Goal: Task Accomplishment & Management: Use online tool/utility

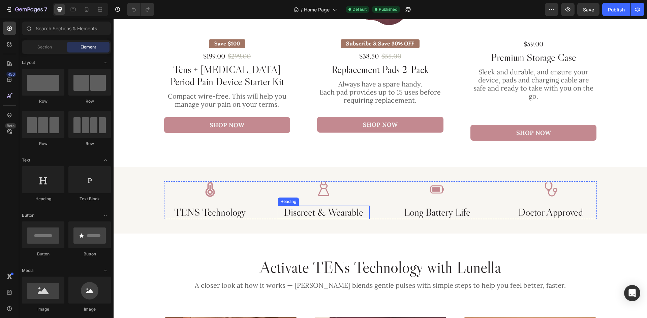
scroll to position [472, 0]
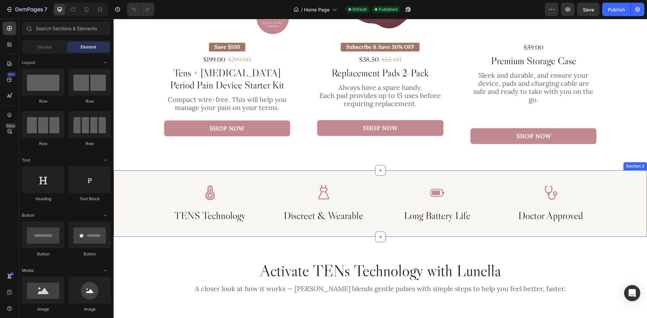
click at [359, 181] on div "Image TENS Technology Heading Image Discreet & Wearable Heading Image Long Batt…" at bounding box center [380, 203] width 533 height 67
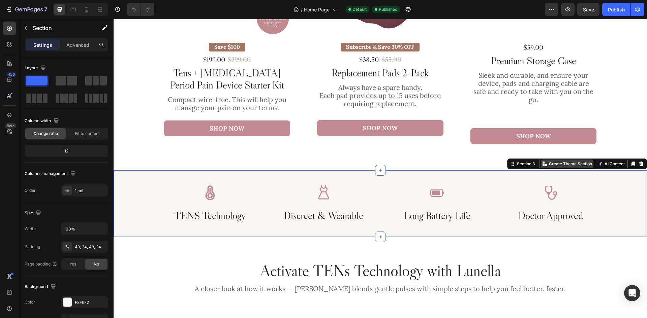
click at [556, 166] on p "Create Theme Section" at bounding box center [570, 164] width 43 height 6
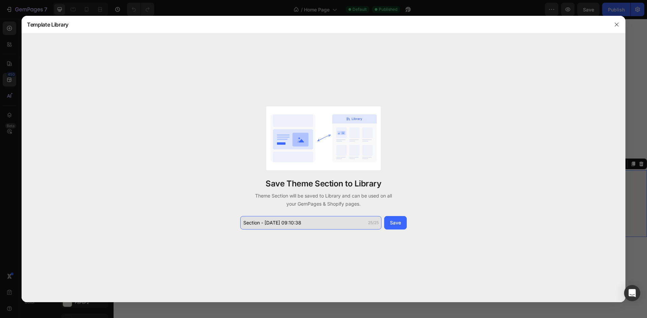
click at [309, 221] on input "Section - Aug 26 09:10:38" at bounding box center [310, 222] width 141 height 13
type input "Features"
click at [400, 219] on div "Save" at bounding box center [395, 222] width 11 height 7
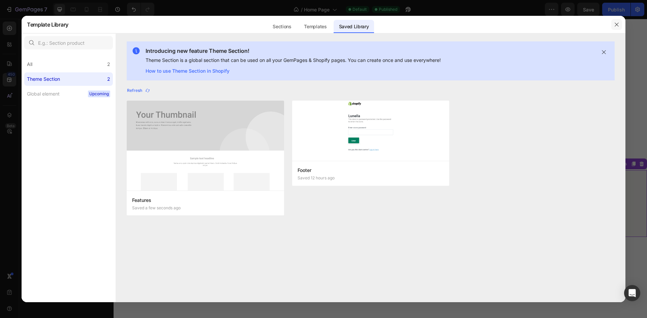
click at [614, 25] on icon "button" at bounding box center [616, 24] width 5 height 5
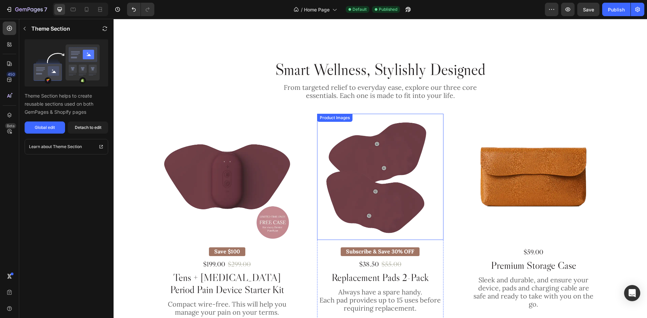
scroll to position [168, 0]
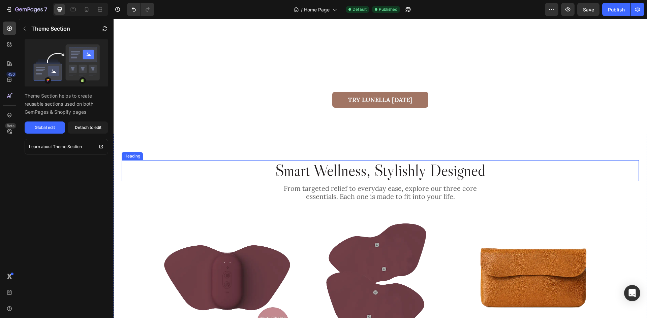
click at [350, 170] on h2 "Smart Wellness, Stylishly Designed" at bounding box center [380, 170] width 517 height 21
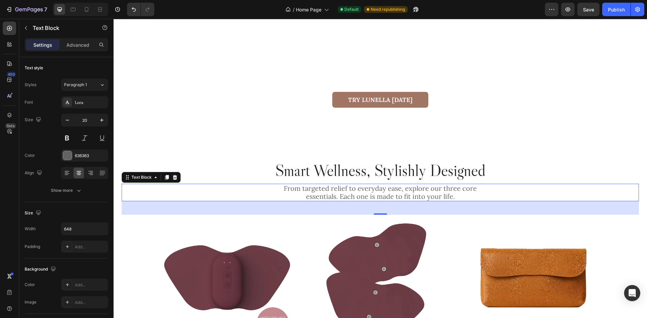
click at [360, 188] on p "From targeted relief to everyday ease, explore our three core essentials. Each …" at bounding box center [380, 193] width 217 height 16
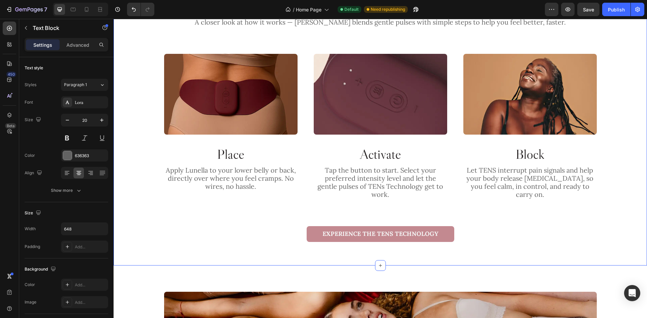
scroll to position [674, 0]
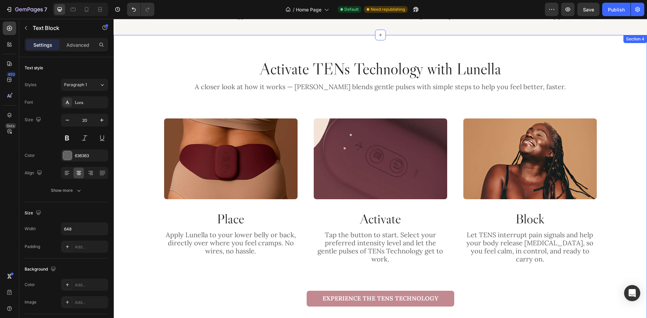
click at [417, 50] on div "Activate TENs Technology with Lunella Heading A closer look at how it works — L…" at bounding box center [380, 182] width 533 height 295
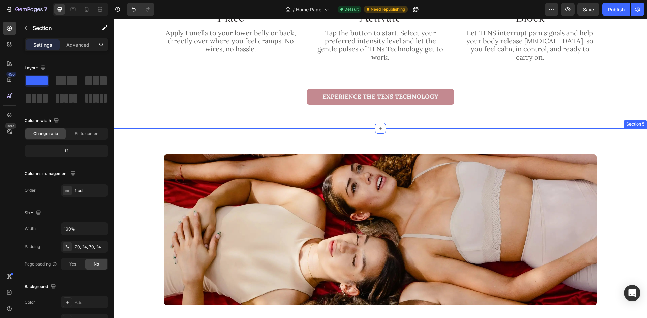
scroll to position [741, 0]
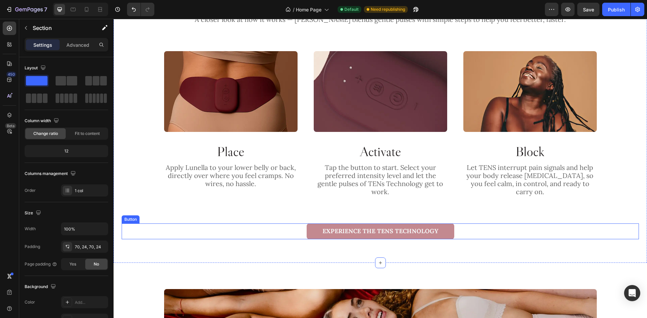
click at [543, 231] on div "Experience the Tens technology Button" at bounding box center [380, 232] width 517 height 16
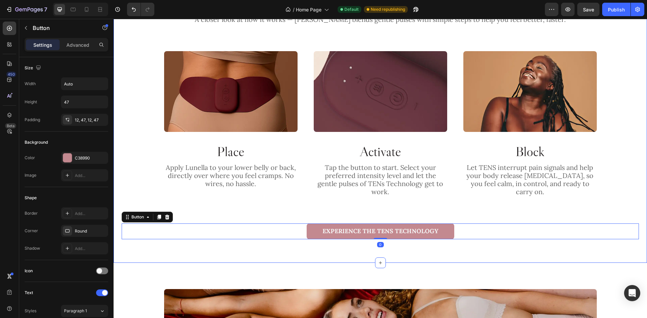
click at [536, 238] on div "Activate TENs Technology with Lunella Heading A closer look at how it works — L…" at bounding box center [380, 115] width 533 height 295
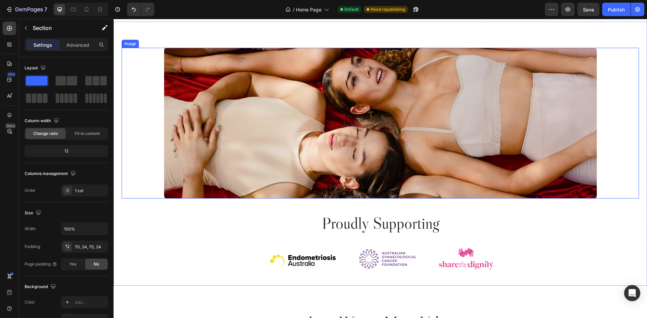
scroll to position [1078, 0]
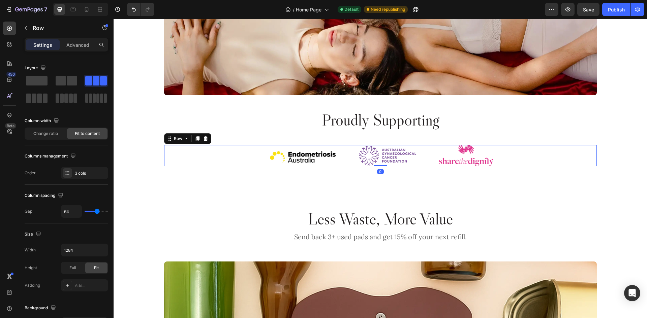
click at [423, 159] on div "Image Image Image Row 0" at bounding box center [380, 155] width 432 height 21
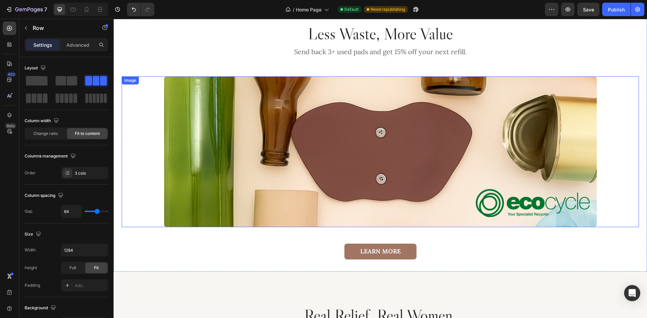
scroll to position [1213, 0]
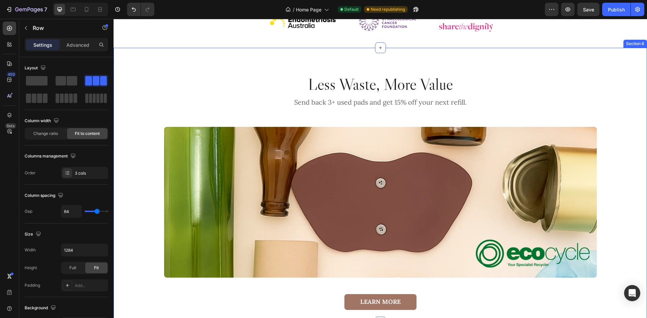
click at [343, 70] on div "Less Waste, More Value Heading Send back 3+ used pads and get 15% off your next…" at bounding box center [380, 185] width 533 height 275
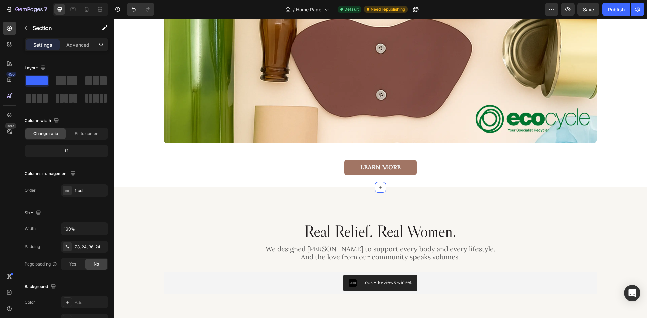
scroll to position [1179, 0]
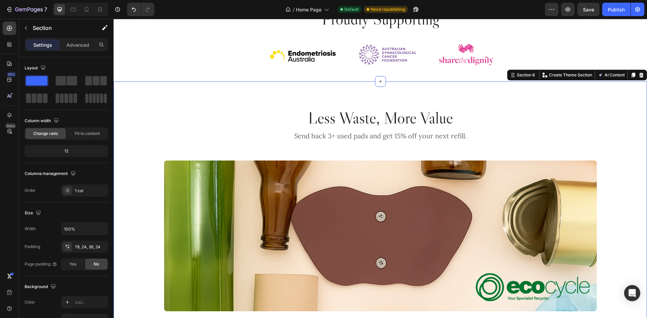
click at [334, 93] on div "Less Waste, More Value Heading Send back 3+ used pads and get 15% off your next…" at bounding box center [380, 219] width 533 height 275
click at [83, 250] on div "78, 24, 36, 24" at bounding box center [84, 247] width 47 height 12
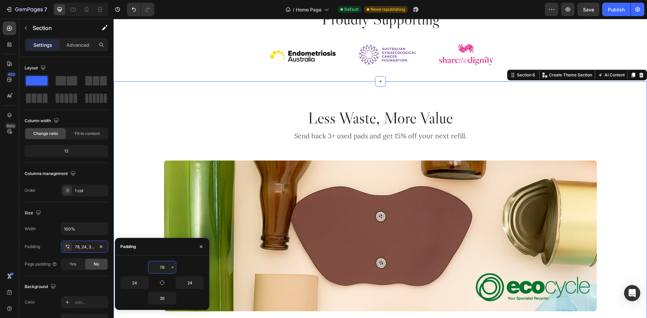
click at [166, 266] on input "78" at bounding box center [162, 267] width 28 height 12
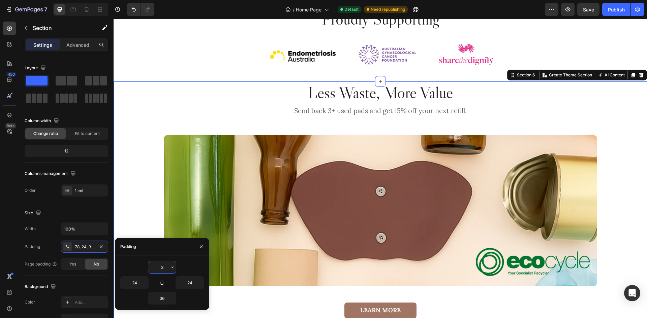
type input "36"
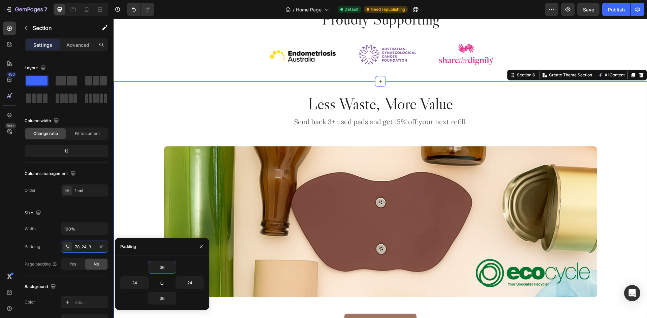
click at [285, 86] on div "Less Waste, More Value Heading Send back 3+ used pads and get 15% off your next…" at bounding box center [380, 212] width 533 height 260
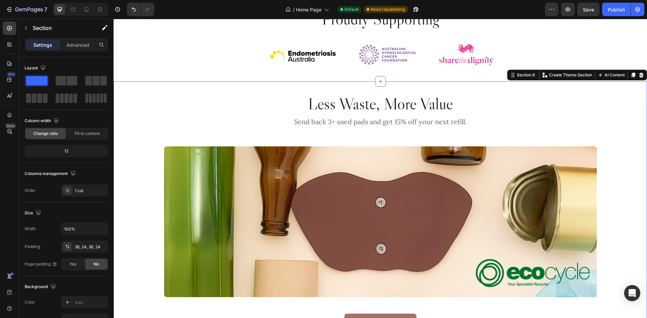
click at [472, 90] on div "Less Waste, More Value Heading Send back 3+ used pads and get 15% off your next…" at bounding box center [380, 212] width 533 height 260
click at [561, 76] on p "Create Theme Section" at bounding box center [570, 75] width 43 height 6
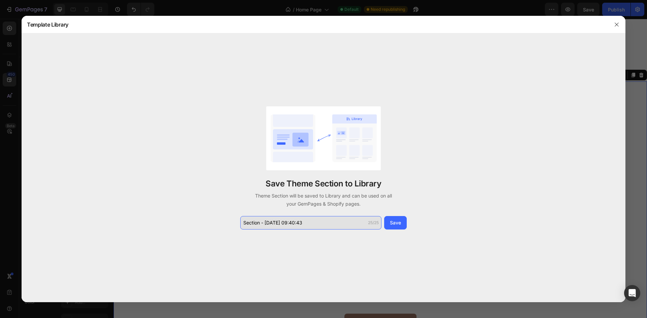
click at [307, 223] on input "Section - Aug 26 09:40:43" at bounding box center [310, 222] width 141 height 13
click at [307, 222] on input "Section - Aug 26 09:40:43" at bounding box center [310, 222] width 141 height 13
type input "Less Waste"
click at [393, 221] on div "Save" at bounding box center [395, 222] width 11 height 7
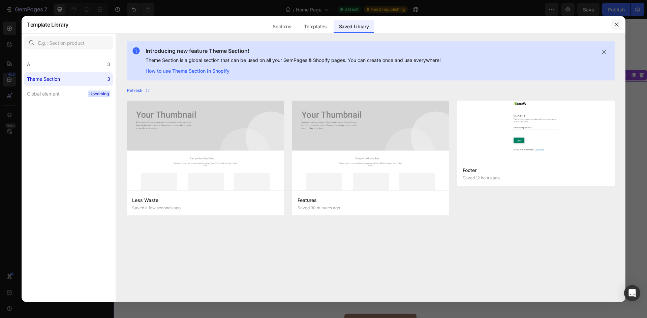
click at [614, 24] on icon "button" at bounding box center [616, 24] width 5 height 5
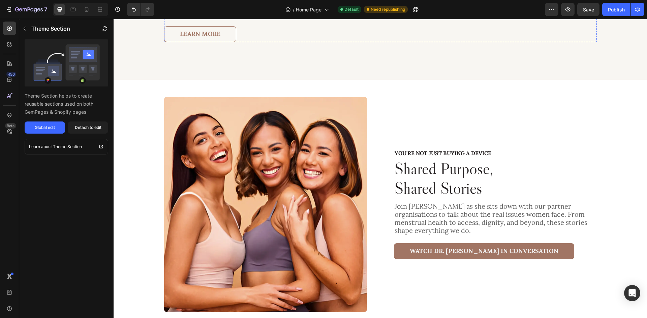
scroll to position [2055, 0]
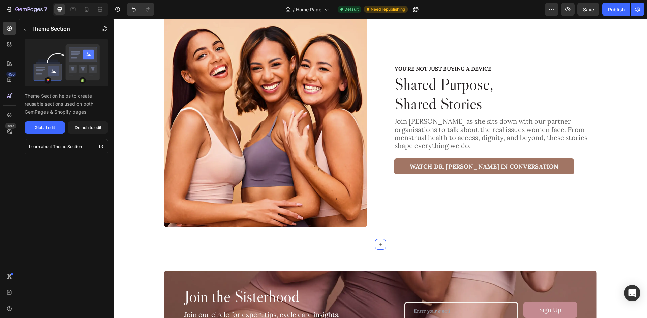
click at [348, 239] on div "You're Not Just Buying a Device Text Block Shared Purpose, Shared Stories Headi…" at bounding box center [380, 120] width 533 height 250
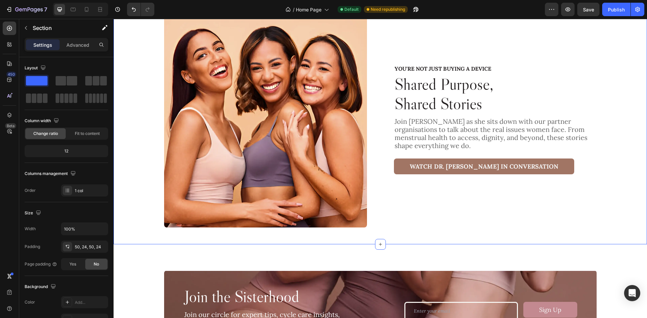
click at [341, 234] on div "You're Not Just Buying a Device Text Block Shared Purpose, Shared Stories Headi…" at bounding box center [380, 120] width 533 height 250
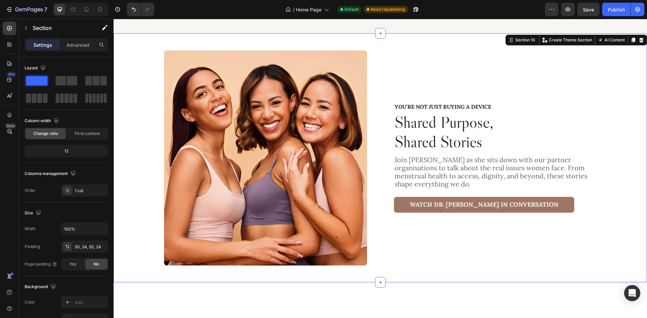
scroll to position [1853, 0]
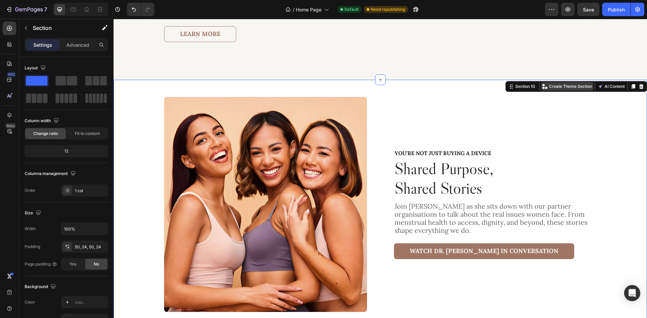
click at [559, 91] on div "Create Theme Section" at bounding box center [567, 86] width 53 height 9
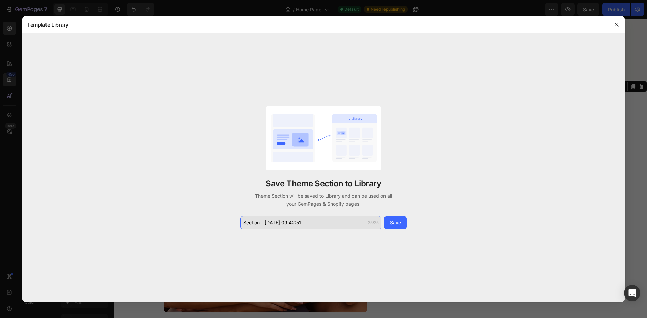
click at [304, 226] on input "Section - Aug 26 09:42:51" at bounding box center [310, 222] width 141 height 13
type input "Shared"
click at [400, 223] on div "Save" at bounding box center [395, 222] width 11 height 7
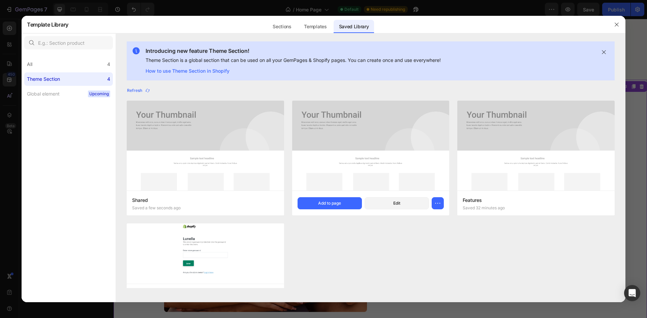
scroll to position [29, 0]
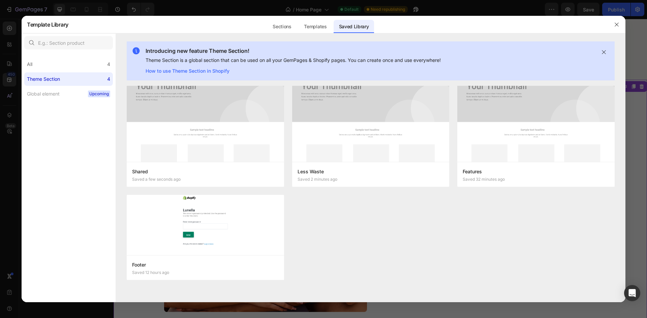
click at [622, 25] on div at bounding box center [617, 25] width 18 height 18
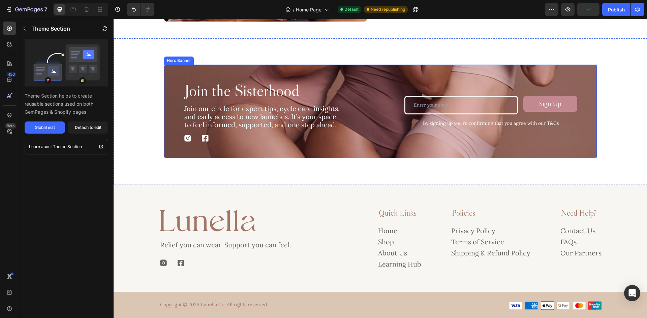
scroll to position [2223, 0]
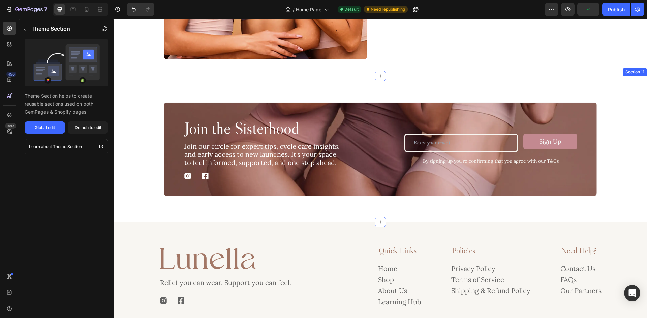
click at [363, 93] on div "Join the Sisterhood Heading Join our circle for expert tips, cycle care insight…" at bounding box center [380, 149] width 533 height 147
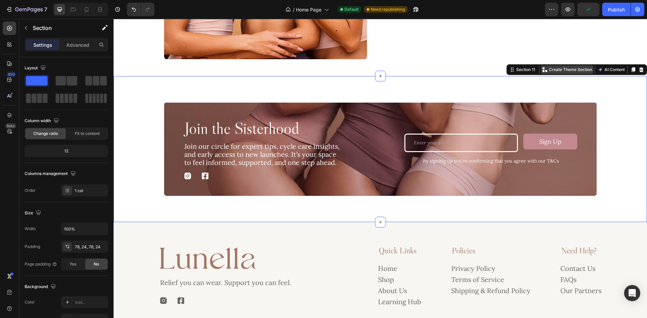
click at [561, 69] on p "Create Theme Section" at bounding box center [570, 70] width 43 height 6
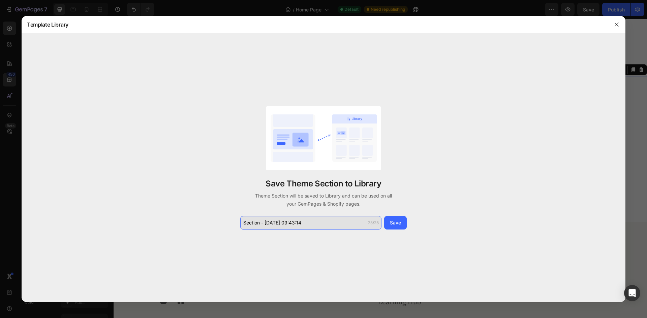
click at [314, 225] on input "Section - Aug 26 09:43:14" at bounding box center [310, 222] width 141 height 13
type input "Newsletter"
click at [418, 222] on div "Save Theme Section to Library Theme Section will be saved to Library and can be…" at bounding box center [324, 167] width 604 height 269
click at [405, 222] on button "Save" at bounding box center [395, 222] width 23 height 13
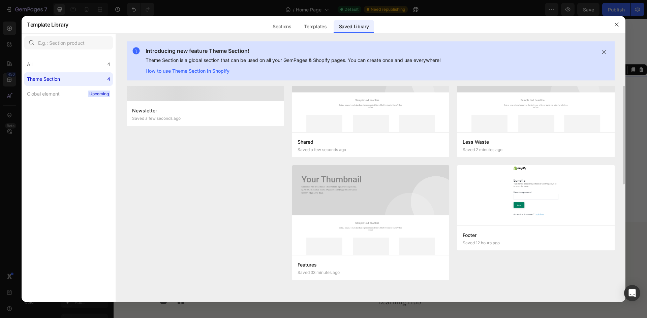
scroll to position [0, 0]
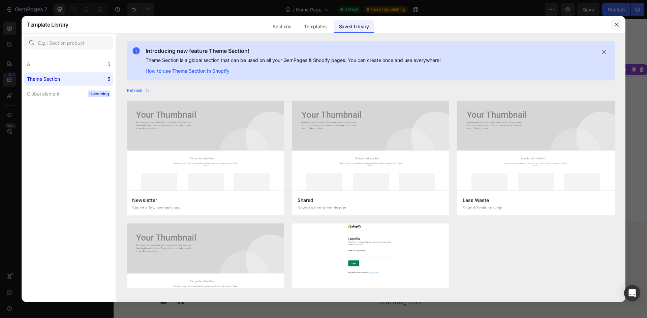
click at [619, 26] on icon "button" at bounding box center [616, 24] width 5 height 5
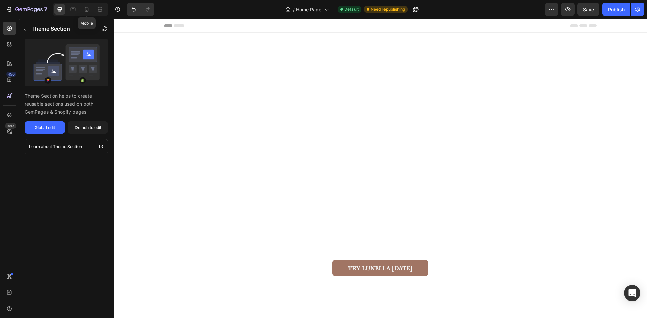
drag, startPoint x: 89, startPoint y: 10, endPoint x: 98, endPoint y: 17, distance: 11.5
click at [89, 10] on icon at bounding box center [86, 9] width 7 height 7
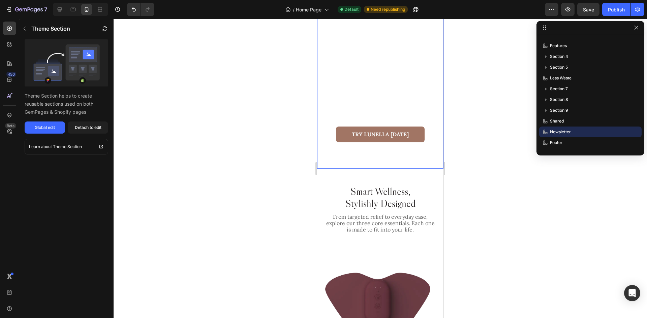
scroll to position [135, 0]
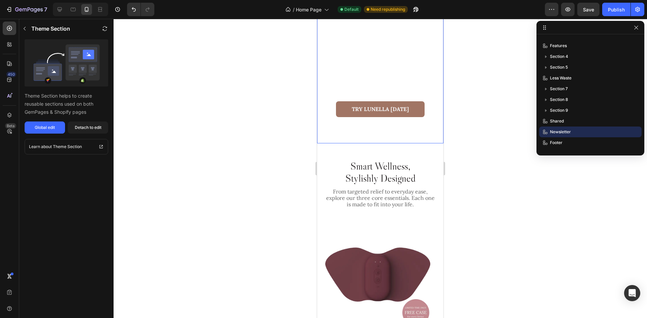
click at [381, 136] on div "Wearable Relief Anytime, Anywhere. Heading Your discreet companion for relief. …" at bounding box center [380, 87] width 126 height 114
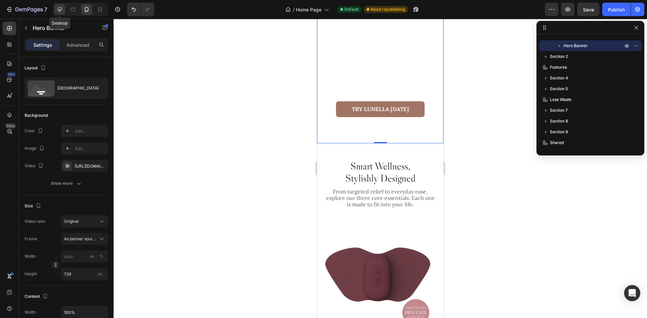
click at [62, 10] on icon at bounding box center [59, 9] width 7 height 7
type input "1200"
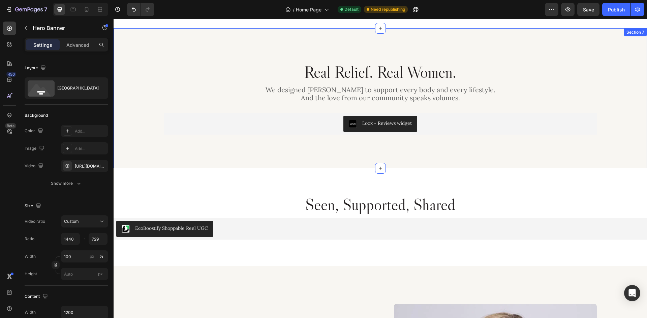
scroll to position [1482, 0]
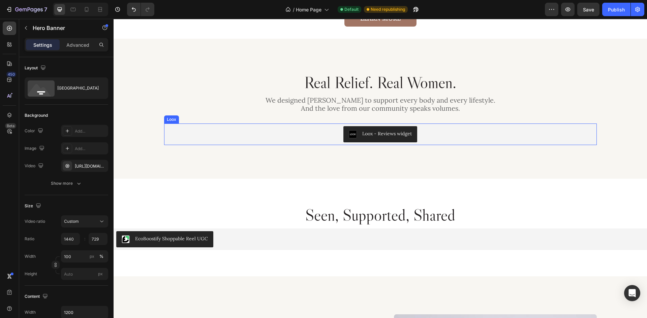
click at [427, 133] on div "Loox - Reviews widget" at bounding box center [380, 134] width 427 height 16
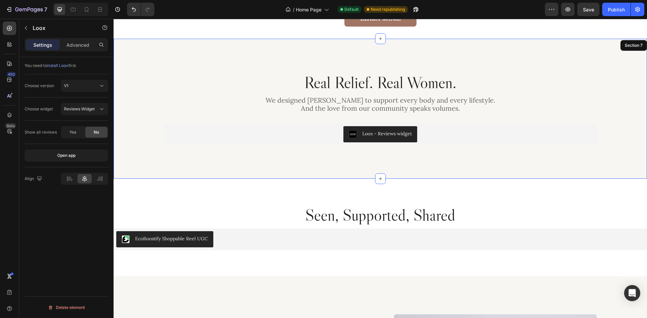
click at [368, 50] on div "Real Relief. Real Women. Heading We designed Lunella to support every body and …" at bounding box center [380, 109] width 533 height 140
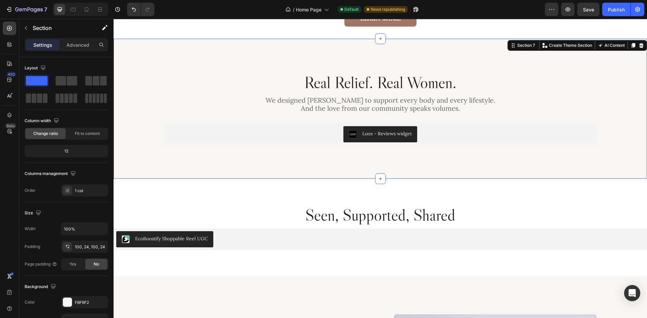
click at [382, 64] on div "Real Relief. Real Women. Heading We designed Lunella to support every body and …" at bounding box center [380, 109] width 533 height 140
click at [563, 49] on div "Create Theme Section" at bounding box center [567, 45] width 53 height 9
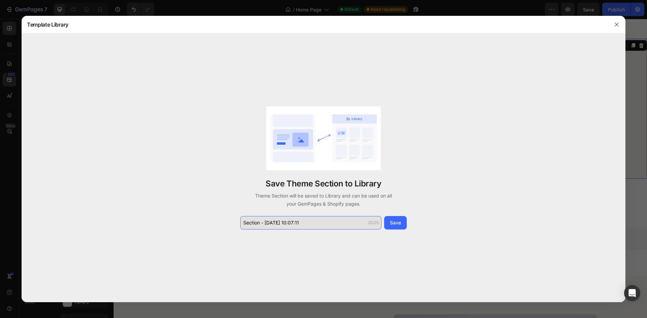
click at [306, 222] on input "Section - Aug 26 10:07:11" at bounding box center [310, 222] width 141 height 13
type input "Reviews"
click at [391, 225] on div "Save" at bounding box center [395, 222] width 11 height 7
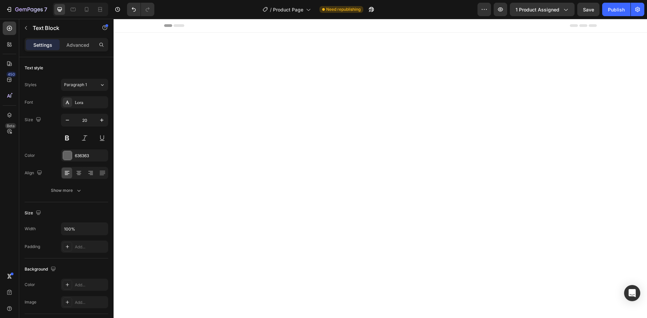
scroll to position [1462, 0]
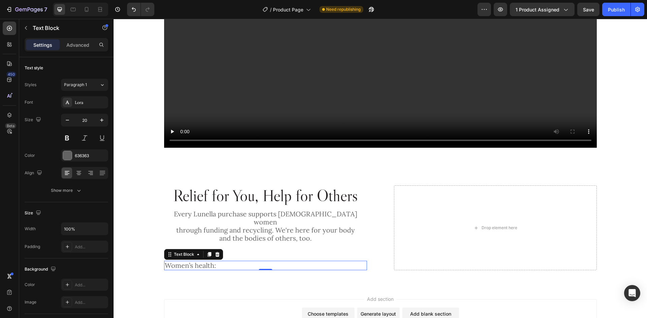
click at [92, 86] on div "Paragraph 1" at bounding box center [81, 85] width 35 height 6
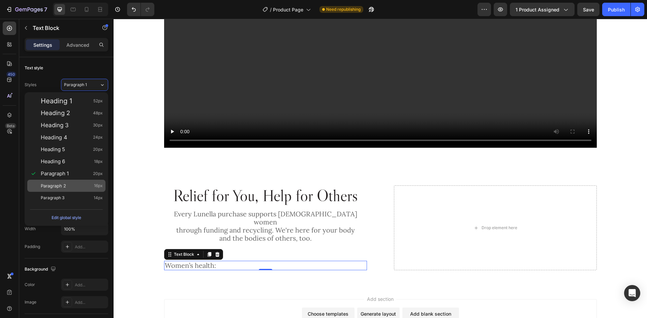
click at [69, 188] on div "Paragraph 2 16px" at bounding box center [72, 186] width 62 height 7
type input "16"
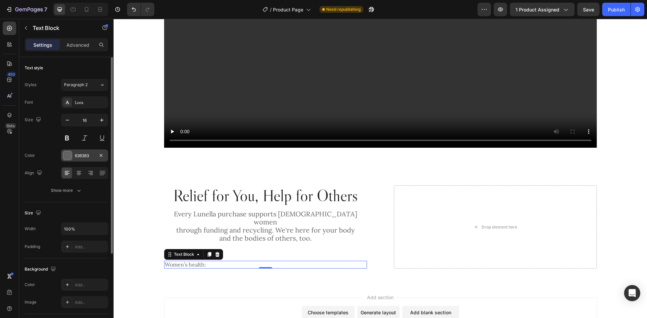
click at [88, 161] on div "636363" at bounding box center [84, 156] width 47 height 12
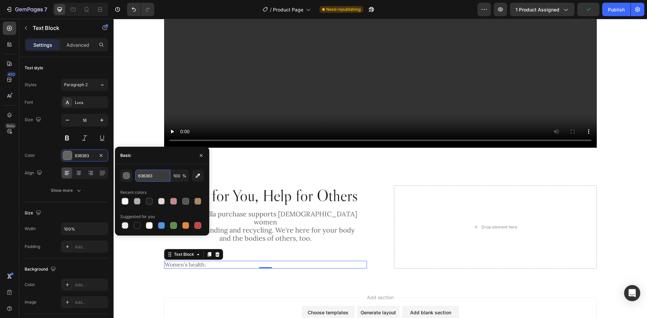
click at [156, 174] on input "636363" at bounding box center [152, 176] width 35 height 12
paste input "#231F20"
type input "#231F20"
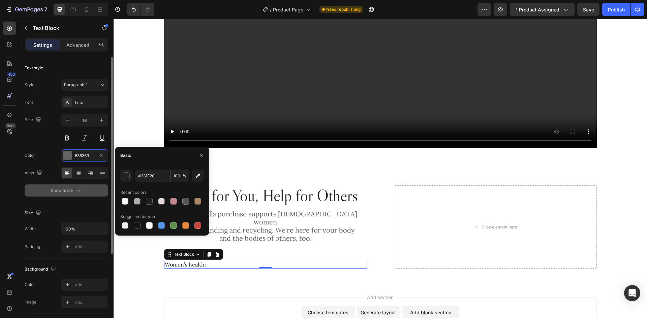
click at [80, 194] on button "Show more" at bounding box center [67, 191] width 84 height 12
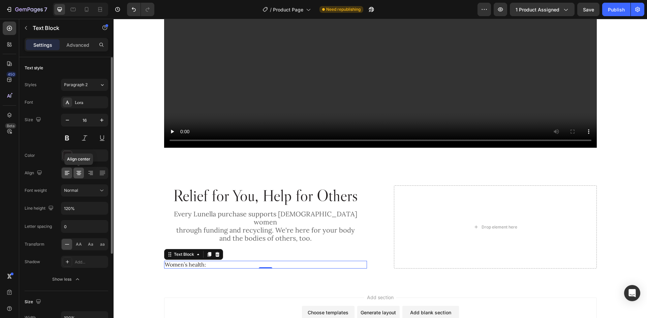
click at [75, 175] on icon at bounding box center [78, 173] width 7 height 7
click at [76, 244] on span "AA" at bounding box center [79, 244] width 6 height 6
click at [70, 137] on button at bounding box center [67, 138] width 12 height 12
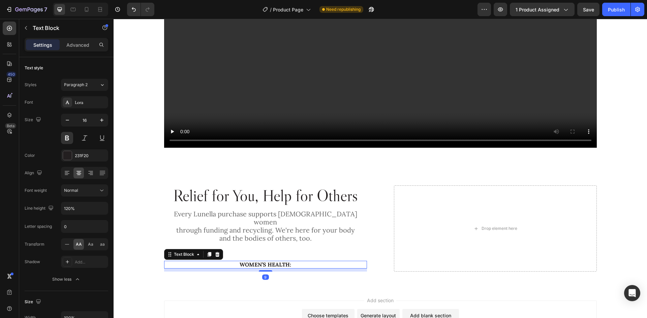
drag, startPoint x: 268, startPoint y: 260, endPoint x: 272, endPoint y: 263, distance: 4.8
click at [272, 269] on div "9" at bounding box center [265, 269] width 203 height 0
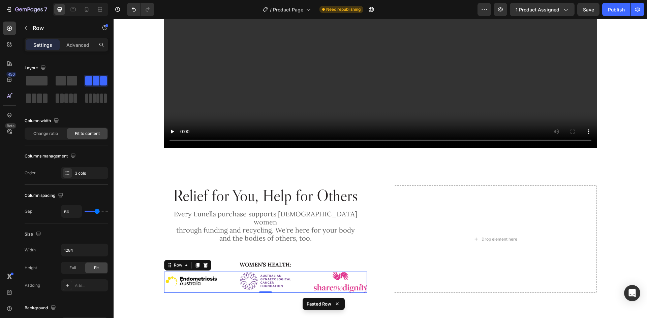
click at [295, 276] on div "Image Image Image Row 0" at bounding box center [265, 282] width 203 height 21
click at [71, 214] on input "64" at bounding box center [71, 211] width 20 height 12
type input "2"
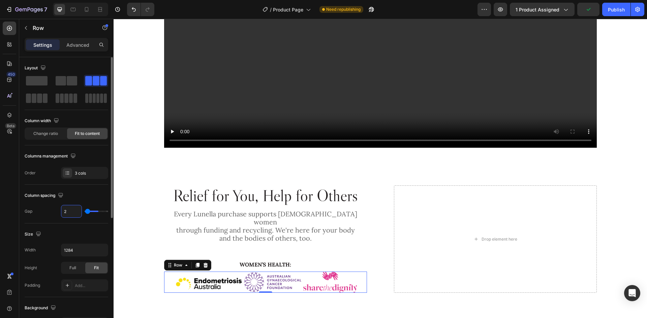
type input "24"
click at [85, 193] on div "Column spacing" at bounding box center [67, 195] width 84 height 11
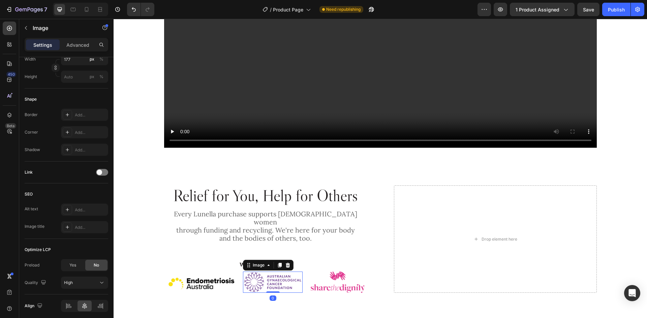
click at [257, 272] on img at bounding box center [273, 282] width 60 height 21
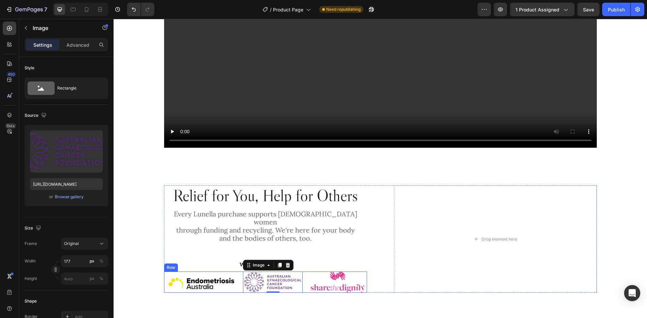
click at [307, 276] on div "Image Image 0 Image Row" at bounding box center [265, 282] width 203 height 21
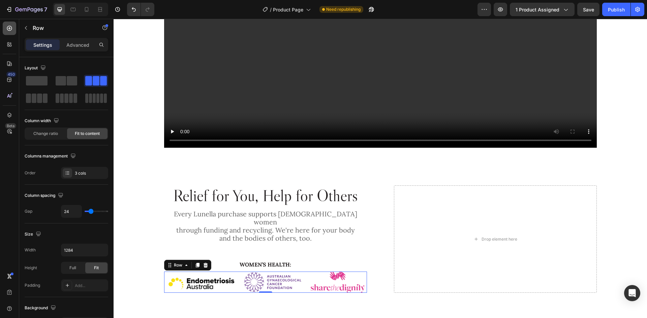
click at [5, 33] on div at bounding box center [9, 28] width 13 height 13
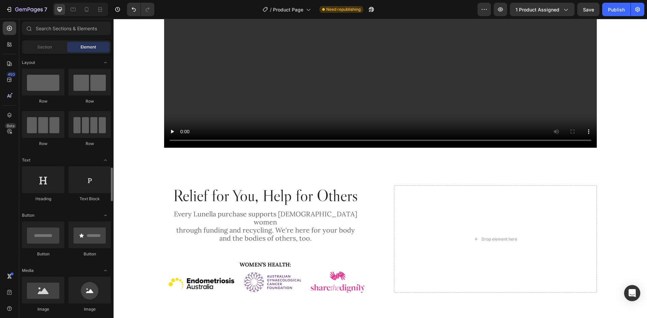
scroll to position [101, 0]
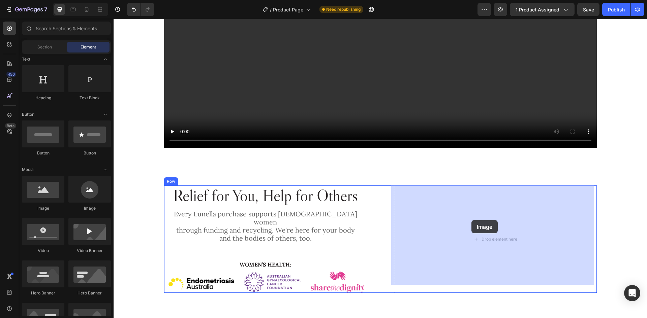
drag, startPoint x: 161, startPoint y: 207, endPoint x: 471, endPoint y: 220, distance: 310.2
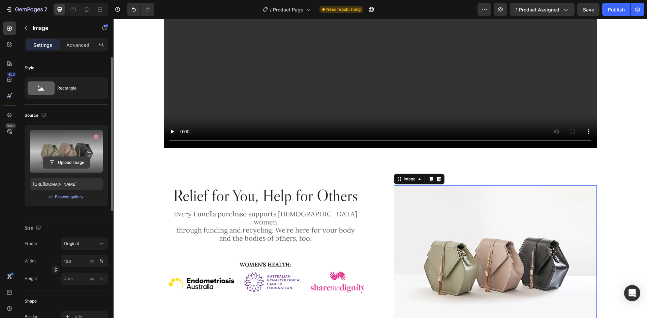
click at [69, 166] on input "file" at bounding box center [66, 162] width 46 height 11
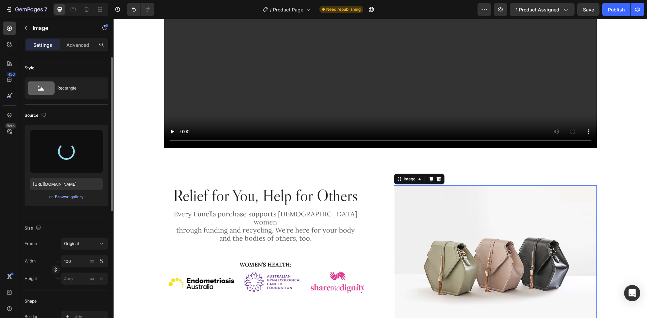
type input "https://cdn.shopify.com/s/files/1/0963/2399/3883/files/gempages_579986872772592…"
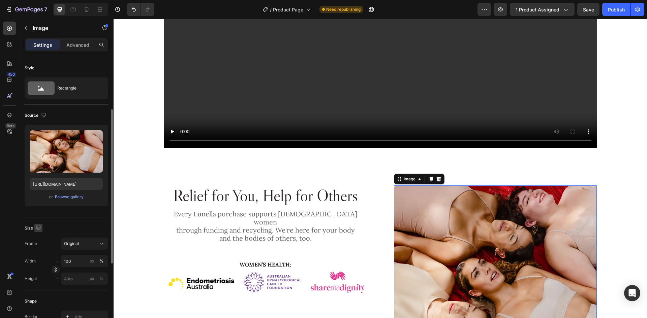
scroll to position [67, 0]
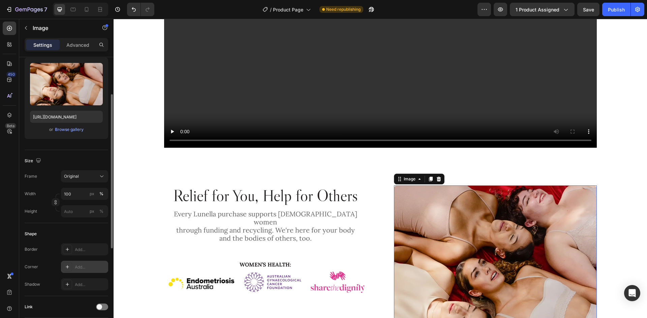
click at [84, 272] on div "Add..." at bounding box center [84, 267] width 47 height 12
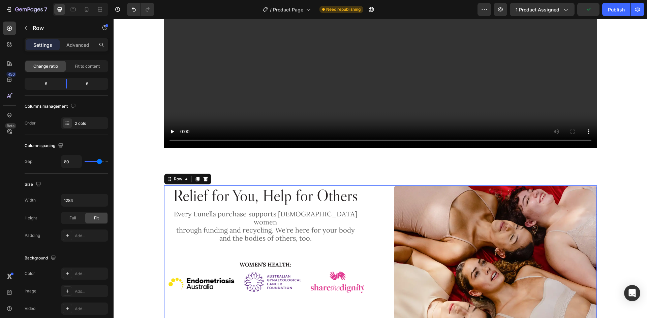
click at [365, 188] on div "Relief for You, Help for Others Heading Every Lunella purchase supports Austral…" at bounding box center [380, 294] width 432 height 216
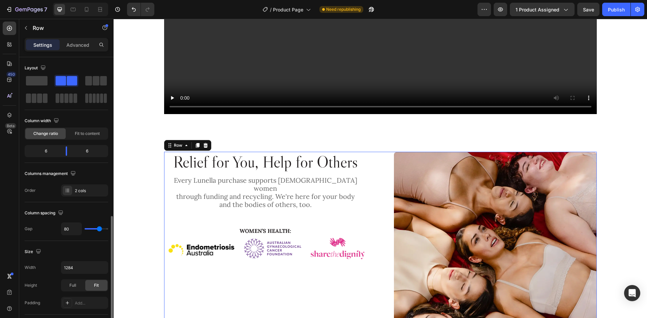
scroll to position [207, 0]
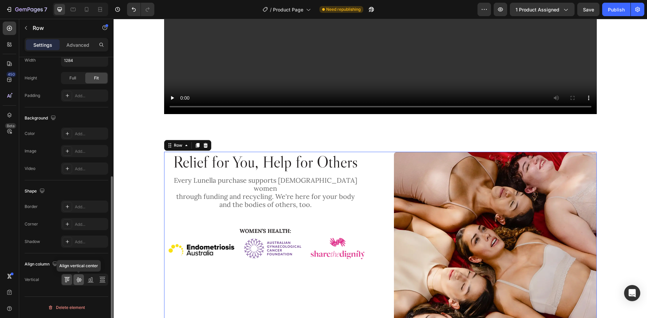
click at [76, 281] on icon at bounding box center [78, 280] width 7 height 7
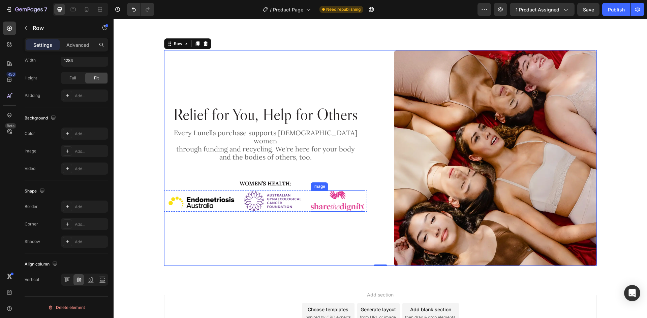
scroll to position [1657, 0]
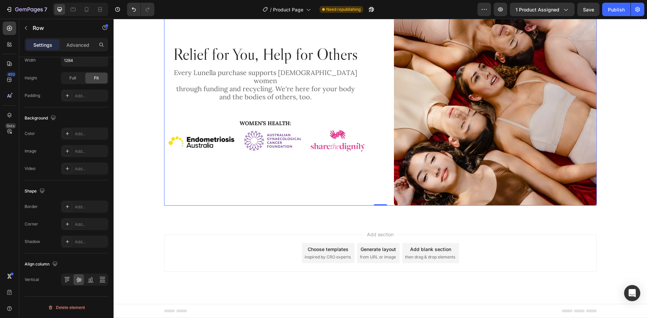
click at [371, 188] on div "Relief for You, Help for Others Heading Every Lunella purchase supports Austral…" at bounding box center [380, 98] width 432 height 216
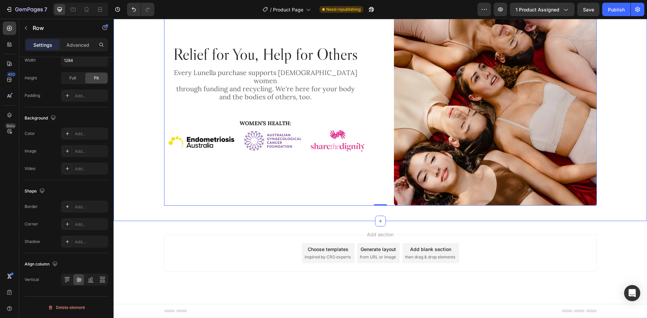
click at [351, 212] on div "Relief for You, Help for Others Heading Every Lunella purchase supports Austral…" at bounding box center [380, 105] width 533 height 231
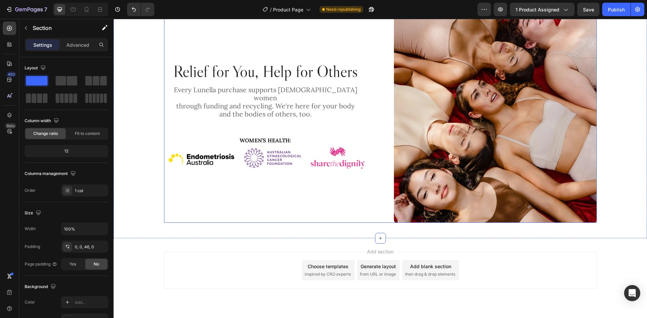
scroll to position [1624, 0]
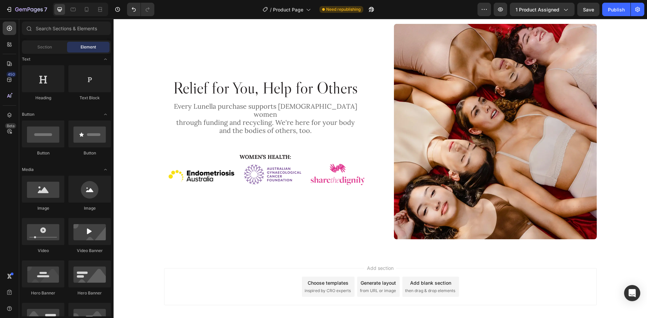
click at [343, 289] on span "inspired by CRO experts" at bounding box center [327, 291] width 46 height 6
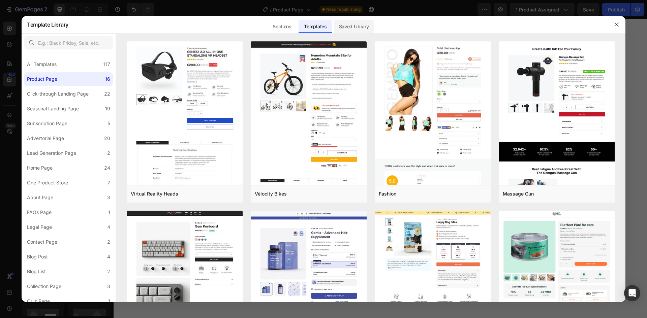
click at [362, 29] on div "Saved Library" at bounding box center [353, 26] width 41 height 13
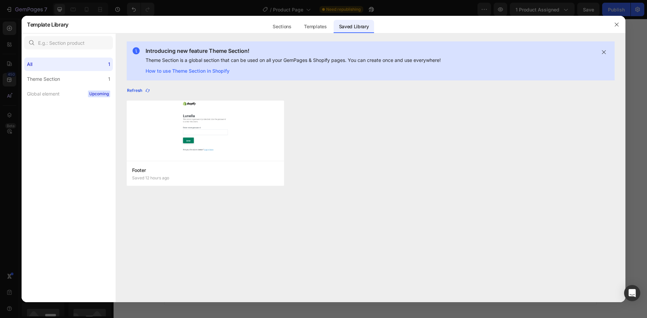
click at [146, 93] on icon "button" at bounding box center [147, 90] width 5 height 5
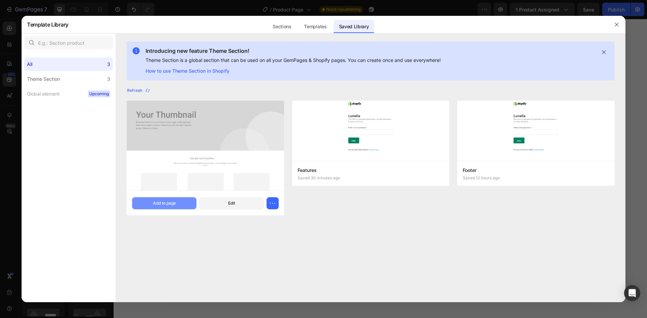
click at [181, 205] on button "Add to page" at bounding box center [164, 203] width 64 height 12
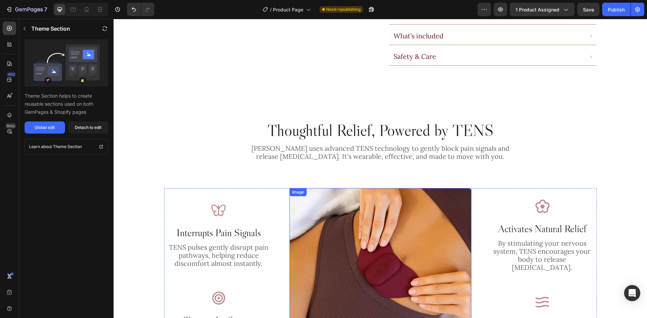
scroll to position [379, 0]
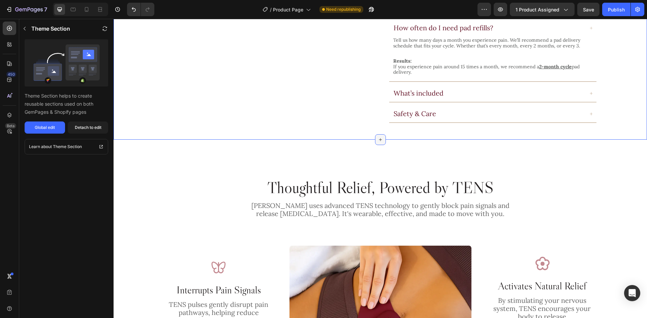
click at [378, 137] on icon at bounding box center [380, 139] width 5 height 5
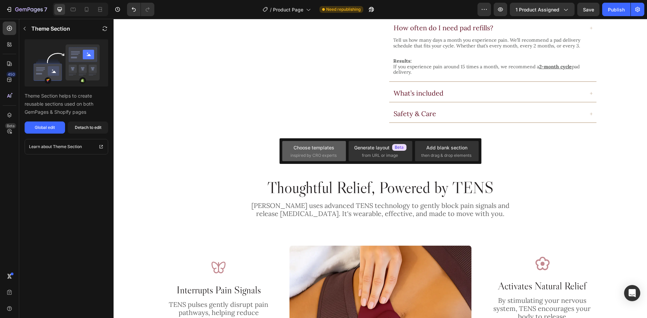
click at [323, 155] on span "inspired by CRO experts" at bounding box center [313, 156] width 46 height 6
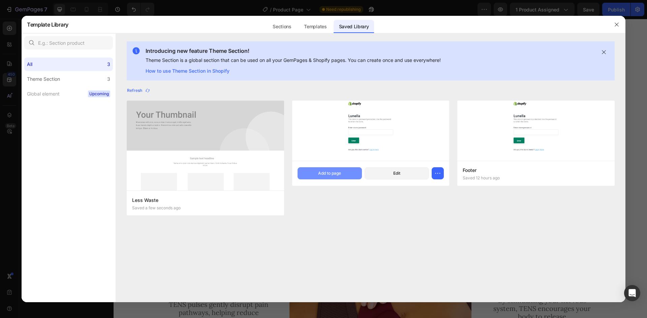
click at [323, 172] on div "Add to page" at bounding box center [329, 173] width 23 height 6
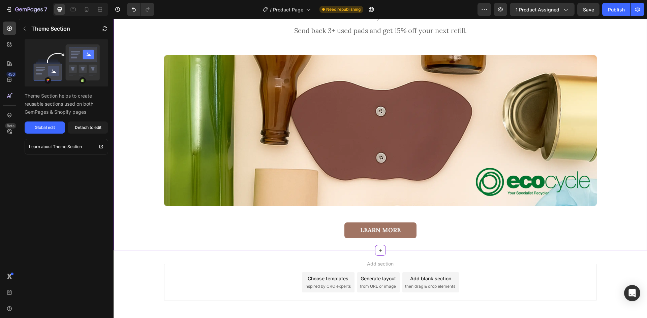
scroll to position [1782, 0]
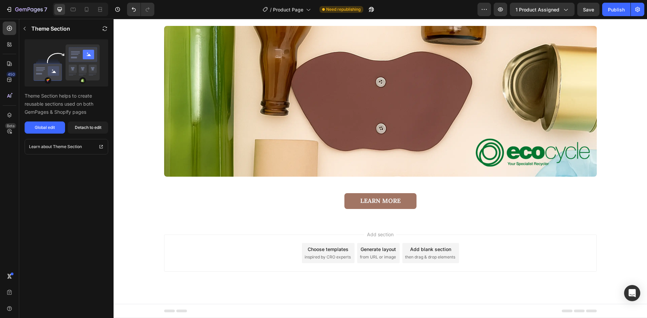
click at [302, 234] on div "Add section Choose templates inspired by CRO experts Generate layout from URL o…" at bounding box center [380, 262] width 533 height 83
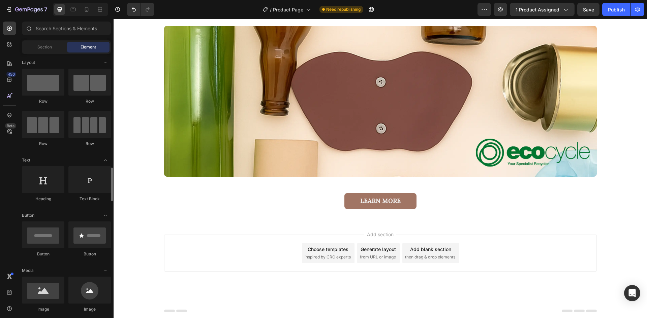
scroll to position [101, 0]
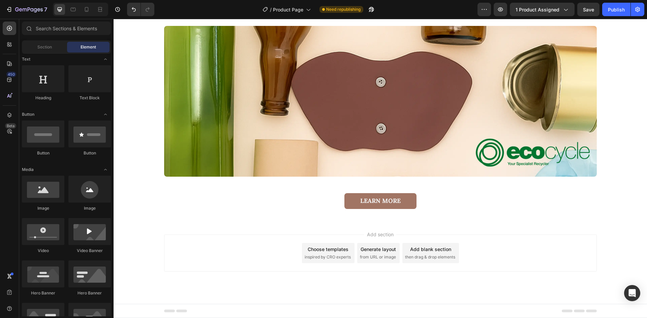
click at [342, 254] on div "Choose templates inspired by CRO experts" at bounding box center [328, 253] width 53 height 20
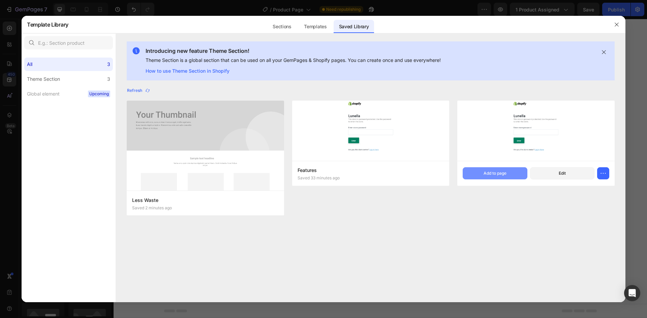
click at [521, 173] on button "Add to page" at bounding box center [494, 173] width 64 height 12
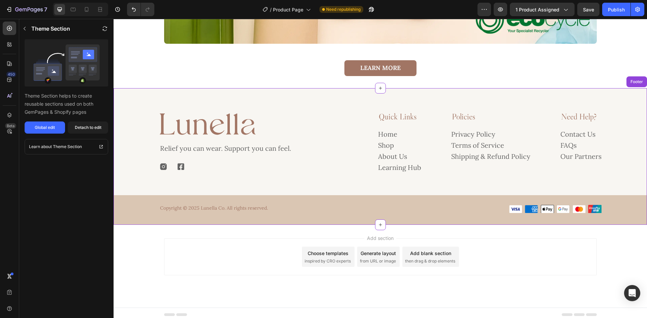
scroll to position [1919, 0]
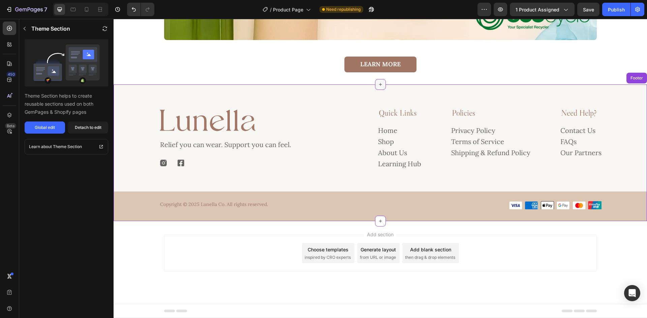
click at [380, 87] on div at bounding box center [380, 84] width 11 height 11
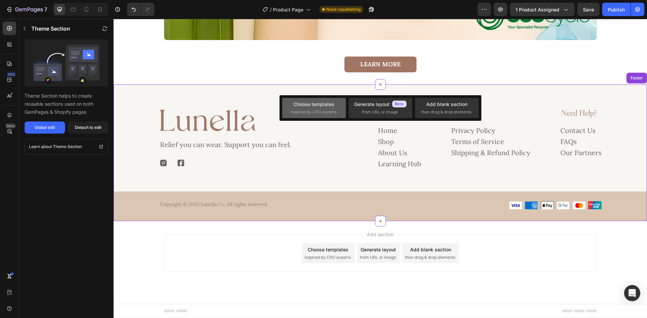
click at [309, 109] on span "inspired by CRO experts" at bounding box center [313, 112] width 46 height 6
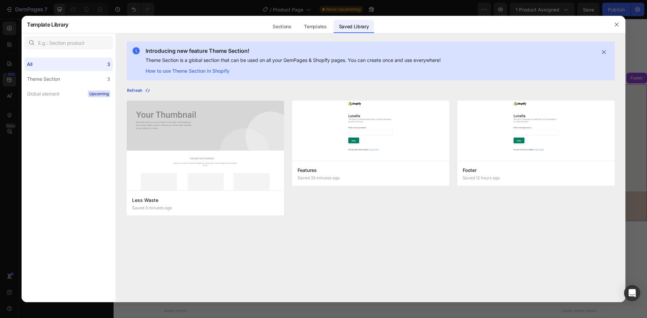
click at [147, 91] on icon "button" at bounding box center [147, 90] width 5 height 5
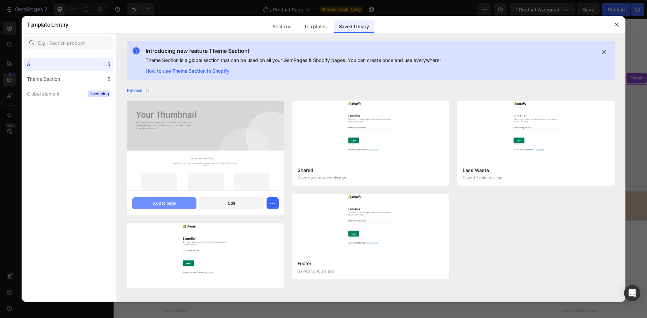
click at [178, 203] on button "Add to page" at bounding box center [164, 203] width 64 height 12
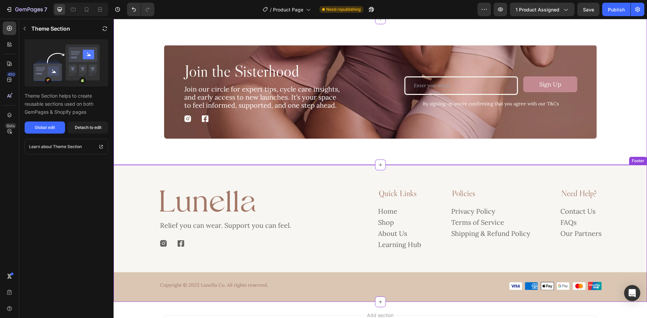
scroll to position [1917, 0]
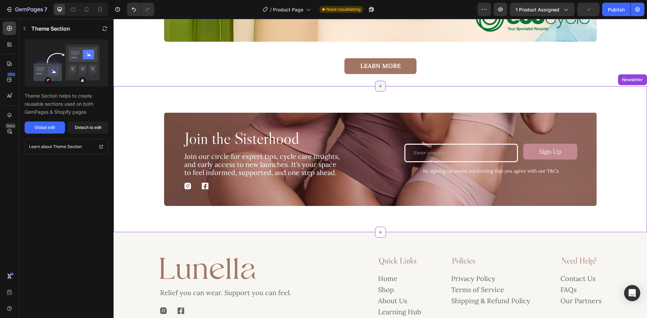
click at [380, 87] on div at bounding box center [380, 86] width 11 height 11
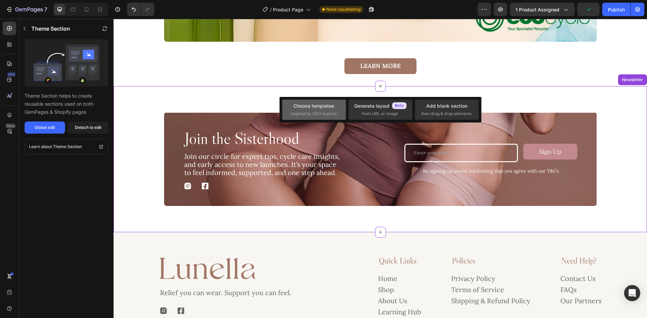
click at [312, 108] on div "Choose templates" at bounding box center [313, 105] width 41 height 7
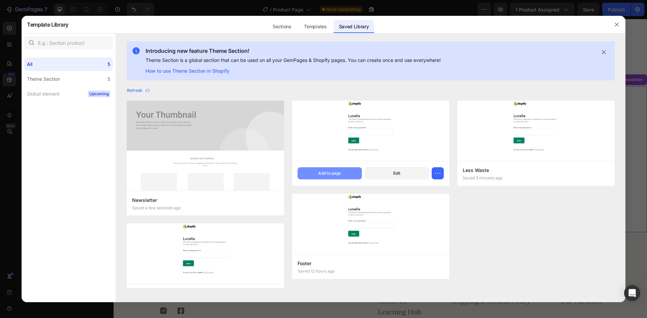
click at [322, 172] on div "Add to page" at bounding box center [329, 173] width 23 height 6
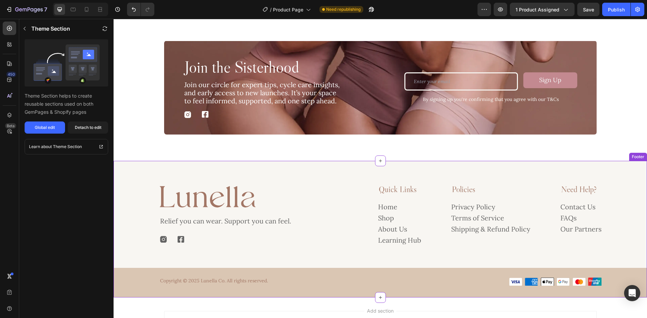
scroll to position [2315, 0]
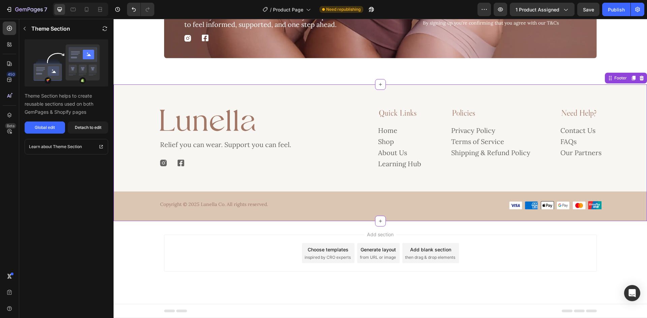
click at [273, 204] on div "Copyright © 2025 Lunella Co. All rights reserved. Text Block Image Image Image …" at bounding box center [380, 205] width 442 height 8
click at [420, 213] on div "Copyright © 2025 Lunella Co. All rights reserved. Text Block Image Image Image …" at bounding box center [380, 207] width 533 height 30
click at [50, 130] on div "Global edit" at bounding box center [45, 128] width 20 height 6
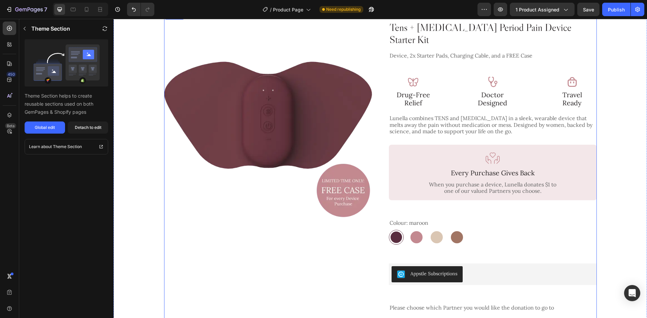
scroll to position [0, 0]
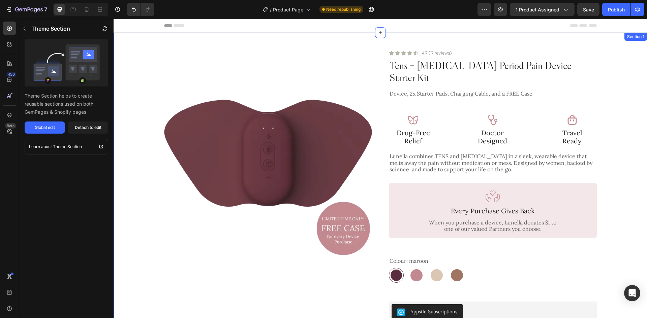
click at [611, 97] on div "Product Images Icon Icon Icon Icon Icon Icon List 4.7 (17 reviews) Text Block R…" at bounding box center [380, 276] width 517 height 452
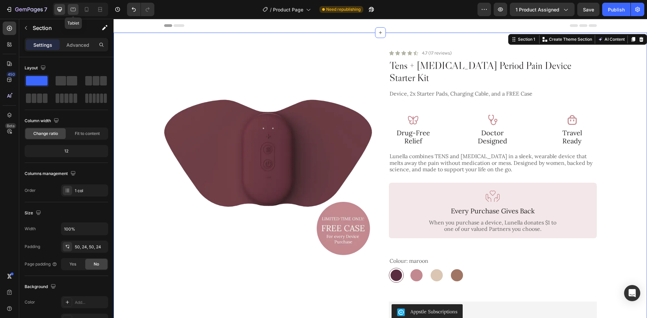
click at [73, 8] on icon at bounding box center [73, 10] width 5 height 4
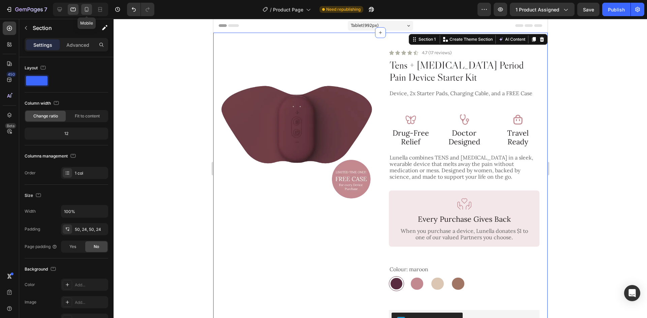
click at [87, 9] on icon at bounding box center [86, 9] width 7 height 7
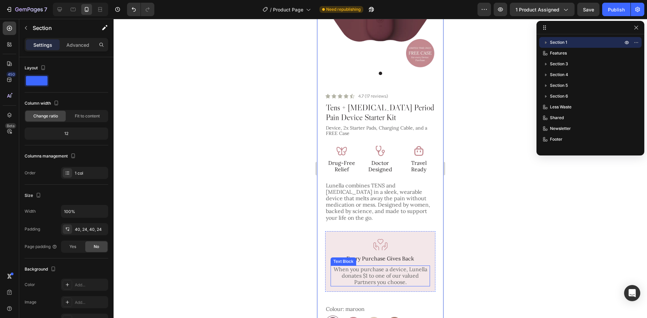
scroll to position [168, 0]
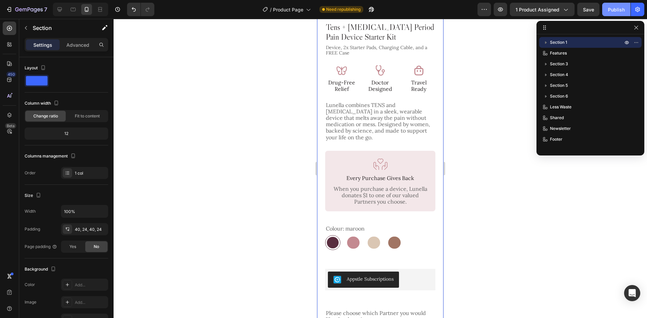
click at [619, 9] on div "Publish" at bounding box center [616, 9] width 17 height 7
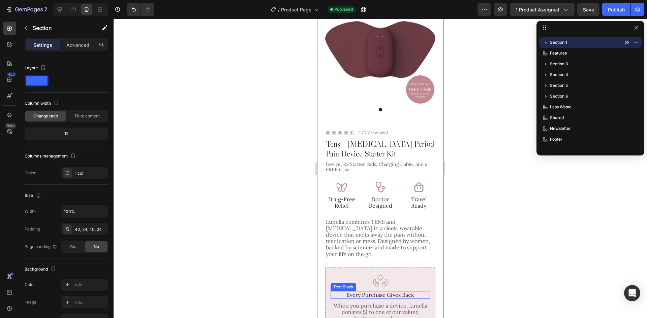
scroll to position [0, 0]
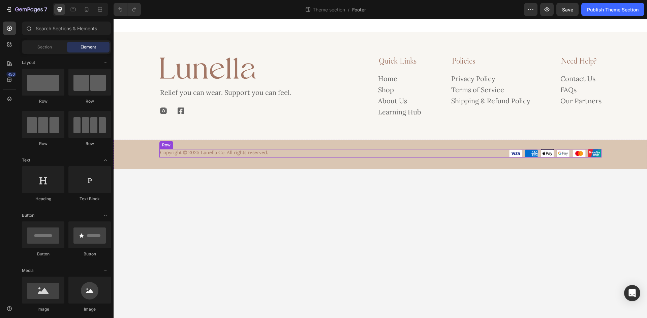
click at [382, 142] on div "Copyright © 2025 Lunella Co. All rights reserved. Text Block Image Image Image …" at bounding box center [380, 155] width 533 height 30
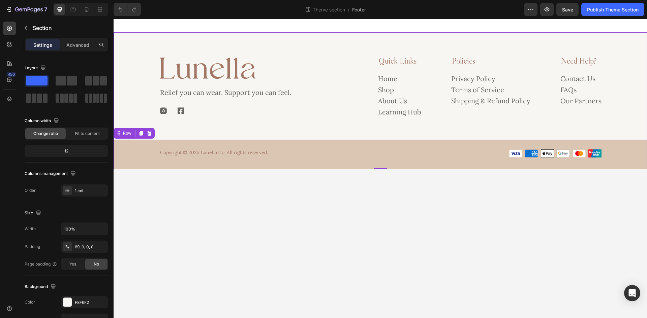
click at [315, 133] on div "Image Relief you can wear. Support you can feel. Text Block Image Image Row Qui…" at bounding box center [380, 113] width 533 height 114
click at [341, 120] on div "Image Relief you can wear. Support you can feel. Text Block Image Image Row Qui…" at bounding box center [380, 113] width 533 height 114
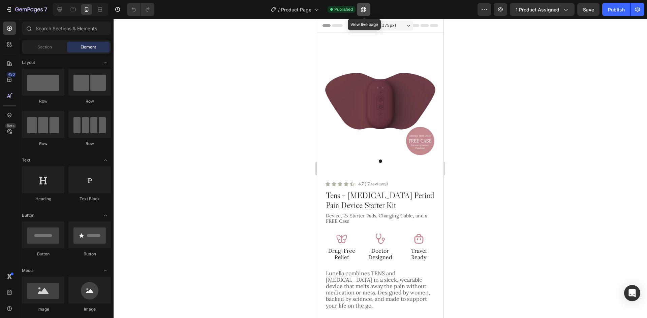
click at [367, 12] on button "button" at bounding box center [363, 9] width 13 height 13
click at [356, 7] on div at bounding box center [362, 9] width 15 height 13
click at [362, 10] on icon "button" at bounding box center [362, 11] width 2 height 2
click at [60, 11] on icon at bounding box center [59, 9] width 7 height 7
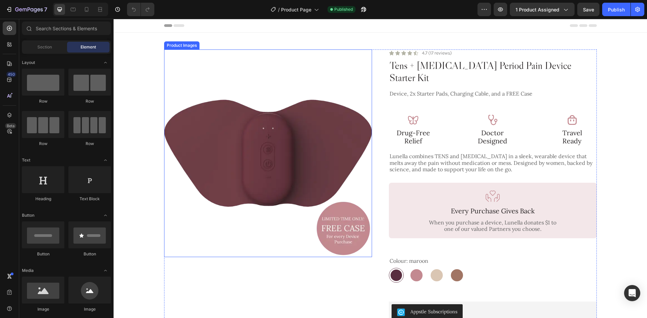
click at [286, 211] on img at bounding box center [268, 154] width 208 height 208
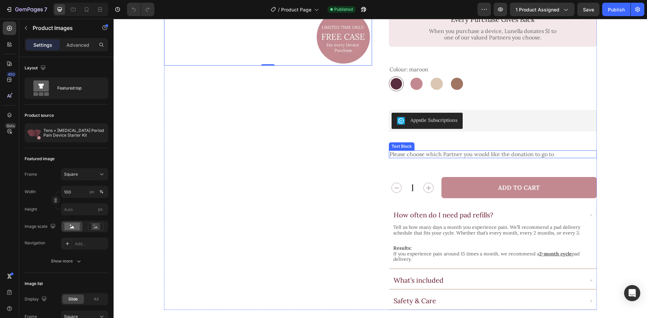
scroll to position [101, 0]
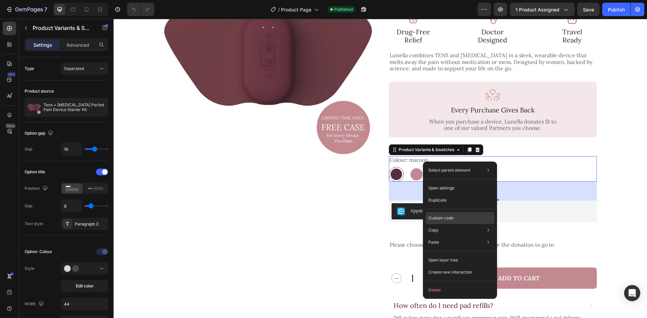
click at [453, 236] on div "Custom code" at bounding box center [459, 242] width 69 height 12
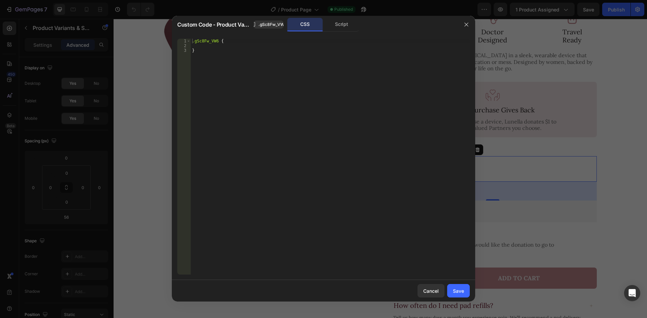
click at [217, 41] on div ".gSc8Fw_VW6 { }" at bounding box center [330, 162] width 279 height 246
paste textarea "option-value-wrapper"
type textarea ".gSc8Fw_VW6 .option-value-wrapper{"
click at [247, 45] on div ".gSc8Fw_VW6 .option-value-wrapper { }" at bounding box center [330, 162] width 279 height 246
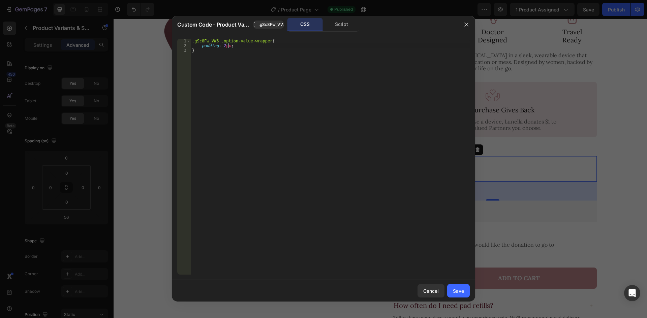
scroll to position [0, 3]
type textarea "padding: 2px!;"
drag, startPoint x: 458, startPoint y: 295, endPoint x: 346, endPoint y: 238, distance: 125.9
click at [458, 295] on button "Save" at bounding box center [458, 290] width 23 height 13
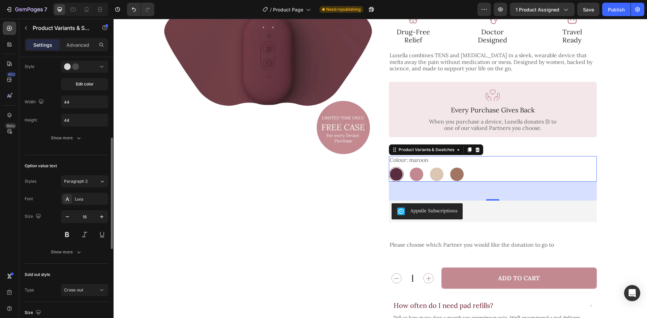
scroll to position [101, 0]
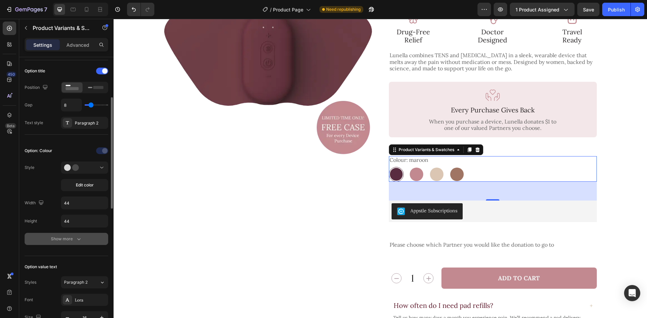
click at [60, 239] on div "Show more" at bounding box center [66, 239] width 31 height 7
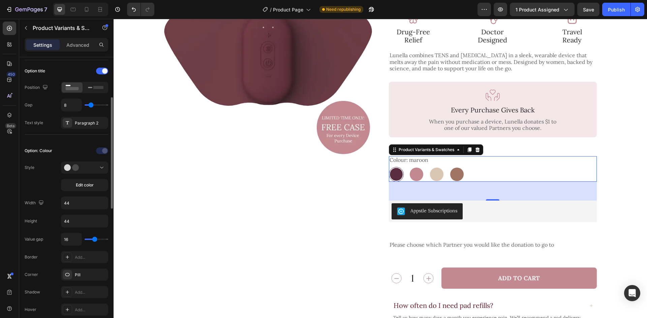
scroll to position [168, 0]
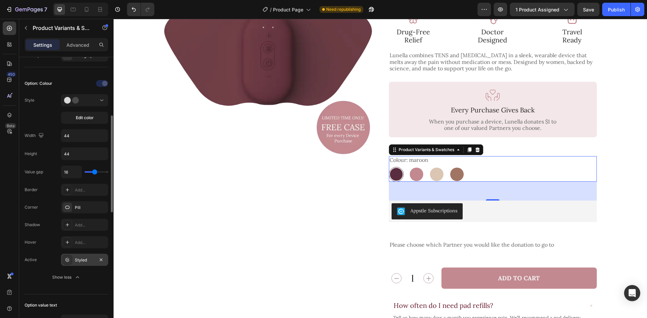
click at [78, 260] on div "Styled" at bounding box center [85, 260] width 20 height 6
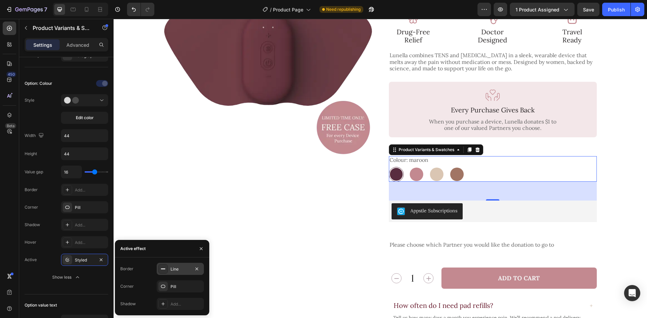
click at [175, 269] on div "Line" at bounding box center [180, 269] width 20 height 6
click at [176, 266] on div "592D3F" at bounding box center [180, 269] width 20 height 6
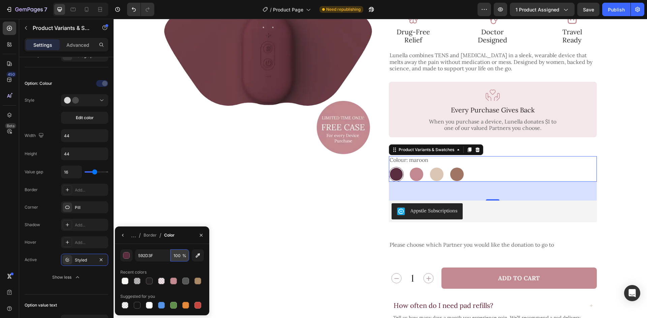
click at [181, 258] on input "100" at bounding box center [179, 256] width 19 height 12
type input "50"
click at [185, 236] on div "... / Border / Color" at bounding box center [162, 236] width 94 height 18
click at [624, 166] on div "Product Images Icon Icon Icon Icon Icon Icon List 4.7 (17 reviews) Text Block R…" at bounding box center [380, 174] width 517 height 452
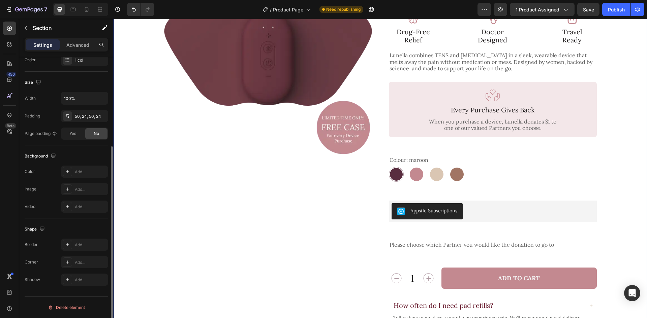
scroll to position [0, 0]
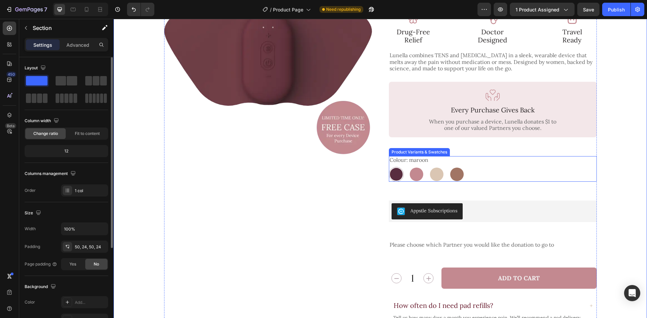
click at [525, 167] on div "maroon maroon pink pink nude nude brown brown" at bounding box center [493, 174] width 208 height 15
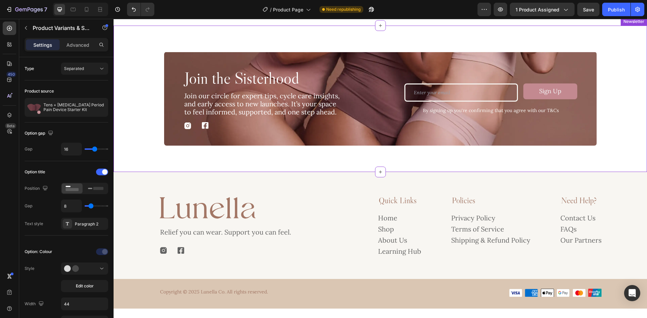
scroll to position [2113, 0]
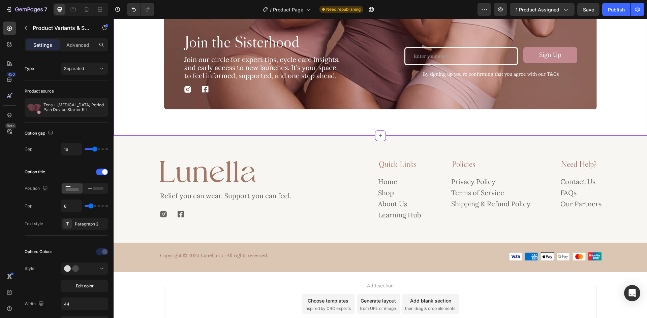
click at [307, 124] on div "Join the Sisterhood Heading Join our circle for expert tips, cycle care insight…" at bounding box center [380, 62] width 533 height 147
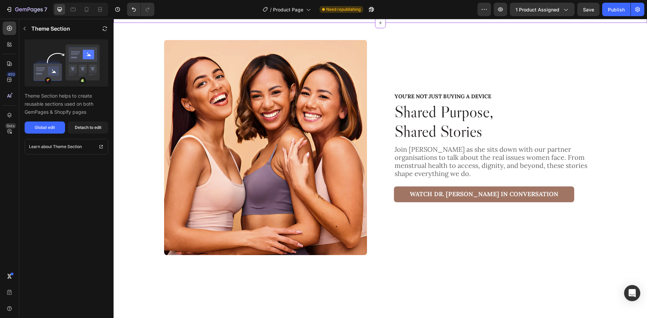
scroll to position [1831, 0]
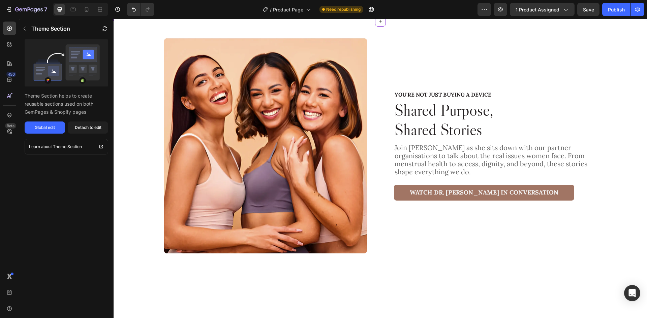
click at [378, 24] on icon at bounding box center [380, 21] width 5 height 5
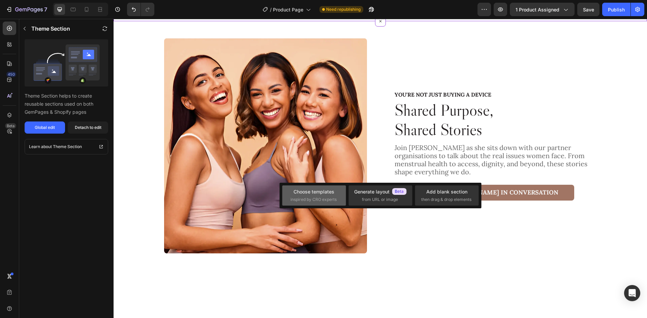
click at [306, 193] on div "Choose templates" at bounding box center [313, 191] width 41 height 7
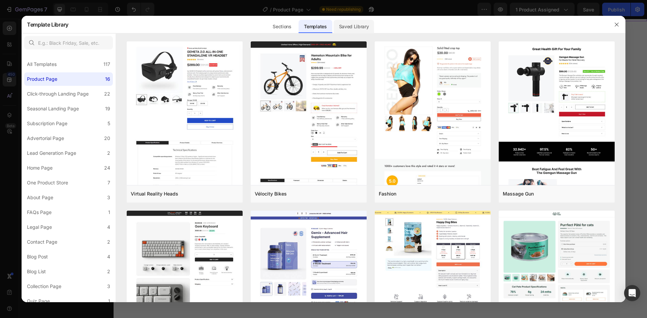
click at [359, 29] on div "Saved Library" at bounding box center [353, 26] width 41 height 13
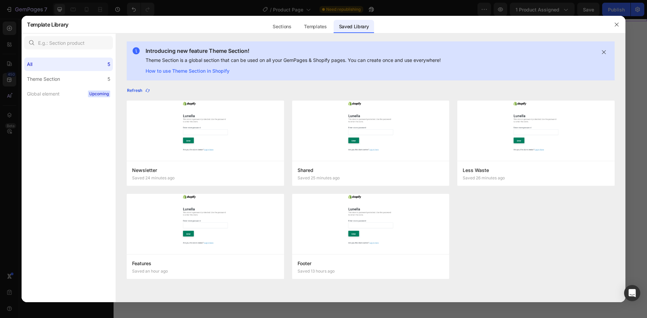
click at [145, 90] on icon "button" at bounding box center [147, 90] width 5 height 5
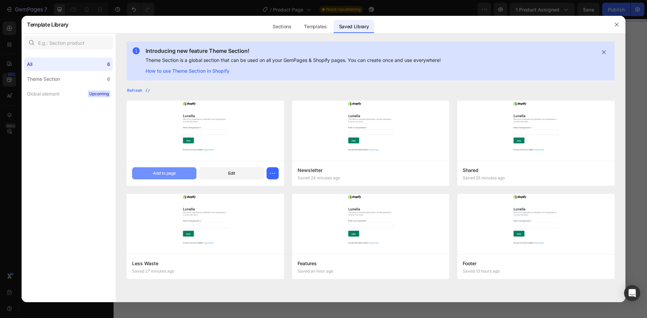
click at [167, 171] on div "Add to page" at bounding box center [164, 173] width 23 height 6
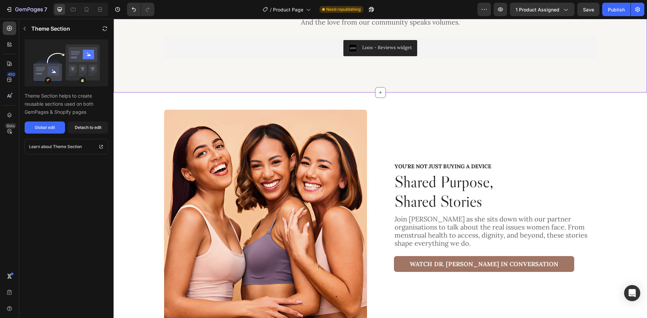
scroll to position [1850, 0]
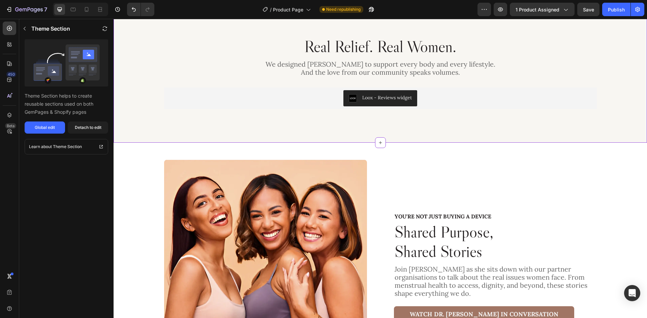
click at [615, 12] on div "Publish" at bounding box center [616, 9] width 17 height 7
click at [362, 10] on icon "button" at bounding box center [362, 11] width 2 height 2
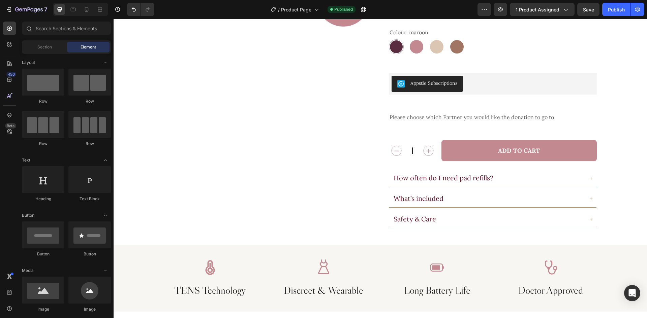
scroll to position [0, 0]
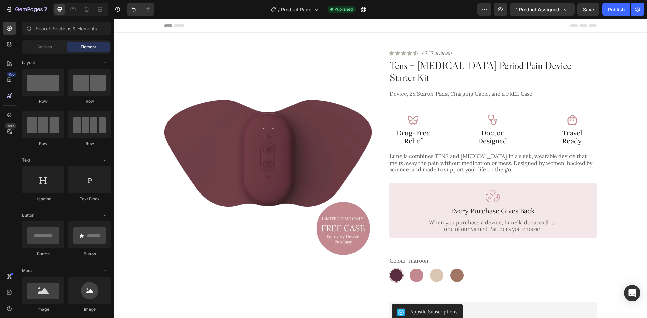
drag, startPoint x: 643, startPoint y: 181, endPoint x: 759, endPoint y: 37, distance: 184.2
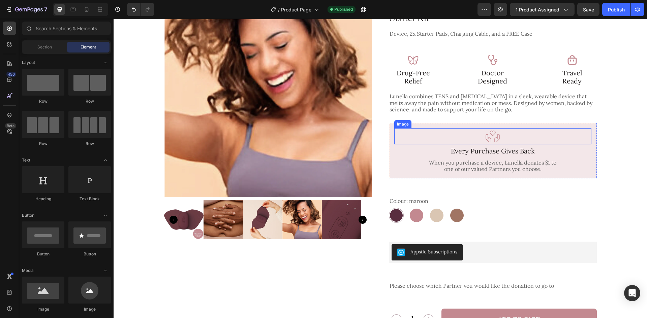
scroll to position [135, 0]
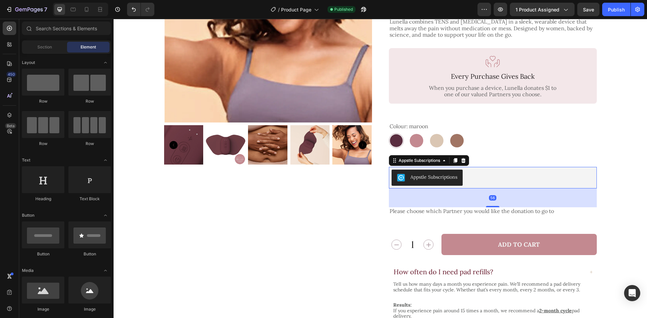
click at [506, 171] on div "Appstle Subscriptions" at bounding box center [492, 178] width 202 height 16
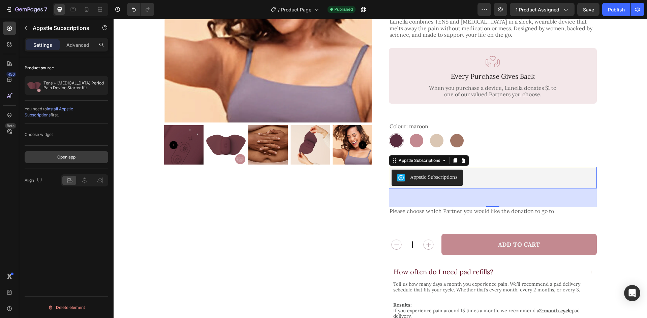
click at [69, 156] on div "Open app" at bounding box center [66, 157] width 18 height 6
click at [375, 137] on div "Product Images Icon Icon Icon Icon Icon Icon List 4.7 (17 reviews) Text Block R…" at bounding box center [380, 141] width 432 height 452
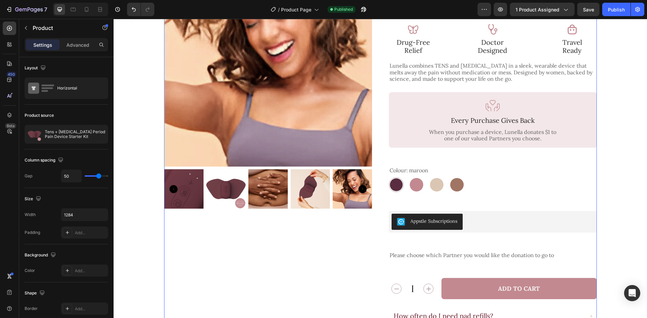
scroll to position [34, 0]
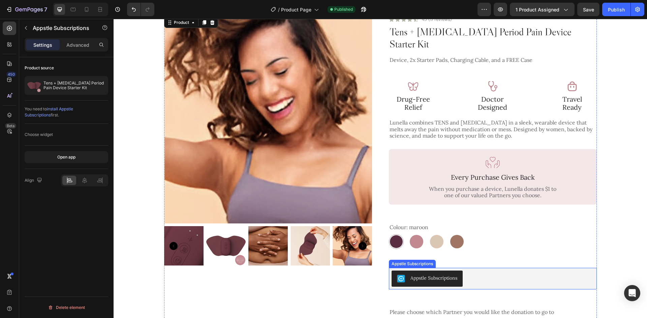
click at [486, 273] on div "Appstle Subscriptions" at bounding box center [492, 279] width 202 height 16
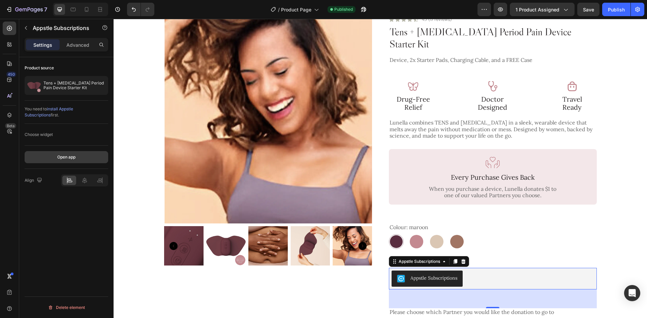
click at [81, 158] on button "Open app" at bounding box center [67, 157] width 84 height 12
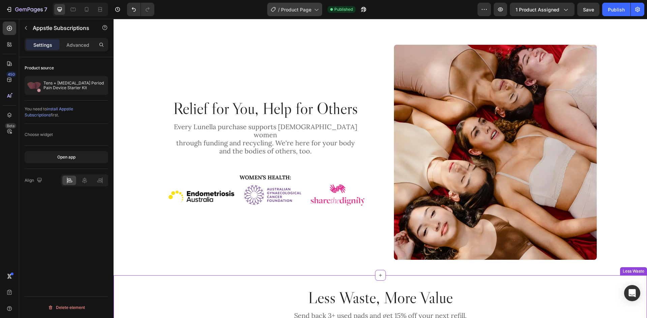
scroll to position [1415, 0]
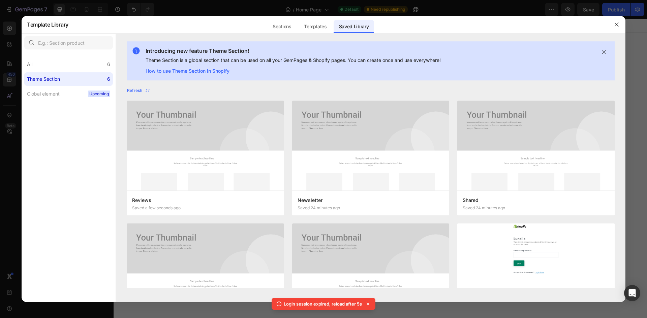
scroll to position [1482, 0]
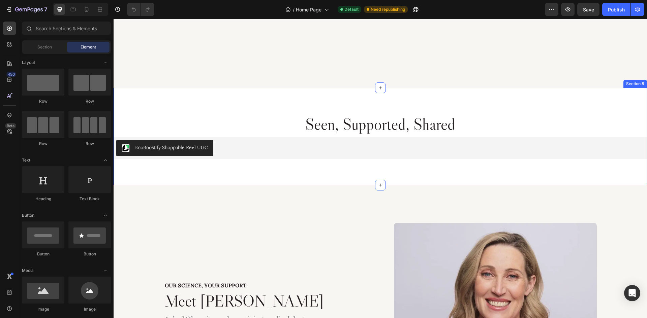
scroll to position [1684, 0]
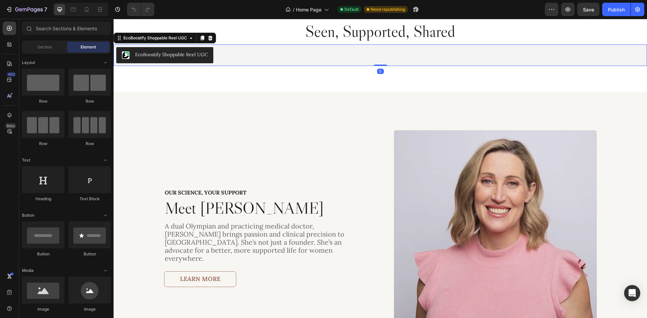
click at [236, 57] on div "EcoBoostify Shoppable Reel UGC" at bounding box center [380, 55] width 528 height 16
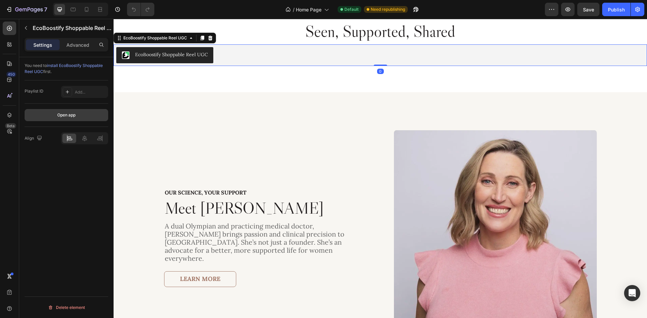
click at [74, 118] on div "Open app" at bounding box center [66, 115] width 18 height 6
click at [8, 46] on icon at bounding box center [8, 46] width 2 height 2
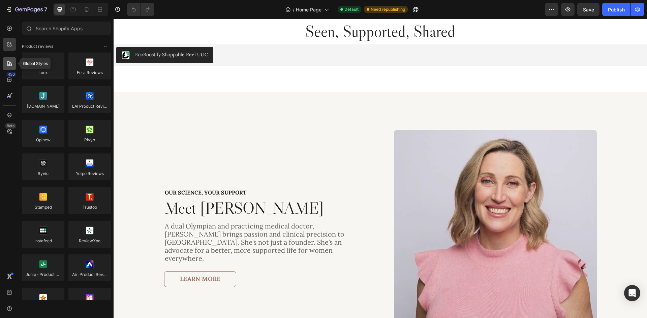
click at [8, 68] on div at bounding box center [9, 63] width 13 height 13
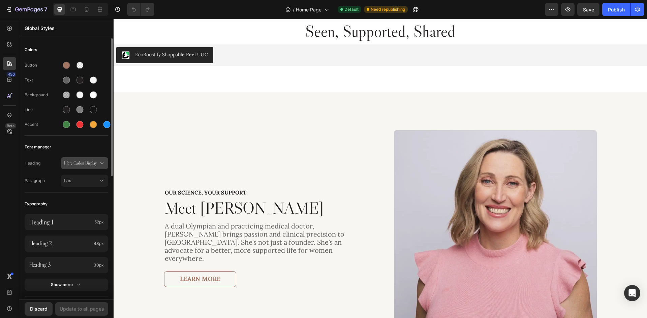
click at [76, 163] on span "Libre Caslon Display" at bounding box center [81, 163] width 34 height 6
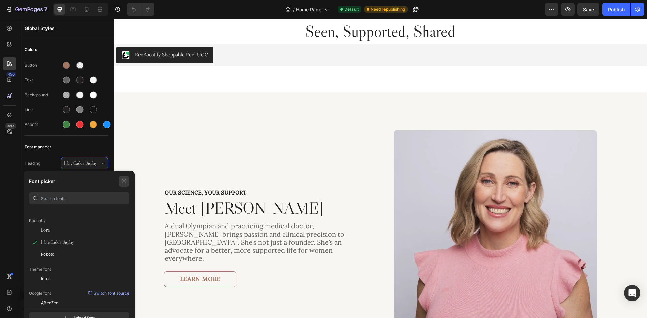
scroll to position [0, 0]
click at [126, 180] on icon "button" at bounding box center [123, 181] width 5 height 5
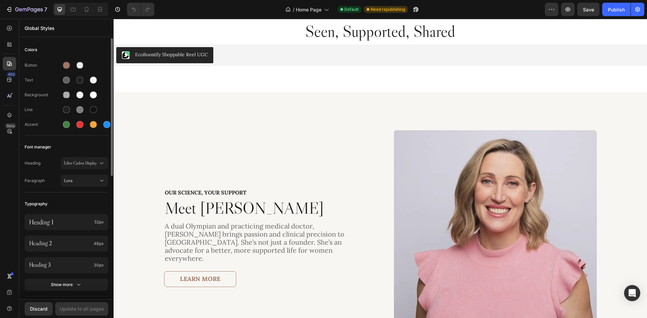
click at [64, 149] on div "Font manager" at bounding box center [67, 147] width 84 height 12
click at [7, 9] on icon "button" at bounding box center [9, 9] width 7 height 7
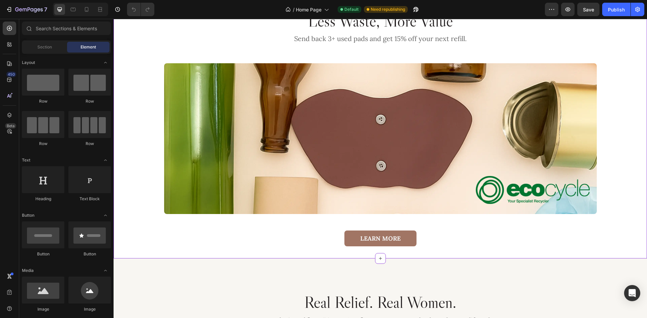
scroll to position [1516, 0]
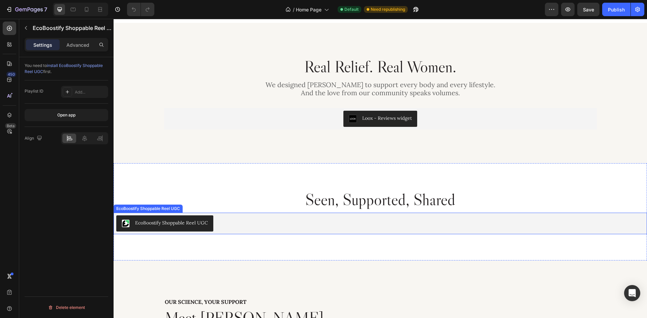
click at [333, 218] on div "EcoBoostify Shoppable Reel UGC" at bounding box center [380, 224] width 528 height 16
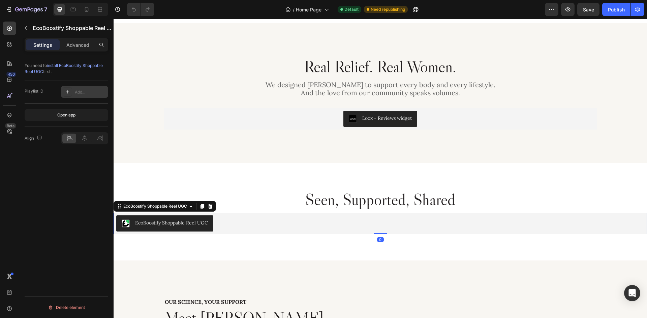
click at [86, 93] on div "Add..." at bounding box center [91, 92] width 32 height 6
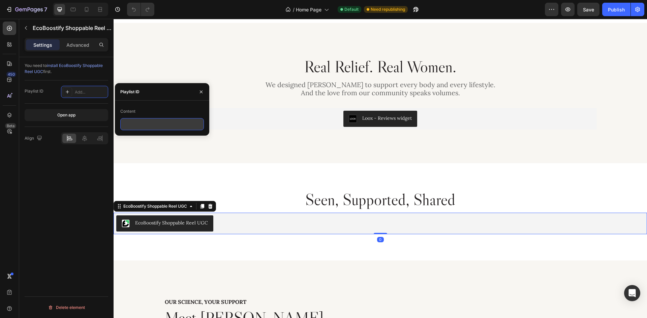
click at [157, 122] on input "text" at bounding box center [162, 124] width 84 height 12
paste input "581586001554573814"
type input "581586001554573814"
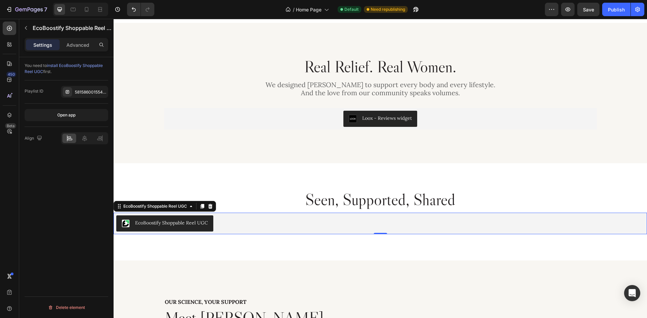
click at [83, 179] on div "You need to install EcoBoostify Shoppable Reel UGC first. Playlist ID 581586001…" at bounding box center [66, 197] width 94 height 280
click at [613, 11] on div "Publish" at bounding box center [616, 9] width 17 height 7
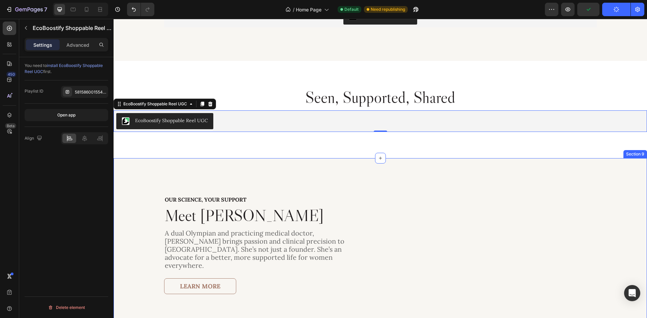
scroll to position [1549, 0]
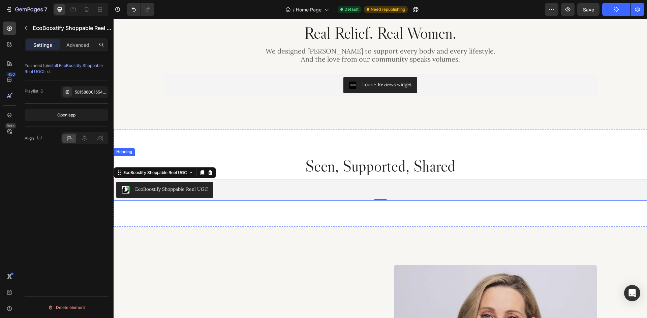
click at [351, 167] on h2 "Seen, Supported, Shared" at bounding box center [380, 166] width 533 height 21
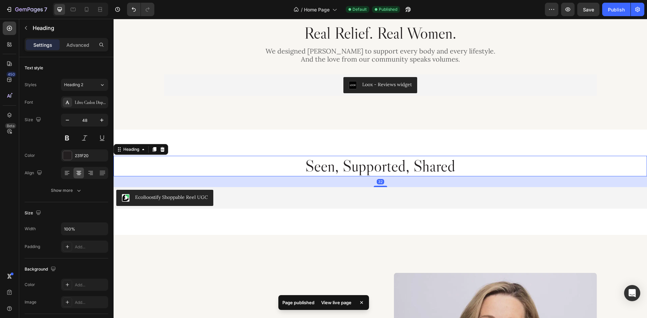
drag, startPoint x: 382, startPoint y: 178, endPoint x: 387, endPoint y: 186, distance: 9.5
click at [387, 176] on div "32" at bounding box center [380, 176] width 533 height 0
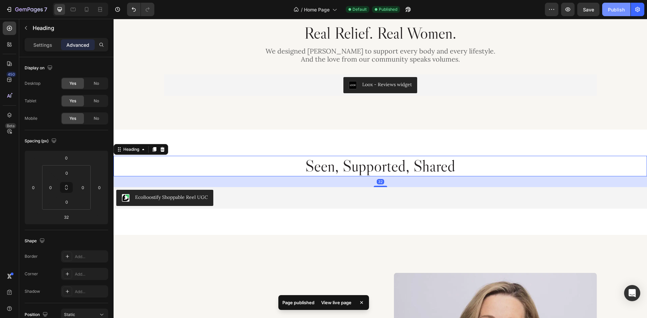
click at [618, 10] on div "Publish" at bounding box center [616, 9] width 17 height 7
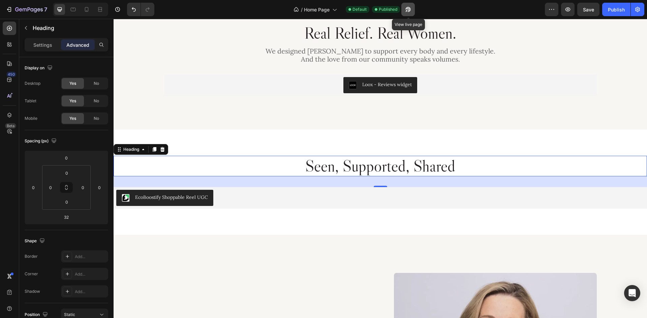
click at [408, 11] on icon "button" at bounding box center [408, 9] width 7 height 7
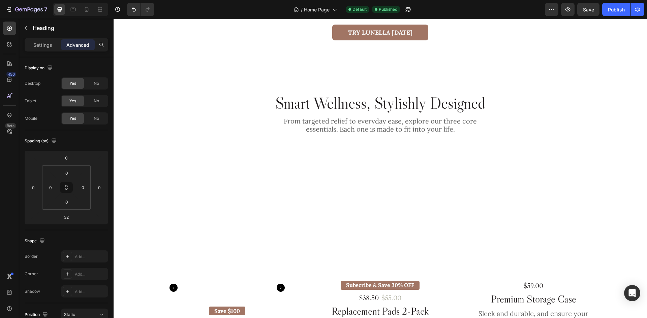
scroll to position [303, 0]
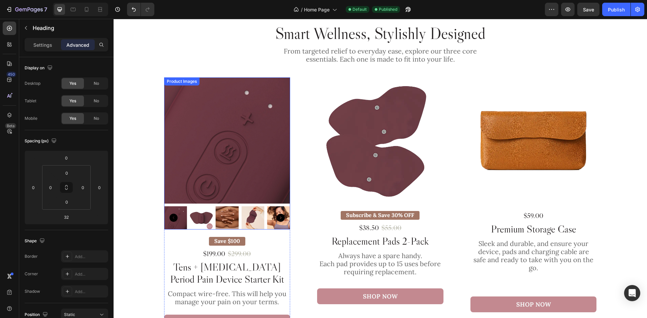
click at [250, 205] on div at bounding box center [227, 153] width 126 height 152
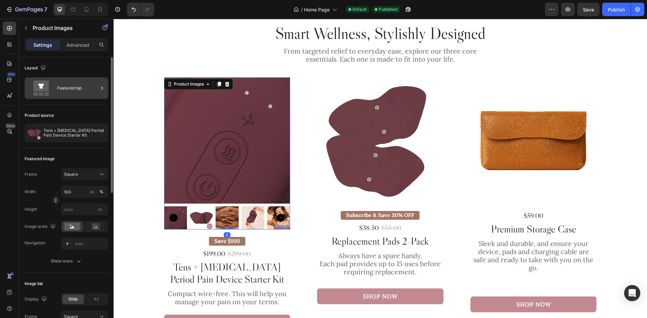
click at [73, 86] on div "Featured top" at bounding box center [77, 87] width 41 height 15
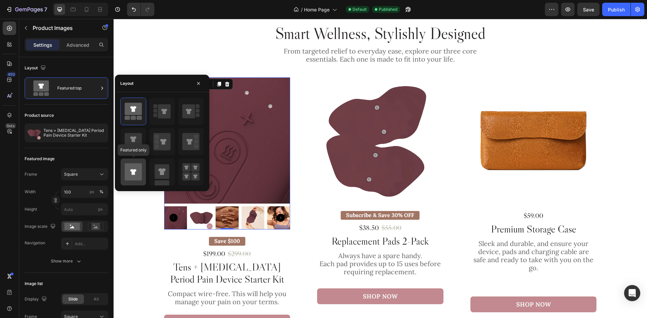
click at [128, 169] on icon at bounding box center [133, 171] width 17 height 17
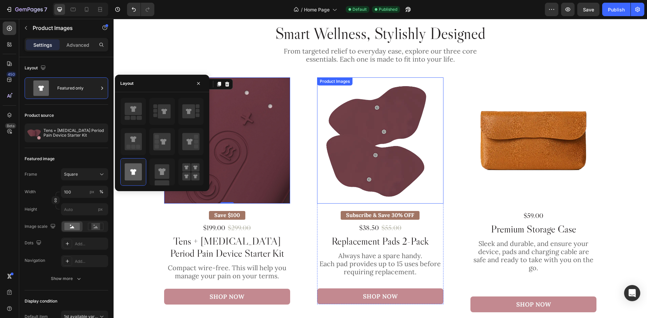
click at [363, 143] on img at bounding box center [380, 140] width 126 height 126
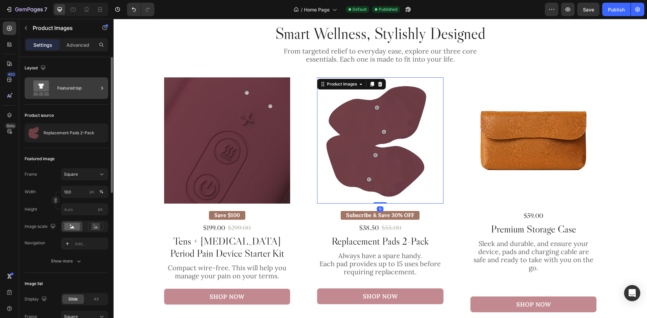
click at [66, 88] on div "Featured top" at bounding box center [77, 87] width 41 height 15
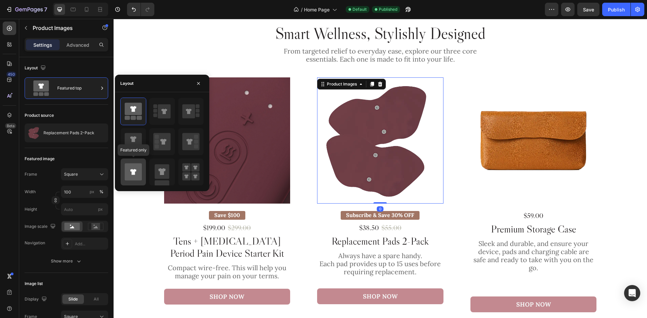
click at [134, 170] on icon at bounding box center [133, 172] width 6 height 6
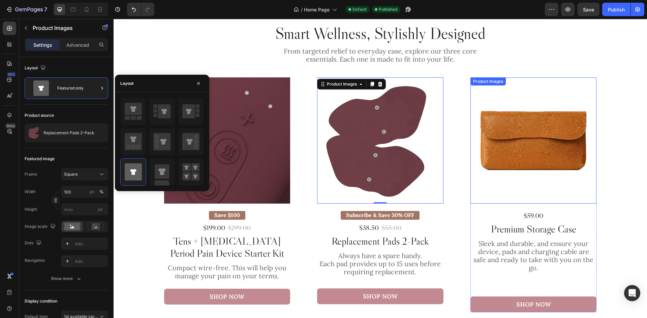
click at [516, 148] on img at bounding box center [533, 140] width 126 height 126
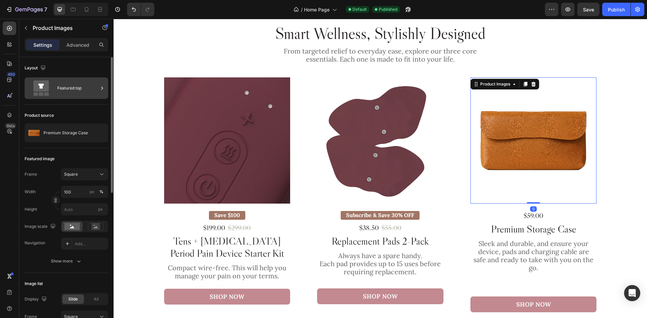
click at [65, 86] on div "Featured top" at bounding box center [77, 87] width 41 height 15
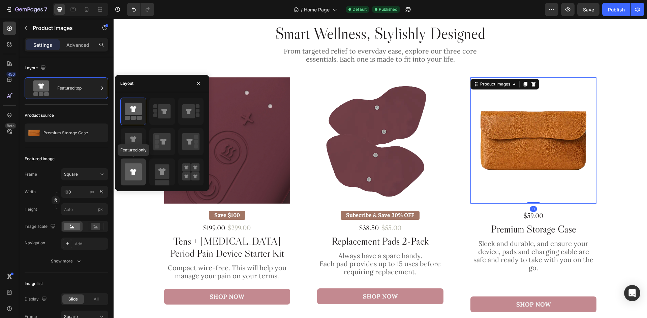
click at [134, 173] on icon at bounding box center [133, 172] width 6 height 6
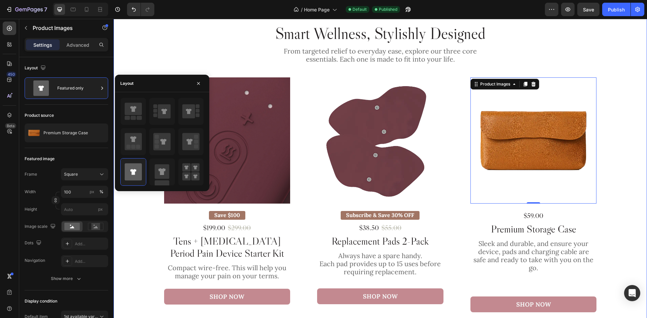
click at [621, 152] on div "Product Images Save $100 Product Badge $199.00 Product Price Product Price $299…" at bounding box center [380, 194] width 517 height 235
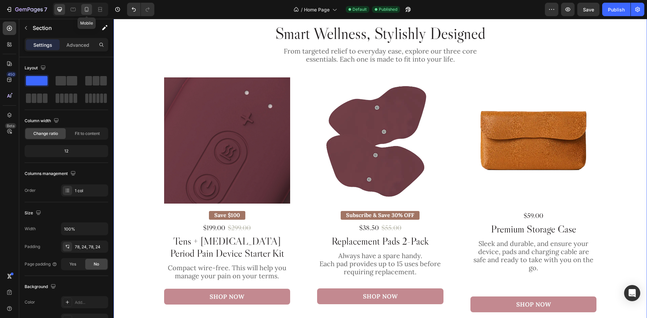
click at [84, 9] on icon at bounding box center [86, 9] width 7 height 7
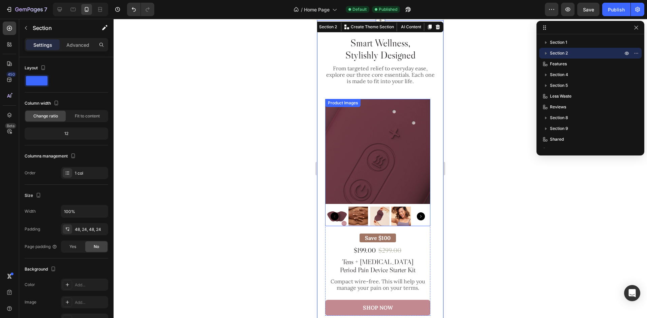
scroll to position [258, 0]
click at [389, 156] on img at bounding box center [377, 151] width 105 height 105
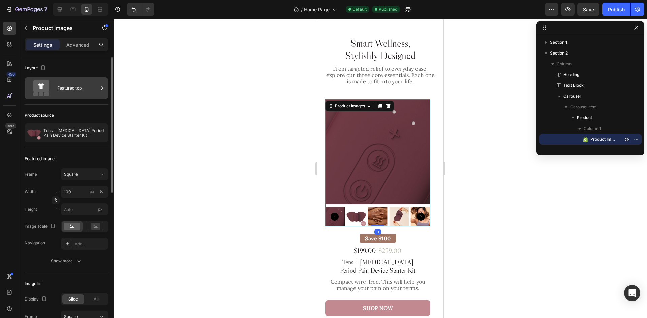
click at [75, 81] on div "Featured top" at bounding box center [77, 87] width 41 height 15
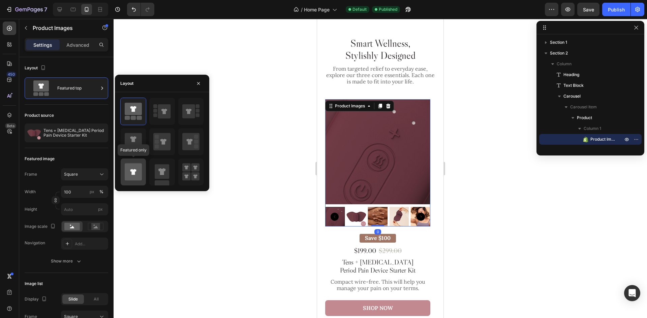
click at [135, 177] on icon at bounding box center [133, 171] width 17 height 17
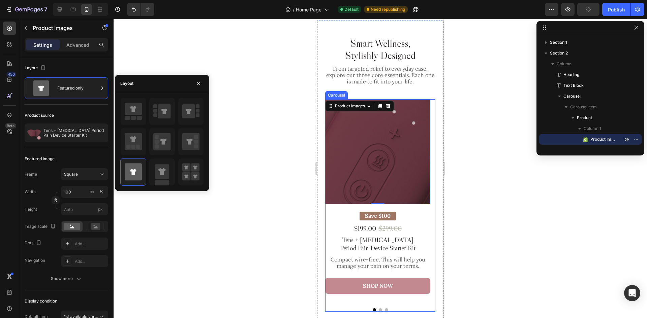
click at [379, 311] on button "Dot" at bounding box center [380, 310] width 3 height 3
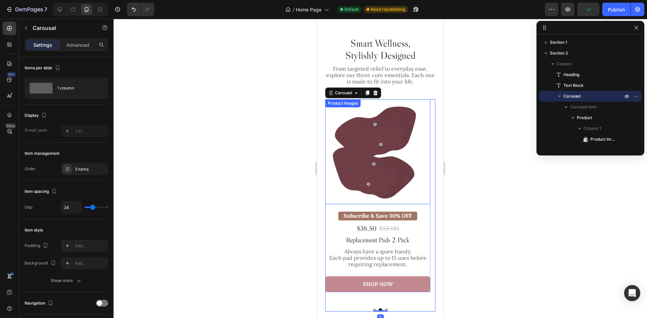
click at [405, 186] on img at bounding box center [377, 151] width 105 height 105
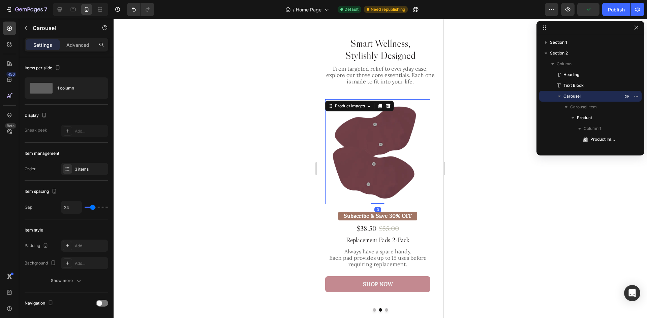
scroll to position [160, 0]
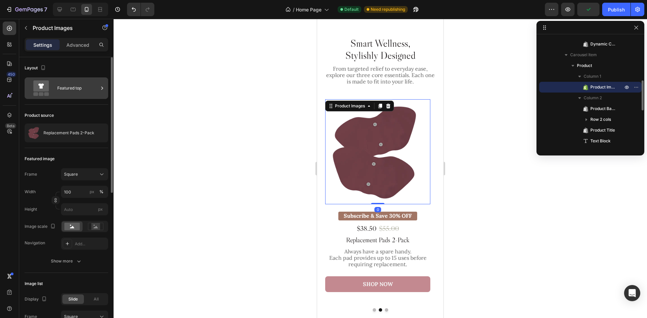
click at [59, 81] on div "Featured top" at bounding box center [77, 87] width 41 height 15
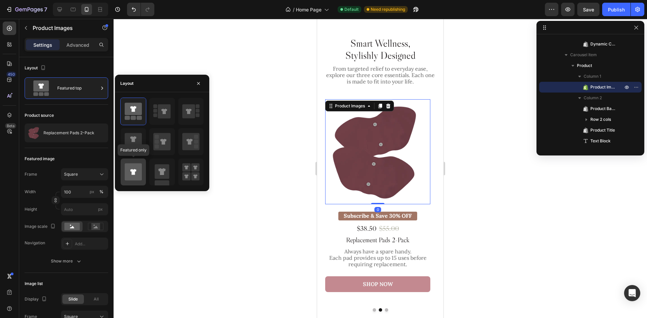
click at [130, 173] on icon at bounding box center [133, 171] width 17 height 17
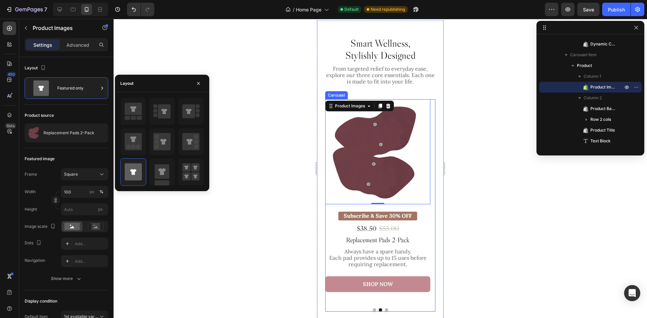
click at [385, 310] on button "Dot" at bounding box center [386, 310] width 3 height 3
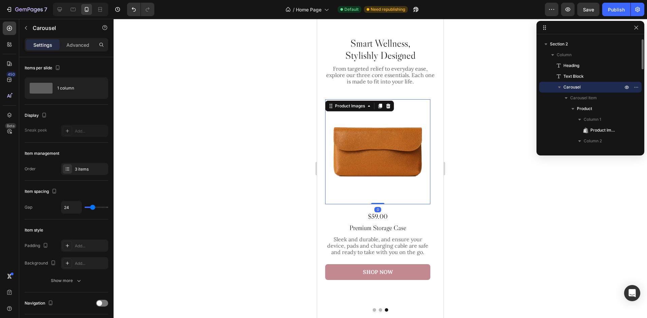
click at [395, 176] on img at bounding box center [377, 151] width 105 height 105
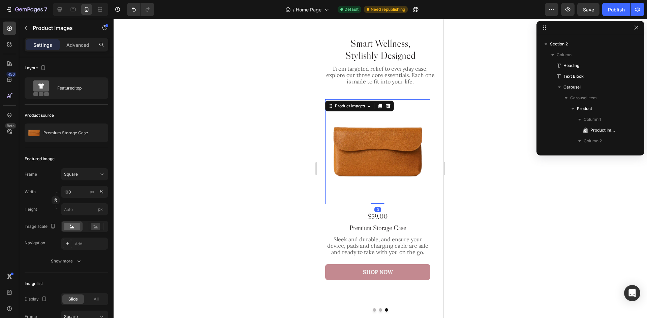
scroll to position [268, 0]
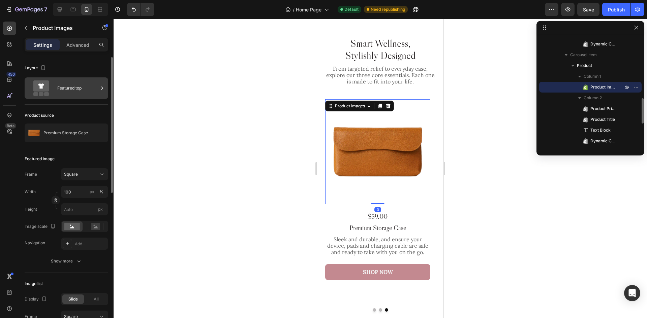
click at [82, 89] on div "Featured top" at bounding box center [77, 87] width 41 height 15
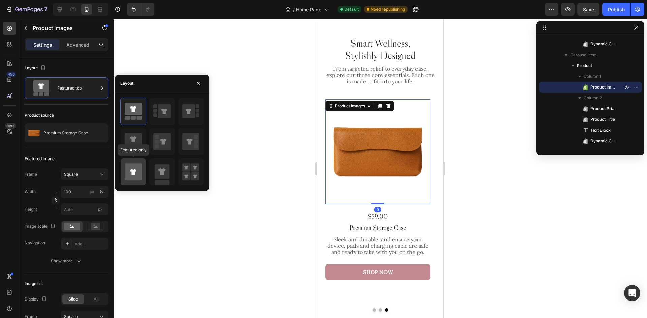
click at [129, 172] on icon at bounding box center [133, 171] width 17 height 17
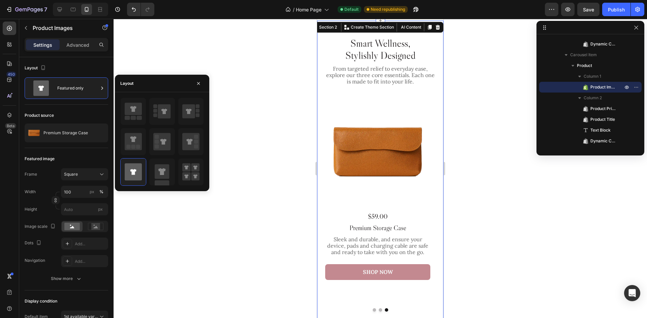
drag, startPoint x: 432, startPoint y: 115, endPoint x: 770, endPoint y: 126, distance: 337.7
click at [432, 115] on div "Smart Wellness, Stylishly Designed Heading From targeted relief to everyday eas…" at bounding box center [380, 175] width 126 height 308
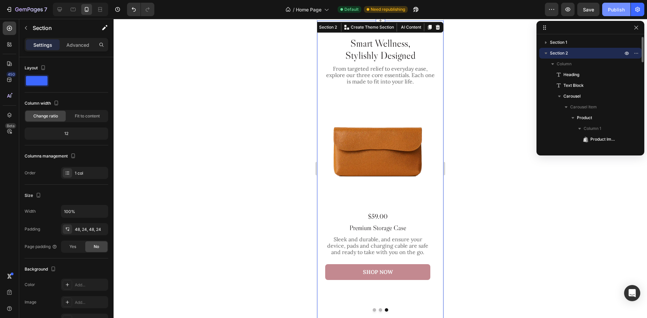
click at [612, 12] on div "Publish" at bounding box center [616, 9] width 17 height 7
click at [58, 3] on div at bounding box center [80, 9] width 55 height 13
click at [58, 4] on div at bounding box center [59, 9] width 11 height 11
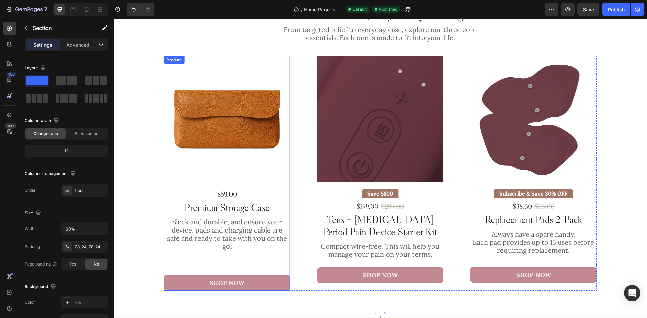
scroll to position [385, 0]
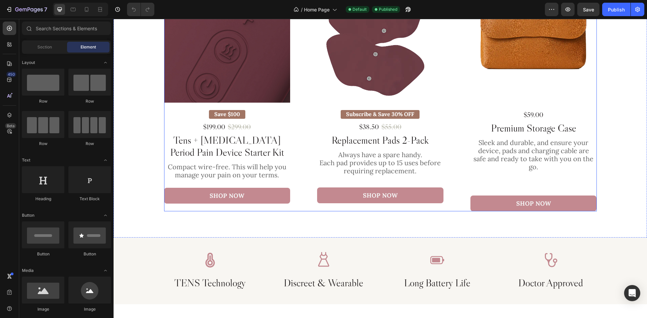
click at [300, 142] on div "Product Images Save $100 Product Badge $199.00 Product Price Product Price $299…" at bounding box center [380, 93] width 432 height 235
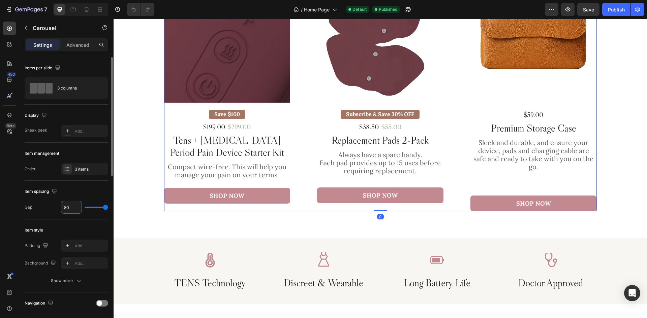
click at [68, 209] on input "80" at bounding box center [71, 207] width 20 height 12
click at [249, 141] on h2 "Tens + [MEDICAL_DATA] Period Pain Device Starter Kit" at bounding box center [227, 147] width 126 height 26
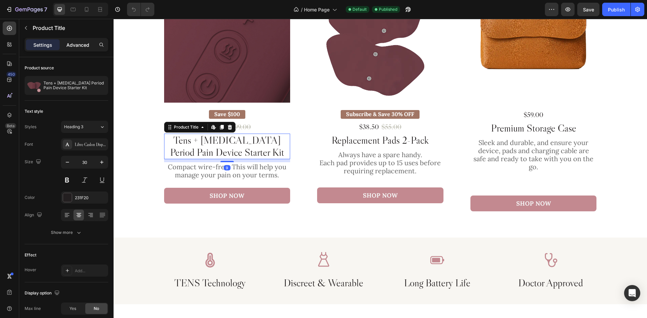
click at [77, 44] on p "Advanced" at bounding box center [77, 44] width 23 height 7
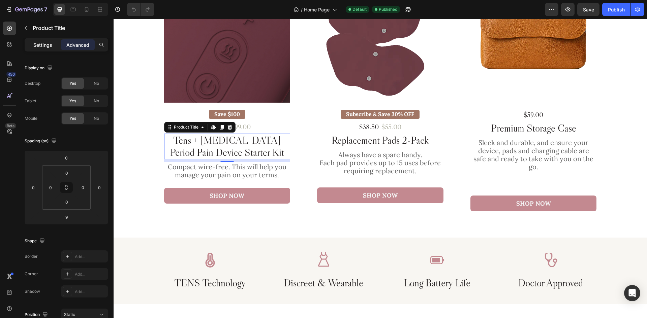
click at [51, 46] on p "Settings" at bounding box center [42, 44] width 19 height 7
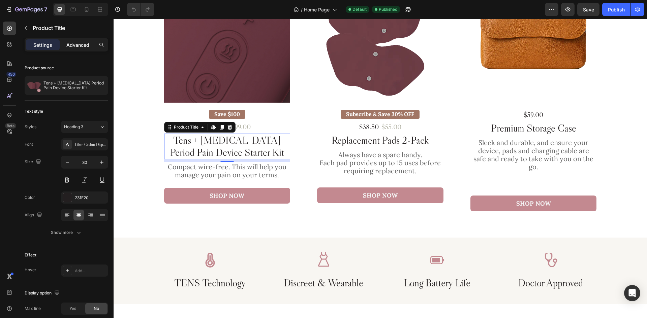
click at [79, 43] on p "Advanced" at bounding box center [77, 44] width 23 height 7
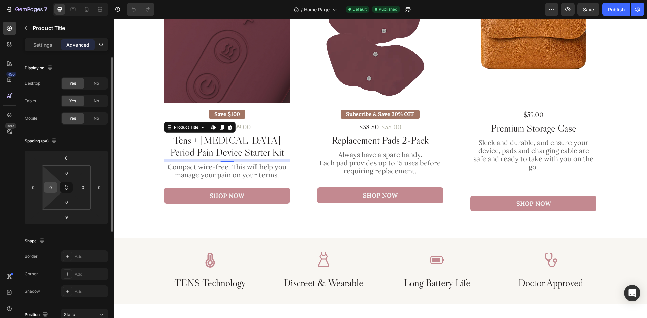
click at [51, 187] on input "0" at bounding box center [50, 188] width 10 height 10
click at [77, 189] on div "0" at bounding box center [82, 187] width 13 height 11
click at [82, 188] on input "0" at bounding box center [83, 188] width 10 height 10
click at [51, 46] on p "Settings" at bounding box center [42, 44] width 19 height 7
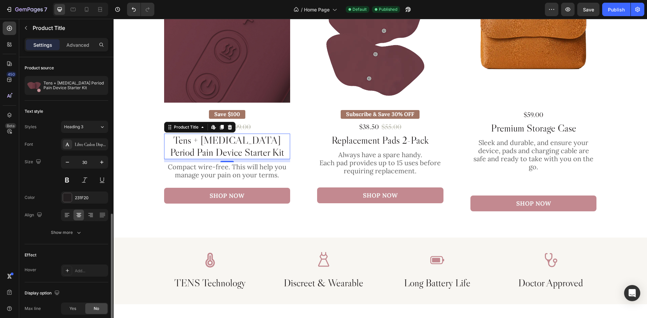
scroll to position [89, 0]
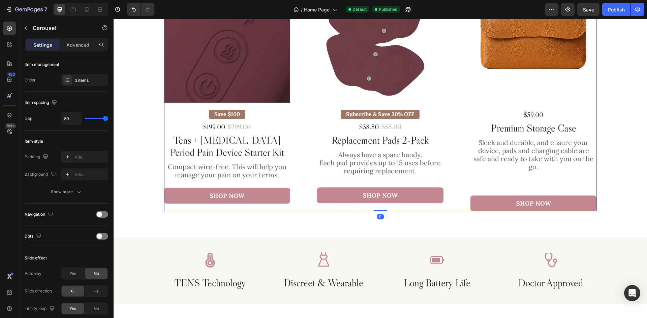
click at [297, 138] on div "Product Images Save $100 Product Badge $199.00 Product Price Product Price $299…" at bounding box center [380, 93] width 432 height 235
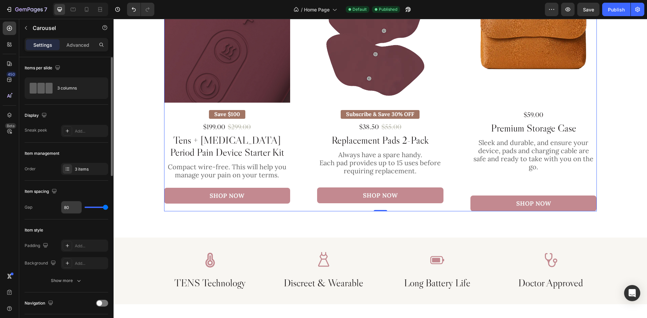
click at [70, 206] on input "80" at bounding box center [71, 207] width 20 height 12
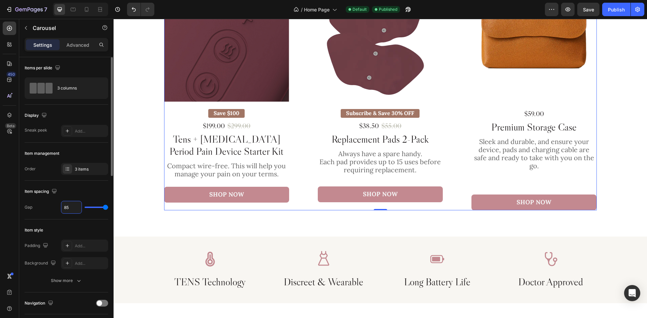
type input "84"
click at [271, 143] on h2 "Tens + [MEDICAL_DATA] Period Pain Device Starter Kit" at bounding box center [226, 146] width 125 height 26
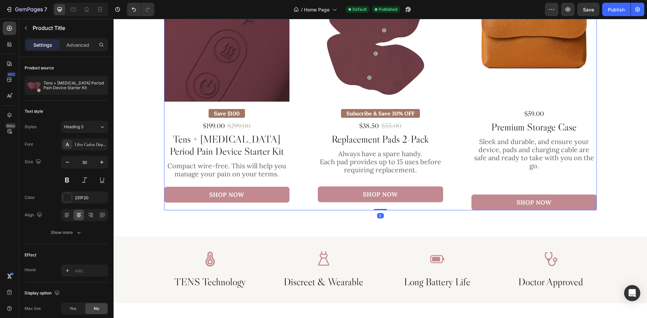
click at [463, 150] on div "Product Images Save $100 Product Badge $199.00 Product Price Product Price $299…" at bounding box center [380, 93] width 432 height 234
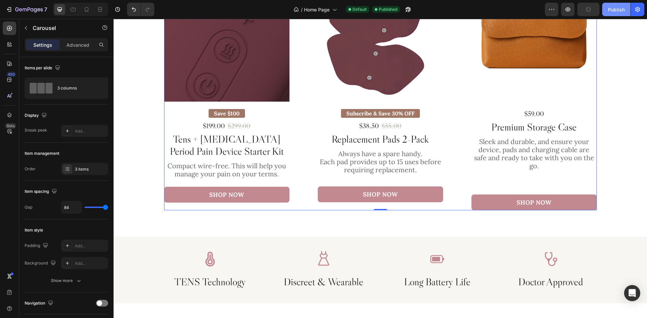
click at [622, 10] on div "Publish" at bounding box center [616, 9] width 17 height 7
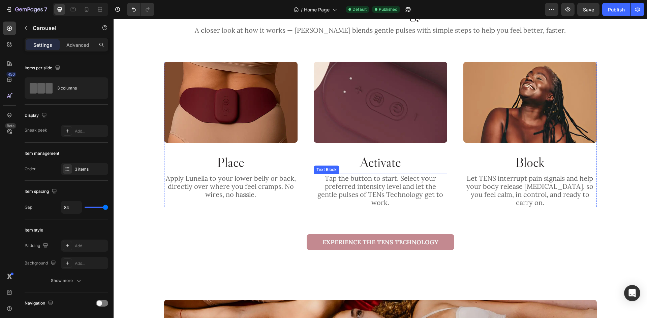
scroll to position [741, 0]
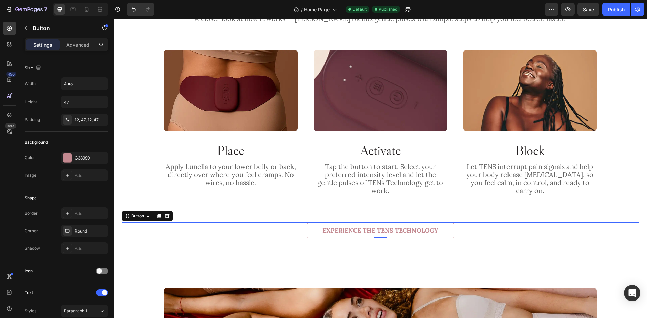
click at [439, 225] on button "Experience the Tens technology" at bounding box center [381, 231] width 148 height 16
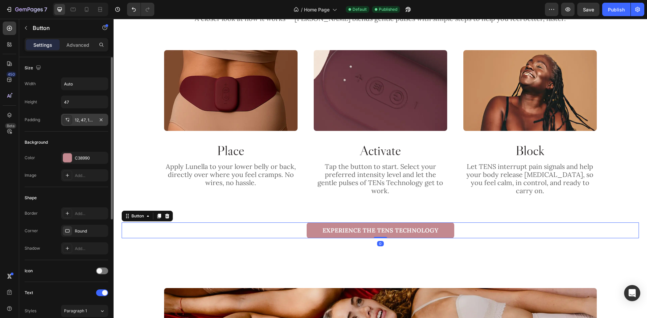
click at [75, 123] on div "12, 47, 12, 47" at bounding box center [84, 120] width 47 height 12
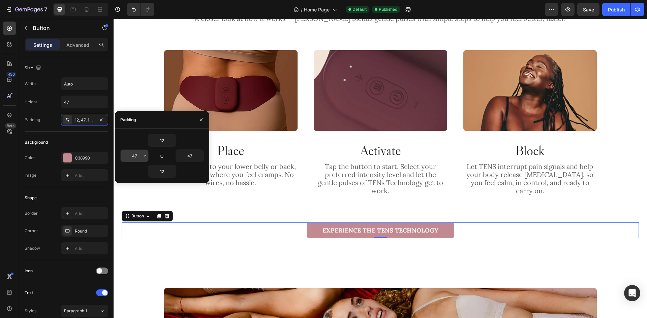
click at [139, 155] on input "47" at bounding box center [135, 156] width 28 height 12
click at [138, 157] on input "30" at bounding box center [135, 156] width 28 height 12
type input "31"
click at [192, 157] on input "47" at bounding box center [190, 156] width 28 height 12
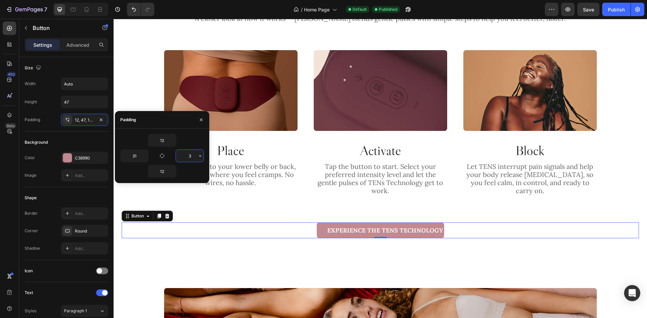
type input "31"
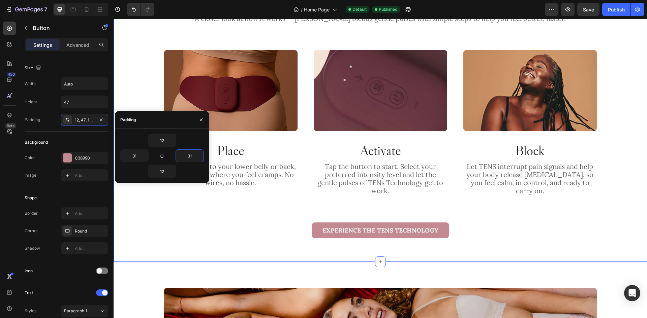
click at [454, 238] on div "Activate TENs Technology with Lunella Heading A closer look at how it works — L…" at bounding box center [380, 114] width 533 height 295
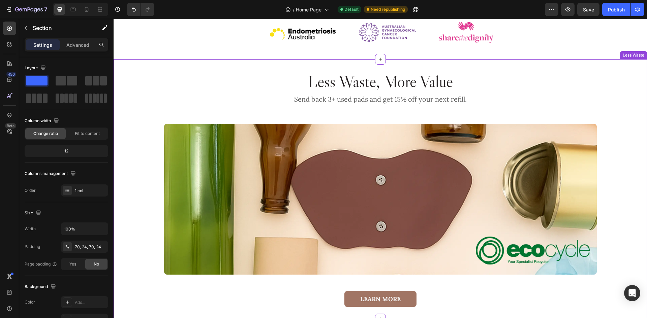
scroll to position [1213, 0]
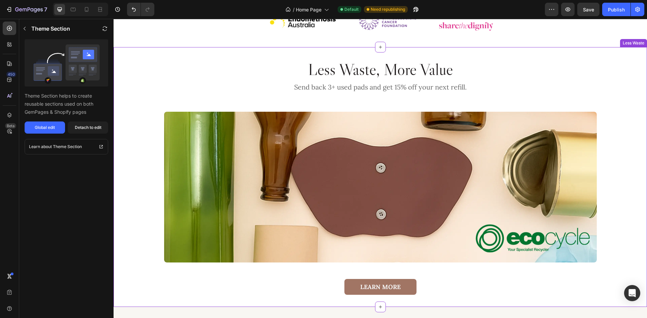
click at [266, 94] on div "Less Waste, More Value Heading Send back 3+ used pads and get 15% off your next…" at bounding box center [380, 177] width 517 height 236
click at [46, 129] on div "Global edit" at bounding box center [45, 128] width 20 height 6
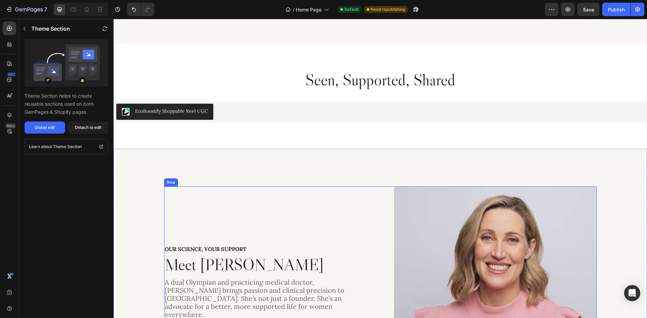
scroll to position [1819, 0]
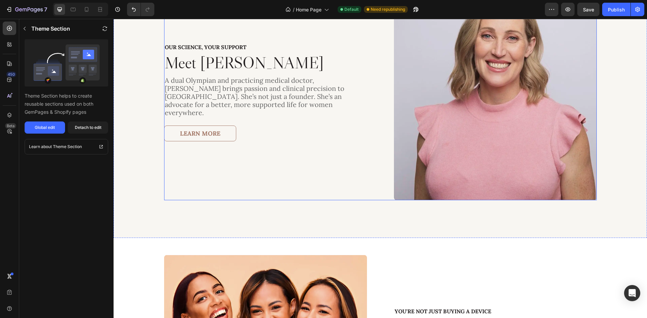
click at [261, 102] on p "A dual Olympian and practicing medical doctor, [PERSON_NAME] brings passion and…" at bounding box center [265, 96] width 201 height 40
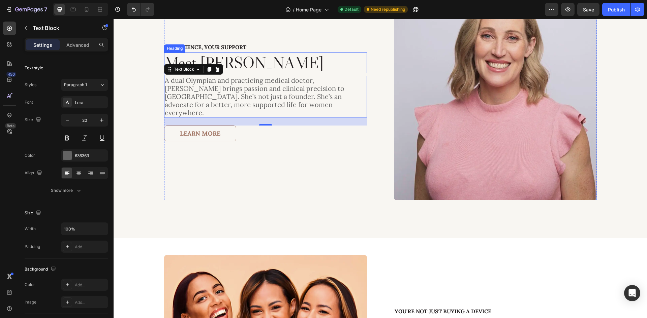
click at [262, 63] on h2 "Meet [PERSON_NAME]" at bounding box center [265, 63] width 203 height 21
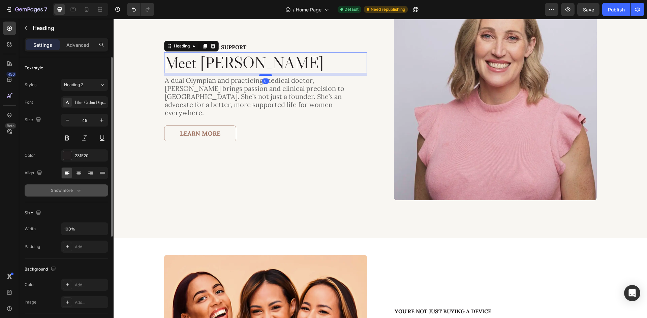
click at [66, 189] on div "Show more" at bounding box center [66, 190] width 31 height 7
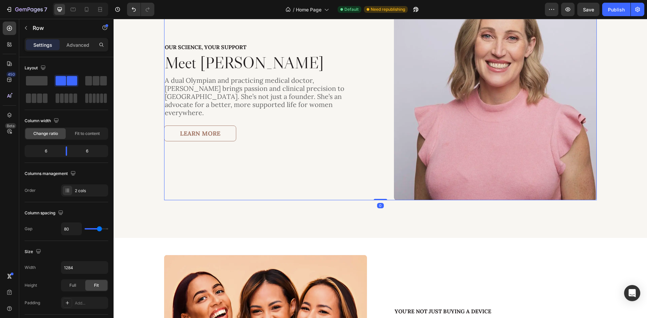
click at [375, 75] on div "Our Science, Your Support Text Block Meet Dr. Jana Pittman Heading A dual Olymp…" at bounding box center [380, 93] width 432 height 216
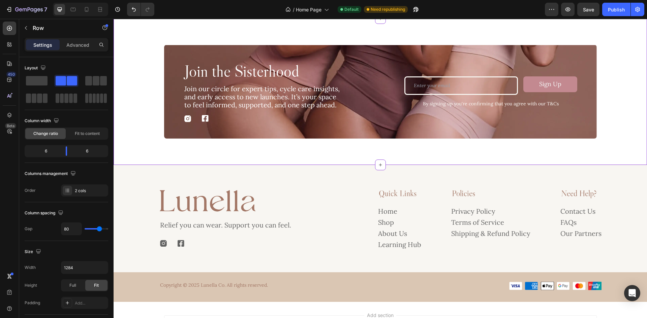
scroll to position [2290, 0]
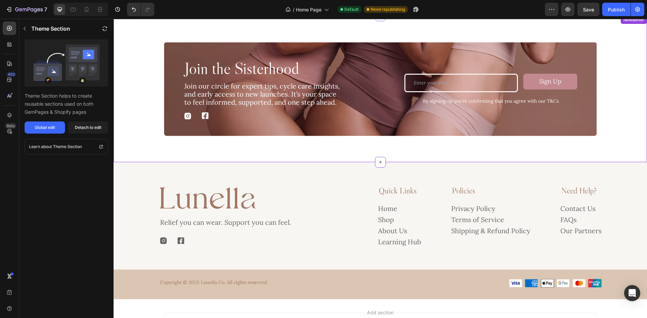
click at [321, 87] on p "Join our circle for expert tips, cycle care insights, and early access to new l…" at bounding box center [262, 94] width 156 height 24
click at [49, 128] on div "Global edit" at bounding box center [45, 128] width 20 height 6
click at [349, 180] on div "Image Relief you can wear. Support you can feel. Text Block Image Image Row Qui…" at bounding box center [380, 230] width 533 height 137
click at [49, 129] on div "Global edit" at bounding box center [45, 128] width 20 height 6
click at [638, 7] on icon "button" at bounding box center [637, 9] width 5 height 5
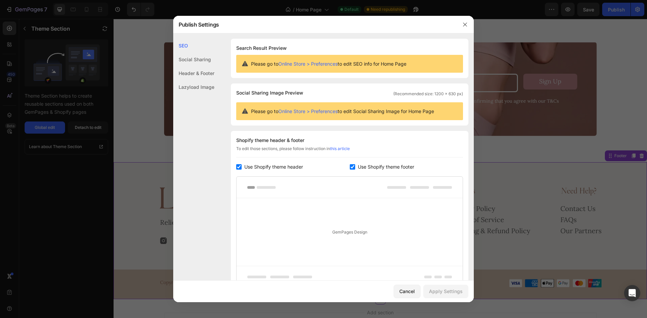
click at [382, 167] on span "Use Shopify theme footer" at bounding box center [386, 167] width 56 height 8
checkbox input "false"
click at [448, 292] on div "Apply Settings" at bounding box center [446, 291] width 34 height 7
click at [462, 25] on icon "button" at bounding box center [464, 24] width 5 height 5
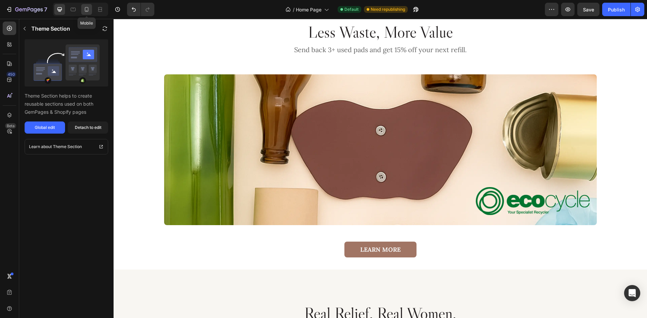
click at [85, 10] on icon at bounding box center [87, 9] width 4 height 5
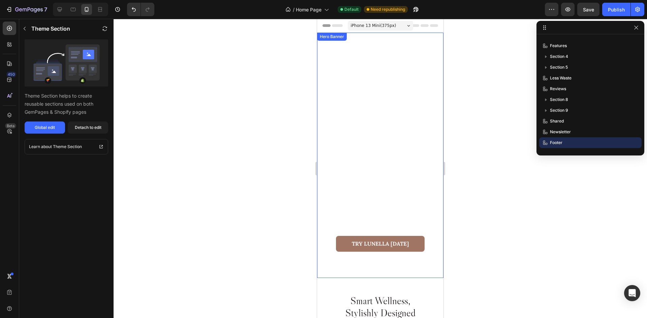
click at [397, 98] on video "Background Image" at bounding box center [380, 156] width 126 height 246
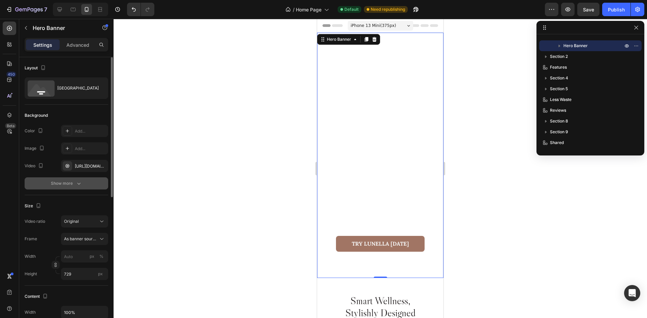
click at [78, 185] on icon "button" at bounding box center [78, 183] width 7 height 7
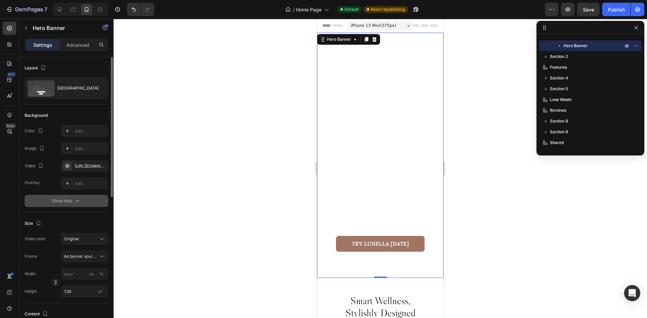
scroll to position [67, 0]
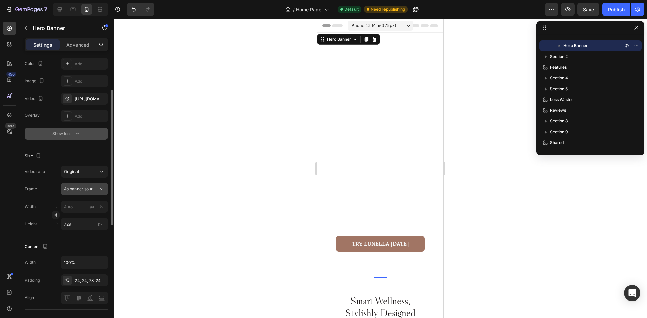
click at [99, 190] on icon at bounding box center [101, 189] width 7 height 7
click at [42, 185] on div "Frame As banner source As banner source Custom" at bounding box center [67, 189] width 84 height 12
click at [89, 171] on div "Original" at bounding box center [81, 172] width 34 height 6
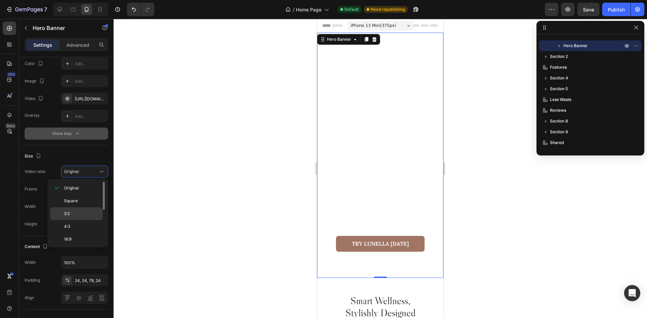
scroll to position [78, 0]
click at [88, 239] on p "Custom" at bounding box center [82, 238] width 36 height 6
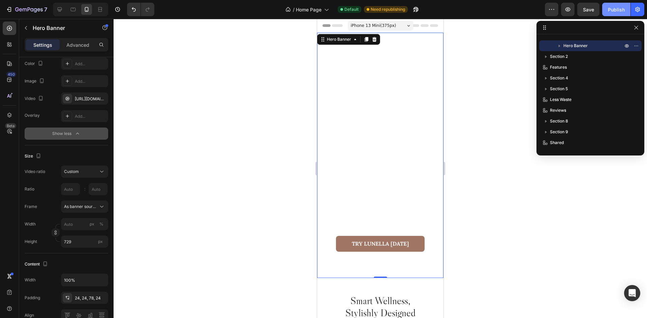
click at [610, 12] on div "Publish" at bounding box center [616, 9] width 17 height 7
click at [379, 125] on video "Background Image" at bounding box center [380, 156] width 126 height 246
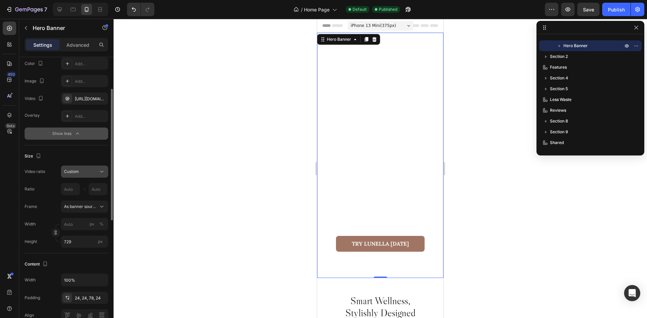
click at [89, 173] on div "Custom" at bounding box center [81, 172] width 34 height 6
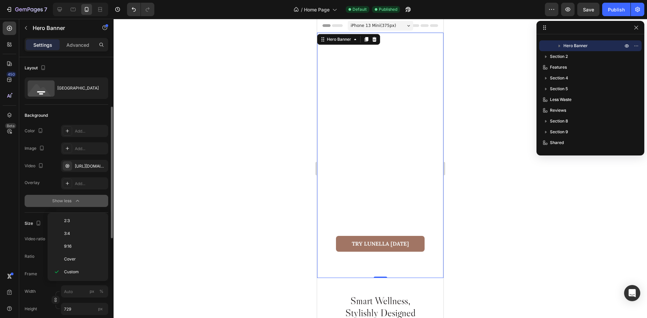
scroll to position [34, 0]
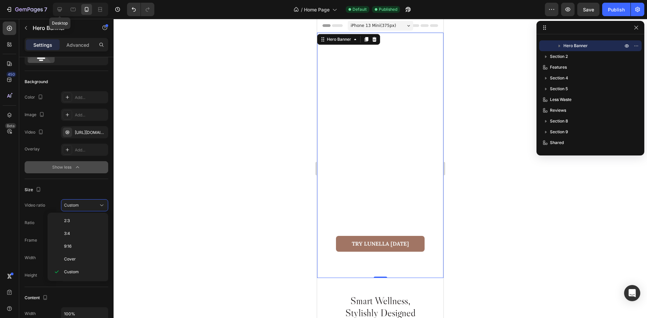
drag, startPoint x: 62, startPoint y: 6, endPoint x: 8, endPoint y: 21, distance: 56.0
click at [62, 6] on icon at bounding box center [59, 9] width 7 height 7
type input "1200"
type input "100"
type input "1440"
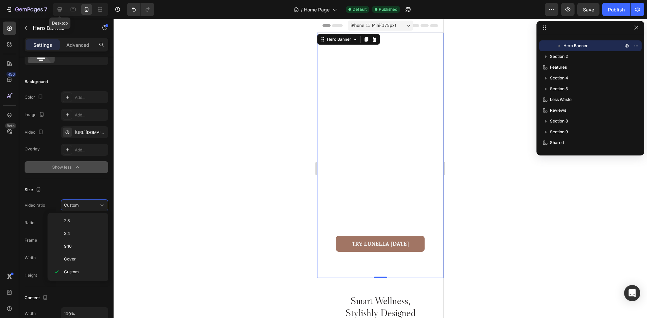
type input "729"
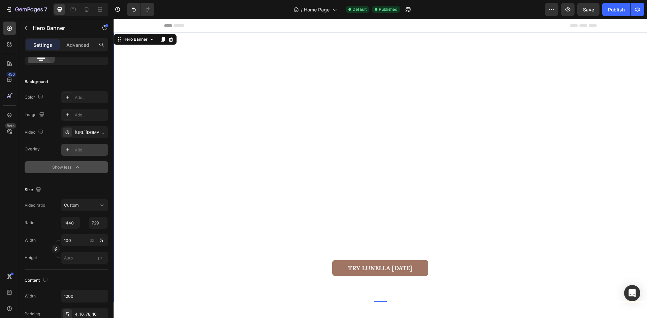
click at [84, 151] on div "Add..." at bounding box center [91, 150] width 32 height 6
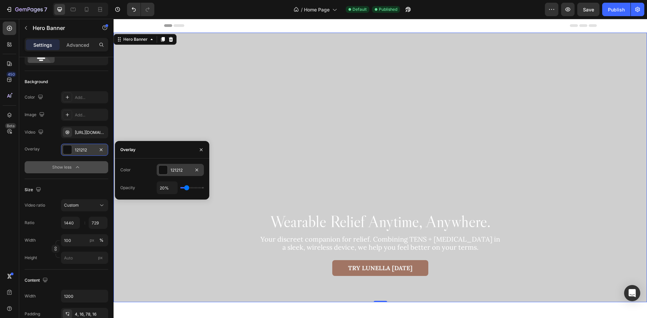
click at [184, 169] on div "121212" at bounding box center [180, 170] width 20 height 6
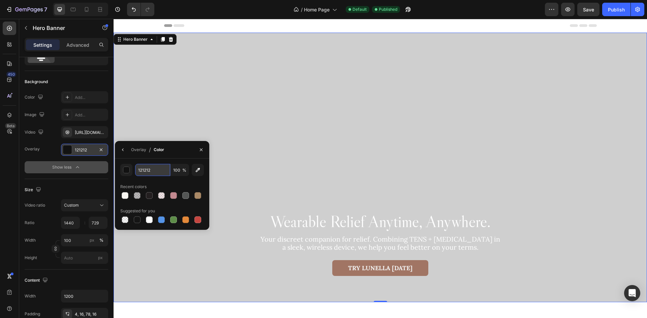
click at [162, 170] on input "121212" at bounding box center [152, 170] width 35 height 12
click at [178, 145] on div "Overlay / Color" at bounding box center [162, 150] width 94 height 18
type input "000000"
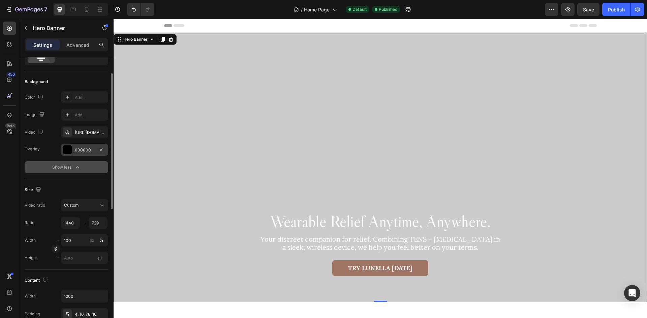
click at [91, 181] on div "Size Video ratio Custom Ratio 1440 729 : Width 100 px % Height px" at bounding box center [67, 224] width 84 height 91
click at [79, 10] on div at bounding box center [80, 9] width 55 height 13
click at [75, 10] on icon at bounding box center [73, 9] width 7 height 7
type input "100%"
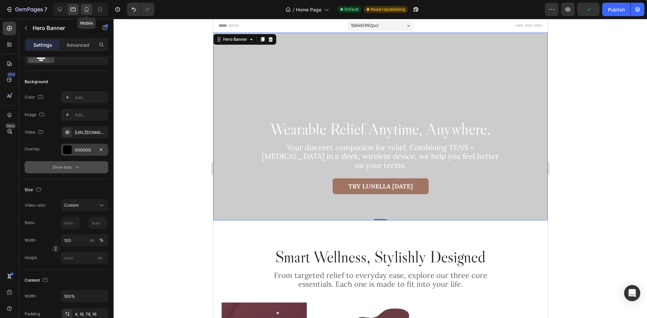
click at [84, 10] on icon at bounding box center [86, 9] width 7 height 7
type input "729"
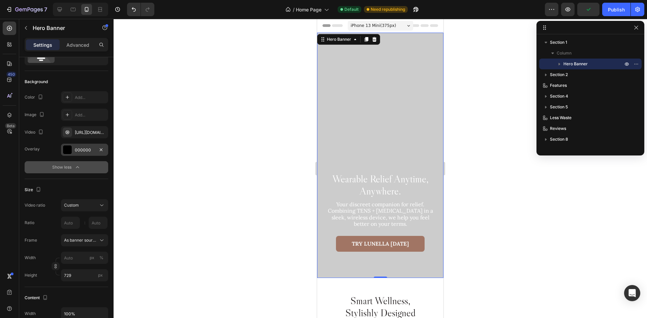
click at [381, 108] on div "Overlay" at bounding box center [380, 156] width 126 height 246
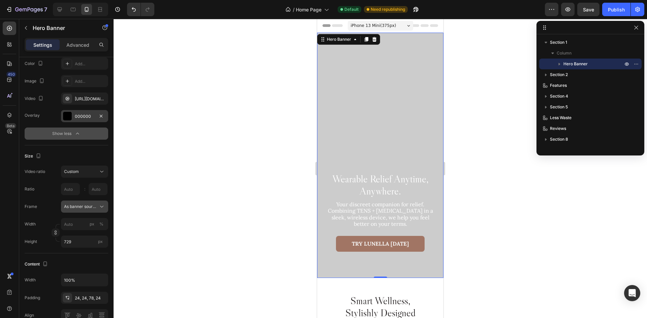
click at [98, 205] on div "As banner source" at bounding box center [84, 206] width 41 height 7
click at [83, 236] on div "Custom" at bounding box center [83, 235] width 39 height 6
click at [57, 230] on button "button" at bounding box center [56, 233] width 8 height 8
click at [79, 223] on input "px %" at bounding box center [84, 224] width 47 height 12
type input "100"
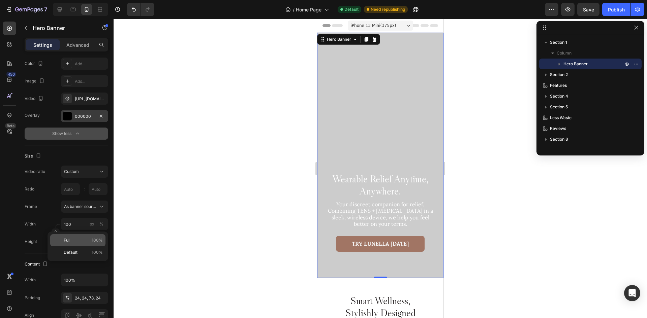
click at [92, 239] on p "Full 100%" at bounding box center [83, 240] width 39 height 6
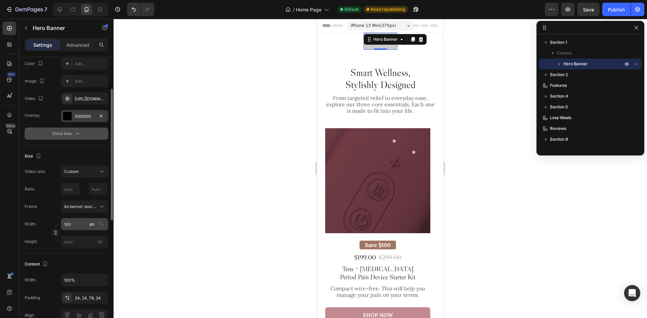
click at [88, 224] on button "px" at bounding box center [92, 224] width 8 height 8
click at [82, 225] on input "100" at bounding box center [84, 224] width 47 height 12
click at [102, 224] on div "%" at bounding box center [101, 224] width 4 height 6
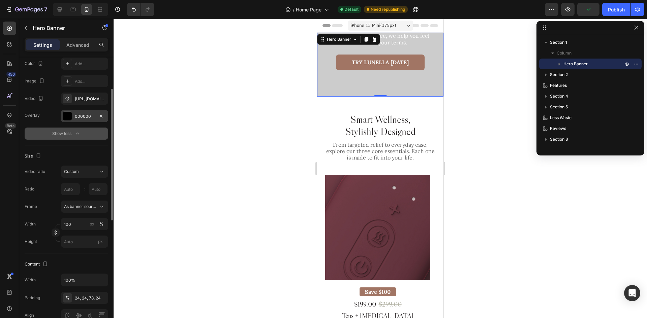
click at [46, 215] on div "Frame As banner source Width 100 px % Height px" at bounding box center [67, 224] width 84 height 47
click at [80, 240] on input "px" at bounding box center [84, 242] width 47 height 12
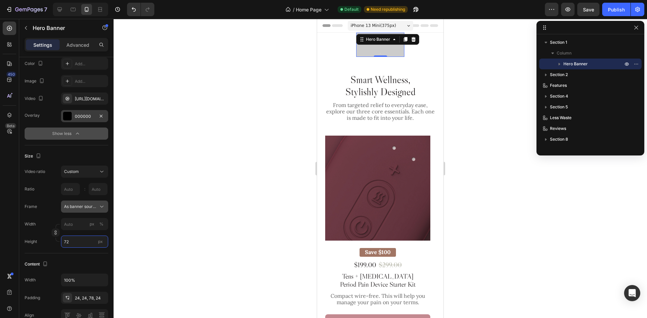
type input "72"
click at [81, 207] on span "As banner source" at bounding box center [80, 207] width 33 height 6
click at [79, 232] on div "Custom" at bounding box center [83, 235] width 39 height 6
click at [74, 225] on input "px %" at bounding box center [84, 224] width 47 height 12
click at [76, 253] on span "Default" at bounding box center [71, 253] width 14 height 6
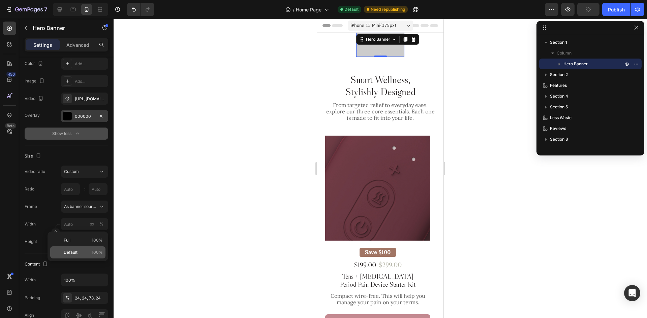
type input "100"
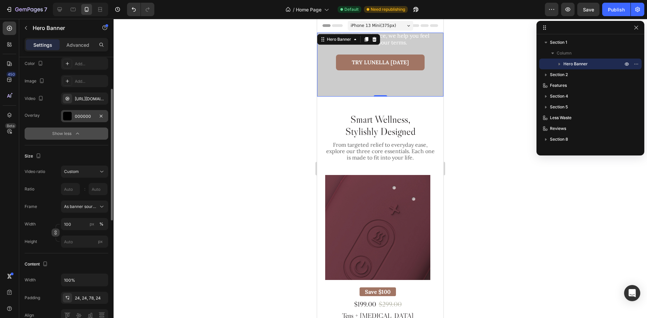
click at [54, 232] on icon "button" at bounding box center [55, 232] width 5 height 5
click at [79, 241] on input "px" at bounding box center [84, 242] width 47 height 12
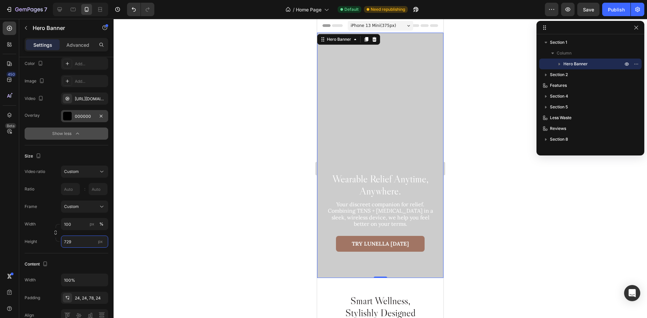
type input "729"
click at [46, 210] on div "Frame Custom" at bounding box center [67, 207] width 84 height 12
click at [608, 7] on div "Publish" at bounding box center [616, 9] width 17 height 7
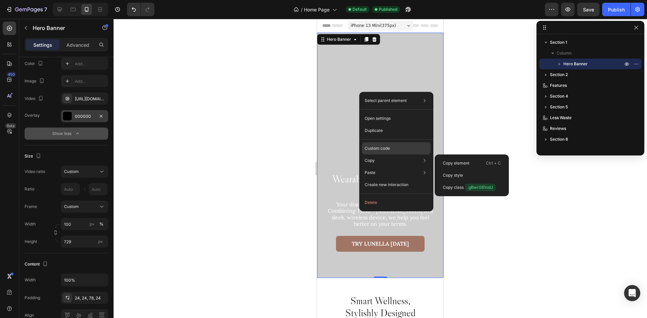
click at [391, 167] on div "Custom code" at bounding box center [396, 173] width 69 height 12
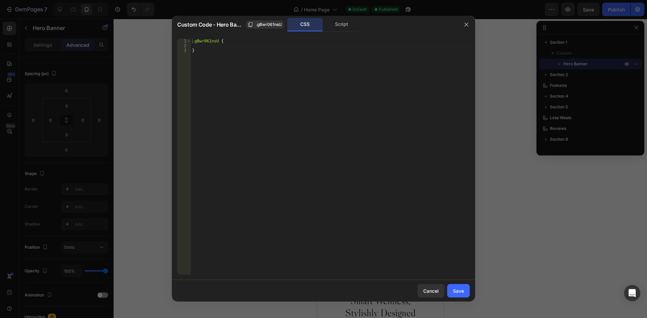
click at [218, 42] on div ".gBwr061nsU { }" at bounding box center [330, 162] width 279 height 246
type textarea ".gBwr061nsU video{"
paste textarea "object-fit: cover;"
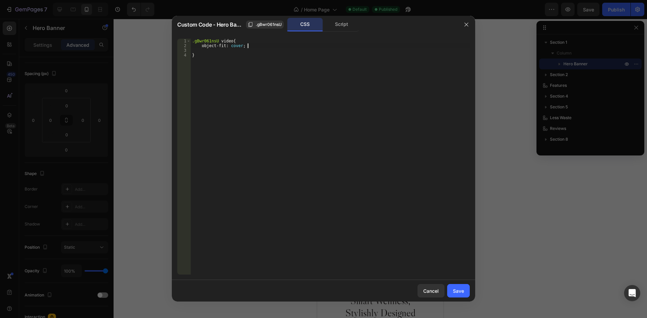
scroll to position [0, 4]
type textarea "object-fit: cover!;"
click at [462, 292] on div "Save" at bounding box center [458, 291] width 11 height 7
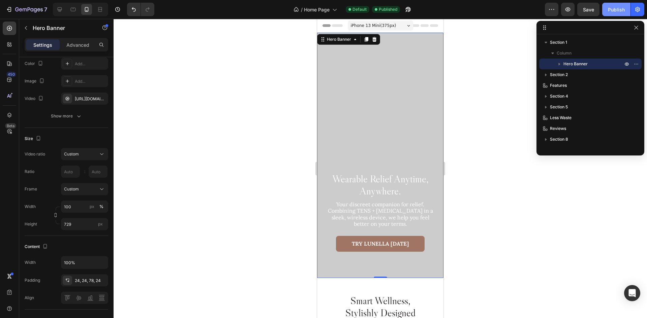
click at [609, 6] on div "Publish" at bounding box center [616, 9] width 17 height 7
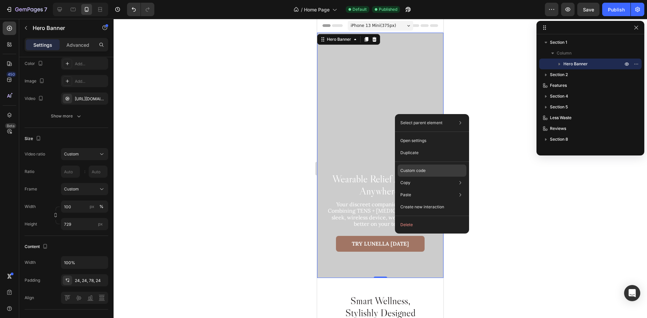
click at [420, 189] on div "Custom code" at bounding box center [431, 195] width 69 height 12
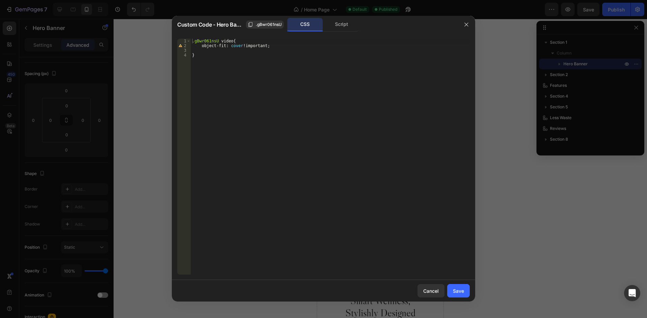
click at [209, 52] on div ".gBwr061nsU video { object-fit : cover !important ; }" at bounding box center [330, 162] width 279 height 246
click at [242, 49] on div ".gBwr061nsU video { object-fit : cover !important ; }" at bounding box center [330, 162] width 279 height 246
type textarea "}"
paste textarea "gp-lite-html5-embed"
drag, startPoint x: 217, startPoint y: 42, endPoint x: 188, endPoint y: 41, distance: 28.6
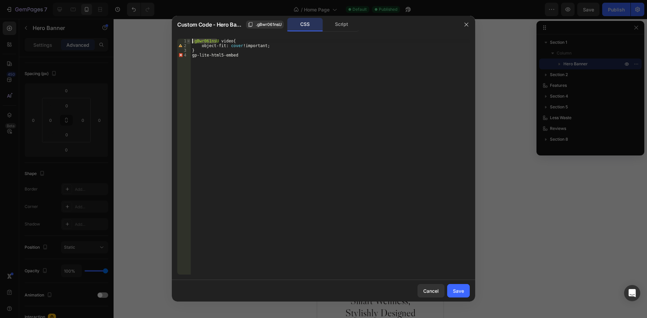
click at [188, 41] on div "gp-lite-html5-embed 1 2 3 4 .gBwr061nsU video { object-fit : cover !important ;…" at bounding box center [323, 157] width 292 height 236
click at [192, 59] on div ".gBwr061nsU video { object-fit : cover !important ; } gp-lite-html5-embed" at bounding box center [330, 162] width 279 height 246
click at [191, 55] on div ".gBwr061nsU video { object-fit : cover !important ; } gp-lite-html5-embed" at bounding box center [330, 162] width 279 height 246
paste textarea ".gBwr061nsU"
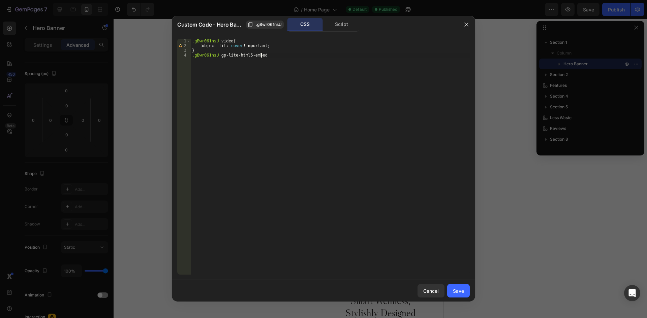
click at [270, 54] on div ".gBwr061nsU video { object-fit : cover !important ; } .gBwr061nsU gp-lite-html5…" at bounding box center [330, 162] width 279 height 246
type textarea ".gBwr061nsU gp-lite-html5-embed {"
type textarea "display: block;"
click at [247, 59] on div ".gBwr061nsU video { object-fit : cover !important ; } .gBwr061nsU gp-lite-html5…" at bounding box center [330, 162] width 279 height 246
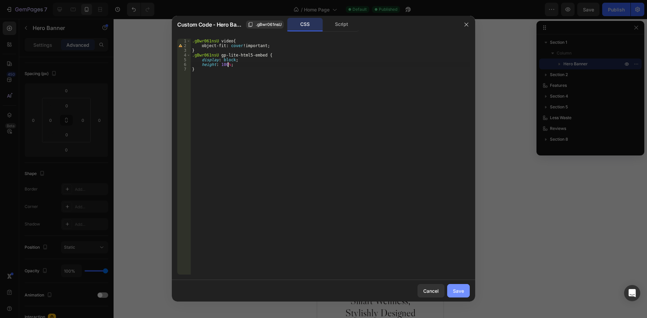
type textarea "height: 100%;"
click at [463, 290] on div "Save" at bounding box center [458, 291] width 11 height 7
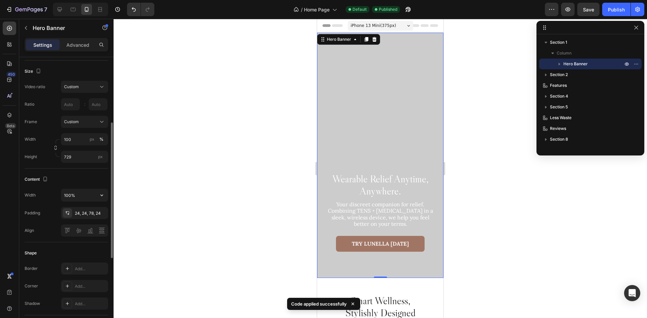
scroll to position [67, 0]
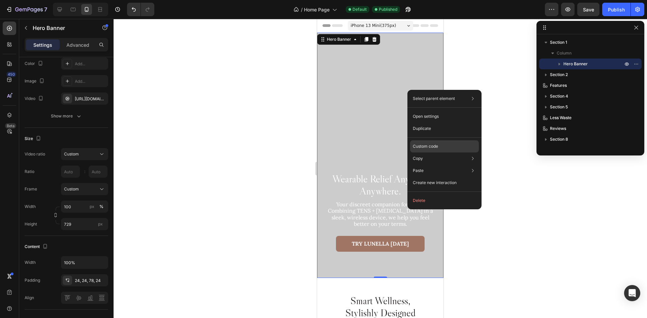
click at [431, 165] on div "Custom code" at bounding box center [444, 171] width 69 height 12
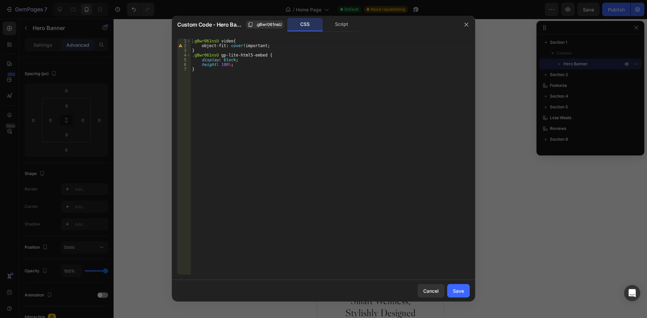
type textarea "object-fit: cover!important;"
click at [276, 46] on div ".gBwr061nsU video { object-fit : cover !important ; } .gBwr061nsU gp-lite-html5…" at bounding box center [330, 162] width 279 height 246
type textarea "height: 100%;"
click at [450, 287] on button "Save" at bounding box center [458, 290] width 23 height 13
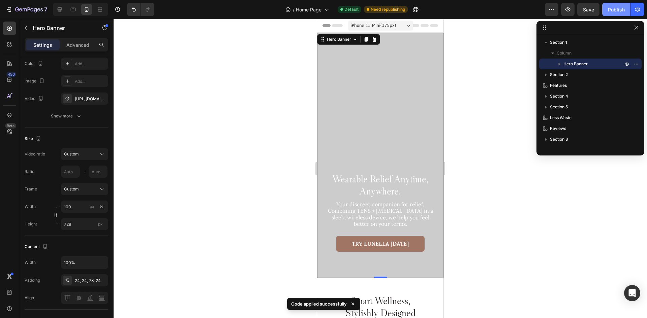
click at [619, 11] on div "Publish" at bounding box center [616, 9] width 17 height 7
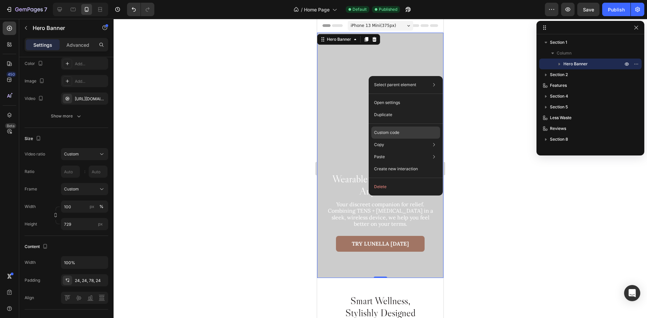
click at [393, 151] on div "Custom code" at bounding box center [405, 157] width 69 height 12
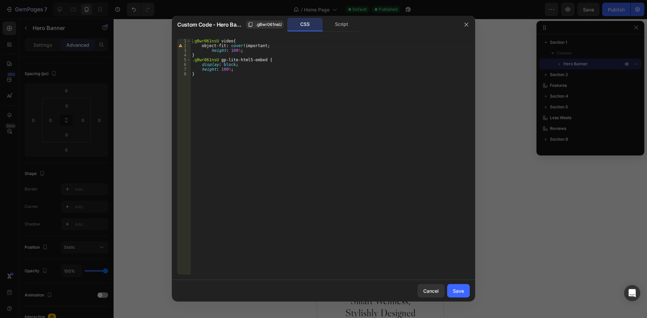
click at [236, 50] on div ".gBwr061nsU video { object-fit : cover !important ; height : 100 % ; } .gBwr061…" at bounding box center [330, 162] width 279 height 246
type textarea "height: 100%!;"
click at [457, 293] on div "Save" at bounding box center [458, 291] width 11 height 7
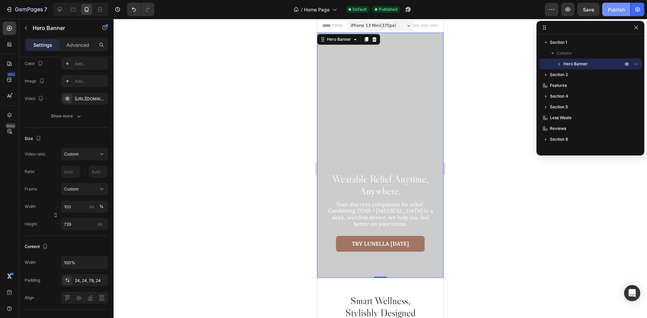
click at [610, 9] on div "Publish" at bounding box center [616, 9] width 17 height 7
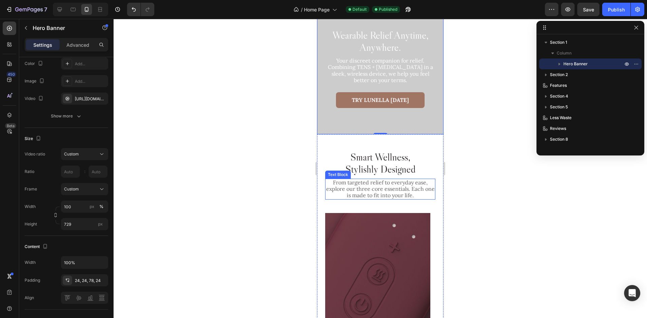
scroll to position [202, 0]
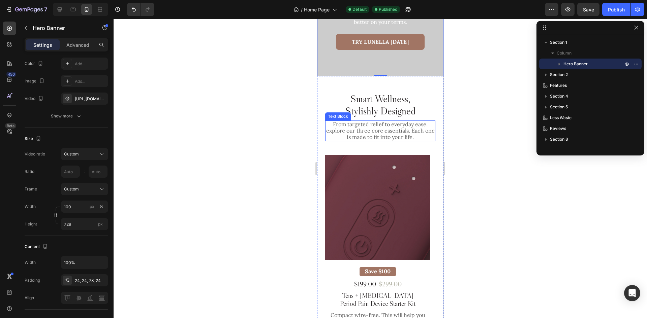
click at [390, 125] on p "From targeted relief to everyday ease, explore our three core essentials. Each …" at bounding box center [380, 131] width 109 height 20
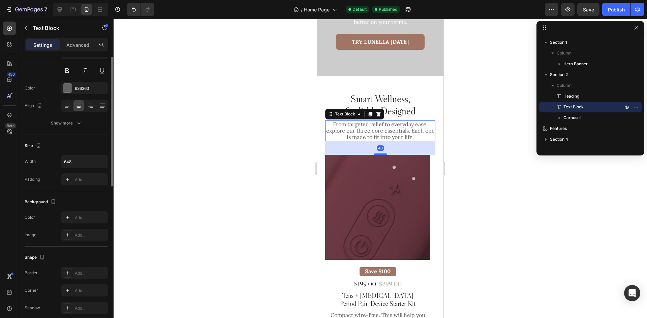
scroll to position [0, 0]
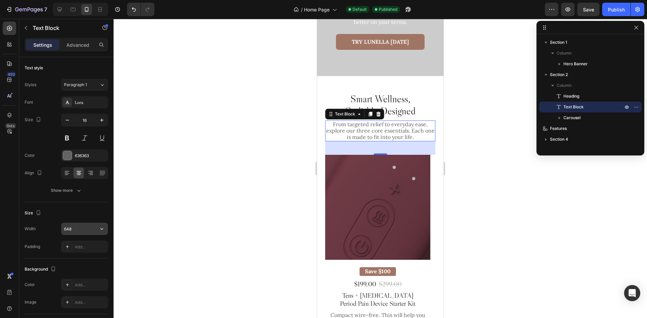
click at [82, 230] on input "648" at bounding box center [84, 229] width 46 height 12
type input "300"
click at [80, 212] on div "Size" at bounding box center [67, 213] width 84 height 11
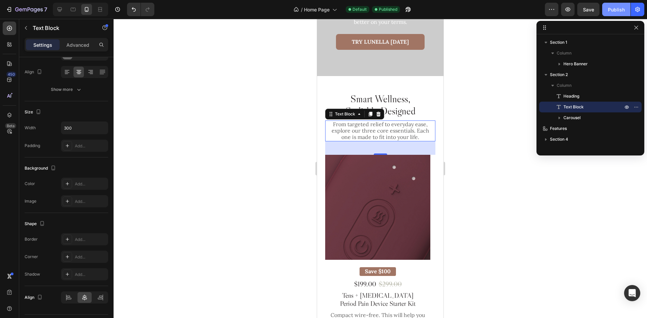
click at [621, 10] on div "Publish" at bounding box center [616, 9] width 17 height 7
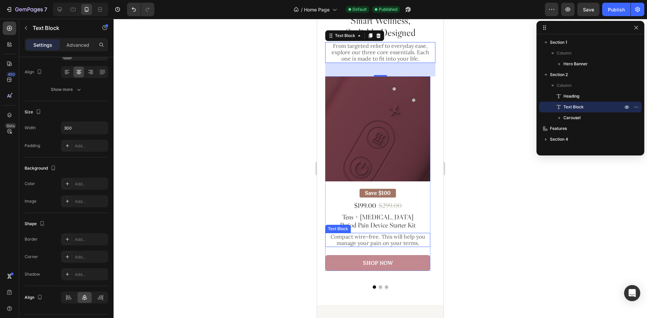
scroll to position [371, 0]
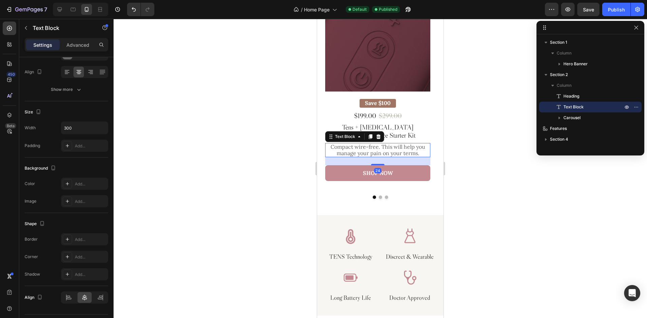
click at [392, 154] on p "Compact wire-free. This will help you manage your pain on your terms." at bounding box center [378, 150] width 104 height 13
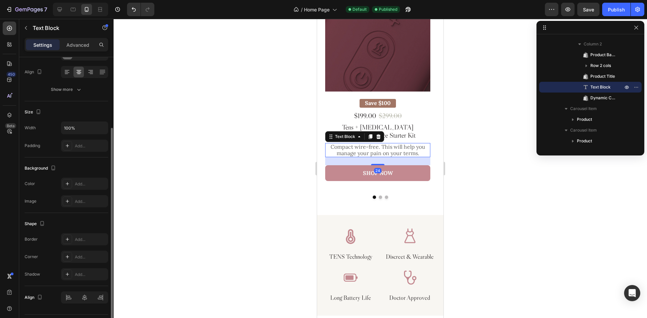
scroll to position [34, 0]
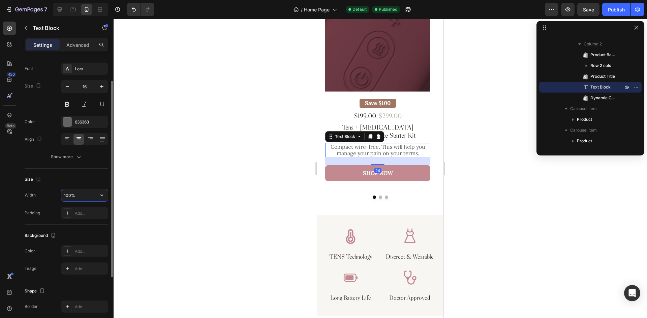
click at [81, 195] on input "100%" at bounding box center [84, 195] width 46 height 12
click at [80, 195] on input "100%" at bounding box center [84, 195] width 46 height 12
type input "300"
click at [83, 173] on div "Size Width 300 Padding Add..." at bounding box center [67, 197] width 84 height 56
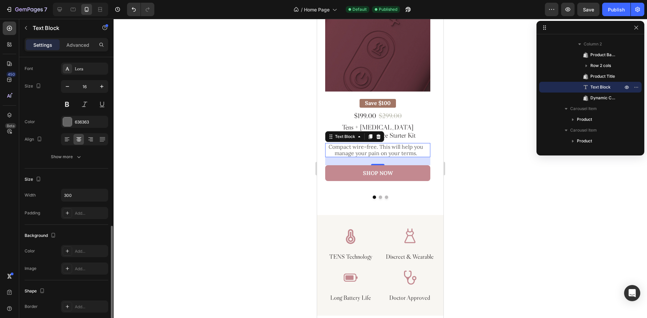
scroll to position [119, 0]
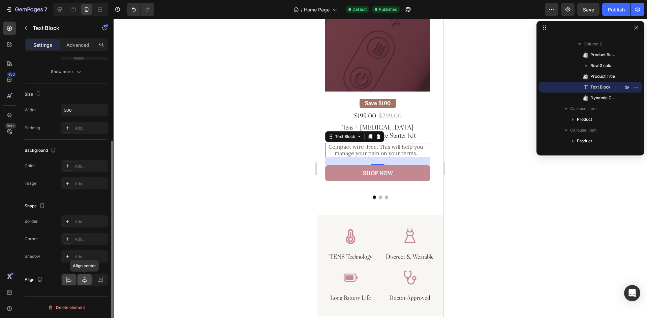
click at [86, 278] on icon at bounding box center [84, 280] width 7 height 7
click at [80, 111] on input "300" at bounding box center [84, 110] width 46 height 12
click at [379, 197] on button "Dot" at bounding box center [380, 197] width 3 height 3
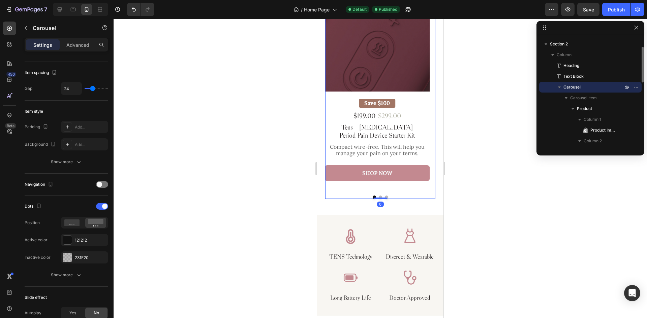
scroll to position [0, 0]
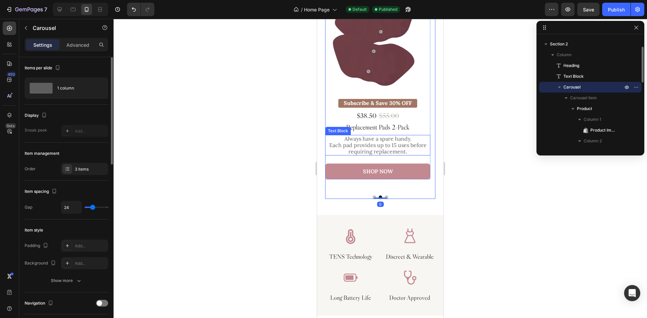
click at [382, 143] on p "Always have a spare handy. Each pad provides up to 15 uses before requiring rep…" at bounding box center [378, 146] width 104 height 20
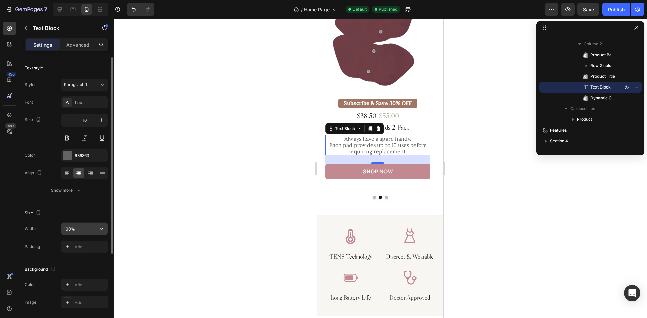
click at [86, 231] on input "100%" at bounding box center [84, 229] width 46 height 12
paste input "300"
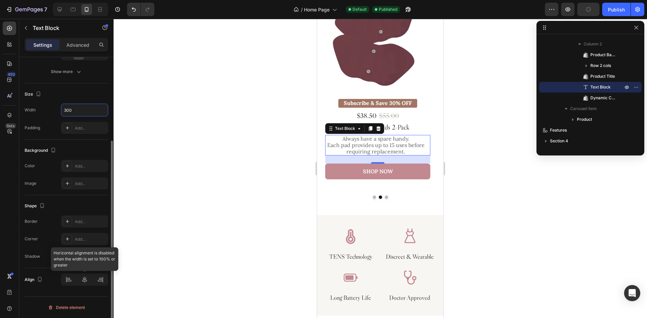
type input "300"
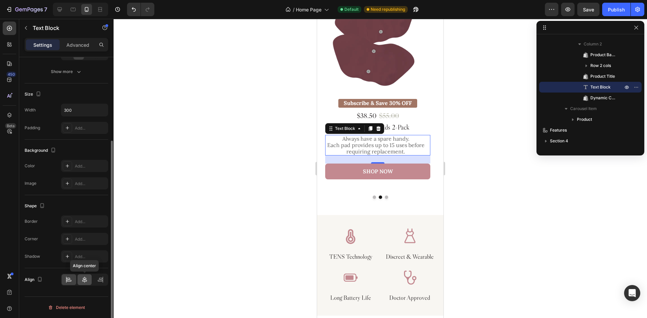
click at [86, 278] on icon at bounding box center [84, 280] width 7 height 7
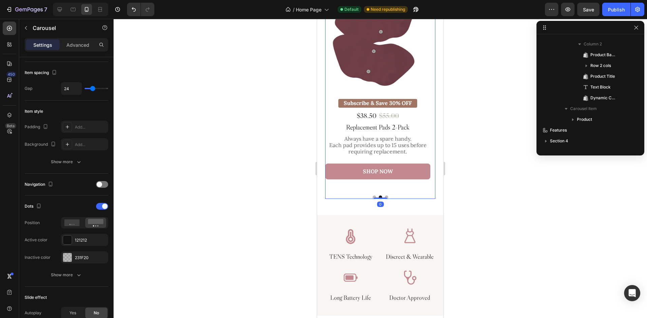
click at [385, 198] on button "Dot" at bounding box center [386, 197] width 3 height 3
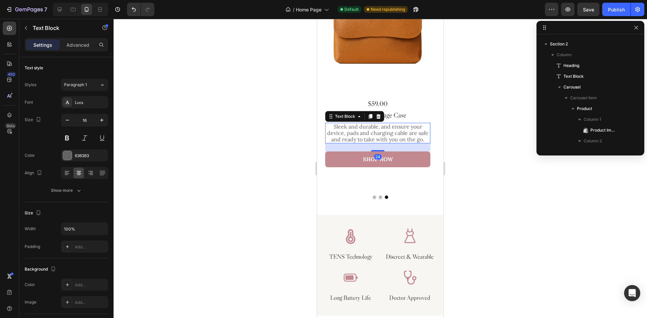
click at [383, 137] on p "Sleek and durable, and ensure your device, pads and charging cable are safe and…" at bounding box center [378, 134] width 104 height 20
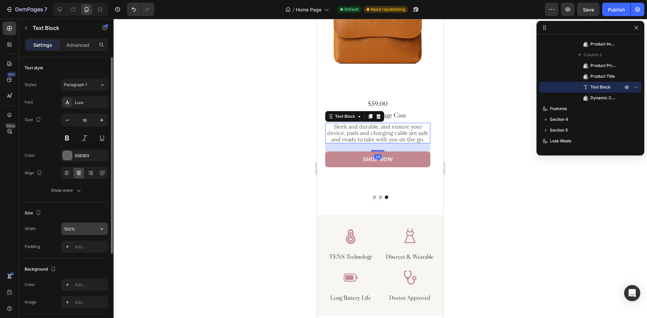
click at [85, 228] on input "100%" at bounding box center [84, 229] width 46 height 12
paste input "300"
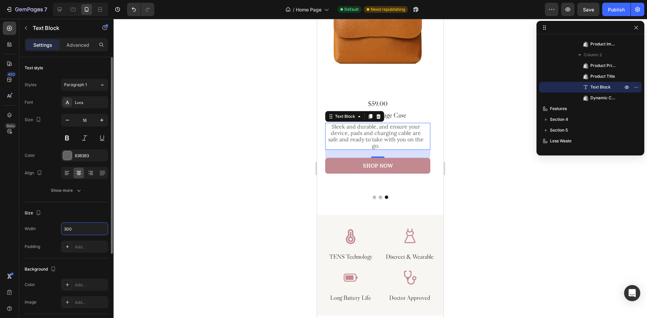
type input "300"
click at [86, 211] on div "Size" at bounding box center [67, 213] width 84 height 11
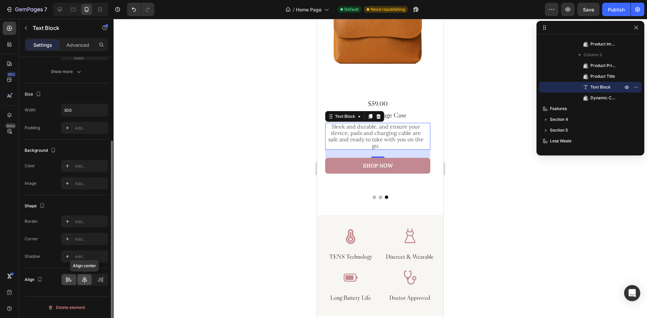
click at [84, 278] on icon at bounding box center [84, 280] width 7 height 7
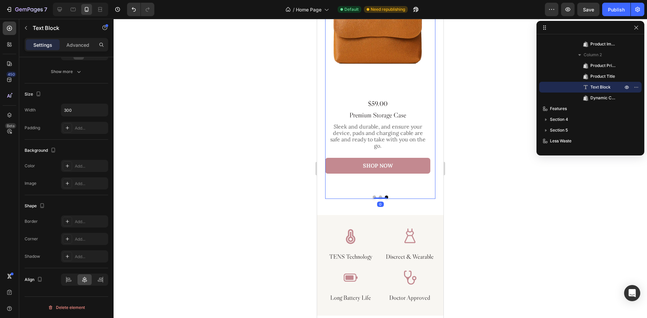
click at [407, 189] on div "Product Images Save $100 Product Badge $199.00 Product Price Product Price $299…" at bounding box center [380, 93] width 110 height 213
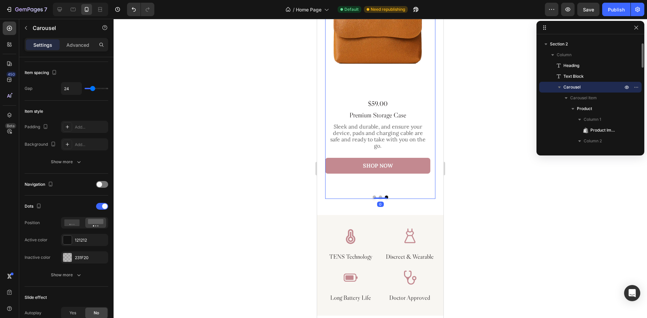
scroll to position [0, 0]
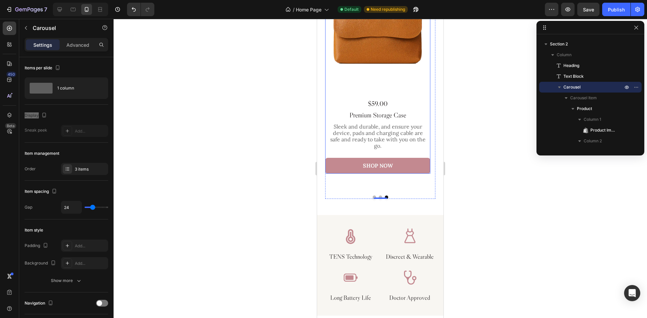
click at [402, 153] on div "$59.00 Product Price Product Price Premium Storage Case Product Title Sleek and…" at bounding box center [377, 136] width 105 height 75
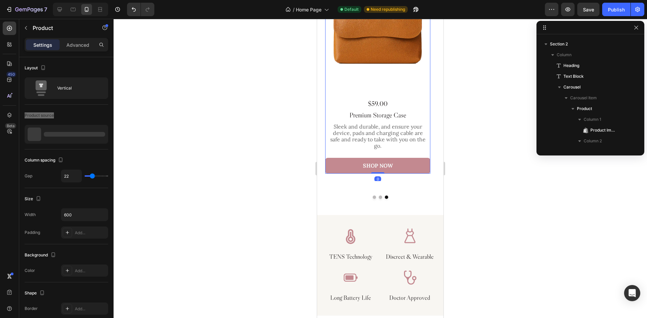
scroll to position [268, 0]
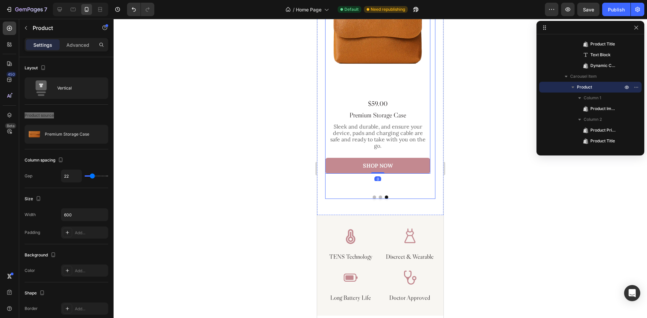
click at [379, 197] on button "Dot" at bounding box center [380, 197] width 3 height 3
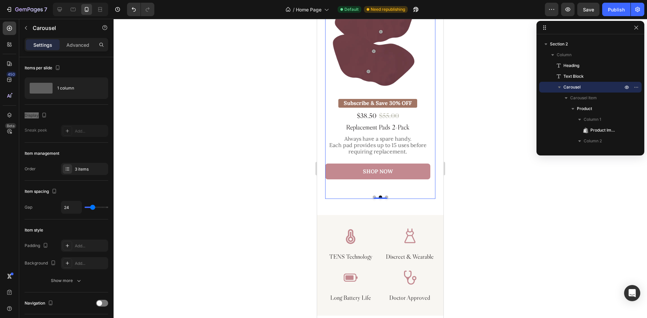
click at [373, 197] on button "Dot" at bounding box center [374, 197] width 3 height 3
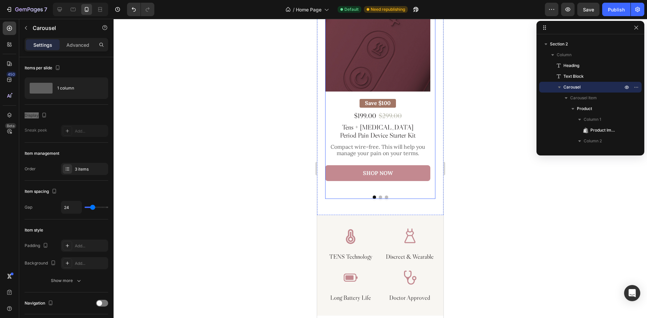
click at [378, 195] on div "Product Images Save $100 Product Badge $199.00 Product Price Product Price $299…" at bounding box center [380, 93] width 110 height 213
click at [379, 196] on button "Dot" at bounding box center [380, 197] width 3 height 3
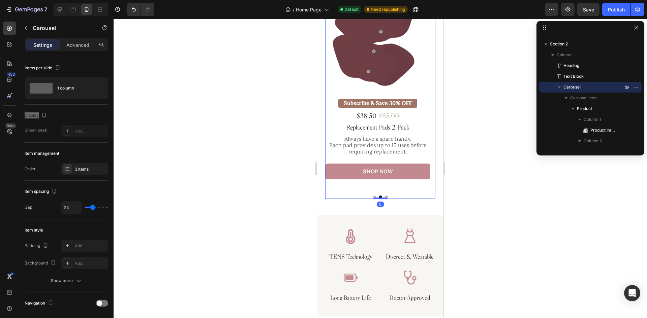
click at [385, 197] on button "Dot" at bounding box center [386, 197] width 3 height 3
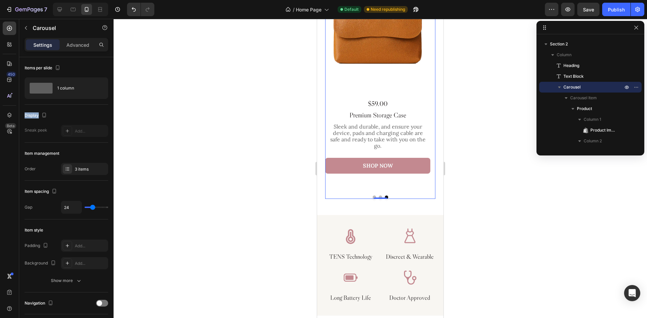
click at [373, 196] on button "Dot" at bounding box center [374, 197] width 3 height 3
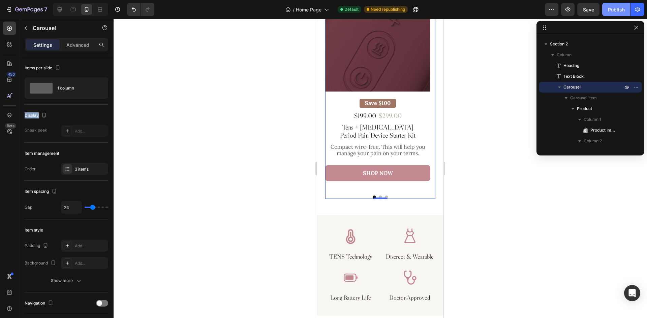
click at [619, 3] on button "Publish" at bounding box center [616, 9] width 28 height 13
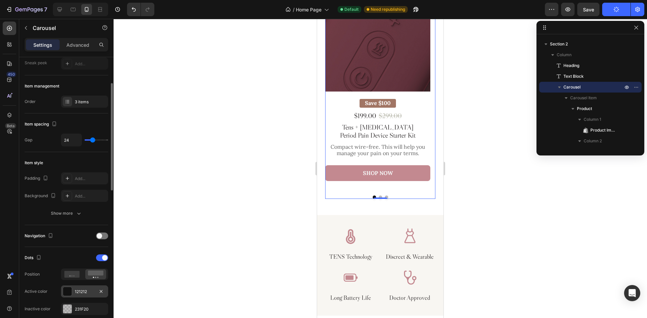
scroll to position [135, 0]
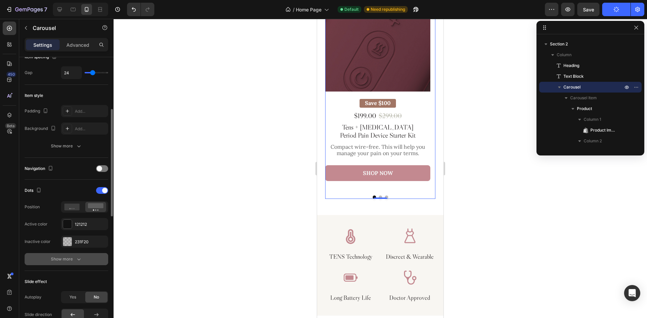
click at [68, 258] on div "Show more" at bounding box center [66, 259] width 31 height 7
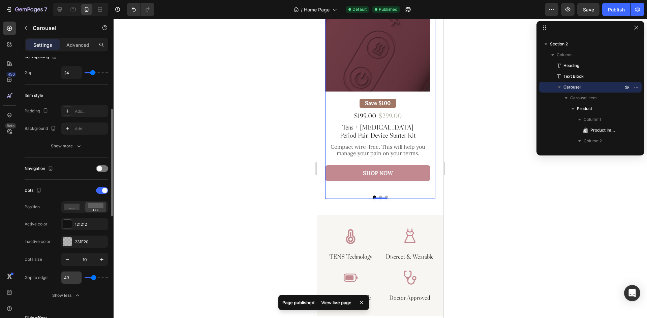
click at [70, 281] on input "43" at bounding box center [71, 278] width 20 height 12
type input "42"
type input "41"
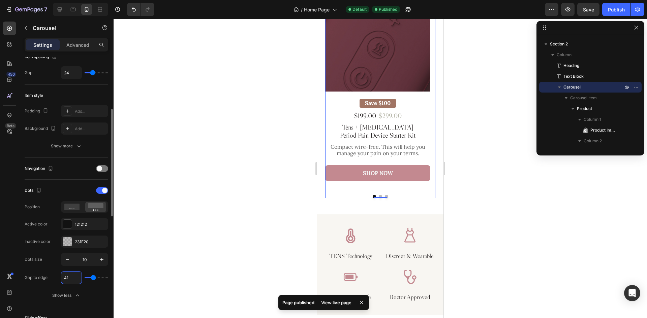
type input "40"
drag, startPoint x: 611, startPoint y: 13, endPoint x: 603, endPoint y: 14, distance: 7.8
click at [611, 13] on button "Publish" at bounding box center [616, 9] width 28 height 13
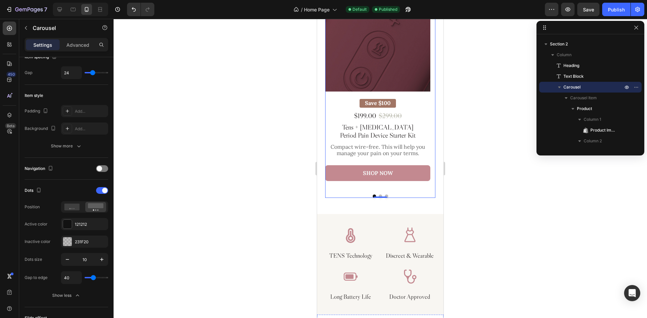
scroll to position [505, 0]
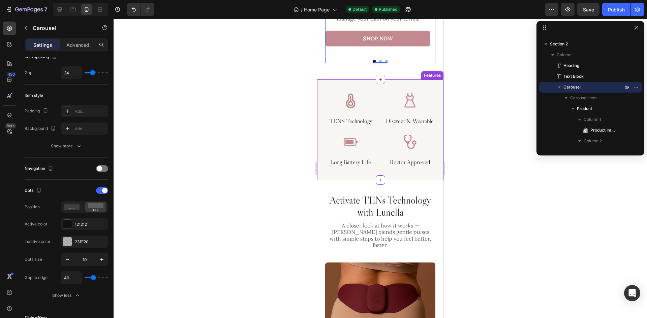
click at [377, 92] on div "Image TENS Technology Heading Image Discreet & Wearable Heading Image Long Batt…" at bounding box center [380, 129] width 126 height 101
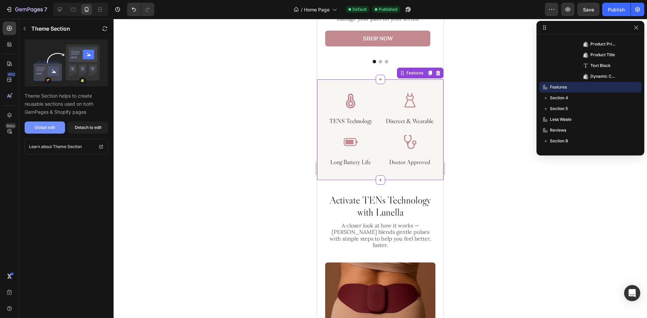
click at [52, 129] on div "Global edit" at bounding box center [45, 128] width 20 height 6
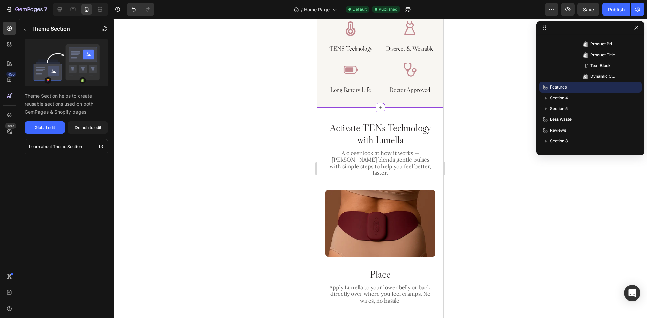
scroll to position [640, 0]
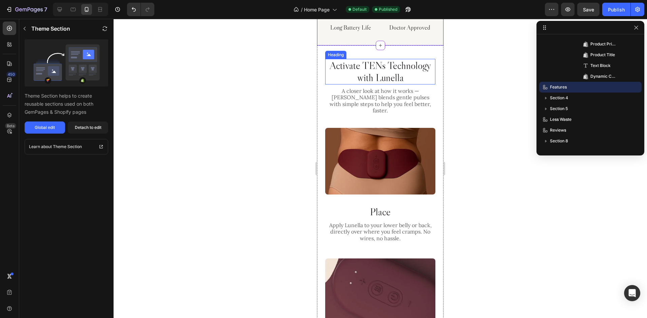
click at [393, 75] on h2 "Activate TENs Technology with Lunella" at bounding box center [380, 72] width 110 height 26
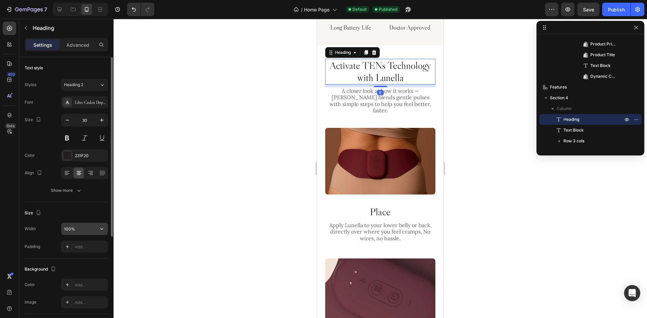
click at [83, 230] on input "100%" at bounding box center [84, 229] width 46 height 12
type input "300"
click at [77, 210] on div "Size" at bounding box center [67, 213] width 84 height 11
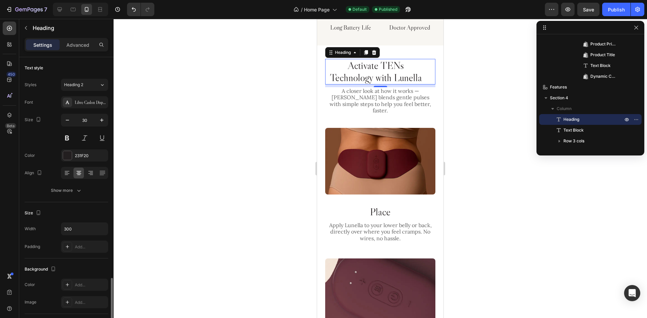
scroll to position [157, 0]
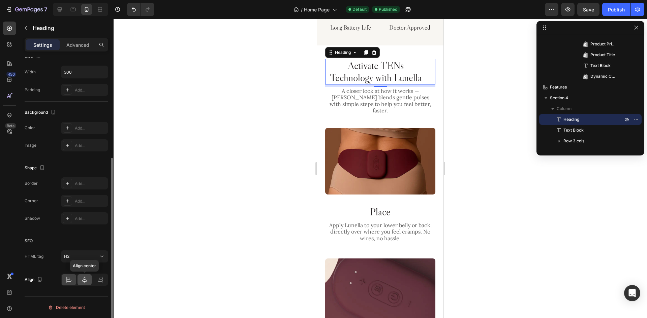
click at [80, 283] on div at bounding box center [84, 280] width 14 height 11
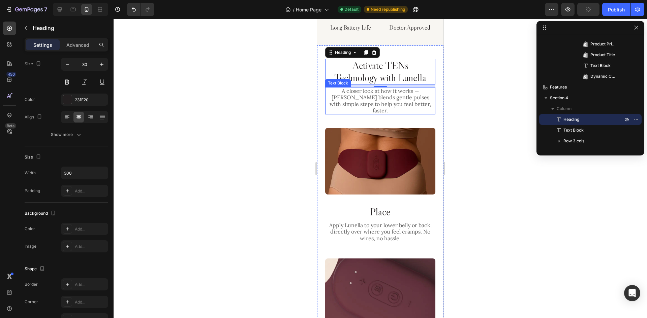
click at [370, 102] on p "A closer look at how it works — [PERSON_NAME] blends gentle pulses with simple …" at bounding box center [380, 101] width 109 height 26
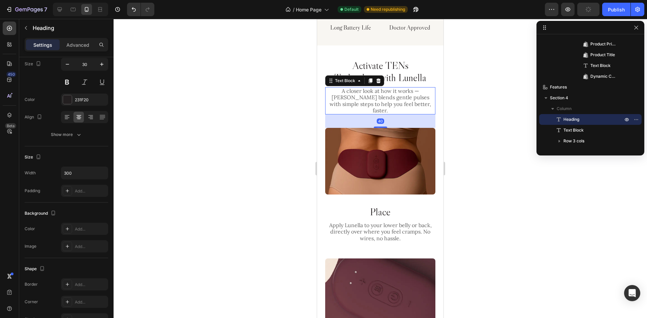
scroll to position [0, 0]
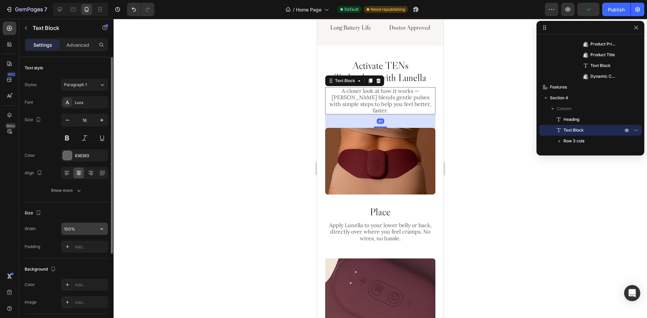
click at [83, 228] on input "100%" at bounding box center [84, 229] width 46 height 12
type input "300"
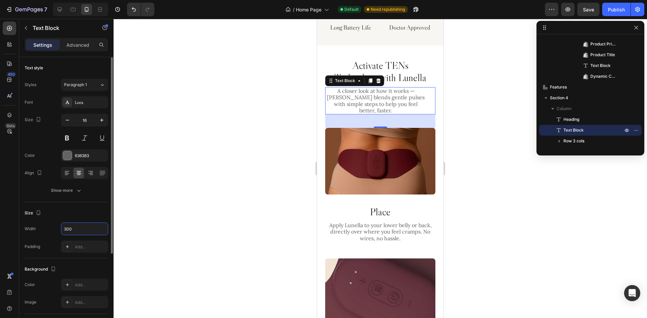
click at [90, 208] on div "Size" at bounding box center [67, 213] width 84 height 11
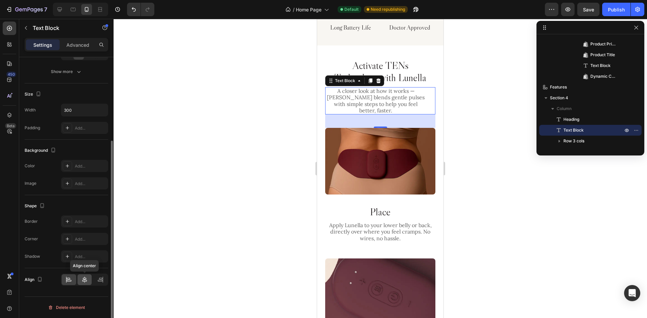
click at [83, 279] on icon at bounding box center [84, 280] width 5 height 6
click at [416, 84] on h2 "Activate TENs Technology with Lunella" at bounding box center [380, 72] width 101 height 26
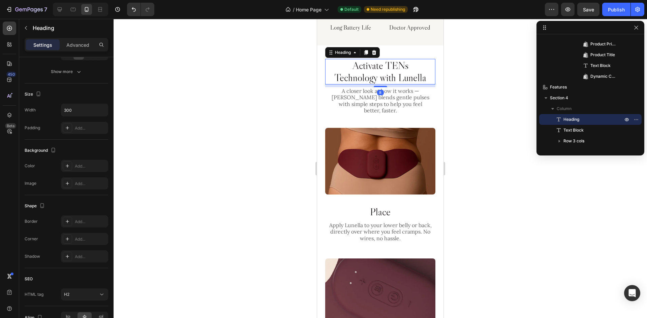
scroll to position [0, 0]
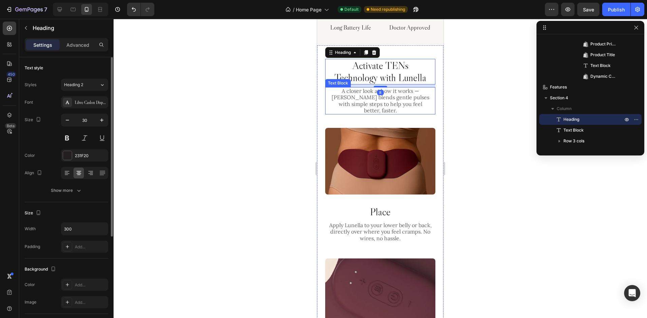
click at [407, 99] on p "A closer look at how it works — [PERSON_NAME] blends gentle pulses with simple …" at bounding box center [380, 101] width 100 height 26
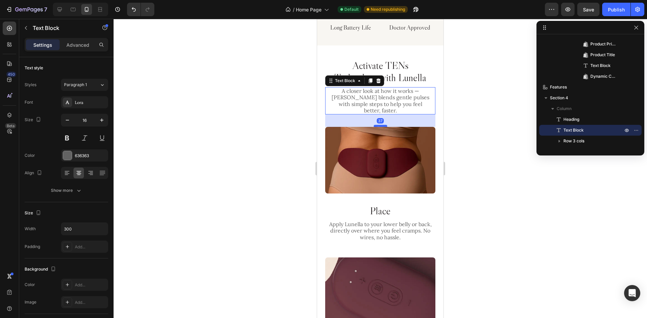
click at [382, 126] on div at bounding box center [380, 126] width 13 height 2
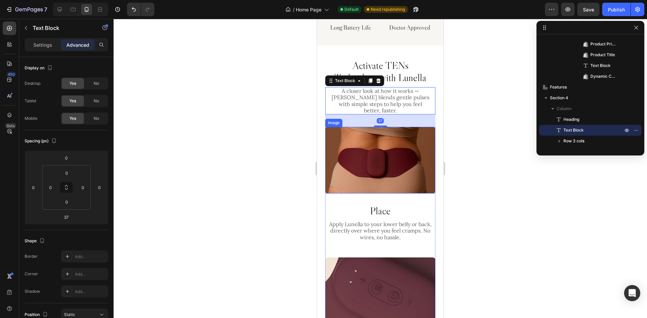
click at [405, 172] on img at bounding box center [380, 160] width 110 height 67
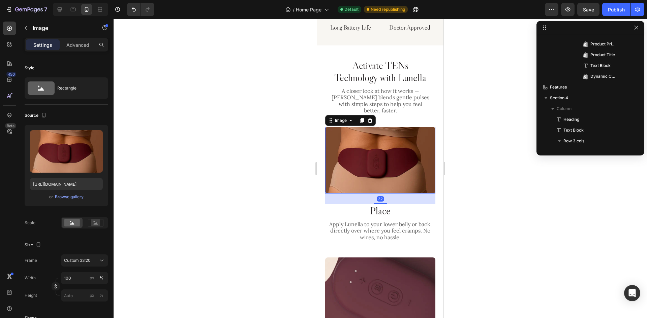
scroll to position [429, 0]
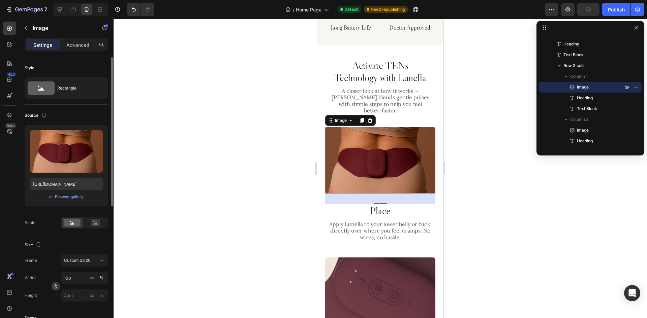
click at [56, 286] on icon "button" at bounding box center [55, 286] width 5 height 5
click at [79, 281] on input "100" at bounding box center [84, 278] width 47 height 12
type input "327"
click at [93, 279] on div "px" at bounding box center [92, 278] width 5 height 6
click at [80, 295] on input "px %" at bounding box center [84, 296] width 47 height 12
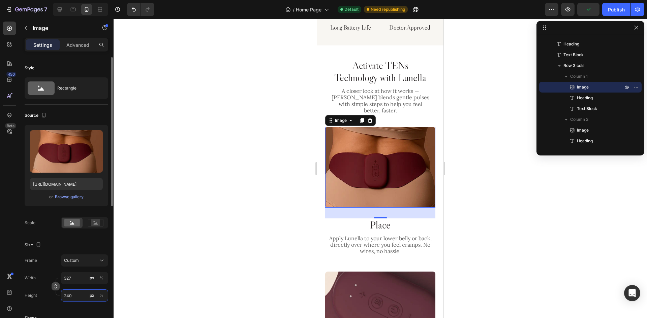
type input "240"
click at [56, 285] on icon "button" at bounding box center [55, 286] width 5 height 5
click at [77, 282] on input "327" at bounding box center [84, 278] width 47 height 12
click at [73, 294] on p "Full 100%" at bounding box center [83, 294] width 39 height 6
type input "100"
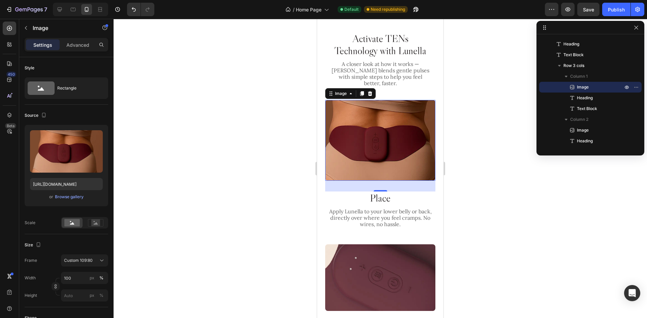
scroll to position [707, 0]
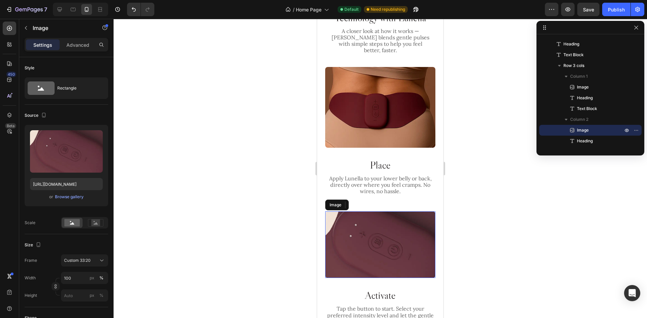
click at [395, 224] on img at bounding box center [380, 245] width 110 height 67
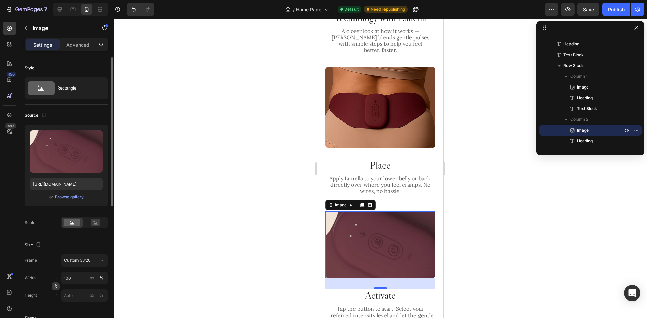
click at [57, 289] on button "button" at bounding box center [56, 287] width 8 height 8
click at [77, 282] on input "100" at bounding box center [84, 278] width 47 height 12
type input "327"
click at [96, 275] on div "px %" at bounding box center [97, 278] width 18 height 12
click at [96, 275] on input "327" at bounding box center [84, 278] width 47 height 12
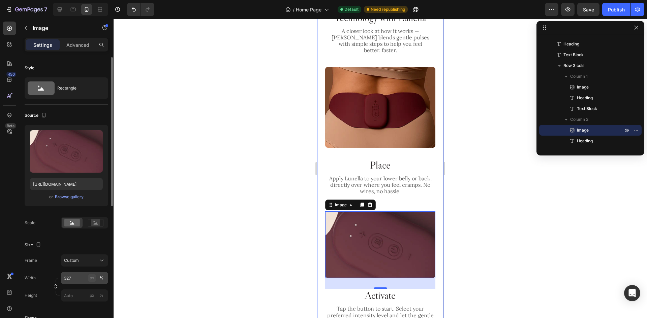
click at [93, 277] on div "px" at bounding box center [92, 278] width 5 height 6
click at [72, 295] on input "px %" at bounding box center [84, 296] width 47 height 12
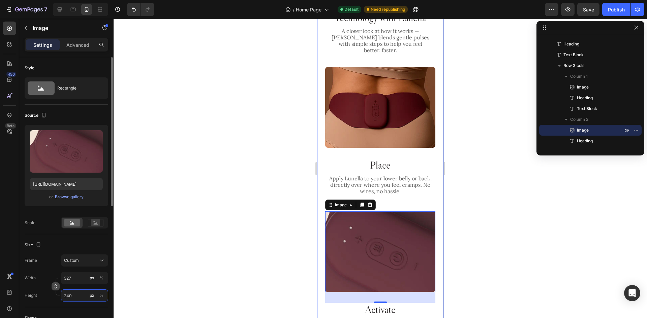
type input "240"
click at [55, 286] on icon "button" at bounding box center [55, 286] width 5 height 5
click at [82, 281] on input "327" at bounding box center [84, 278] width 47 height 12
click at [79, 298] on div "Full 100%" at bounding box center [77, 294] width 55 height 12
type input "100"
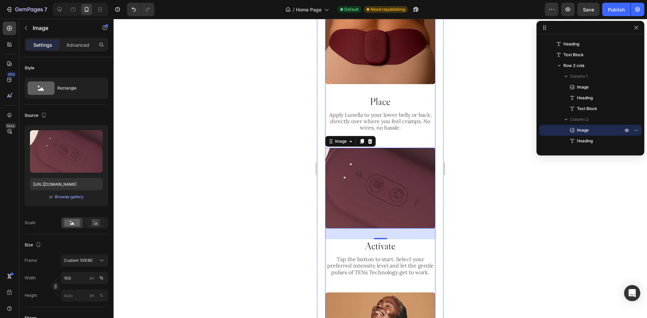
scroll to position [808, 0]
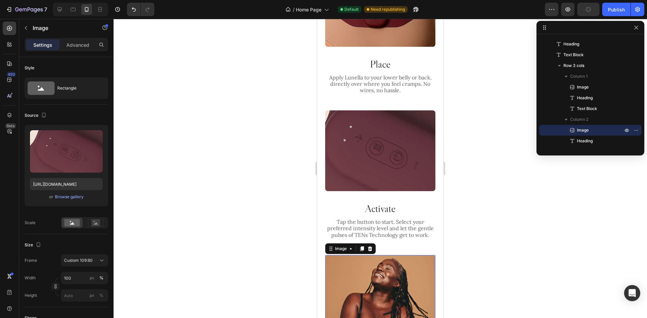
drag, startPoint x: 390, startPoint y: 268, endPoint x: 525, endPoint y: 287, distance: 135.6
click at [390, 268] on img at bounding box center [380, 288] width 110 height 67
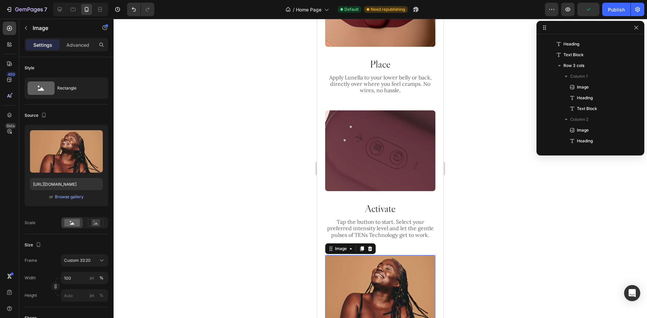
scroll to position [516, 0]
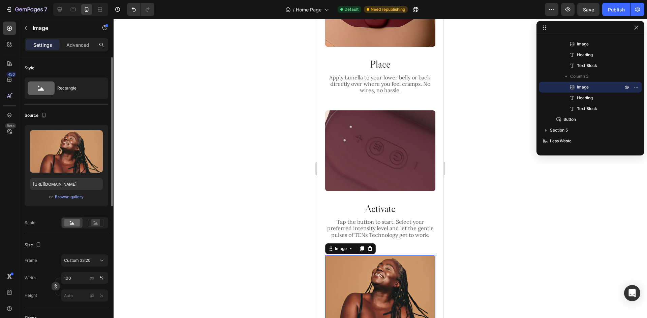
click at [55, 286] on icon "button" at bounding box center [55, 286] width 5 height 5
click at [97, 292] on button "px" at bounding box center [101, 296] width 8 height 8
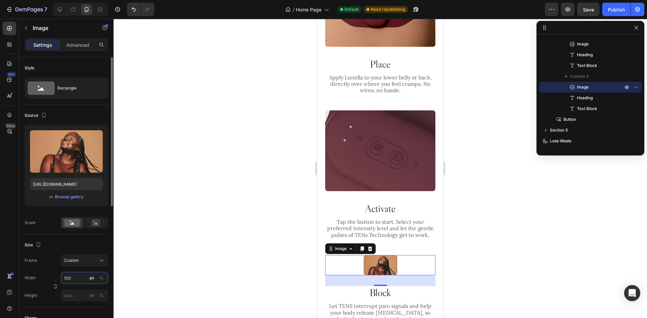
click at [83, 277] on input "100" at bounding box center [84, 278] width 47 height 12
click at [82, 278] on input "100" at bounding box center [84, 278] width 47 height 12
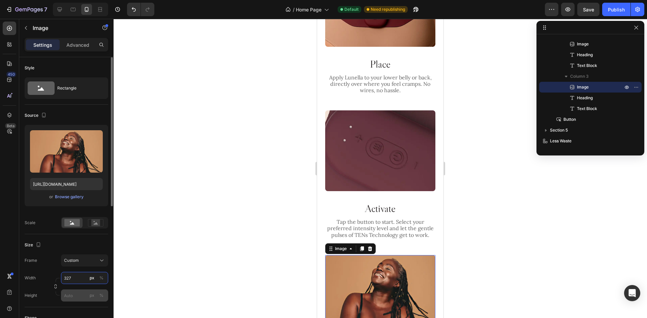
type input "327"
click at [77, 295] on input "px %" at bounding box center [84, 296] width 47 height 12
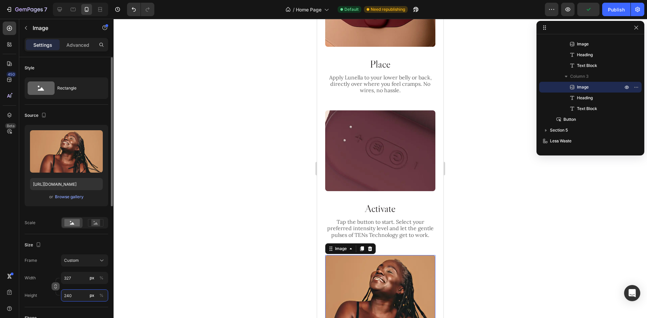
type input "240"
click at [53, 285] on icon "button" at bounding box center [55, 286] width 5 height 5
click at [77, 278] on input "327" at bounding box center [84, 278] width 47 height 12
click at [77, 294] on p "Full 100%" at bounding box center [83, 294] width 39 height 6
type input "100"
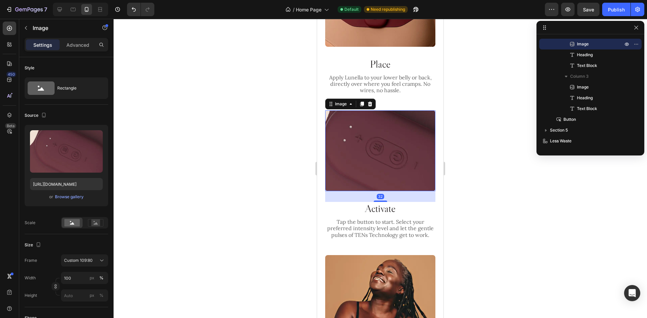
click at [400, 168] on img at bounding box center [380, 150] width 110 height 81
click at [399, 202] on h2 "Activate" at bounding box center [380, 208] width 110 height 13
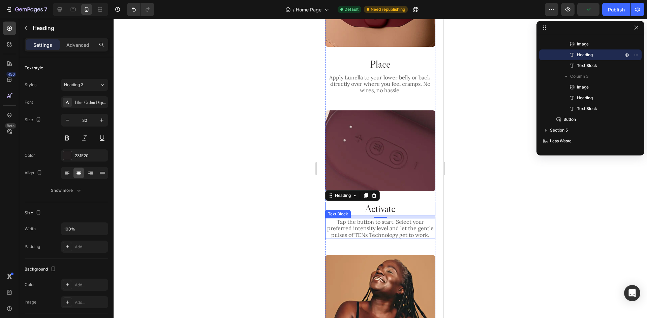
click at [399, 219] on p "Tap the button to start. Select your preferred intensity level and let the gent…" at bounding box center [380, 229] width 109 height 20
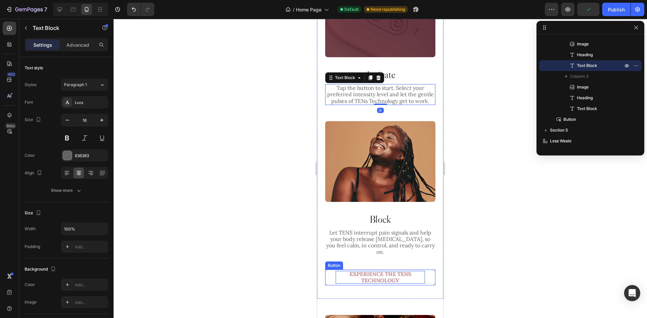
scroll to position [1010, 0]
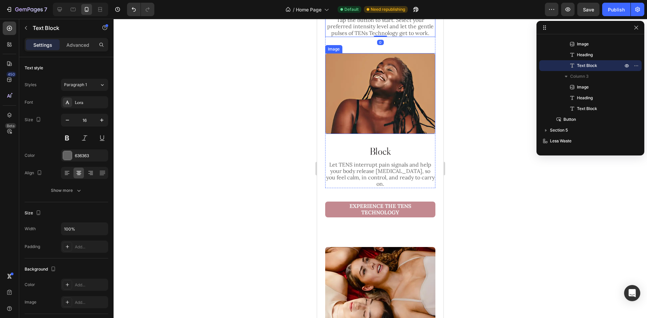
click at [400, 116] on img at bounding box center [380, 93] width 110 height 81
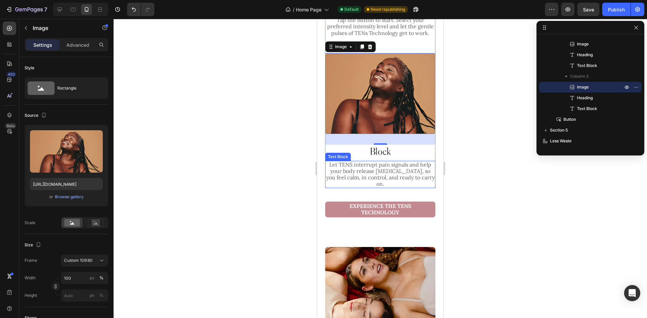
click at [392, 162] on p "Let TENS interrupt pain signals and help your body release [MEDICAL_DATA], so y…" at bounding box center [380, 175] width 109 height 26
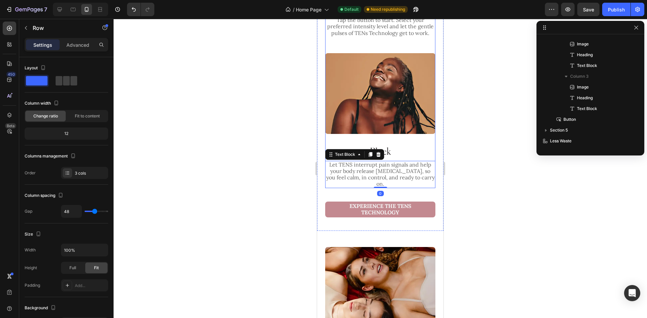
scroll to position [408, 0]
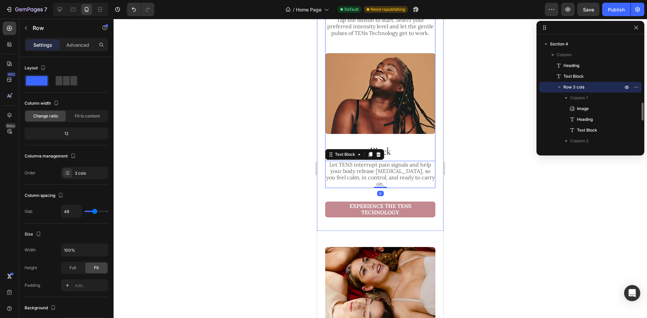
click at [407, 125] on div "Image Block Heading Let TENS interrupt pain signals and help your body release …" at bounding box center [380, 120] width 110 height 135
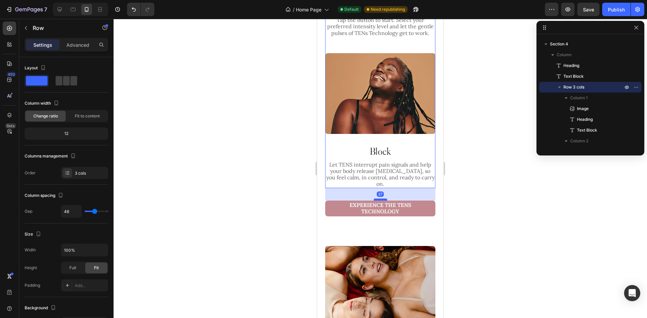
click at [384, 199] on div at bounding box center [380, 200] width 13 height 2
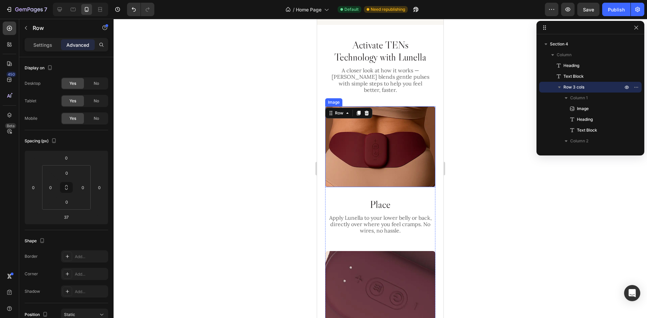
scroll to position [606, 0]
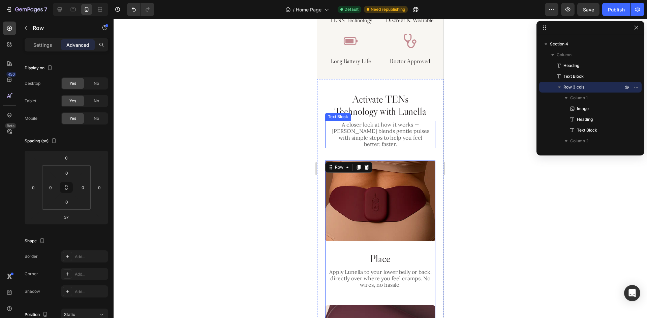
click at [402, 136] on p "A closer look at how it works — [PERSON_NAME] blends gentle pulses with simple …" at bounding box center [380, 135] width 100 height 26
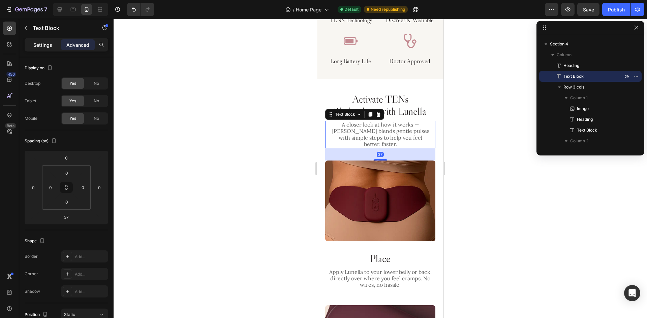
click at [49, 47] on p "Settings" at bounding box center [42, 44] width 19 height 7
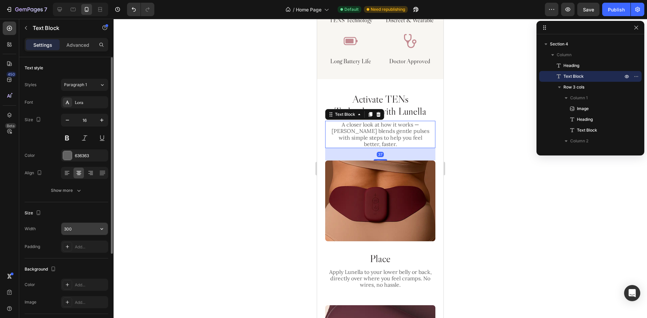
click at [84, 232] on input "300" at bounding box center [84, 229] width 46 height 12
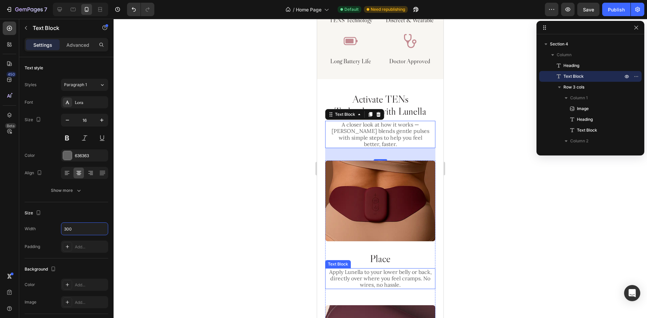
click at [379, 273] on p "Apply Lunella to your lower belly or back, directly over where you feel cramps.…" at bounding box center [380, 279] width 109 height 20
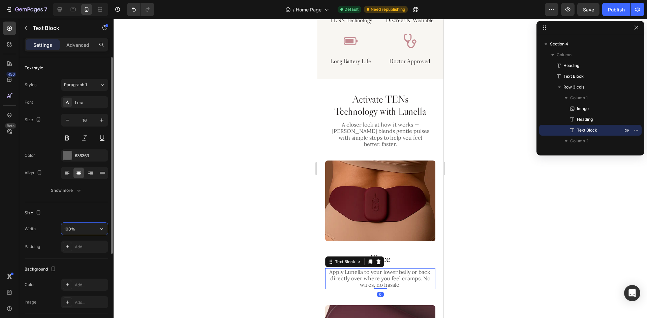
click at [75, 230] on input "100%" at bounding box center [84, 229] width 46 height 12
click at [76, 230] on input "100%" at bounding box center [84, 229] width 46 height 12
paste input "300"
click at [78, 214] on div "Size" at bounding box center [67, 213] width 84 height 11
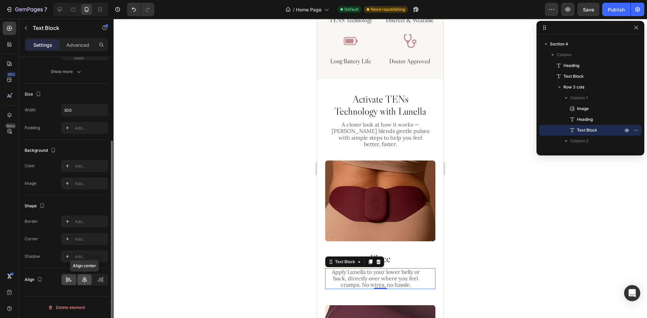
click at [88, 278] on icon at bounding box center [84, 280] width 7 height 7
click at [102, 112] on icon "button" at bounding box center [101, 110] width 7 height 7
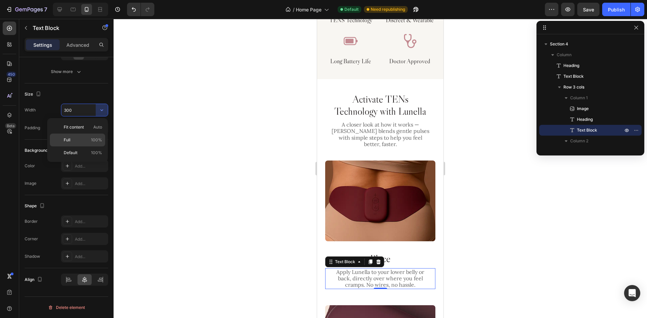
click at [88, 142] on p "Full 100%" at bounding box center [83, 140] width 38 height 6
type input "100%"
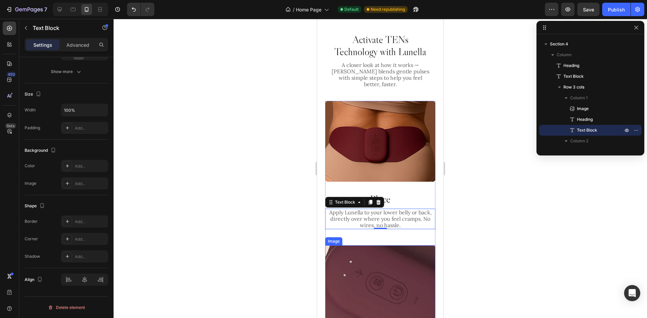
scroll to position [707, 0]
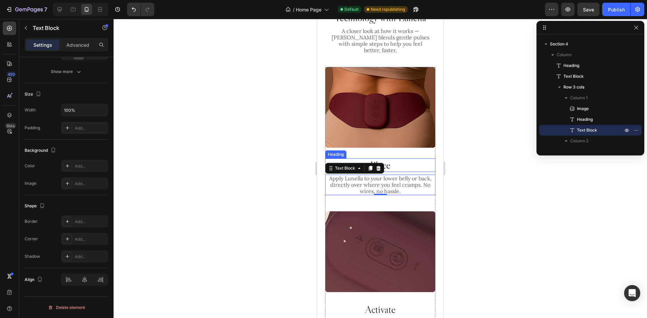
click at [403, 159] on h2 "Place" at bounding box center [380, 165] width 110 height 13
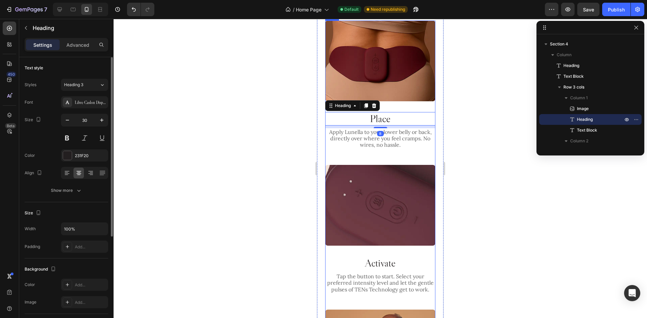
scroll to position [808, 0]
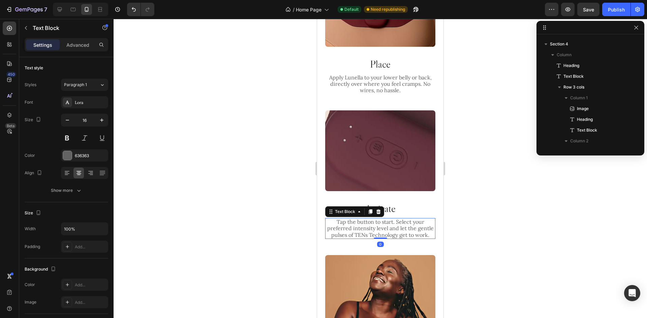
click at [389, 221] on p "Tap the button to start. Select your preferred intensity level and let the gent…" at bounding box center [380, 229] width 109 height 20
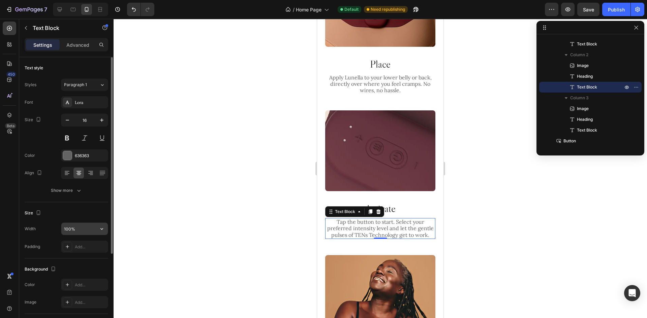
click at [81, 227] on input "100%" at bounding box center [84, 229] width 46 height 12
paste input "300"
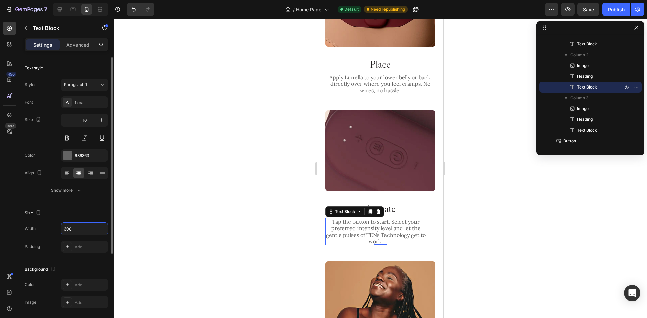
click at [84, 216] on div "Size" at bounding box center [67, 213] width 84 height 11
click at [83, 230] on input "300" at bounding box center [84, 229] width 46 height 12
click at [79, 232] on input "310" at bounding box center [84, 229] width 46 height 12
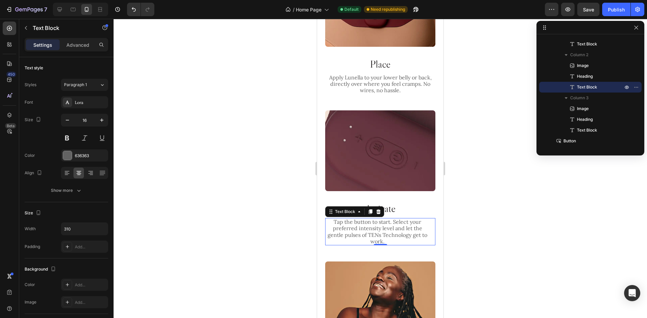
drag, startPoint x: 77, startPoint y: 210, endPoint x: 289, endPoint y: 183, distance: 214.0
click at [77, 211] on div "Size" at bounding box center [67, 213] width 84 height 11
click at [612, 12] on div "Publish" at bounding box center [616, 9] width 17 height 7
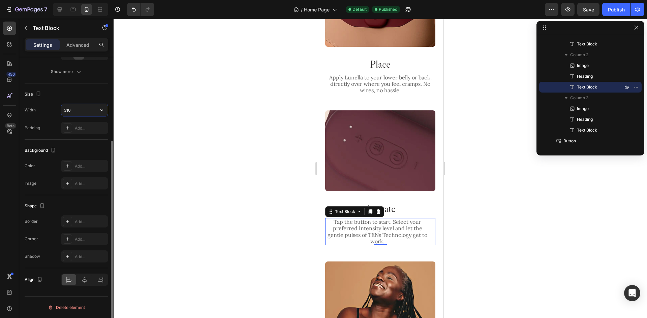
click at [86, 111] on input "310" at bounding box center [84, 110] width 46 height 12
type input "320"
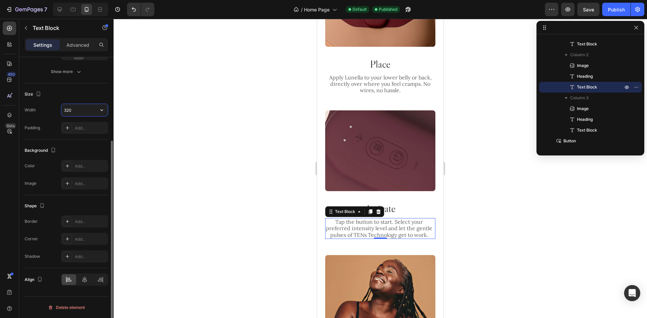
click at [86, 111] on input "320" at bounding box center [84, 110] width 46 height 12
click at [88, 93] on div "Size" at bounding box center [67, 94] width 84 height 11
click at [84, 275] on div at bounding box center [84, 280] width 14 height 11
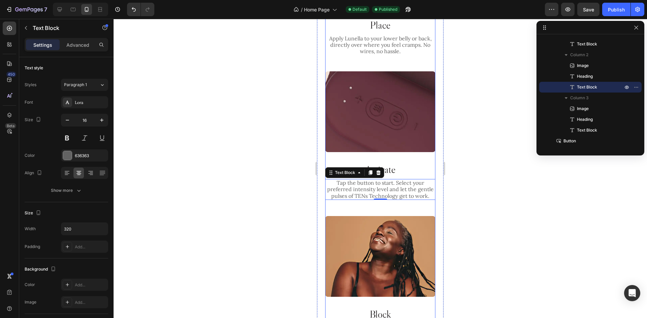
scroll to position [909, 0]
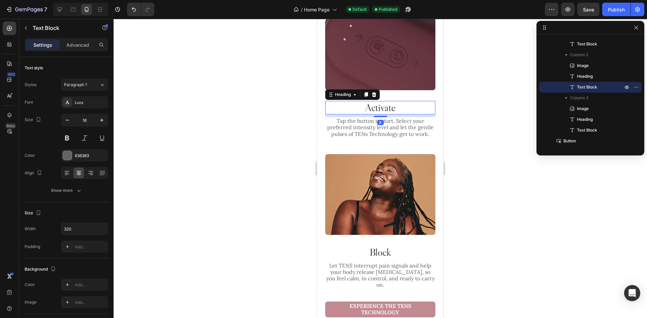
click at [402, 101] on h2 "Activate" at bounding box center [380, 107] width 110 height 13
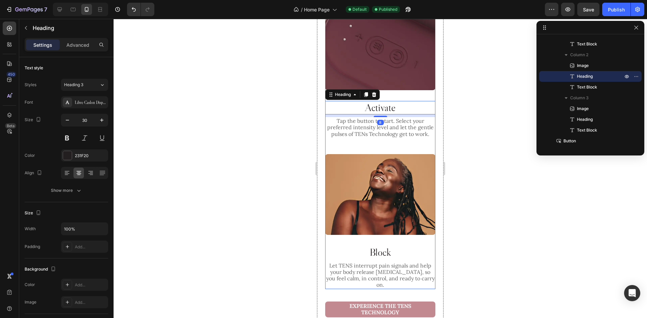
scroll to position [1010, 0]
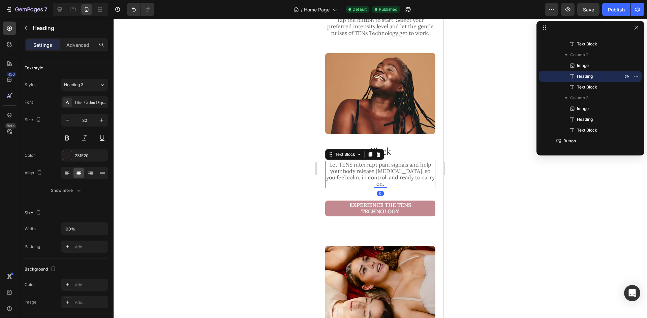
click at [395, 162] on p "Let TENS interrupt pain signals and help your body release [MEDICAL_DATA], so y…" at bounding box center [380, 175] width 109 height 26
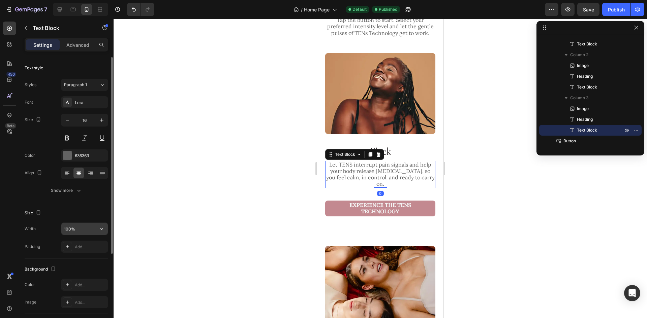
click at [82, 231] on input "100%" at bounding box center [84, 229] width 46 height 12
paste input "320"
type input "320"
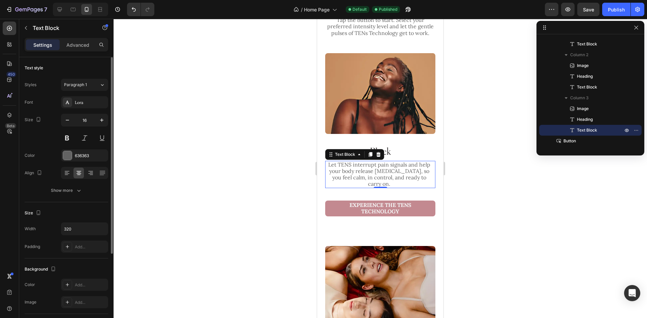
click at [84, 208] on div "Size" at bounding box center [67, 213] width 84 height 11
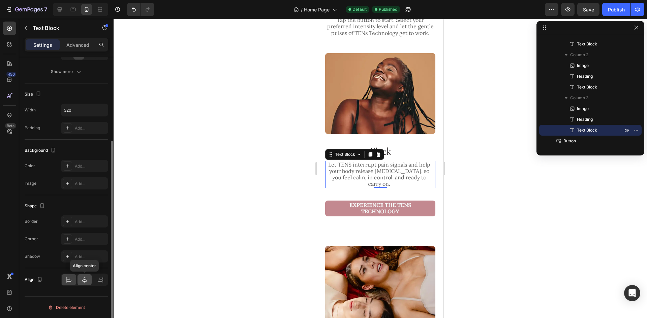
click at [80, 281] on div at bounding box center [84, 280] width 14 height 11
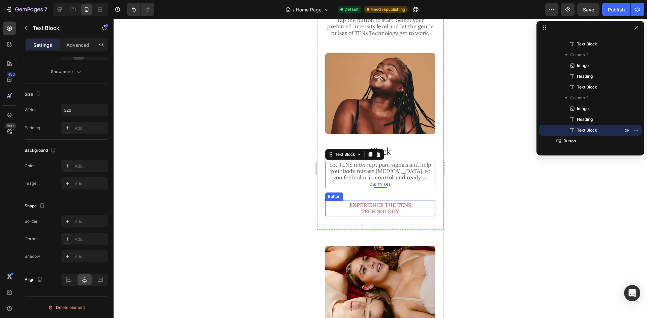
click at [424, 201] on button "Experience the Tens technology" at bounding box center [380, 209] width 110 height 16
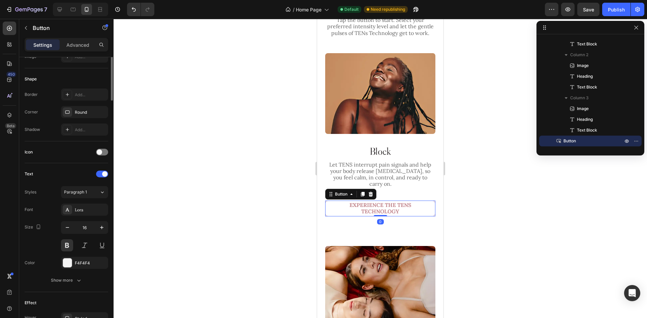
scroll to position [0, 0]
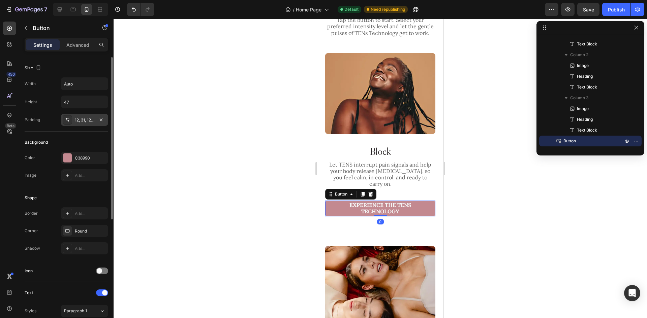
click at [78, 119] on div "12, 31, 12, 31" at bounding box center [85, 120] width 20 height 6
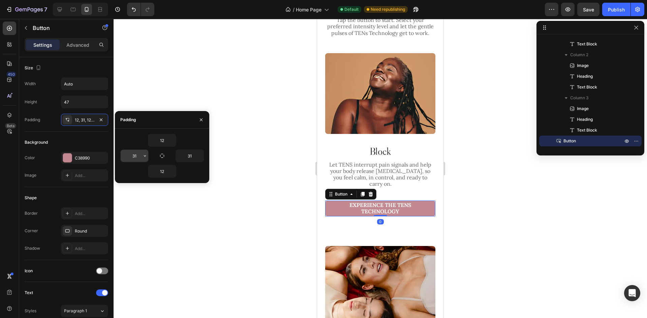
click at [139, 158] on input "31" at bounding box center [135, 156] width 28 height 12
type input "12"
click at [193, 158] on input "31" at bounding box center [190, 156] width 28 height 12
type input "12"
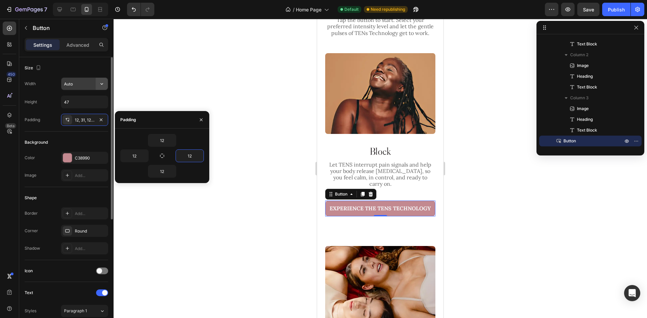
click at [104, 84] on icon "button" at bounding box center [101, 83] width 7 height 7
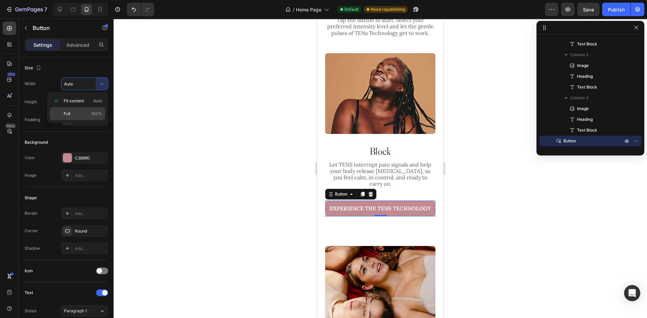
click at [88, 117] on div "Full 100%" at bounding box center [77, 113] width 55 height 13
type input "100%"
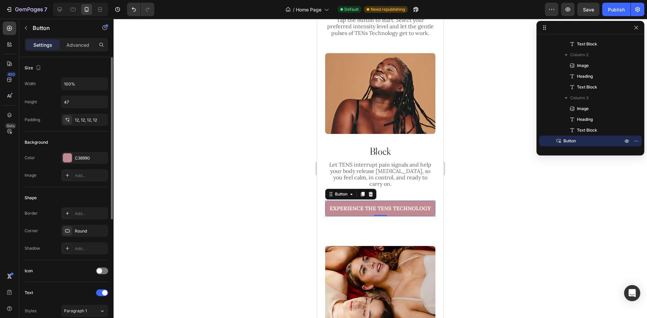
click at [88, 140] on div "Background" at bounding box center [67, 142] width 84 height 11
click at [609, 4] on button "Publish" at bounding box center [616, 9] width 28 height 13
click at [607, 9] on button "Publish" at bounding box center [616, 9] width 28 height 13
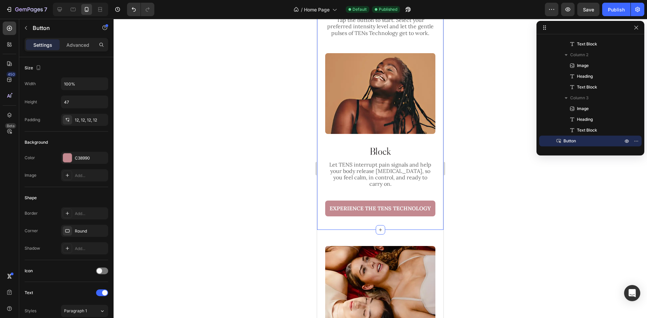
scroll to position [365, 0]
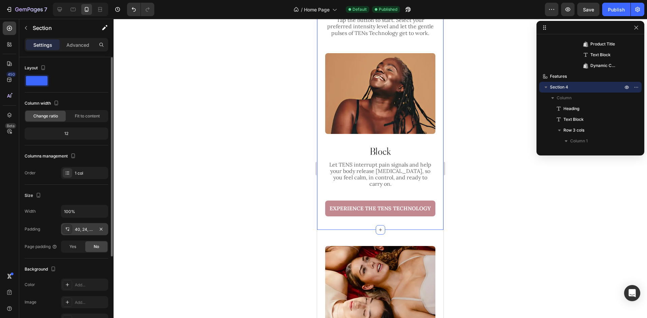
click at [82, 232] on div "40, 24, 40, 24" at bounding box center [85, 230] width 20 height 6
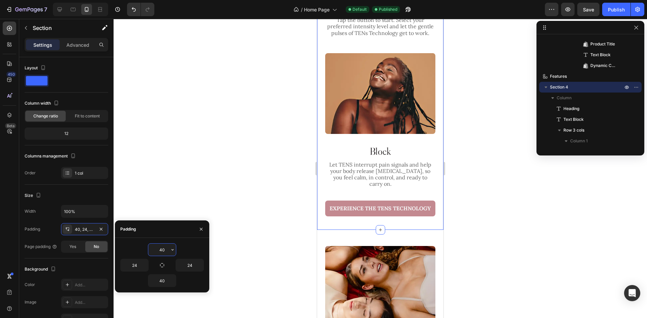
click at [161, 252] on input "40" at bounding box center [162, 250] width 28 height 12
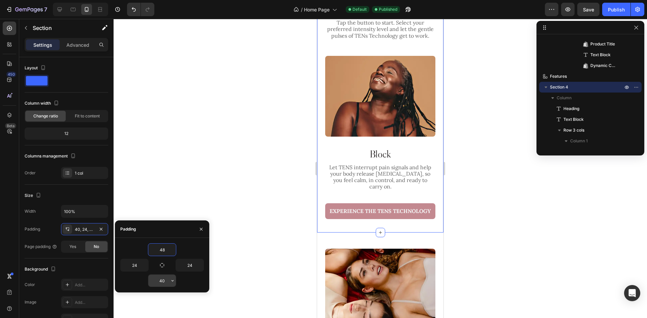
type input "48"
click at [162, 282] on input "40" at bounding box center [162, 281] width 28 height 12
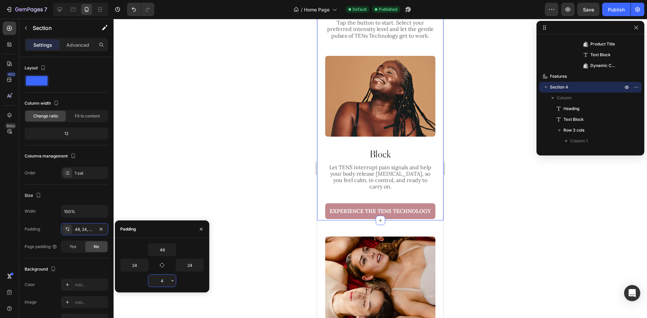
type input "48"
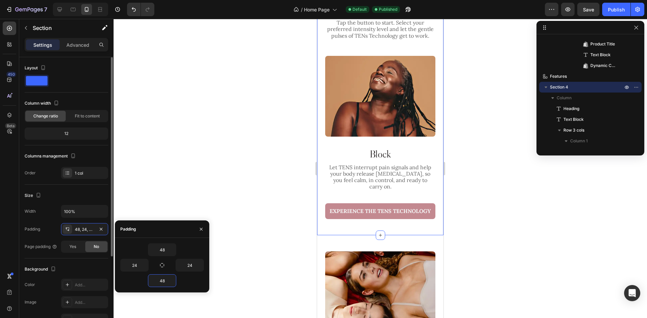
click at [76, 194] on div "Size" at bounding box center [67, 195] width 84 height 11
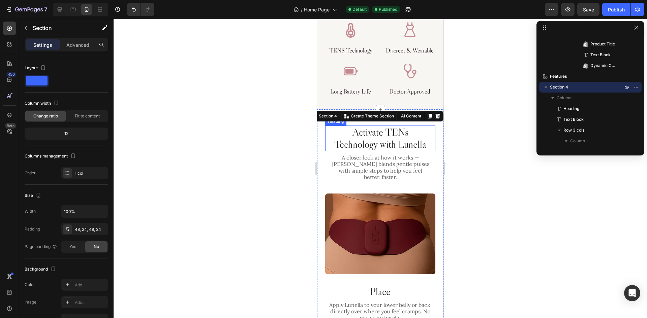
scroll to position [539, 0]
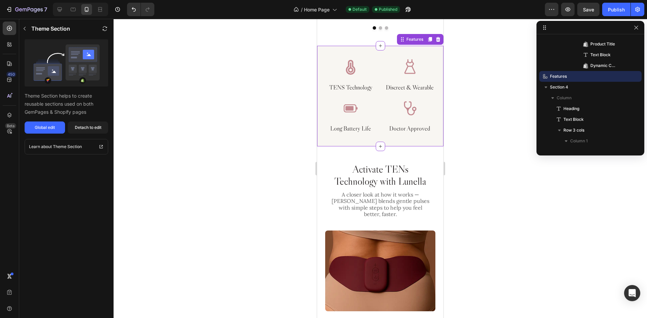
click at [383, 147] on div "Image TENS Technology Heading Image Discreet & Wearable Heading Image Long Batt…" at bounding box center [380, 96] width 126 height 101
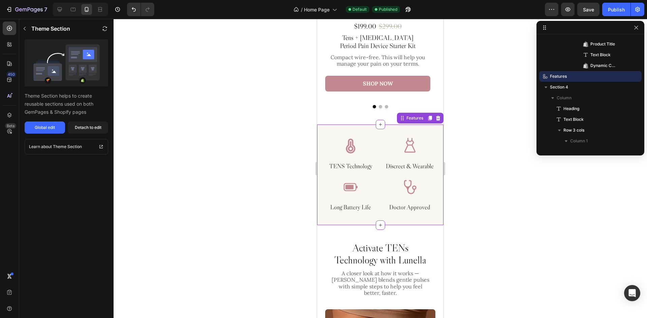
scroll to position [404, 0]
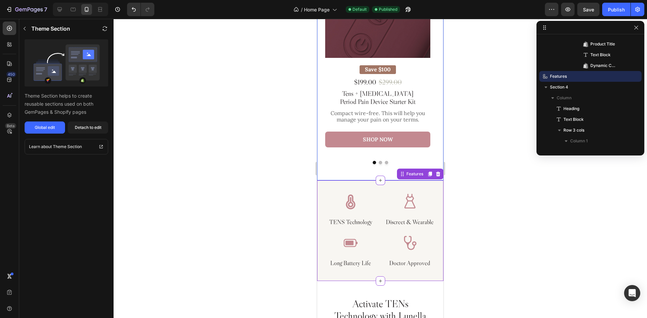
click at [342, 173] on div "Smart Wellness, Stylishly Designed Heading From targeted relief to everyday eas…" at bounding box center [380, 27] width 126 height 307
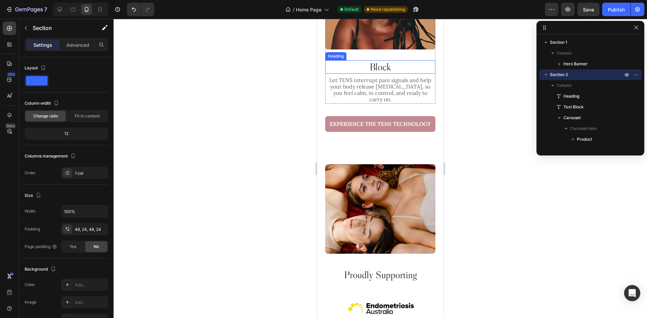
scroll to position [1179, 0]
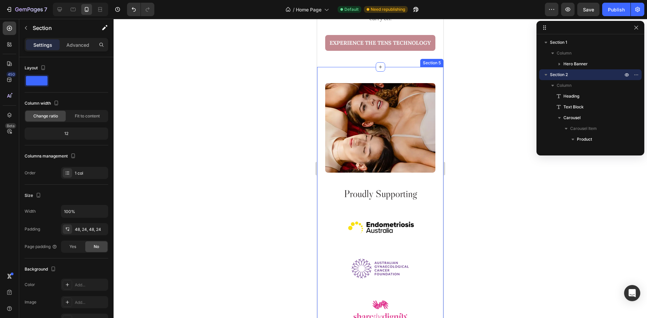
click at [380, 68] on div "Image Proudly Supporting Heading Image Image Image Row Section 5" at bounding box center [380, 202] width 126 height 270
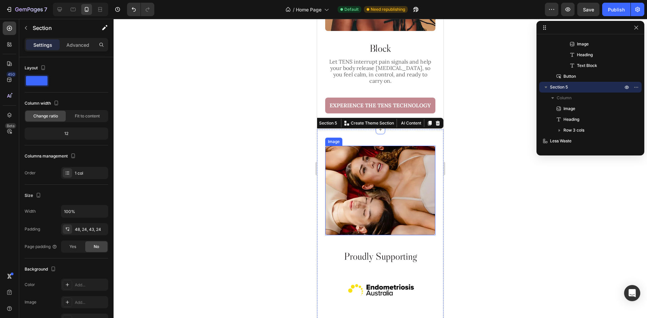
scroll to position [1112, 0]
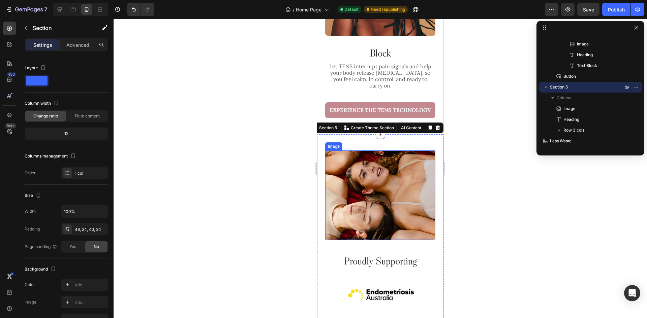
click at [380, 198] on img at bounding box center [380, 196] width 110 height 90
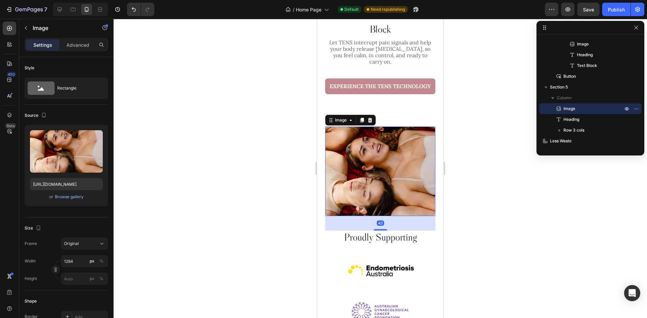
scroll to position [1179, 0]
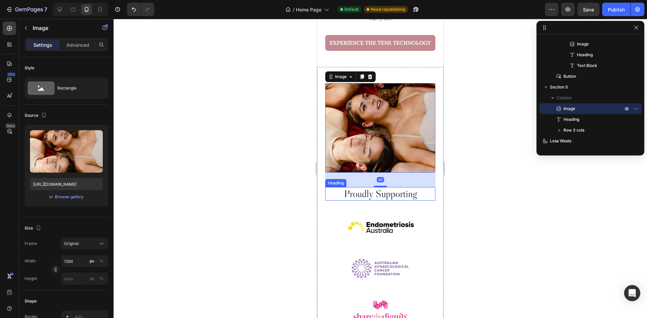
click at [411, 187] on h2 "Proudly Supporting" at bounding box center [380, 193] width 110 height 13
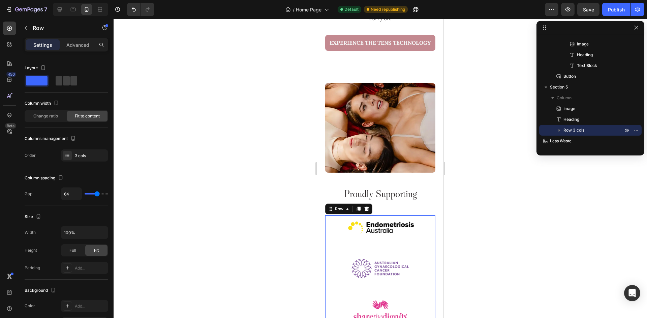
click at [415, 236] on div "Image Image Image Row 0" at bounding box center [380, 269] width 110 height 107
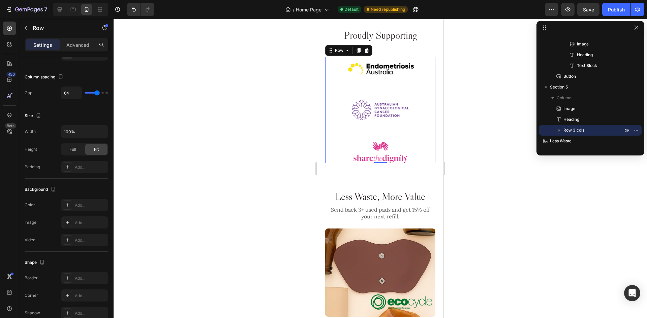
scroll to position [1381, 0]
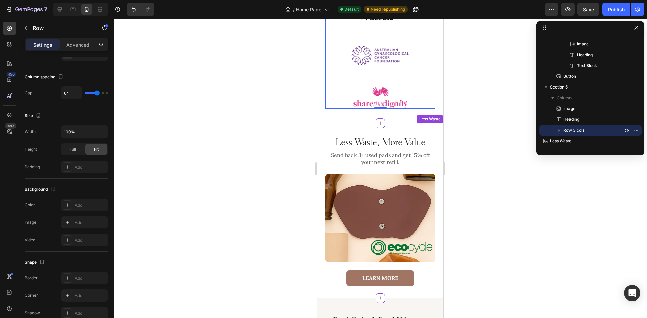
click at [399, 143] on h2 "Less Waste, More Value" at bounding box center [380, 141] width 110 height 13
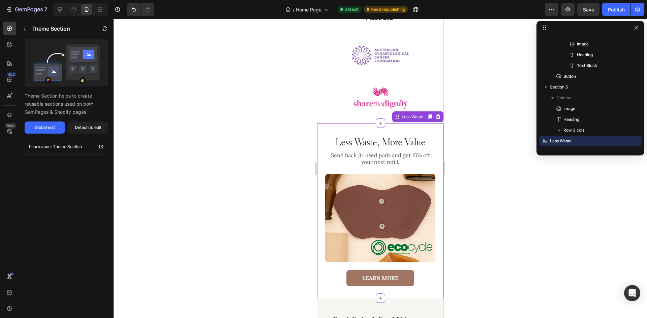
click at [372, 135] on h2 "Less Waste, More Value" at bounding box center [380, 141] width 110 height 13
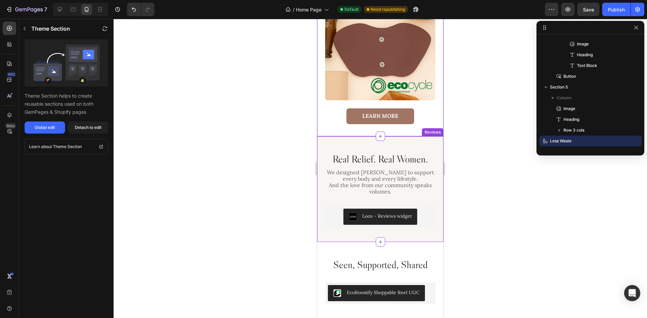
scroll to position [1549, 0]
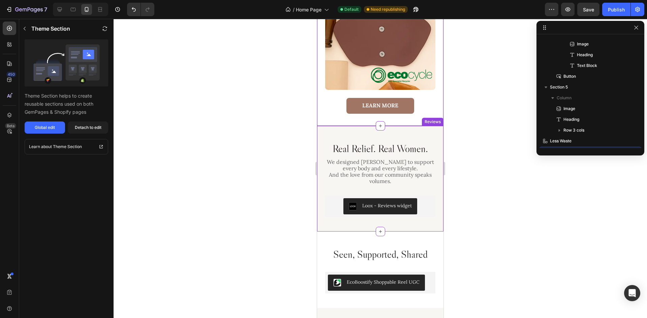
click at [396, 134] on div "Real Relief. Real Women. Heading We designed Lunella to support every body and …" at bounding box center [380, 179] width 126 height 106
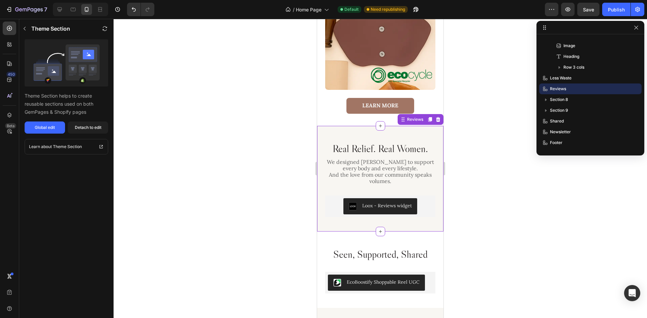
click at [373, 134] on div "Real Relief. Real Women. Heading We designed Lunella to support every body and …" at bounding box center [380, 179] width 126 height 106
click at [40, 130] on div "Global edit" at bounding box center [45, 128] width 20 height 6
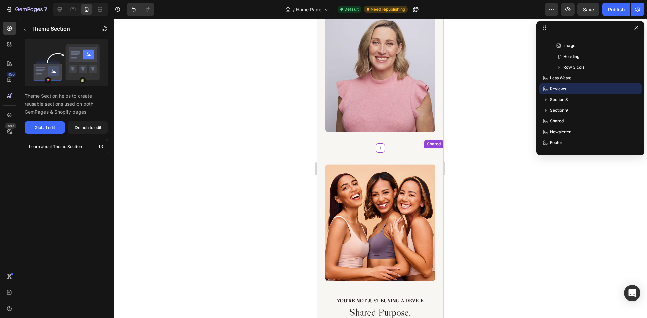
scroll to position [1819, 0]
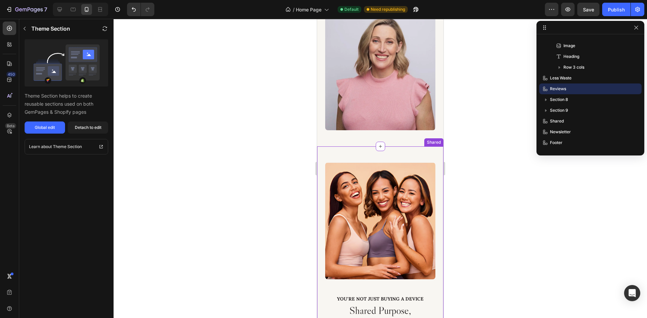
click at [411, 147] on div "You're Not Just Buying a Device Text Block Shared Purpose, Shared Stories Headi…" at bounding box center [380, 280] width 126 height 266
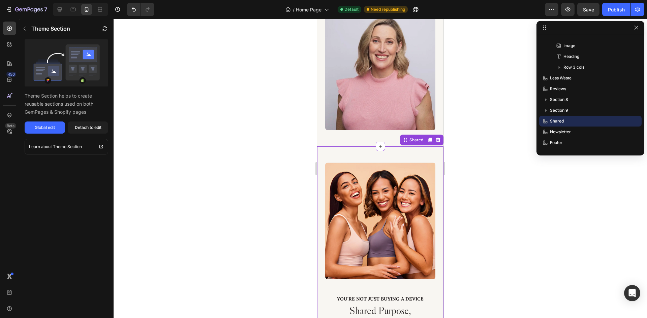
click at [387, 147] on div "You're Not Just Buying a Device Text Block Shared Purpose, Shared Stories Headi…" at bounding box center [380, 280] width 126 height 266
click at [53, 128] on div "Global edit" at bounding box center [45, 128] width 20 height 6
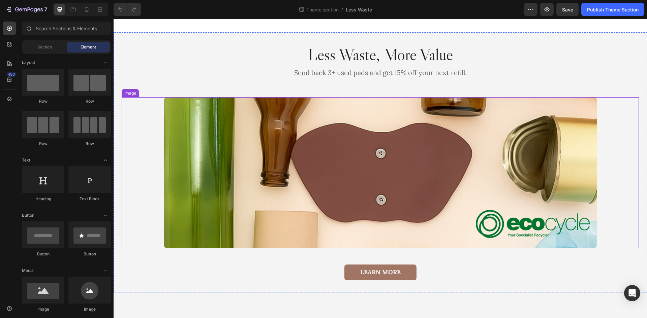
click at [357, 223] on img at bounding box center [380, 172] width 432 height 151
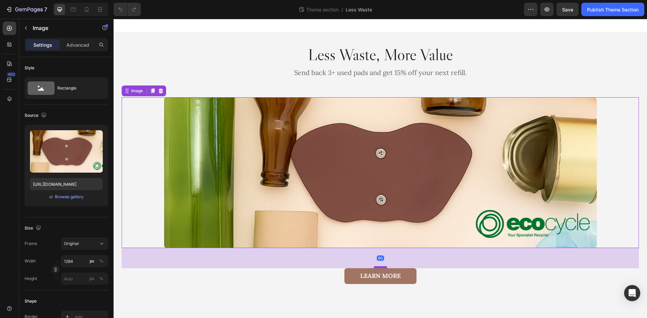
drag, startPoint x: 383, startPoint y: 263, endPoint x: 386, endPoint y: 267, distance: 4.4
click at [386, 267] on div at bounding box center [380, 267] width 13 height 2
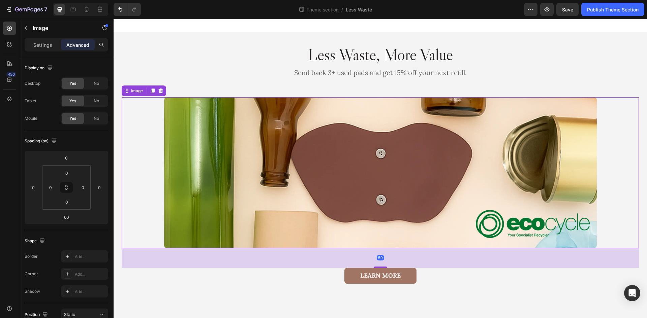
click at [387, 267] on div at bounding box center [380, 267] width 13 height 1
type input "59"
click at [601, 14] on button "Publish Theme Section" at bounding box center [612, 9] width 63 height 13
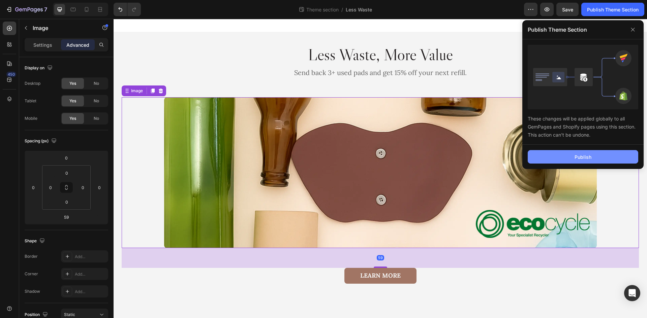
click at [582, 157] on div "Publish" at bounding box center [582, 157] width 17 height 7
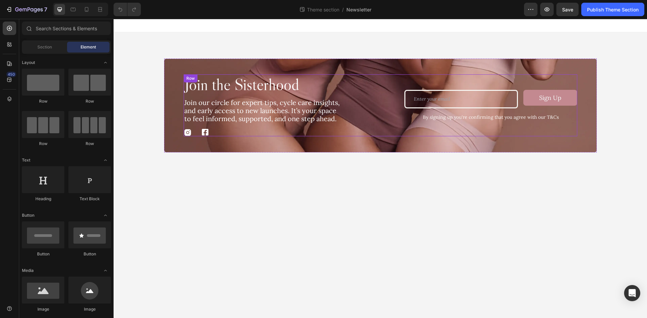
click at [365, 104] on div "Join the Sisterhood Heading Join our circle for expert tips, cycle care insight…" at bounding box center [380, 105] width 393 height 62
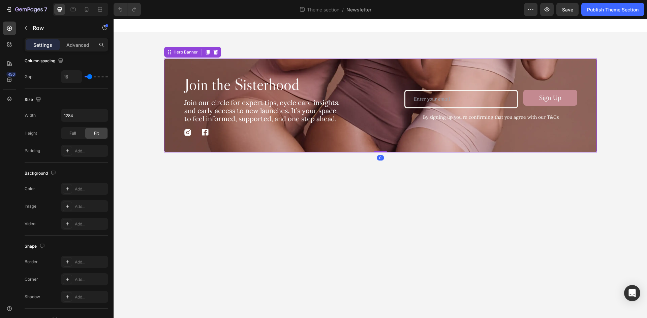
click at [585, 78] on div "Background Image" at bounding box center [380, 106] width 432 height 94
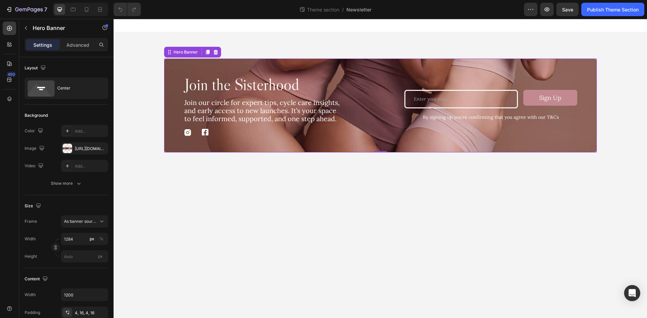
click at [168, 112] on div "Background Image" at bounding box center [380, 106] width 432 height 94
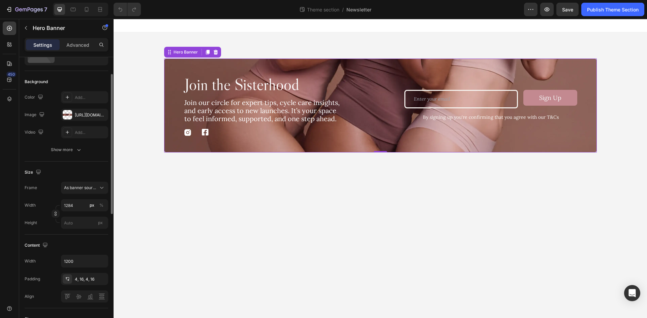
scroll to position [67, 0]
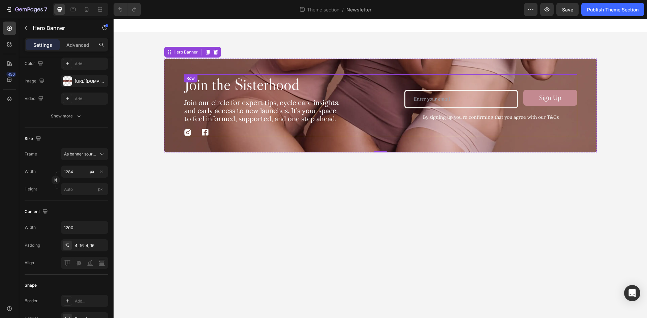
click at [368, 96] on div "Join the Sisterhood Heading Join our circle for expert tips, cycle care insight…" at bounding box center [380, 105] width 393 height 62
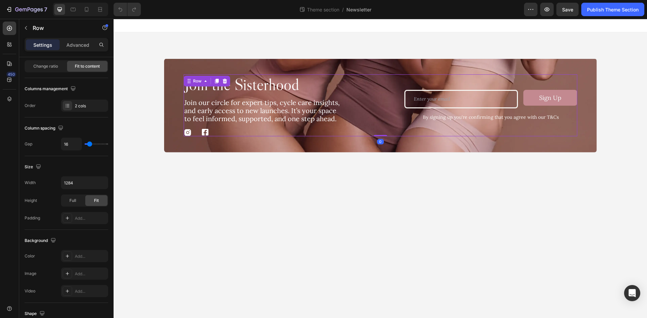
scroll to position [0, 0]
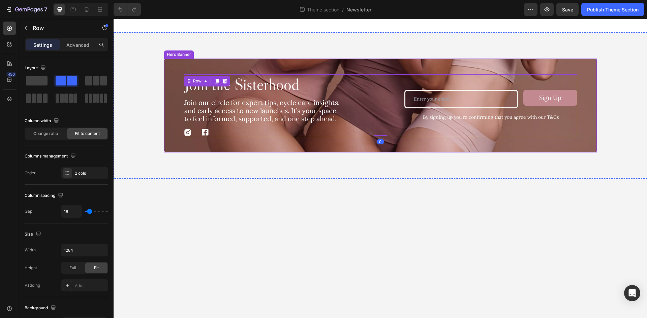
click at [264, 145] on div "Background Image" at bounding box center [380, 106] width 432 height 94
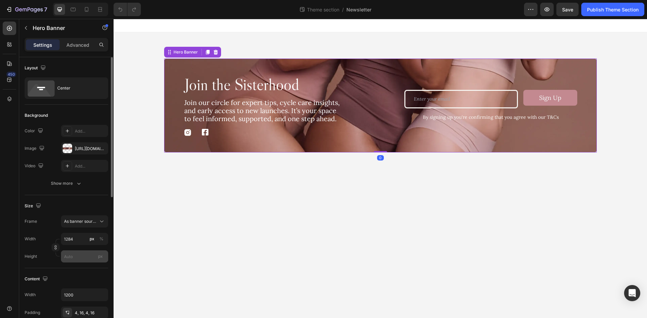
scroll to position [67, 0]
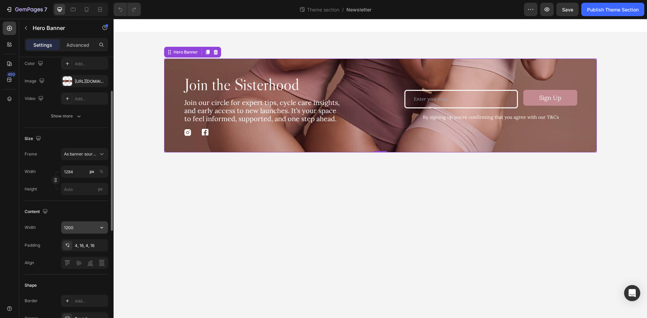
click at [80, 229] on input "1200" at bounding box center [84, 228] width 46 height 12
type input "1180"
click at [84, 209] on div "Content" at bounding box center [67, 211] width 84 height 11
click at [86, 247] on div "4, 16, 4, 16" at bounding box center [85, 246] width 20 height 6
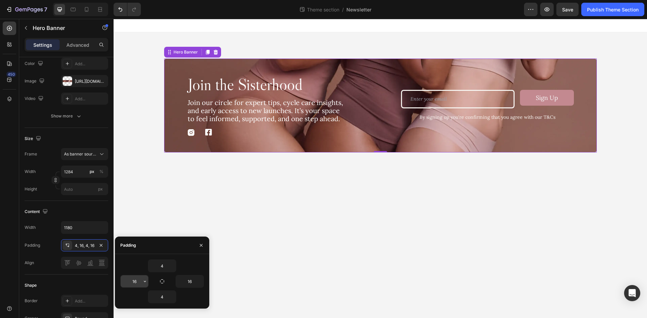
click at [137, 283] on input "16" at bounding box center [135, 282] width 28 height 12
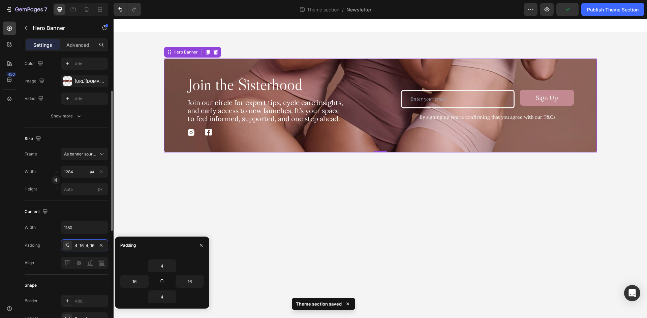
click at [87, 214] on div "Content" at bounding box center [67, 211] width 84 height 11
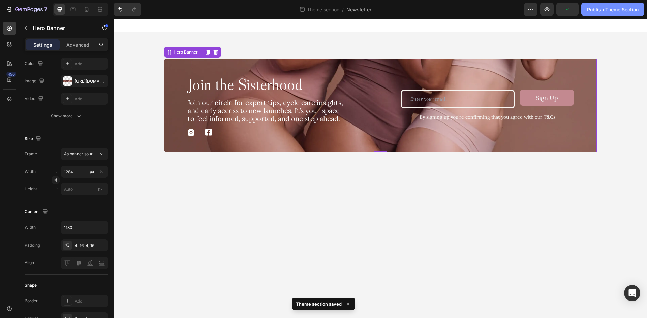
click at [614, 12] on div "Publish Theme Section" at bounding box center [613, 9] width 52 height 7
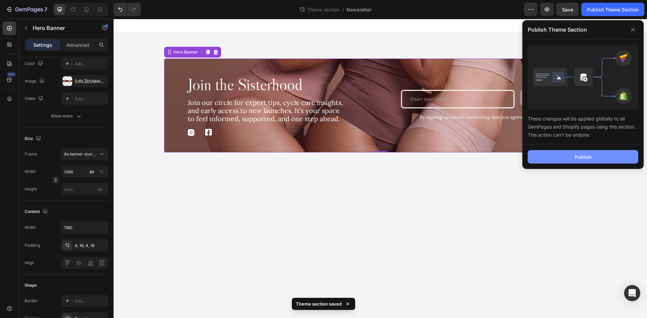
click at [589, 155] on div "Publish" at bounding box center [582, 157] width 17 height 7
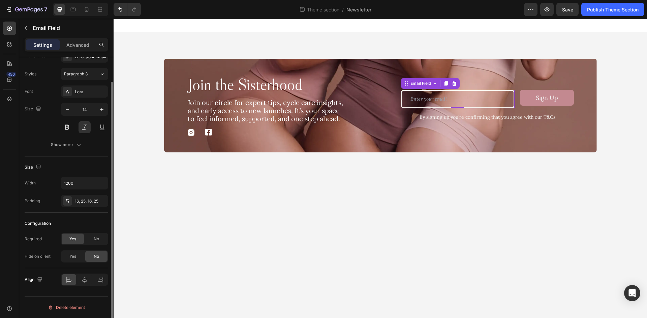
click at [446, 105] on input "email" at bounding box center [458, 99] width 114 height 19
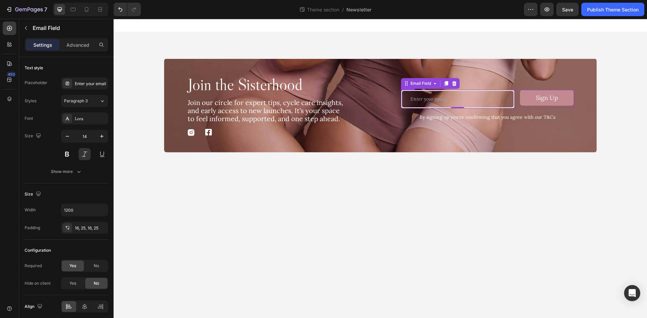
click at [517, 96] on div "Email Field 0 Sign Up Submit Button Row" at bounding box center [487, 99] width 173 height 19
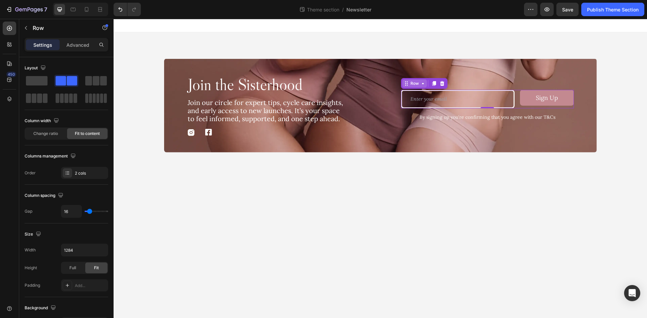
click at [415, 86] on div "Row" at bounding box center [414, 83] width 11 height 6
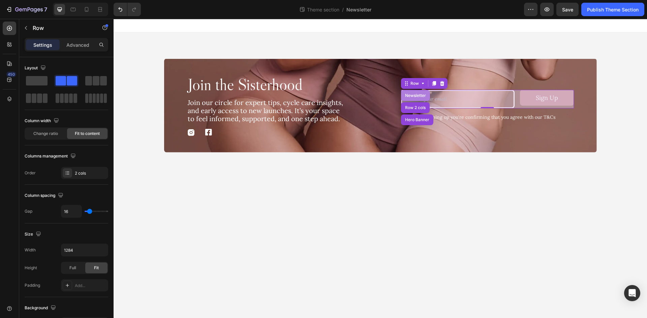
click at [412, 95] on div "Newsletter" at bounding box center [416, 96] width 24 height 4
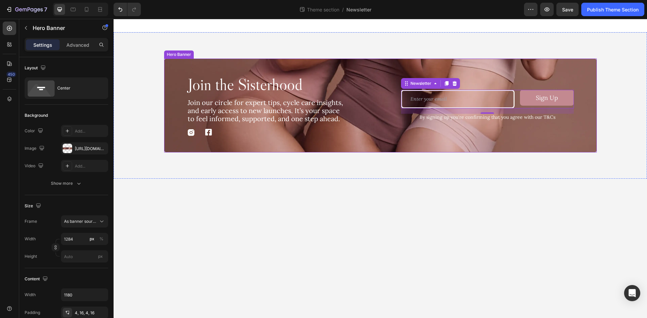
click at [362, 144] on div "Background Image" at bounding box center [380, 106] width 432 height 94
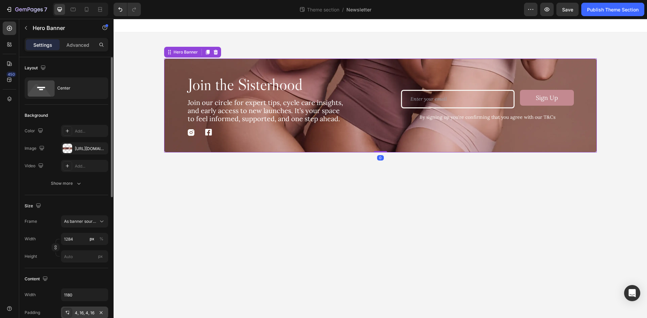
scroll to position [67, 0]
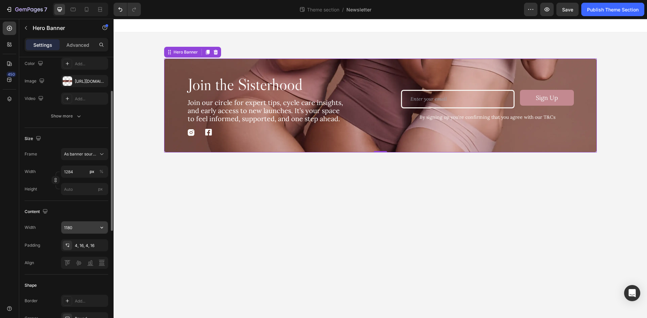
click at [80, 227] on input "1180" at bounding box center [84, 228] width 46 height 12
type input "1212"
click at [81, 215] on div "Content" at bounding box center [67, 211] width 84 height 11
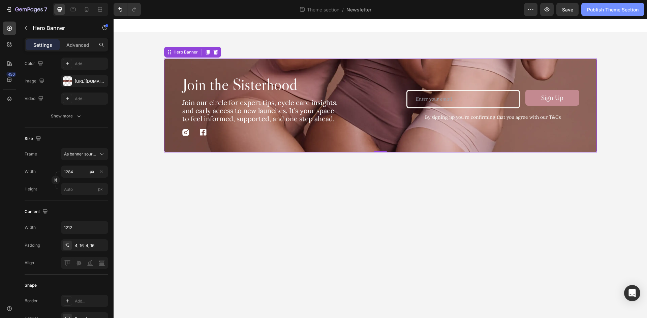
click at [599, 9] on div "Publish Theme Section" at bounding box center [613, 9] width 52 height 7
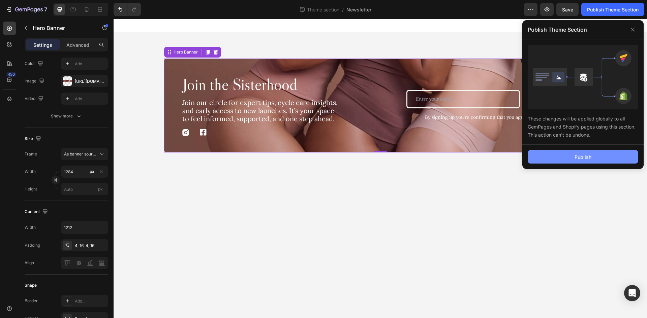
click at [557, 156] on button "Publish" at bounding box center [582, 156] width 110 height 13
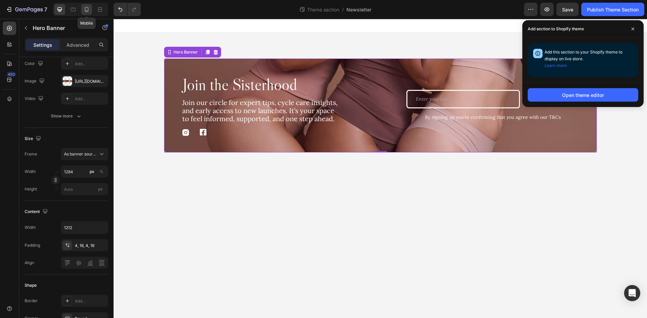
click at [89, 9] on icon at bounding box center [86, 9] width 7 height 7
type input "100"
type input "600"
type input "100%"
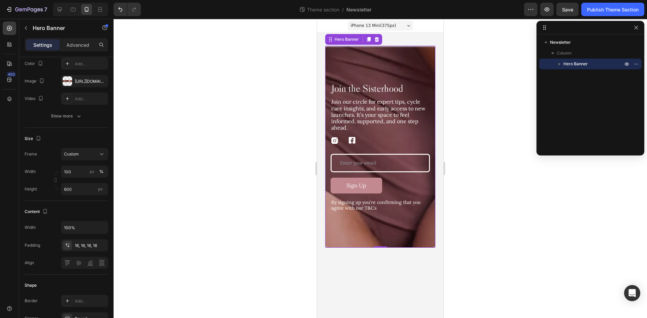
click at [398, 47] on div "Background Image" at bounding box center [380, 147] width 110 height 202
click at [399, 60] on div "Background Image" at bounding box center [380, 147] width 110 height 202
click at [90, 83] on div "https://cdn.shopify.com/s/files/1/0963/2399/3883/files/gempages_579986872772592…" at bounding box center [85, 81] width 20 height 6
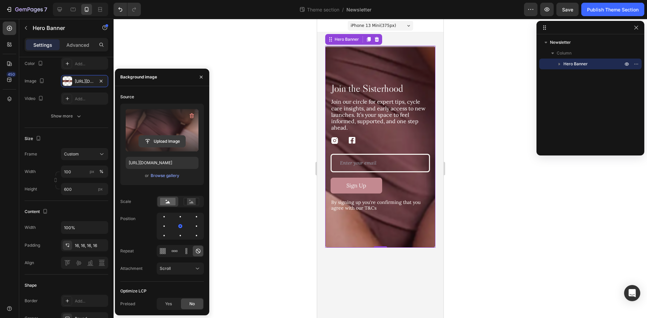
click at [155, 140] on input "file" at bounding box center [162, 141] width 46 height 11
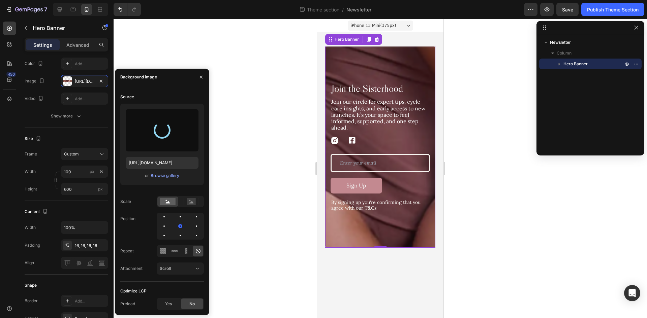
type input "https://cdn.shopify.com/s/files/1/0963/2399/3883/files/gempages_579986872772592…"
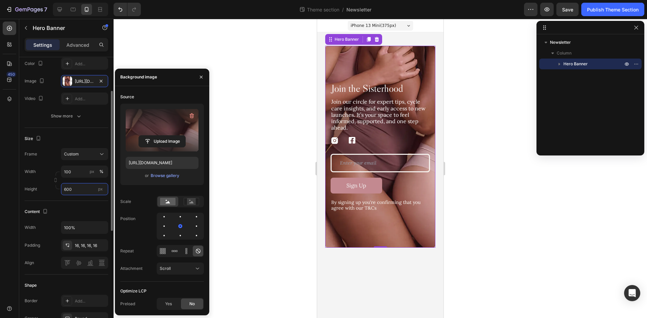
click at [76, 187] on input "600" at bounding box center [84, 189] width 47 height 12
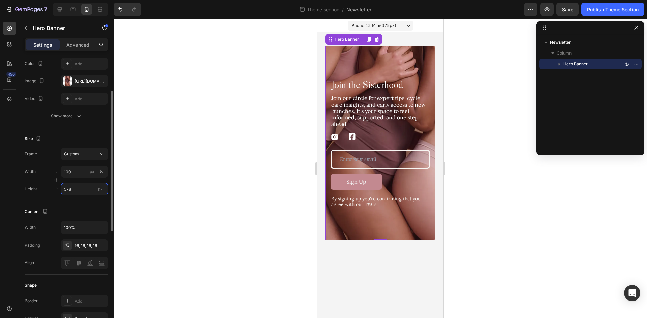
type input "578"
click at [75, 134] on div "Size" at bounding box center [67, 138] width 84 height 11
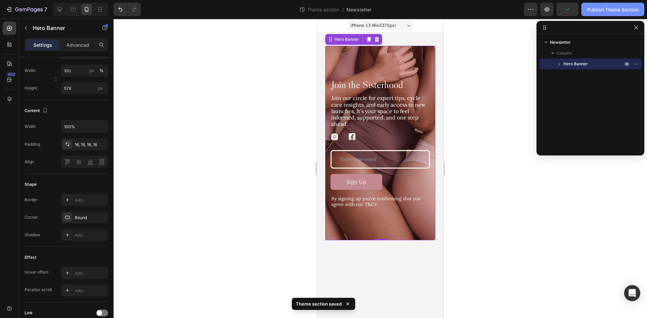
click at [618, 12] on div "Publish Theme Section" at bounding box center [613, 9] width 52 height 7
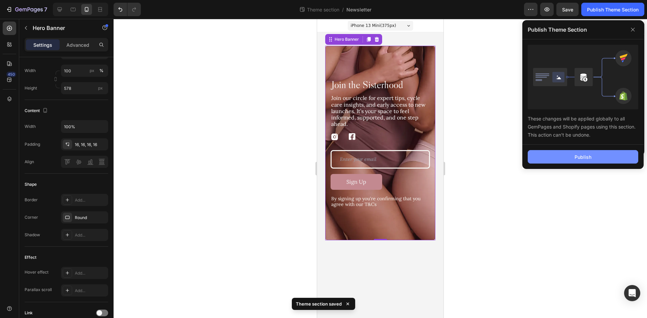
click at [608, 161] on button "Publish" at bounding box center [582, 156] width 110 height 13
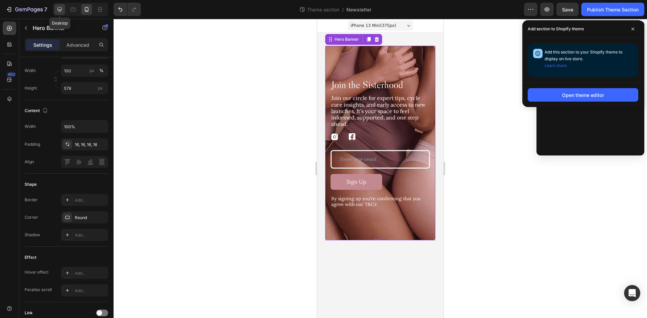
click at [55, 10] on div at bounding box center [59, 9] width 11 height 11
type input "1284"
type input "1212"
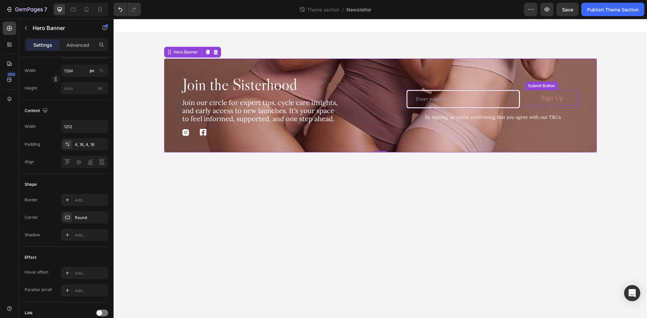
click at [537, 97] on button "Sign Up" at bounding box center [552, 98] width 54 height 16
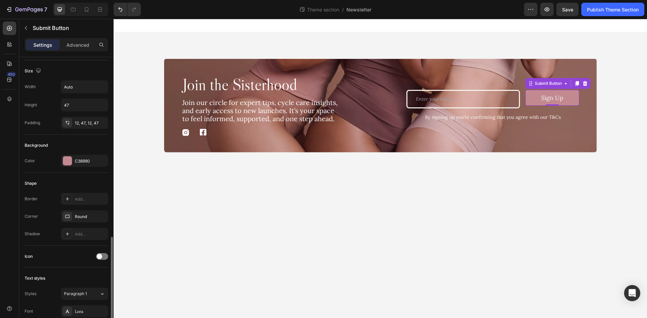
scroll to position [135, 0]
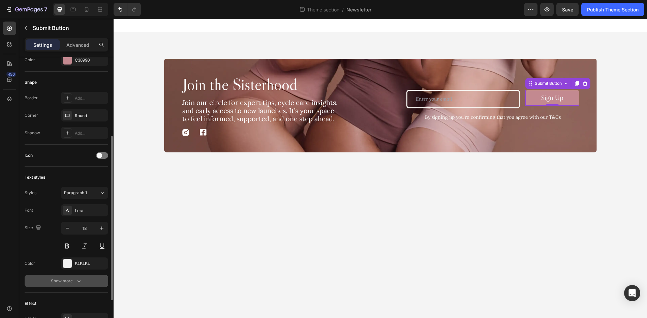
click at [69, 279] on div "Show more" at bounding box center [66, 281] width 31 height 7
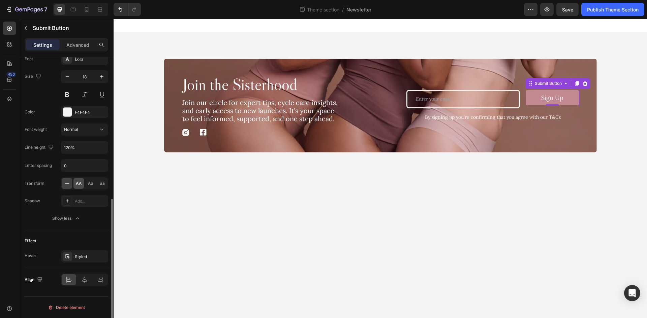
click at [82, 186] on div "AA" at bounding box center [78, 183] width 10 height 11
click at [66, 95] on button at bounding box center [67, 95] width 12 height 12
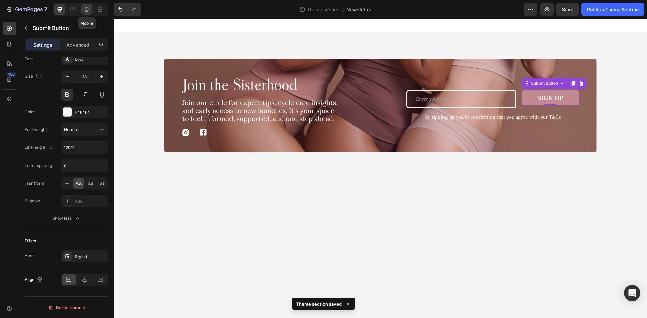
click at [88, 10] on icon at bounding box center [87, 9] width 4 height 5
type input "16"
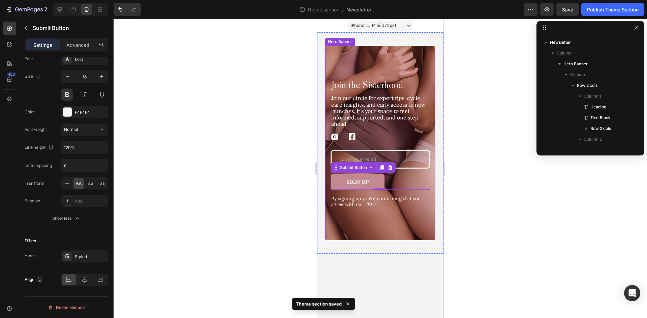
scroll to position [72, 0]
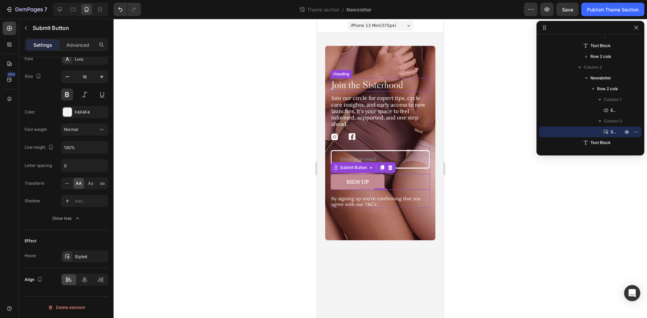
click at [396, 81] on h2 "Join the Sisterhood" at bounding box center [379, 84] width 99 height 13
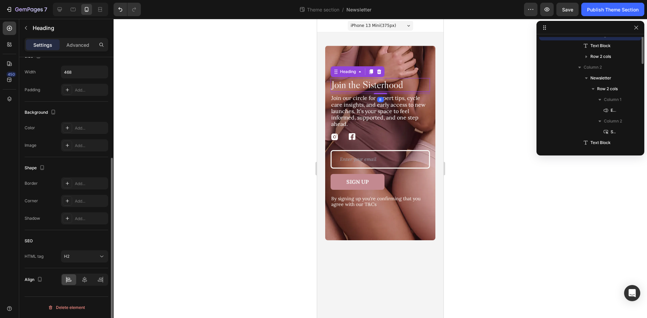
scroll to position [0, 0]
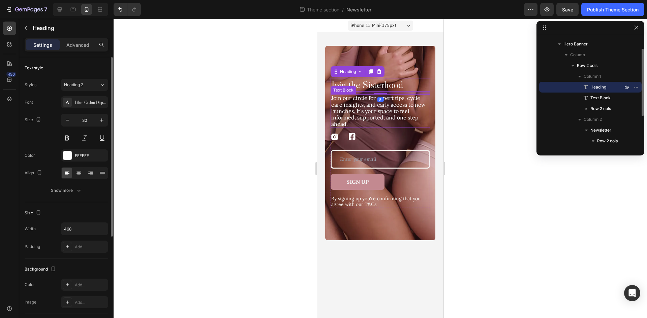
click at [411, 115] on p "Join our circle for expert tips, cycle care insights, and early access to new l…" at bounding box center [380, 111] width 98 height 32
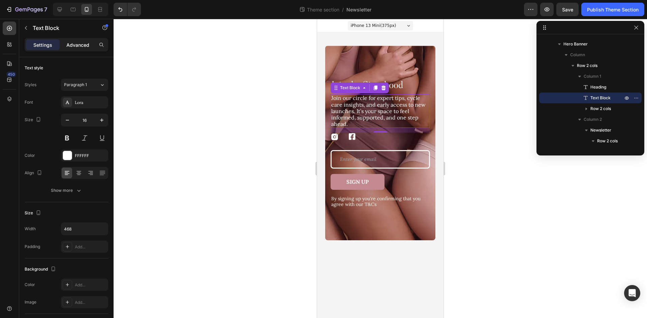
click at [75, 47] on p "Advanced" at bounding box center [77, 44] width 23 height 7
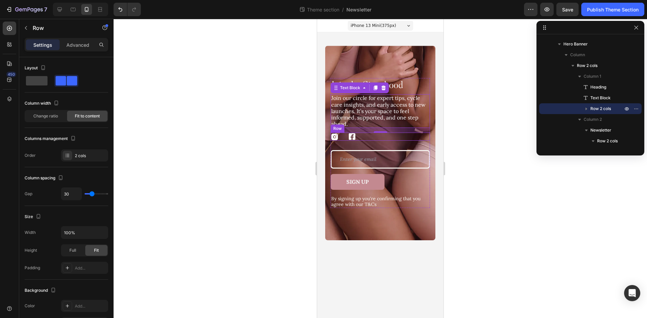
click at [357, 138] on div "Image Image Row" at bounding box center [379, 137] width 99 height 8
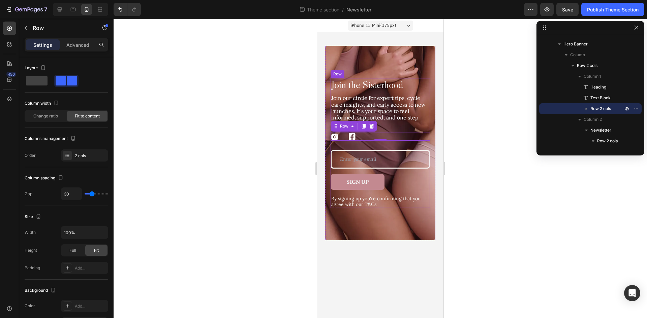
click at [380, 143] on div "Join the Sisterhood Heading Join our circle for expert tips, cycle care insight…" at bounding box center [379, 143] width 99 height 130
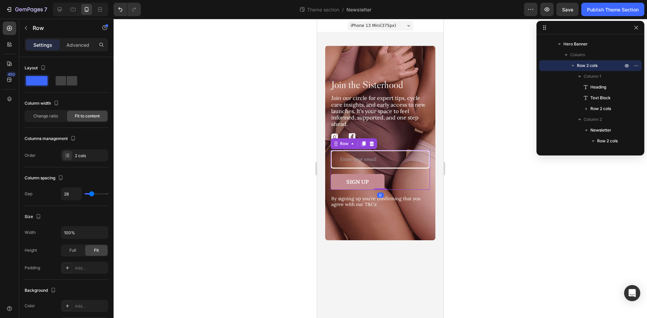
click at [390, 172] on div "Email Field Sign Up Submit Button Row 0" at bounding box center [379, 170] width 99 height 40
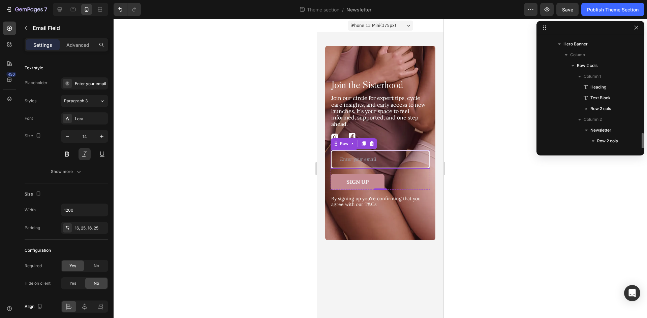
click at [369, 159] on input "email" at bounding box center [379, 159] width 99 height 19
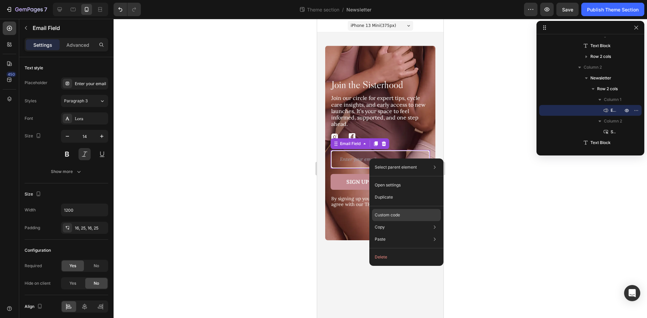
click at [398, 217] on p "Custom code" at bounding box center [387, 215] width 25 height 6
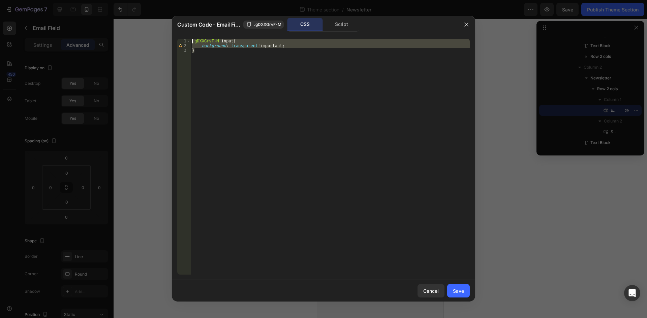
drag, startPoint x: 210, startPoint y: 54, endPoint x: 181, endPoint y: 38, distance: 33.1
click at [181, 38] on div "} 1 2 3 .gDXXGrvF-M input { background : transparent !important ; } ההההההההההה…" at bounding box center [323, 156] width 303 height 247
click at [241, 57] on div ".gDXXGrvF-M input { background : transparent !important ; }" at bounding box center [330, 157] width 279 height 236
type textarea "}"
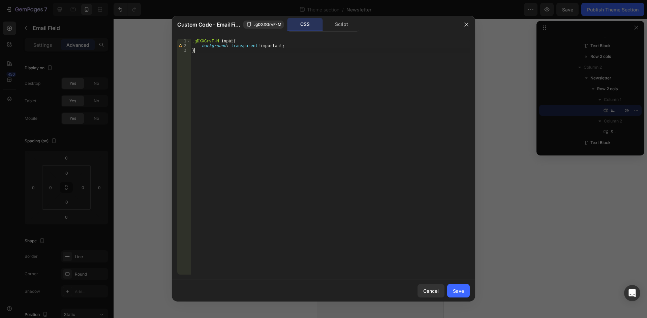
click at [240, 50] on div ".gDXXGrvF-M input { background : transparent !important ; }" at bounding box center [330, 162] width 279 height 246
paste textarea "}"
click at [224, 57] on div ".gDXXGrvF-M input { background : transparent !important ; } .gDXXGrvF-M input {…" at bounding box center [330, 162] width 279 height 246
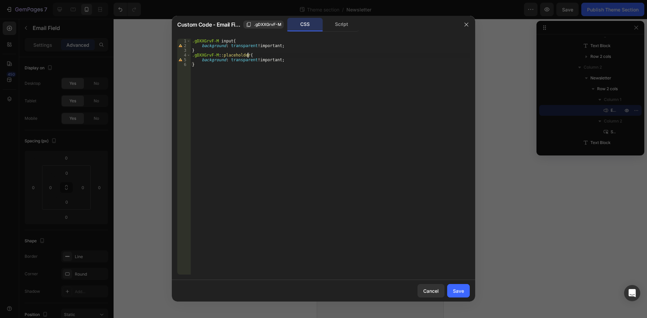
click at [221, 60] on div ".gDXXGrvF-M input { background : transparent !important ; } .gDXXGrvF-M : :plac…" at bounding box center [330, 162] width 279 height 246
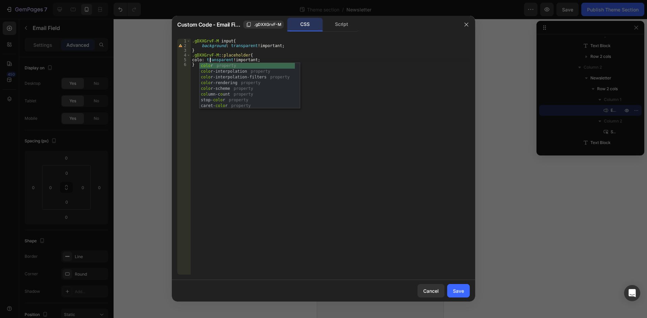
scroll to position [0, 1]
click at [229, 60] on div ".gDXXGrvF-M input { background : transparent !important ; } .gDXXGrvF-M : :plac…" at bounding box center [330, 162] width 279 height 246
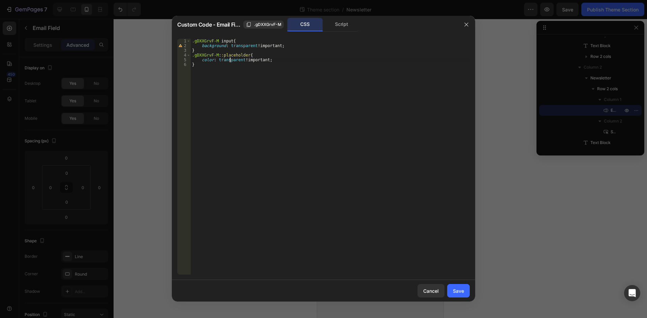
click at [229, 60] on div ".gDXXGrvF-M input { background : transparent !important ; } .gDXXGrvF-M : :plac…" at bounding box center [330, 162] width 279 height 246
paste textarea "#F8F6F2"
type textarea "color: #F8F6F2!important;"
click at [457, 292] on div "Save" at bounding box center [458, 291] width 11 height 7
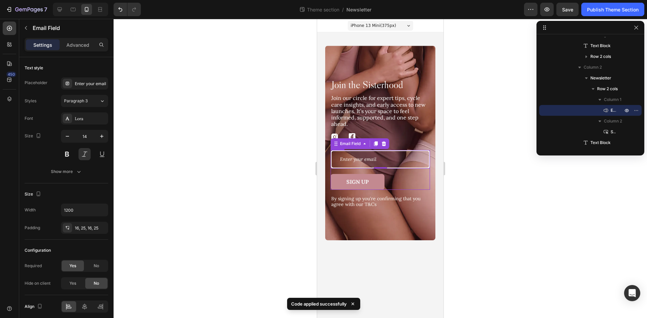
click at [404, 173] on div "Email Field 0 Sign Up Submit Button Row" at bounding box center [379, 170] width 99 height 40
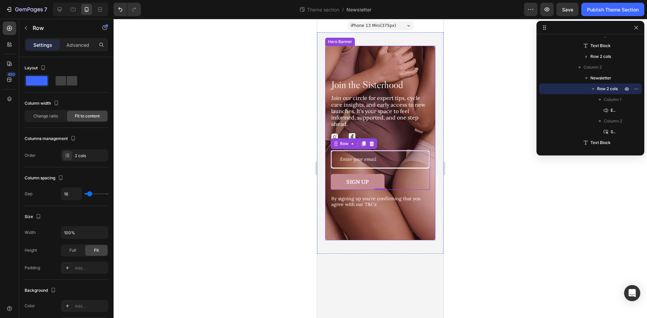
click at [422, 223] on div "Background Image" at bounding box center [380, 143] width 110 height 195
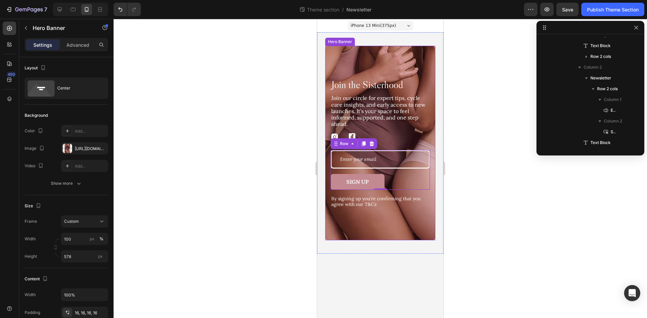
scroll to position [0, 0]
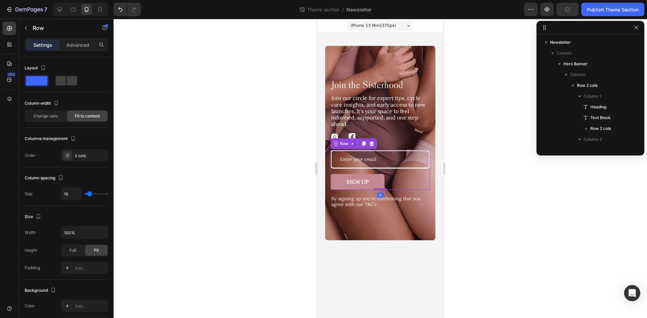
click at [406, 171] on div "Email Field Sign Up Submit Button Row 0" at bounding box center [379, 170] width 99 height 40
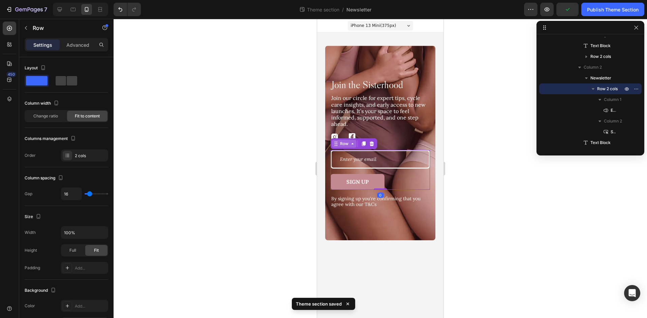
click at [351, 144] on icon at bounding box center [352, 143] width 5 height 5
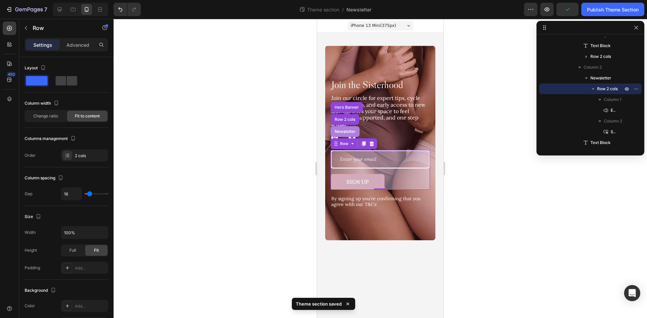
click at [342, 135] on div "Newsletter" at bounding box center [344, 131] width 29 height 11
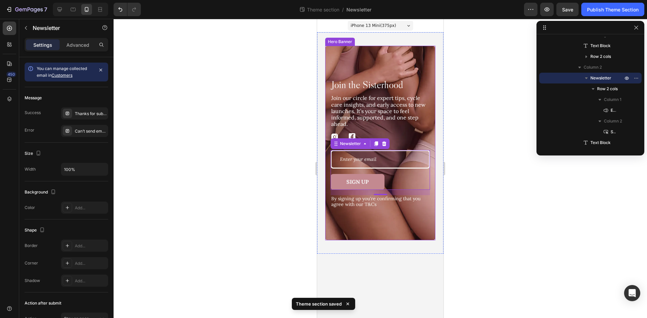
click at [432, 139] on div "Join the Sisterhood Heading Join our circle for expert tips, cycle care insight…" at bounding box center [380, 143] width 110 height 140
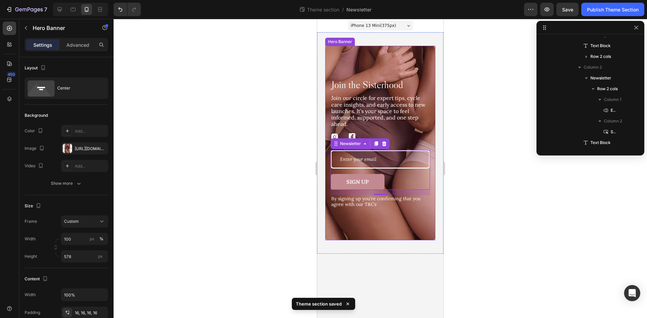
scroll to position [0, 0]
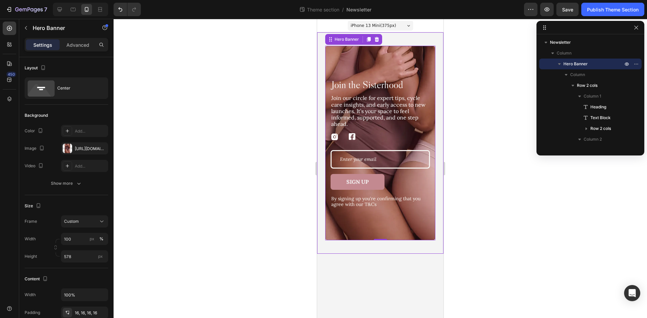
click at [391, 251] on div "Join the Sisterhood Heading Join our circle for expert tips, cycle care insight…" at bounding box center [380, 143] width 126 height 222
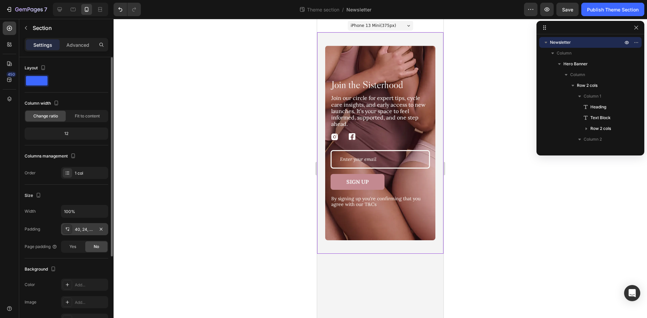
click at [81, 234] on div "40, 24, 40, 24" at bounding box center [84, 229] width 47 height 12
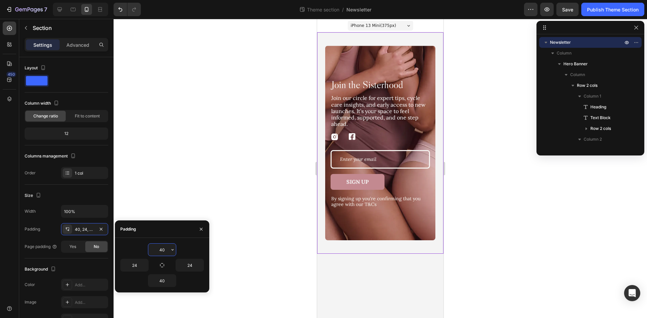
click at [166, 245] on input "40" at bounding box center [162, 250] width 28 height 12
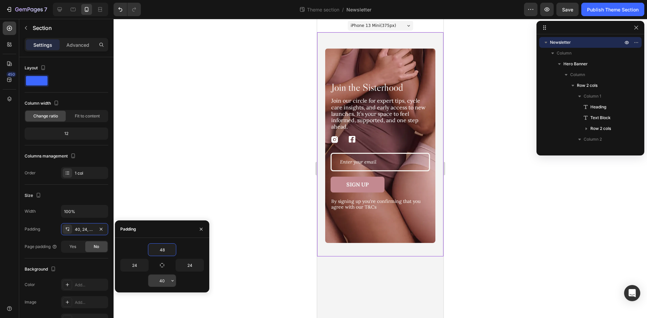
type input "48"
click at [166, 282] on input "40" at bounding box center [162, 281] width 28 height 12
type input "48"
click at [427, 35] on div "Join the Sisterhood Heading Join our circle for expert tips, cycle care insight…" at bounding box center [380, 145] width 126 height 227
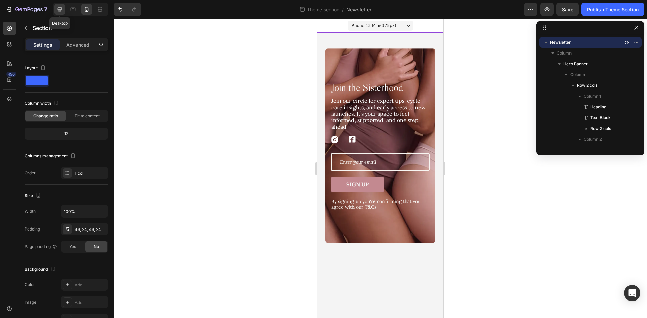
click at [61, 8] on icon at bounding box center [59, 9] width 7 height 7
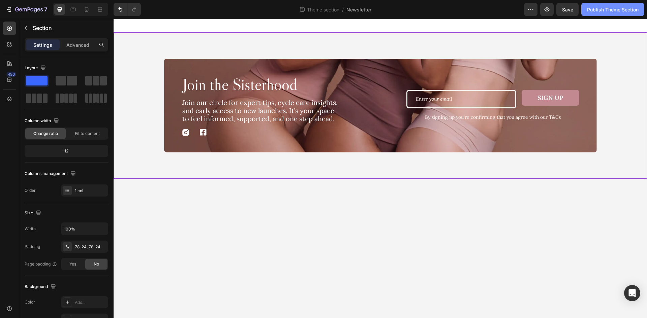
click at [628, 7] on div "Publish Theme Section" at bounding box center [613, 9] width 52 height 7
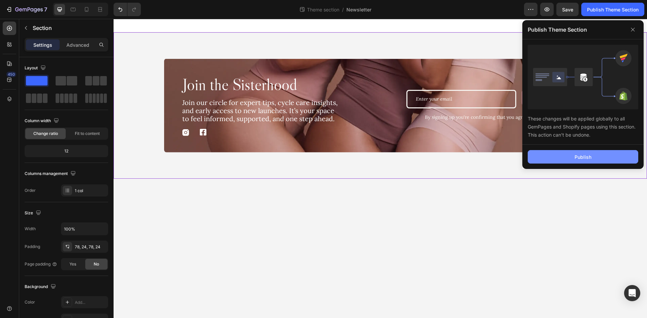
click at [602, 161] on button "Publish" at bounding box center [582, 156] width 110 height 13
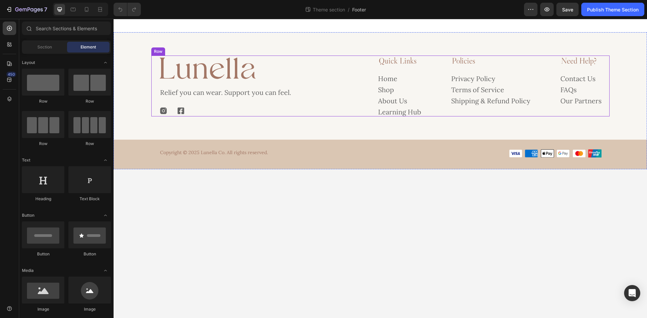
click at [351, 80] on div "Image Relief you can wear. Support you can feel. Text Block Image Image Row Qui…" at bounding box center [380, 86] width 458 height 61
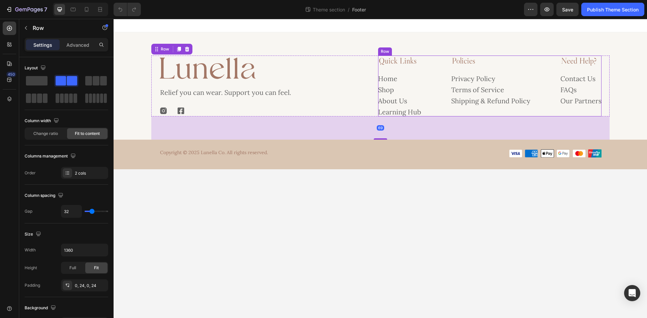
click at [431, 82] on div "Quick Links Heading Home Button Shop Button About Us Button Learning Hub Button…" at bounding box center [489, 86] width 223 height 61
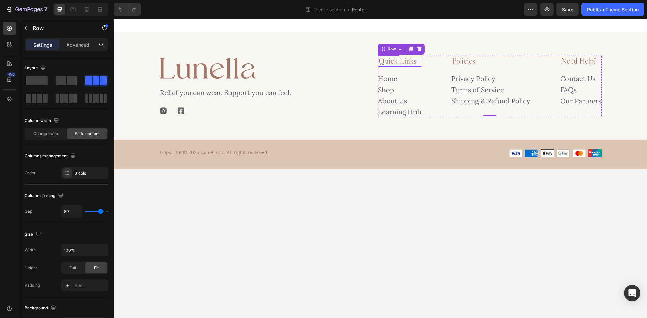
click at [420, 63] on h2 "Quick Links" at bounding box center [399, 61] width 43 height 11
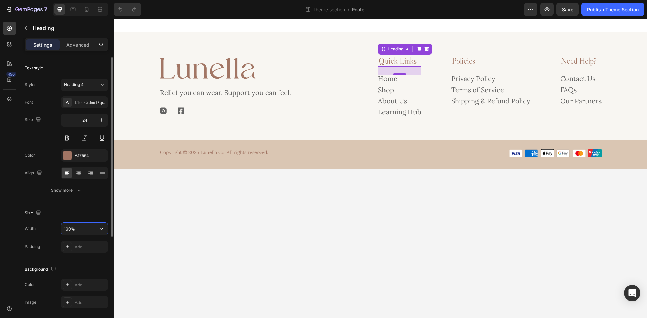
click at [85, 230] on input "100%" at bounding box center [84, 229] width 46 height 12
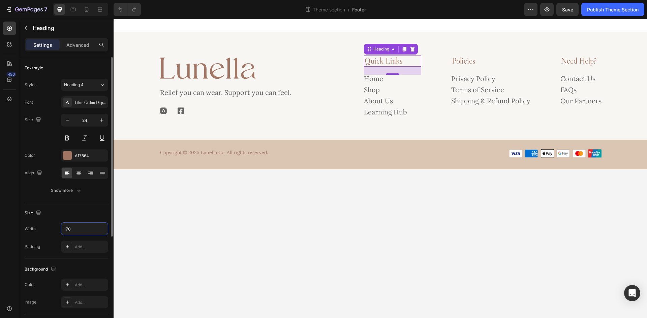
type input "170"
click at [89, 213] on div "Size" at bounding box center [67, 213] width 84 height 11
click at [605, 13] on button "Publish Theme Section" at bounding box center [612, 9] width 63 height 13
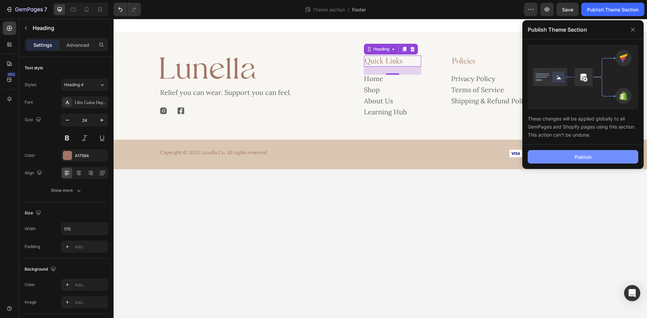
click at [592, 161] on button "Publish" at bounding box center [582, 156] width 110 height 13
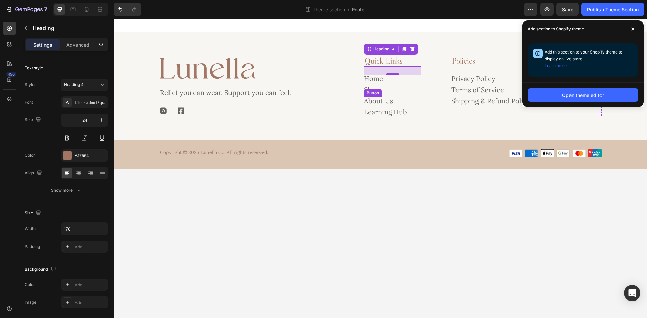
click at [400, 99] on div "About Us Button" at bounding box center [392, 101] width 57 height 8
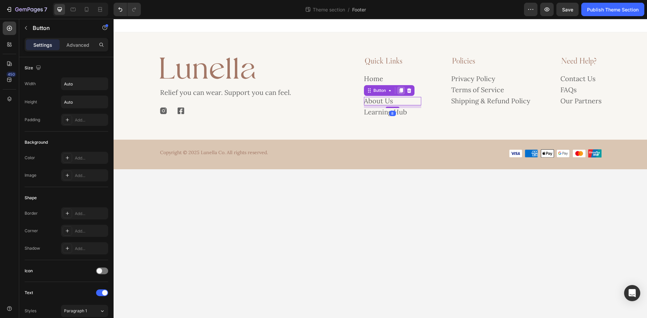
click at [400, 88] on icon at bounding box center [400, 90] width 5 height 5
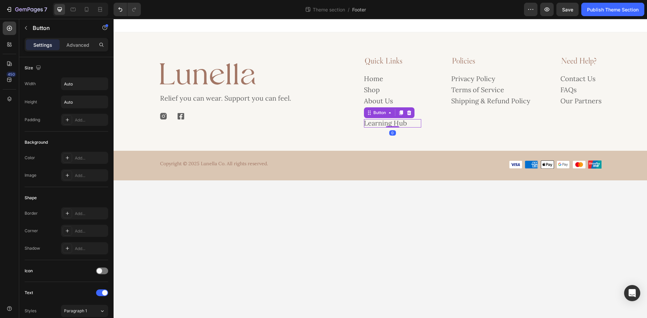
click at [411, 126] on div "Learning Hub Button 0" at bounding box center [392, 123] width 57 height 8
click at [411, 112] on icon at bounding box center [409, 112] width 4 height 5
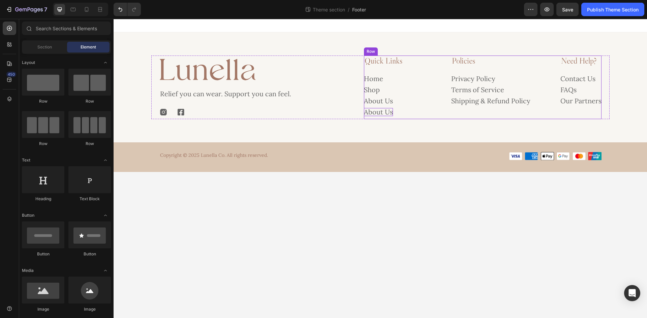
click at [379, 110] on p "About Us" at bounding box center [378, 112] width 29 height 8
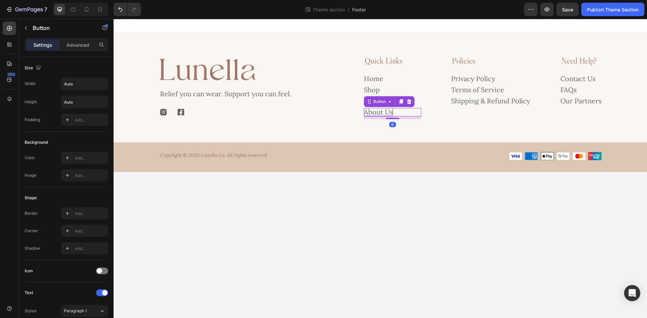
click at [379, 110] on p "About Us" at bounding box center [378, 112] width 29 height 8
click at [433, 112] on div "Quick Links Heading Home Button Shop Button About Us Button Learning Hub Button…" at bounding box center [482, 88] width 237 height 64
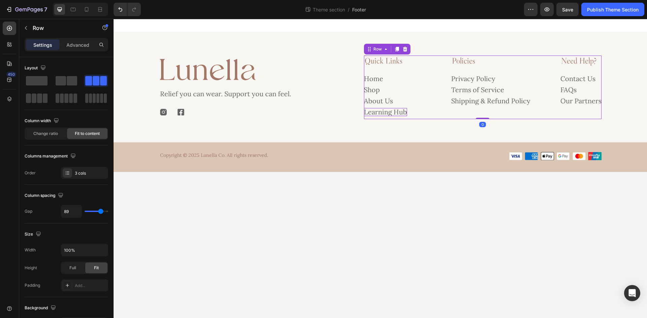
click at [422, 111] on div "Quick Links Heading Home Button Shop Button About Us Button Learning Hub Button…" at bounding box center [482, 88] width 237 height 64
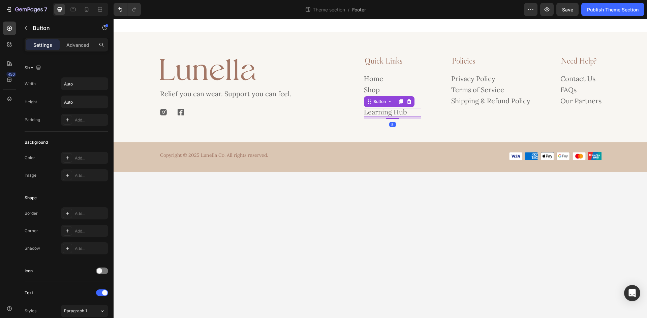
click at [417, 111] on div "Learning Hub Button 8" at bounding box center [392, 112] width 57 height 8
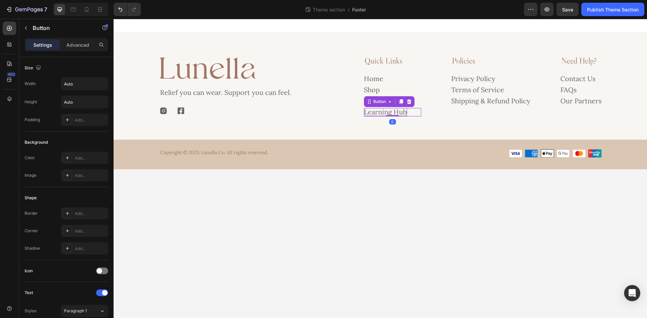
drag, startPoint x: 397, startPoint y: 117, endPoint x: 430, endPoint y: 103, distance: 35.9
click at [405, 108] on div "Learning Hub Button 0" at bounding box center [392, 112] width 57 height 8
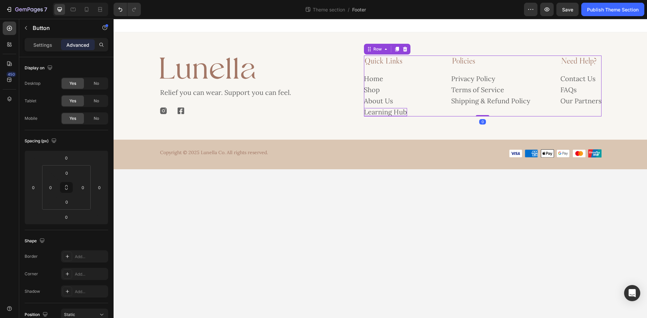
click at [444, 104] on div "Quick Links Heading Home Button Shop Button About Us Button Learning Hub Button…" at bounding box center [482, 86] width 237 height 61
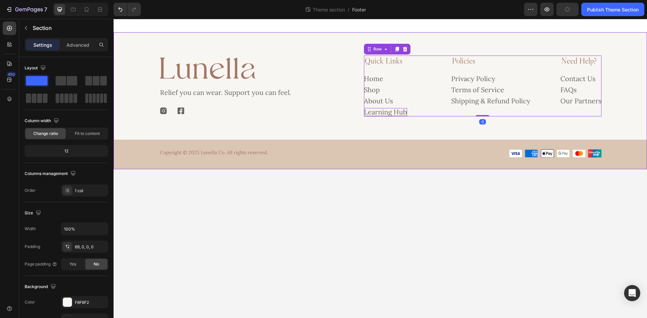
click at [442, 131] on div "Image Relief you can wear. Support you can feel. Text Block Image Image Row Qui…" at bounding box center [380, 113] width 533 height 114
click at [602, 10] on div "Publish Theme Section" at bounding box center [613, 9] width 52 height 7
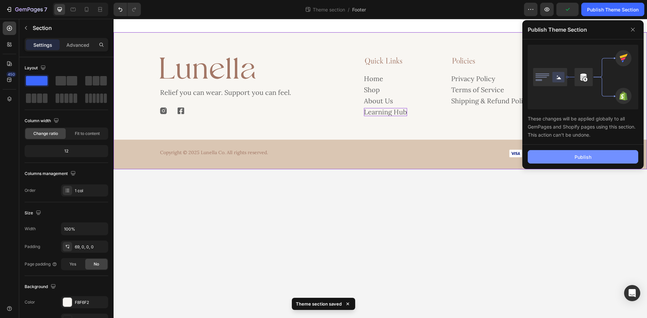
click at [556, 160] on button "Publish" at bounding box center [582, 156] width 110 height 13
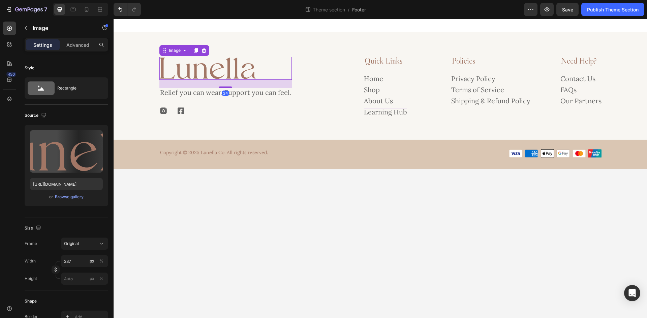
click at [244, 71] on img at bounding box center [207, 68] width 97 height 23
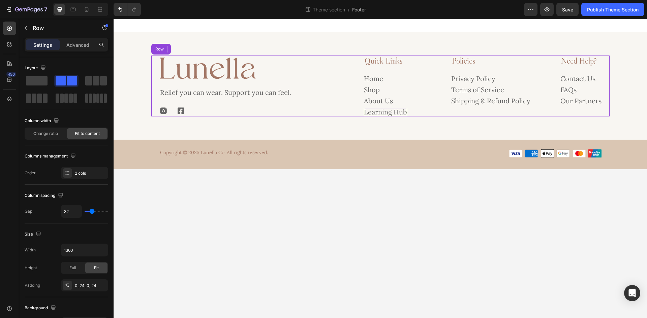
click at [354, 107] on div "Image 24 Relief you can wear. Support you can feel. Text Block Image Image Row …" at bounding box center [380, 86] width 458 height 61
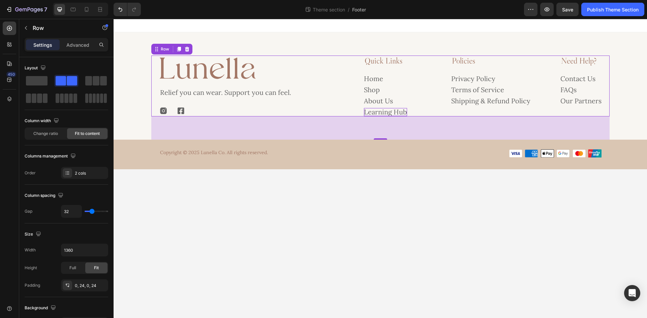
click at [384, 136] on div "69" at bounding box center [380, 128] width 458 height 23
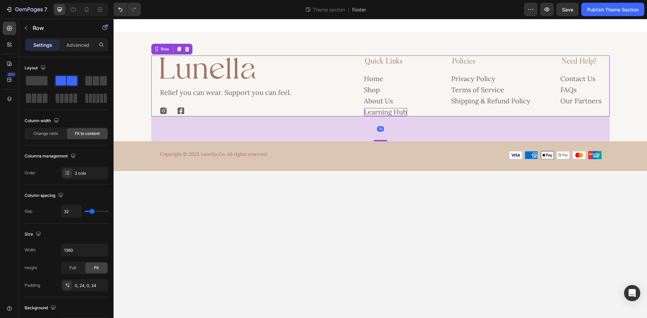
drag, startPoint x: 384, startPoint y: 139, endPoint x: 388, endPoint y: 140, distance: 4.7
click at [388, 117] on div "74" at bounding box center [380, 117] width 458 height 0
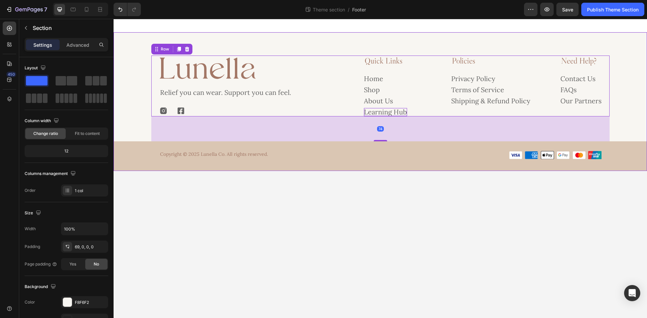
click at [620, 125] on div "Image Relief you can wear. Support you can feel. Text Block Image Image Row Qui…" at bounding box center [380, 114] width 533 height 116
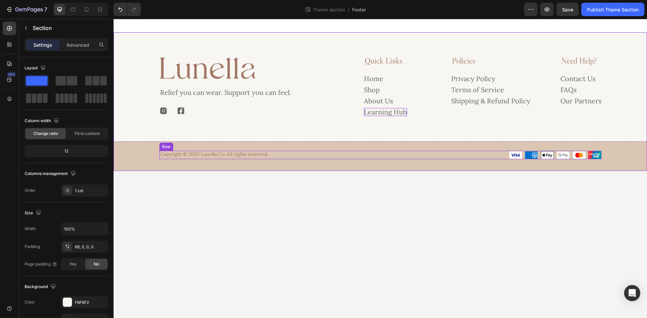
click at [387, 152] on div "Copyright © 2025 Lunella Co. All rights reserved. Text Block Image Image Image …" at bounding box center [380, 155] width 442 height 8
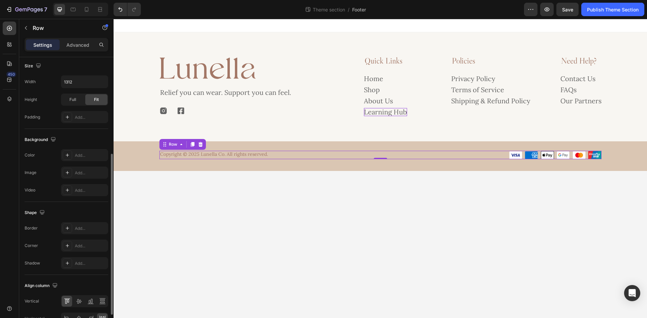
scroll to position [207, 0]
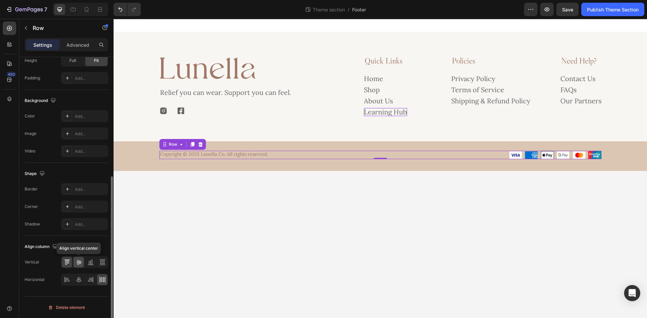
click at [81, 262] on icon at bounding box center [78, 262] width 7 height 7
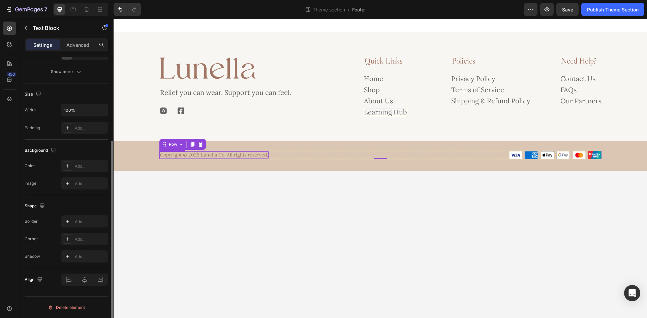
scroll to position [0, 0]
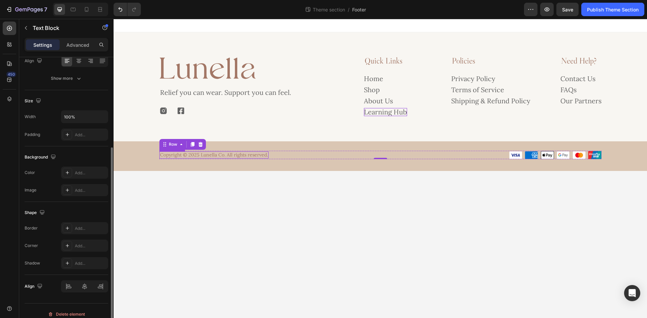
click at [240, 155] on p "Copyright © 2025 Lunella Co. All rights reserved." at bounding box center [214, 155] width 108 height 6
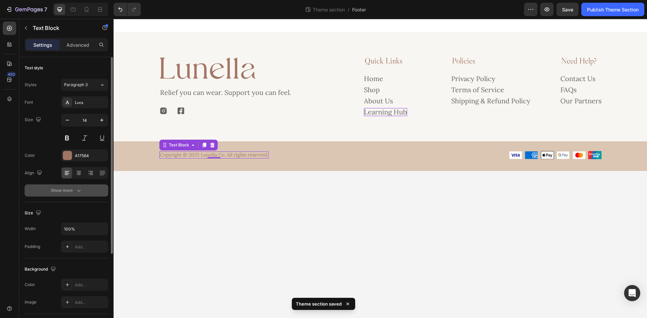
click at [90, 190] on button "Show more" at bounding box center [67, 191] width 84 height 12
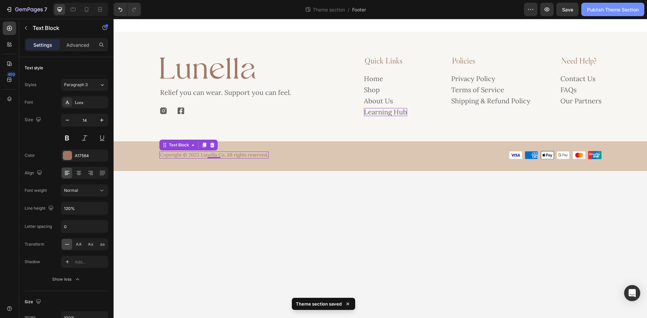
click at [618, 15] on button "Publish Theme Section" at bounding box center [612, 9] width 63 height 13
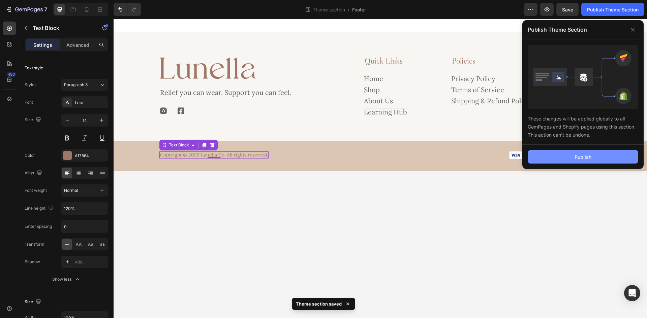
click at [577, 155] on div "Publish" at bounding box center [582, 157] width 17 height 7
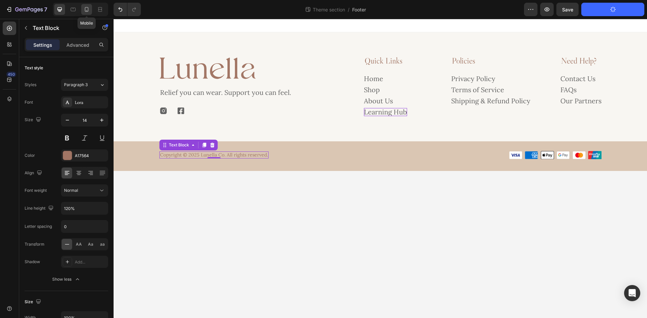
click at [90, 6] on div at bounding box center [86, 9] width 11 height 11
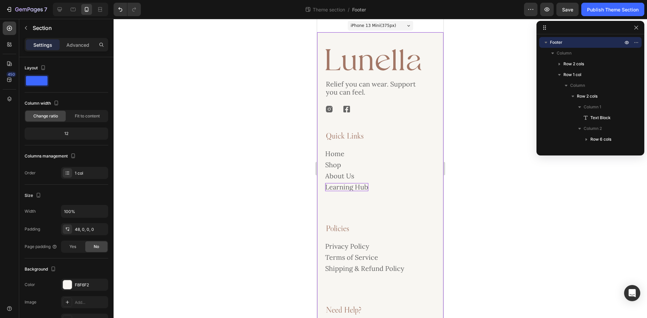
click at [412, 40] on div "Image Relief you can wear. Support you can feel. Text Block Image Image Row Qui…" at bounding box center [380, 223] width 126 height 382
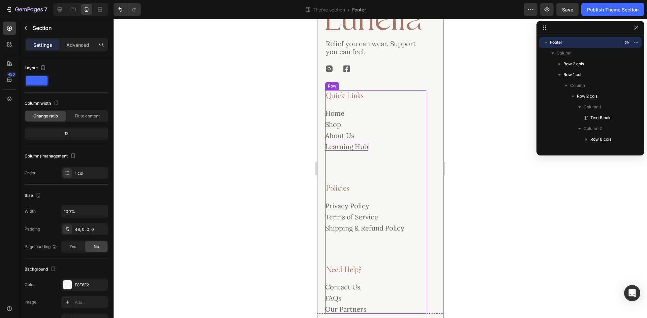
scroll to position [102, 0]
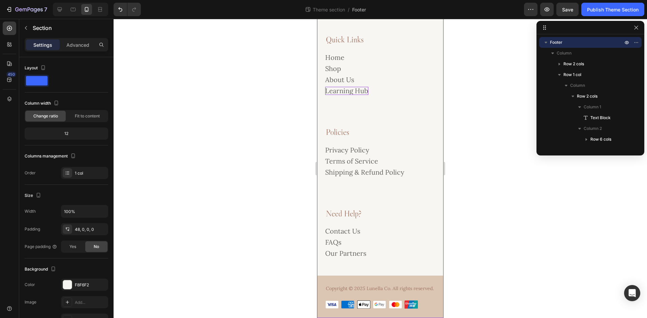
click at [413, 259] on div "Image Relief you can wear. Support you can feel. Text Block Image Image Row Qui…" at bounding box center [380, 135] width 126 height 366
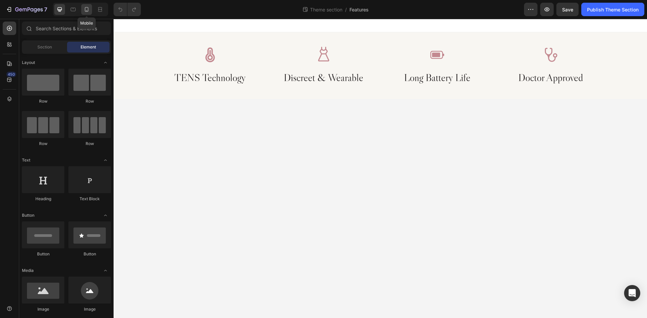
click at [83, 12] on div at bounding box center [86, 9] width 11 height 11
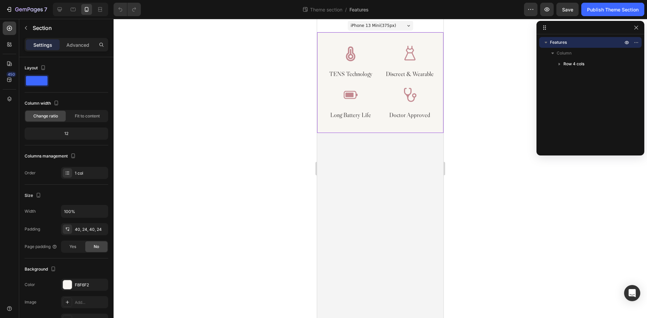
click at [368, 40] on div "Image TENS Technology Heading Image Discreet & Wearable Heading Image Long Batt…" at bounding box center [380, 82] width 126 height 101
click at [87, 232] on div "40, 24, 40, 24" at bounding box center [85, 230] width 20 height 6
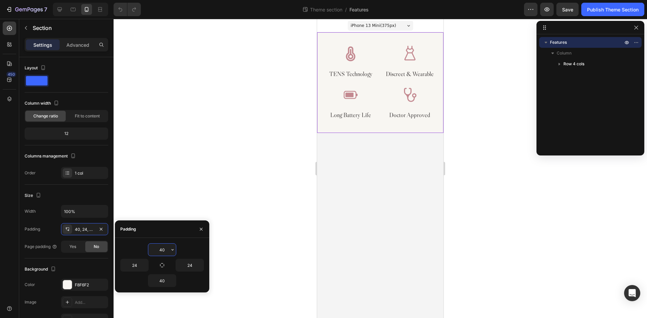
click at [163, 251] on input "40" at bounding box center [162, 250] width 28 height 12
type input "43"
click at [163, 285] on input "40" at bounding box center [162, 281] width 28 height 12
type input "43"
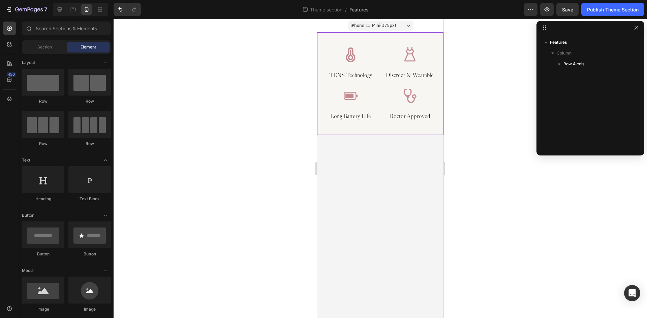
click at [402, 137] on body "iPhone 13 Mini ( 375 px) iPhone 13 Mini iPhone 13 Pro iPhone 11 Pro Max iPhone …" at bounding box center [380, 168] width 126 height 299
click at [606, 5] on button "Publish Theme Section" at bounding box center [612, 9] width 63 height 13
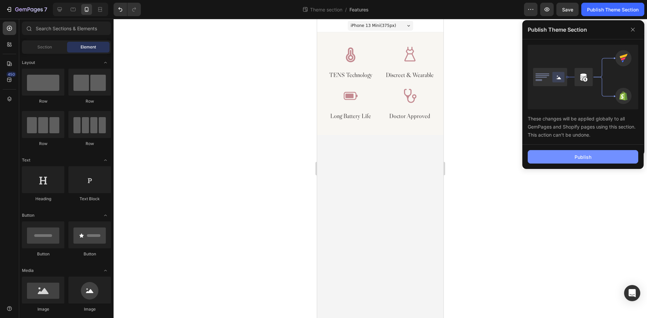
drag, startPoint x: 589, startPoint y: 164, endPoint x: 590, endPoint y: 160, distance: 4.3
click at [589, 163] on div "Publish" at bounding box center [582, 157] width 121 height 24
click at [590, 160] on div "Publish" at bounding box center [582, 157] width 17 height 7
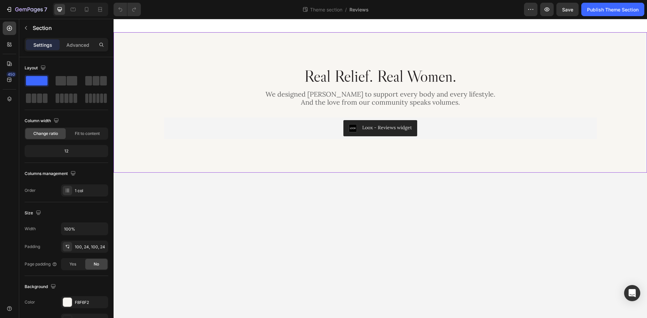
click at [317, 51] on div "Real Relief. Real Women. Heading We designed Lunella to support every body and …" at bounding box center [380, 102] width 533 height 140
click at [84, 9] on icon at bounding box center [86, 9] width 7 height 7
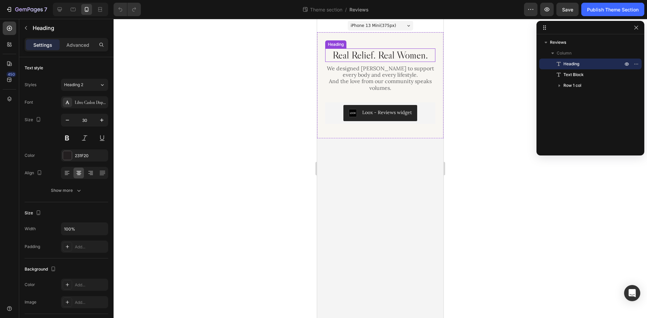
click at [401, 54] on h2 "Real Relief. Real Women." at bounding box center [380, 55] width 110 height 13
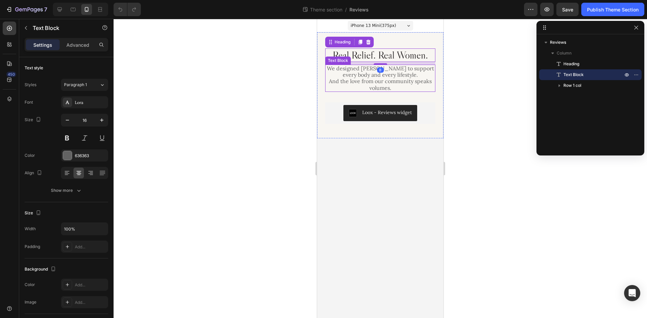
click at [398, 72] on p "We designed [PERSON_NAME] to support every body and every lifestyle. And the lo…" at bounding box center [380, 78] width 109 height 26
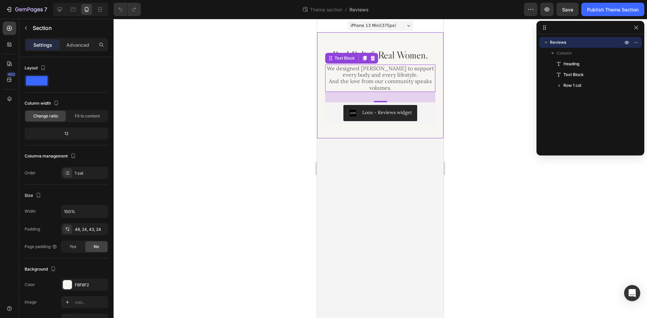
click at [421, 132] on div "Real Relief. Real Women. Heading We designed Lunella to support every body and …" at bounding box center [380, 85] width 126 height 106
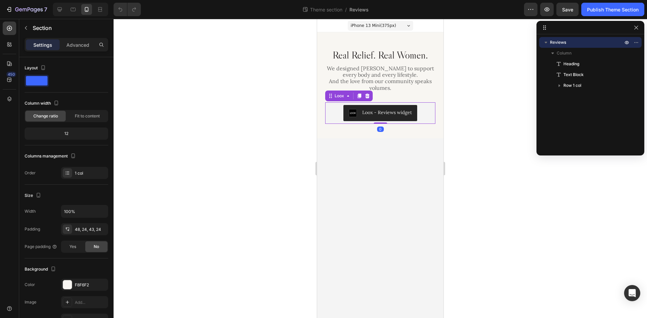
click at [423, 107] on div "Loox - Reviews widget" at bounding box center [380, 113] width 105 height 16
click at [428, 96] on div "Real Relief. Real Women. Heading We designed Lunella to support every body and …" at bounding box center [380, 86] width 110 height 75
click at [417, 124] on div "Real Relief. Real Women. Heading We designed Lunella to support every body and …" at bounding box center [380, 85] width 126 height 106
click at [66, 13] on div at bounding box center [80, 9] width 55 height 13
click at [55, 10] on div at bounding box center [59, 9] width 11 height 11
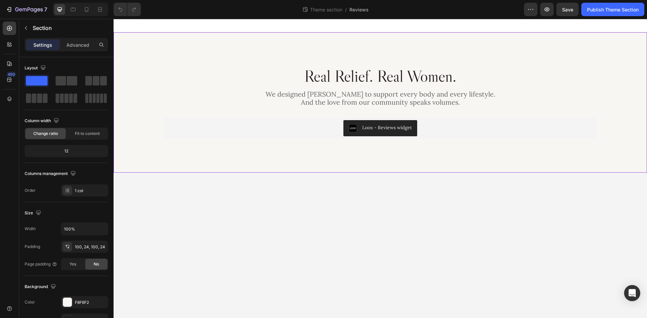
click at [341, 114] on div "Real Relief. Real Women. Heading We designed Lunella to support every body and …" at bounding box center [380, 102] width 517 height 73
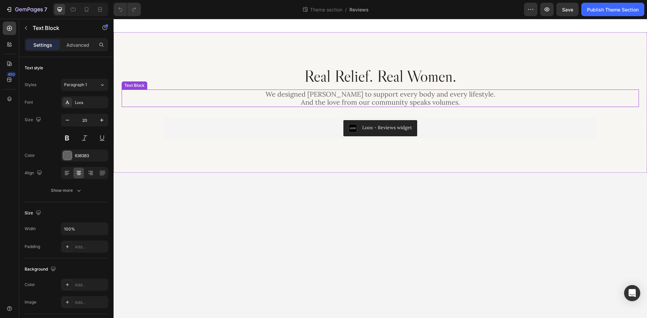
click at [339, 95] on p "We designed Lunella to support every body and every lifestyle. And the love fro…" at bounding box center [380, 98] width 516 height 16
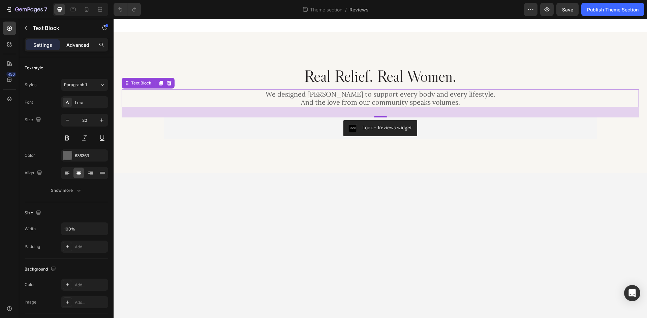
click at [83, 43] on p "Advanced" at bounding box center [77, 44] width 23 height 7
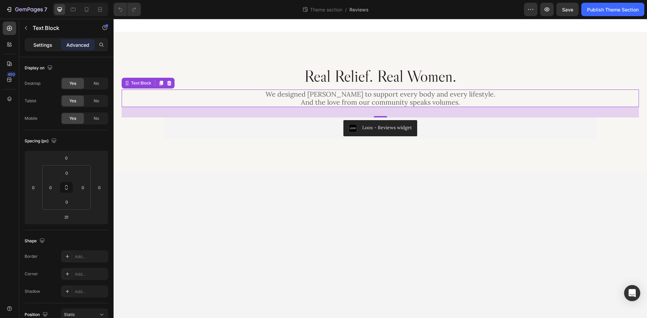
click at [45, 43] on p "Settings" at bounding box center [42, 44] width 19 height 7
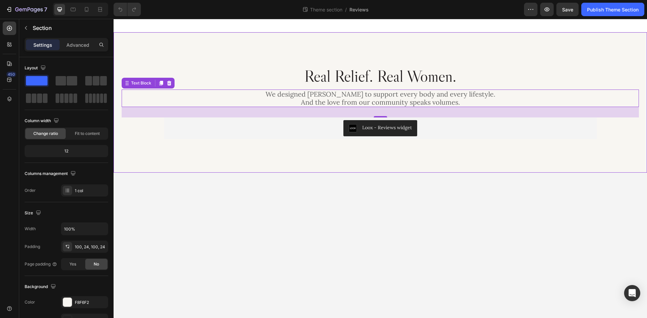
click at [444, 145] on div "Real Relief. Real Women. Heading We designed Lunella to support every body and …" at bounding box center [380, 102] width 533 height 140
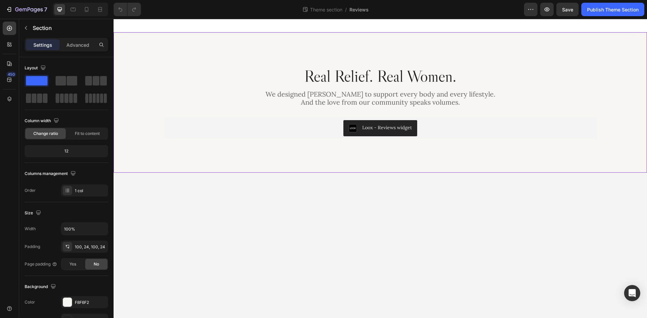
click at [366, 156] on div "Real Relief. Real Women. Heading We designed Lunella to support every body and …" at bounding box center [380, 102] width 533 height 140
click at [91, 249] on div "100, 24, 100, 24" at bounding box center [85, 247] width 20 height 6
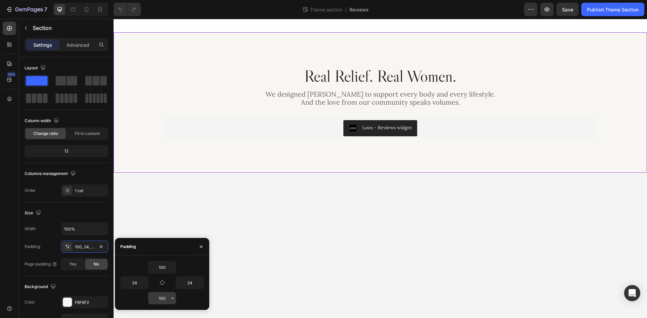
click at [164, 296] on input "100" at bounding box center [162, 298] width 28 height 12
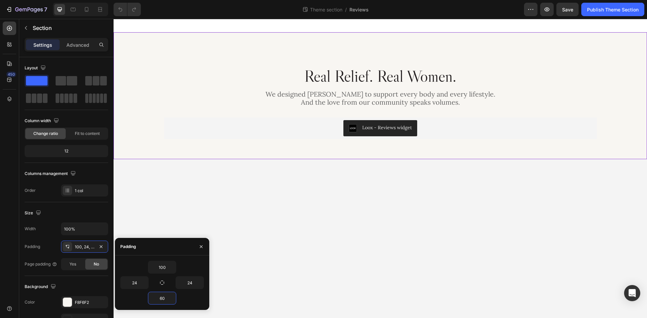
type input "60"
click at [479, 60] on div "Real Relief. Real Women. Heading We designed Lunella to support every body and …" at bounding box center [380, 95] width 533 height 127
click at [84, 8] on icon at bounding box center [86, 9] width 7 height 7
type input "48"
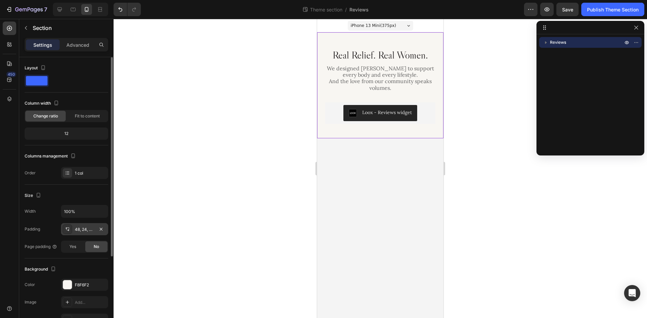
click at [87, 229] on div "48, 24, 43, 24" at bounding box center [85, 230] width 20 height 6
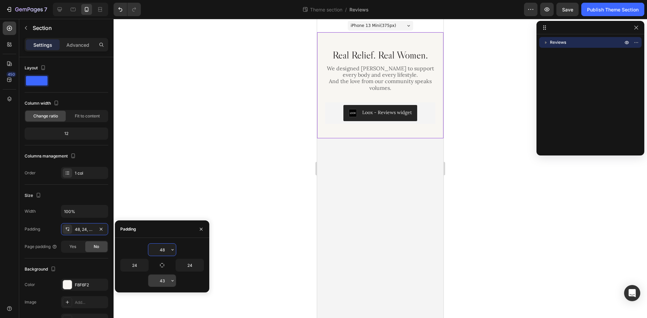
click at [162, 282] on input "43" at bounding box center [162, 281] width 28 height 12
type input "10"
click at [181, 230] on div "Padding" at bounding box center [162, 230] width 94 height 18
click at [401, 152] on body "iPhone 13 Mini ( 375 px) iPhone 13 Mini iPhone 13 Pro iPhone 11 Pro Max iPhone …" at bounding box center [380, 168] width 126 height 299
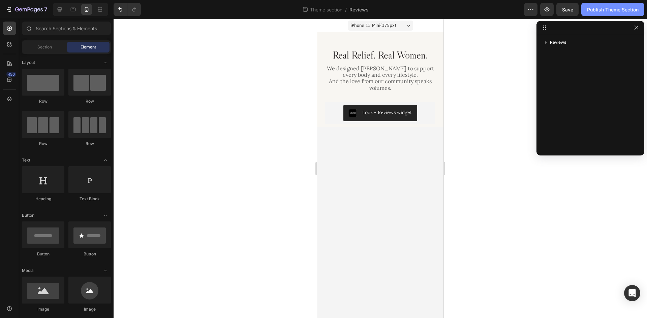
click at [616, 7] on div "Publish Theme Section" at bounding box center [613, 9] width 52 height 7
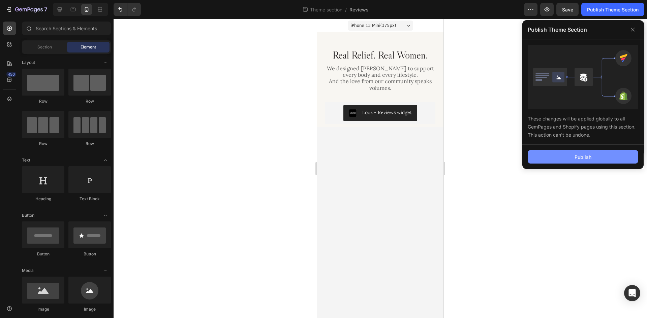
click at [576, 158] on div "Publish" at bounding box center [582, 157] width 17 height 7
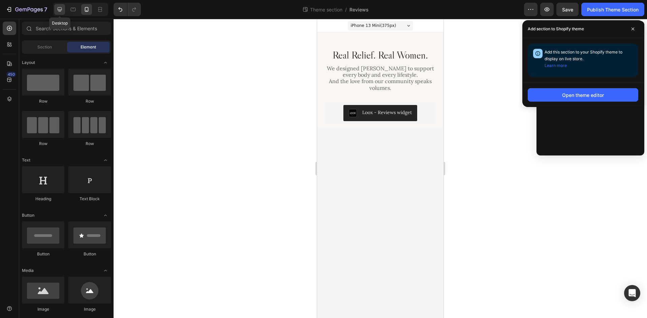
click at [56, 11] on icon at bounding box center [59, 9] width 7 height 7
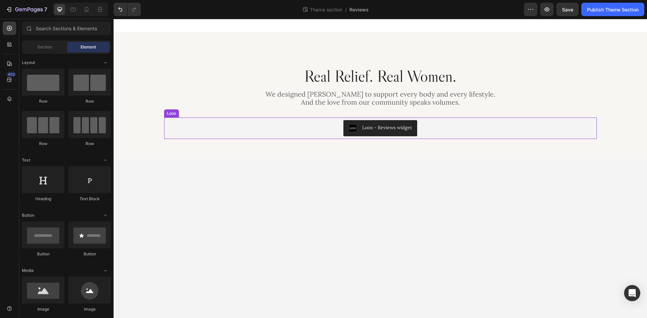
click at [438, 129] on div "Loox - Reviews widget" at bounding box center [380, 128] width 427 height 16
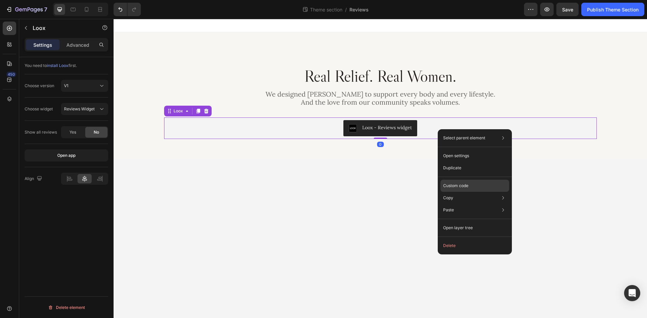
click at [468, 185] on p "Custom code" at bounding box center [455, 186] width 25 height 6
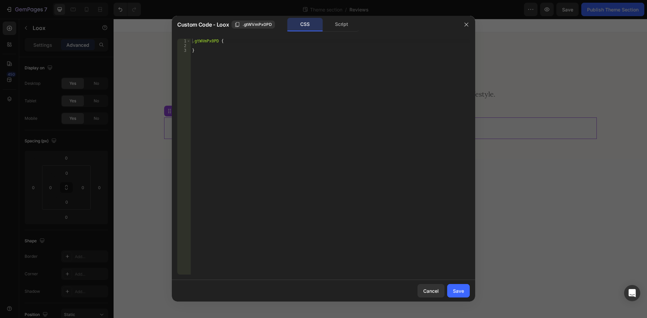
click at [217, 42] on div ".gtWVmPx0PD { }" at bounding box center [330, 162] width 279 height 246
click at [217, 43] on div ".gtWVmPx0PD { }" at bounding box center [330, 162] width 279 height 246
click at [219, 42] on div ".gtWVmPx0PD { }" at bounding box center [330, 162] width 279 height 246
paste textarea "eco-sl-button-next"
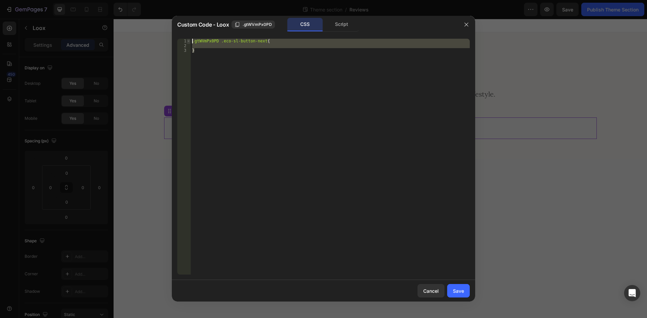
drag, startPoint x: 207, startPoint y: 51, endPoint x: 189, endPoint y: 40, distance: 20.5
click at [189, 40] on div ".gtWVmPx0PD .eco-sl-button-next{ 1 2 3 .gtWVmPx0PD .eco-sl-button-next { } הההה…" at bounding box center [323, 157] width 292 height 236
click at [210, 54] on div ".gtWVmPx0PD .eco-sl-button-next { }" at bounding box center [330, 157] width 279 height 236
type textarea "}"
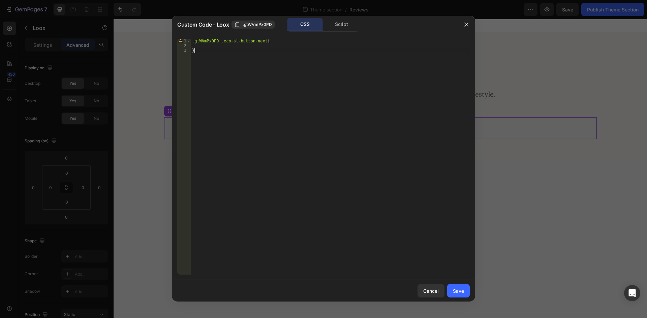
scroll to position [0, 0]
paste textarea "}"
drag, startPoint x: 220, startPoint y: 57, endPoint x: 260, endPoint y: 56, distance: 40.1
click at [260, 56] on div ".gtWVmPx0PD .eco-sl-button-next { } .gtWVmPx0PD .eco-sl-button-next { }" at bounding box center [330, 162] width 279 height 246
paste textarea "prev"
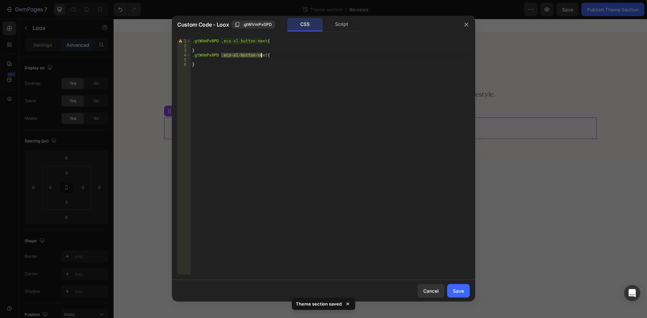
type textarea ".gtWVmPx0PD .eco-sl-button-prev{"
click at [226, 44] on div ".gtWVmPx0PD .eco-sl-button-next { } .gtWVmPx0PD .eco-sl-button-prev { }" at bounding box center [330, 162] width 279 height 246
click at [235, 46] on div ".gtWVmPx0PD .eco-sl-button-next { display : none ; } .gtWVmPx0PD .eco-sl-button…" at bounding box center [330, 162] width 279 height 246
click at [230, 46] on div ".gtWVmPx0PD .eco-sl-button-next { display : none ; } .gtWVmPx0PD .eco-sl-button…" at bounding box center [330, 162] width 279 height 246
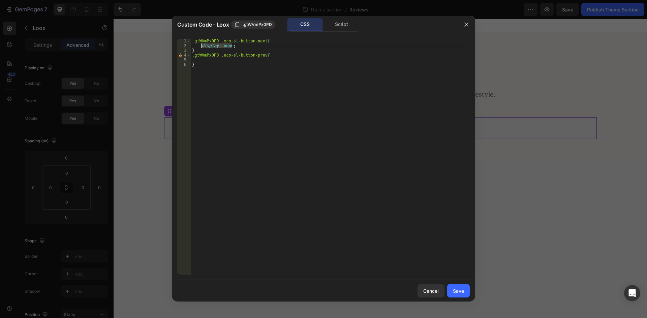
drag, startPoint x: 238, startPoint y: 46, endPoint x: 201, endPoint y: 46, distance: 37.7
click at [201, 46] on div ".gtWVmPx0PD .eco-sl-button-next { display : none ; } .gtWVmPx0PD .eco-sl-button…" at bounding box center [330, 162] width 279 height 246
click at [222, 64] on div ".gtWVmPx0PD .eco-sl-button-next { display : none ; } .gtWVmPx0PD .eco-sl-button…" at bounding box center [330, 162] width 279 height 246
paste textarea "display: none;"
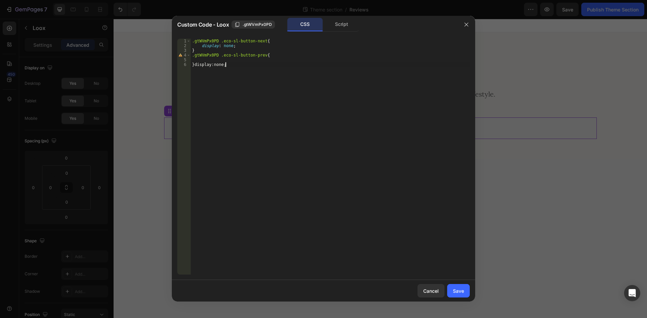
type textarea "}"
click at [218, 59] on div ".gtWVmPx0PD .eco-sl-button-next { display : none ; } .gtWVmPx0PD .eco-sl-button…" at bounding box center [330, 162] width 279 height 246
paste textarea "display: none;"
click at [193, 60] on div ".gtWVmPx0PD .eco-sl-button-next { display : none ; } .gtWVmPx0PD .eco-sl-button…" at bounding box center [330, 162] width 279 height 246
type textarea "display: none;"
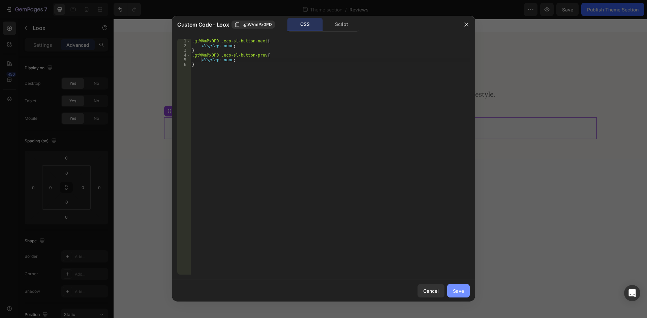
click at [458, 292] on div "Save" at bounding box center [458, 291] width 11 height 7
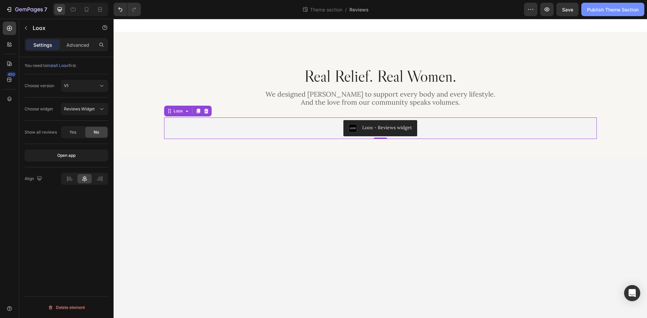
click at [610, 11] on div "Publish Theme Section" at bounding box center [613, 9] width 52 height 7
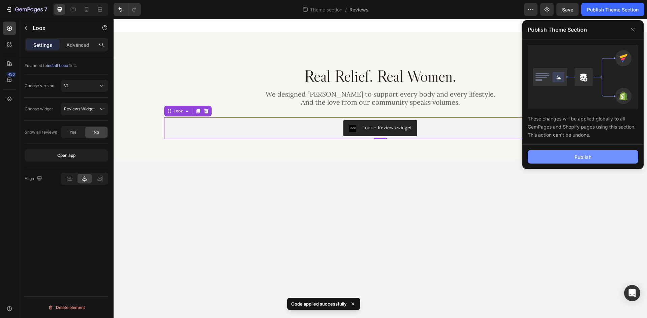
click at [608, 155] on button "Publish" at bounding box center [582, 156] width 110 height 13
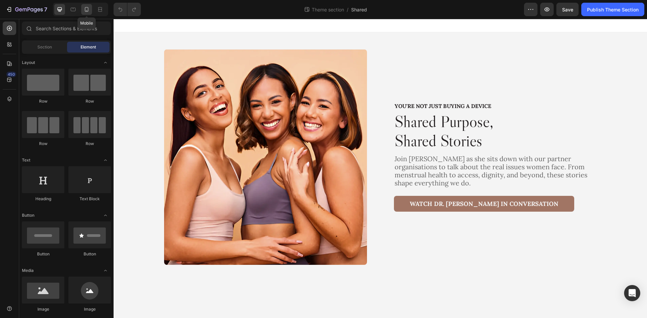
click at [89, 9] on icon at bounding box center [86, 9] width 7 height 7
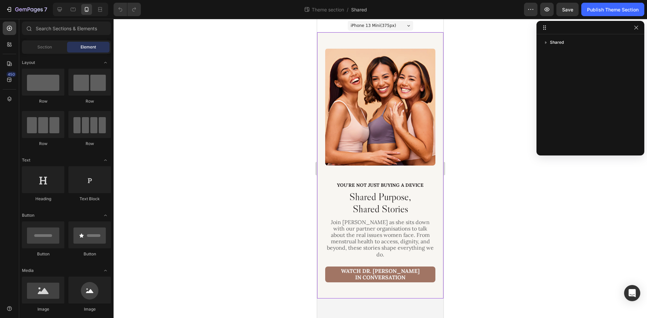
click at [395, 42] on div "You're Not Just Buying a Device Text Block Shared Purpose, Shared Stories Headi…" at bounding box center [380, 165] width 126 height 266
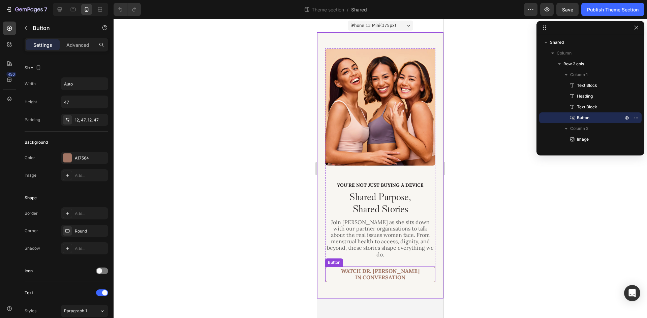
click at [422, 273] on link "Watch DR. [PERSON_NAME] in Conversation" at bounding box center [380, 275] width 110 height 16
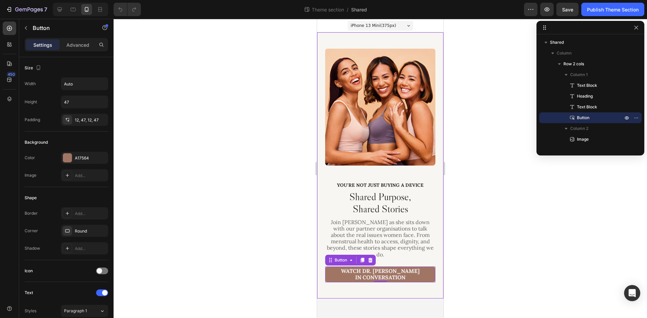
click at [410, 287] on div "You're Not Just Buying a Device Text Block Shared Purpose, Shared Stories Headi…" at bounding box center [380, 165] width 126 height 266
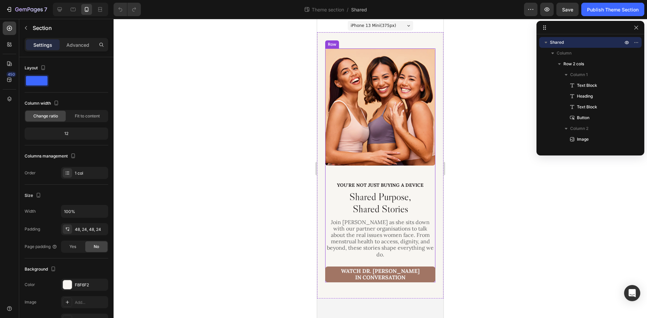
click at [418, 169] on div "You're Not Just Buying a Device Text Block Shared Purpose, Shared Stories Headi…" at bounding box center [380, 166] width 110 height 234
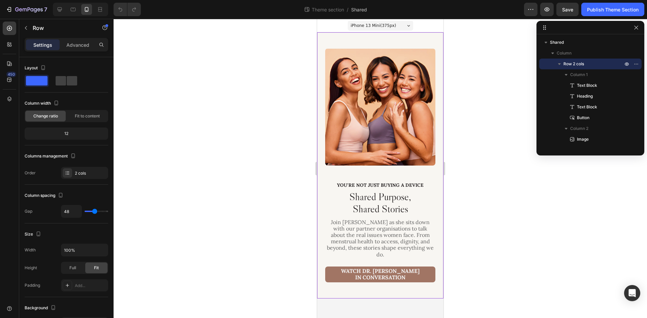
click at [406, 288] on div "You're Not Just Buying a Device Text Block Shared Purpose, Shared Stories Headi…" at bounding box center [380, 165] width 126 height 266
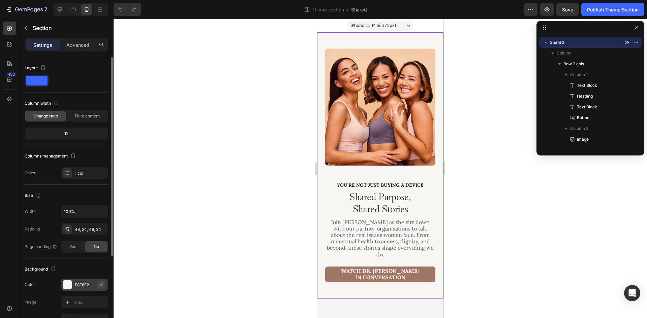
click at [102, 287] on icon "button" at bounding box center [100, 284] width 5 height 5
drag, startPoint x: 91, startPoint y: 270, endPoint x: 110, endPoint y: 268, distance: 19.3
click at [91, 270] on div "Background" at bounding box center [67, 269] width 84 height 11
click at [432, 39] on div "You're Not Just Buying a Device Text Block Shared Purpose, Shared Stories Headi…" at bounding box center [380, 165] width 126 height 266
click at [101, 268] on div "Background" at bounding box center [67, 269] width 84 height 11
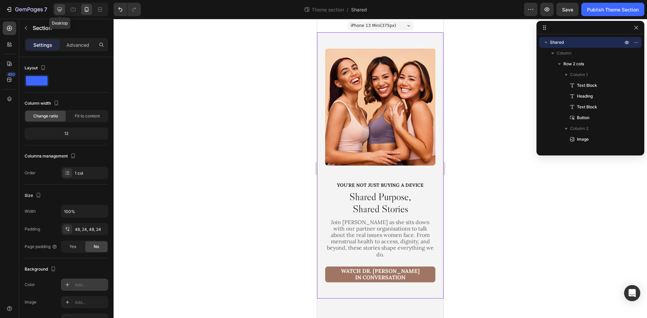
click at [57, 9] on icon at bounding box center [59, 9] width 7 height 7
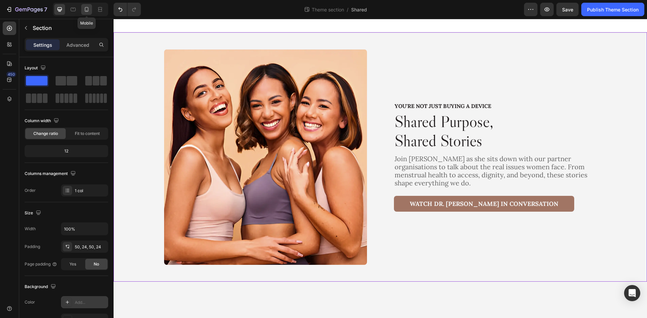
click at [86, 8] on icon at bounding box center [86, 9] width 7 height 7
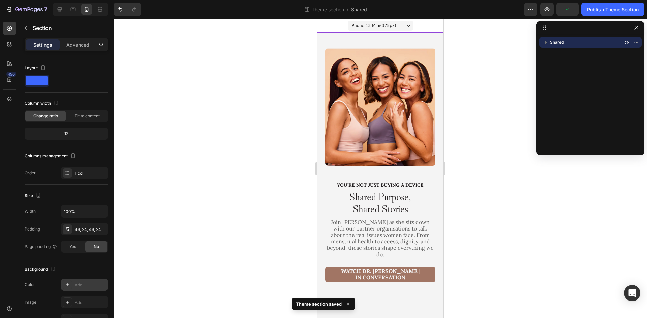
click at [94, 283] on div "Add..." at bounding box center [91, 285] width 32 height 6
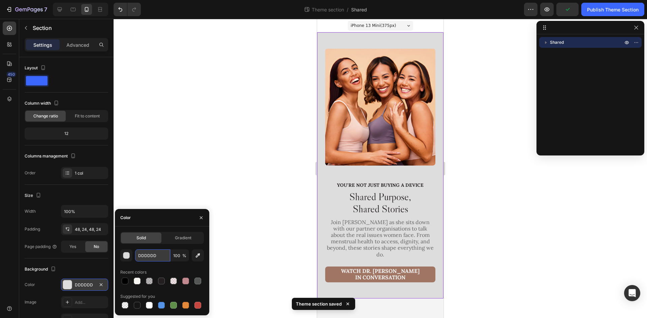
click at [162, 257] on input "DDDDDD" at bounding box center [152, 256] width 35 height 12
paste input "#FFFFFF"
type input "#FFFFFF"
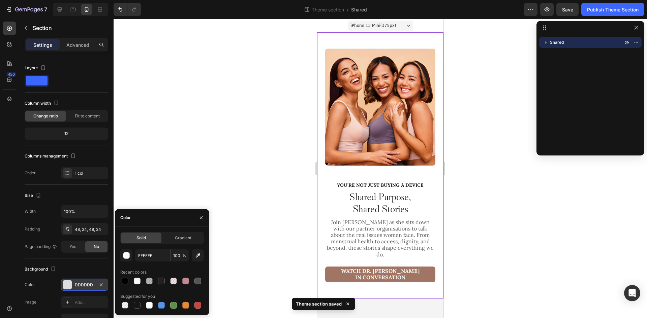
click at [438, 183] on div "You're Not Just Buying a Device Text Block Shared Purpose, Shared Stories Headi…" at bounding box center [380, 165] width 126 height 266
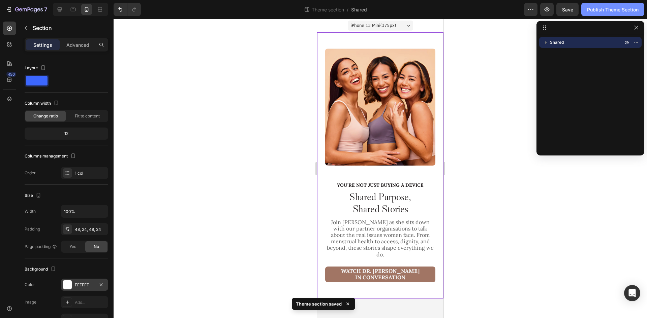
click at [601, 9] on div "Publish Theme Section" at bounding box center [613, 9] width 52 height 7
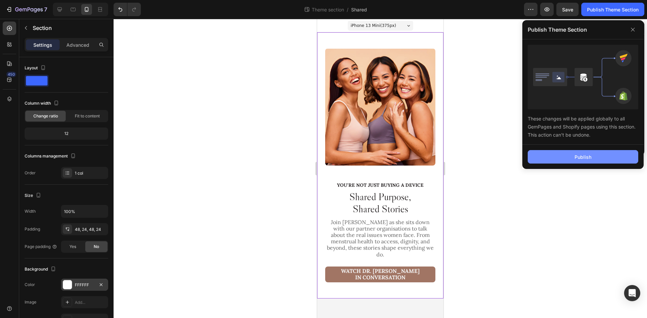
click at [575, 161] on button "Publish" at bounding box center [582, 156] width 110 height 13
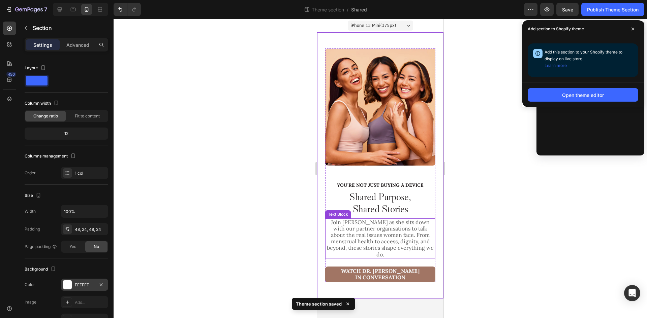
click at [372, 236] on p "Join [PERSON_NAME] as she sits down with our partner organisations to talk abou…" at bounding box center [380, 238] width 109 height 39
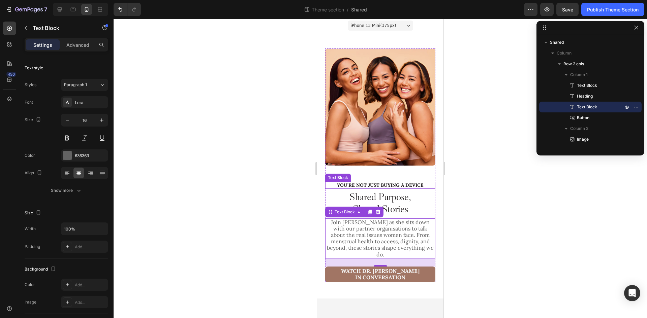
drag, startPoint x: 382, startPoint y: 183, endPoint x: 352, endPoint y: 194, distance: 31.5
click at [382, 183] on p "You're Not Just Buying a Device" at bounding box center [380, 186] width 109 height 6
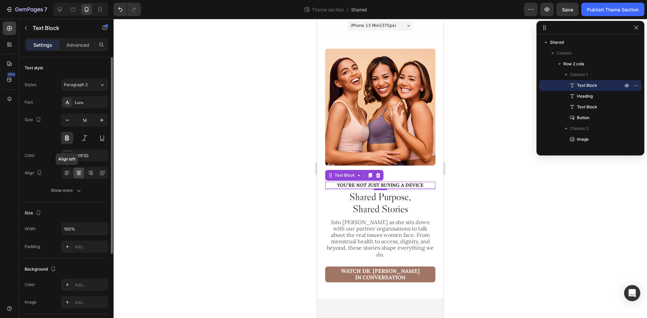
drag, startPoint x: 69, startPoint y: 169, endPoint x: 86, endPoint y: 179, distance: 19.3
click at [69, 169] on div at bounding box center [67, 173] width 10 height 11
click at [398, 211] on h2 "Shared Purpose, Shared Stories" at bounding box center [380, 203] width 110 height 26
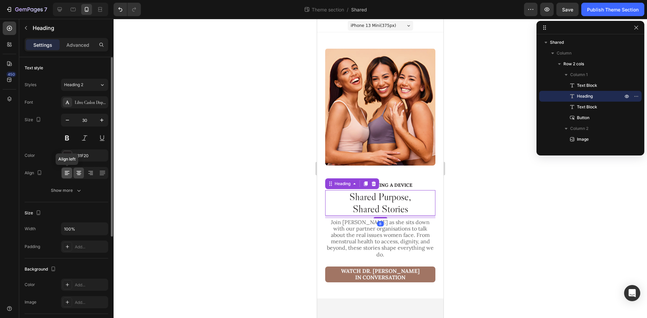
click at [67, 175] on icon at bounding box center [67, 173] width 7 height 7
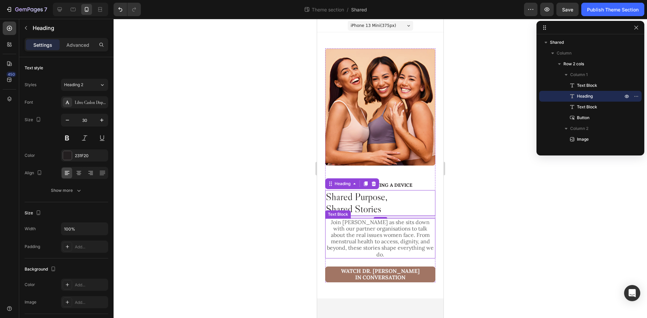
drag, startPoint x: 347, startPoint y: 233, endPoint x: 325, endPoint y: 237, distance: 22.9
click at [348, 233] on p "Join [PERSON_NAME] as she sits down with our partner organisations to talk abou…" at bounding box center [380, 238] width 109 height 39
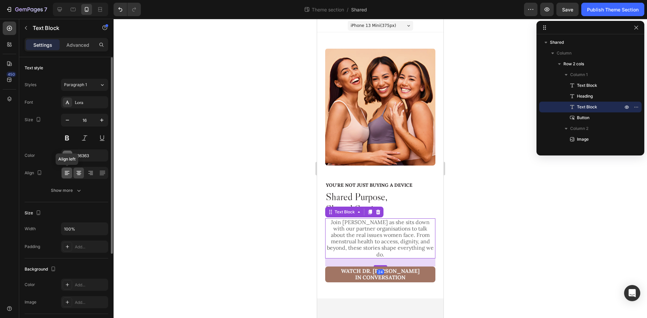
click at [65, 175] on icon at bounding box center [66, 175] width 3 height 1
click at [53, 173] on div "Align" at bounding box center [67, 173] width 84 height 12
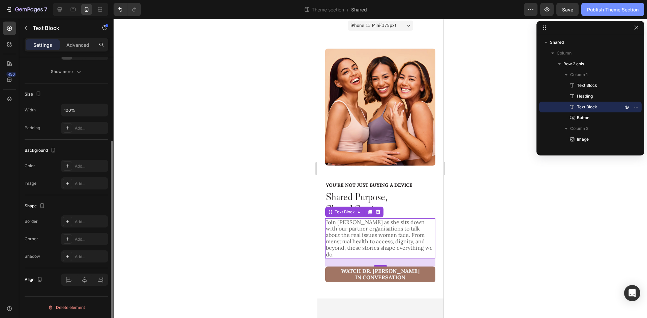
click at [603, 10] on div "Publish Theme Section" at bounding box center [613, 9] width 52 height 7
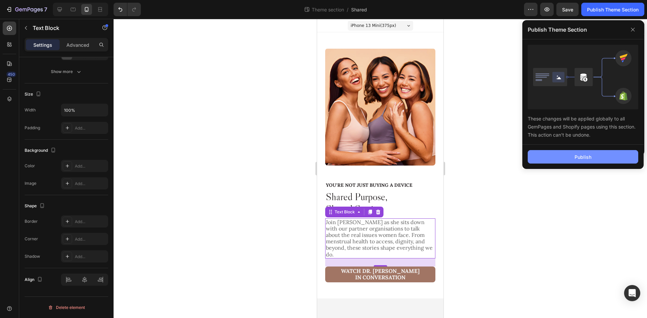
click at [563, 158] on button "Publish" at bounding box center [582, 156] width 110 height 13
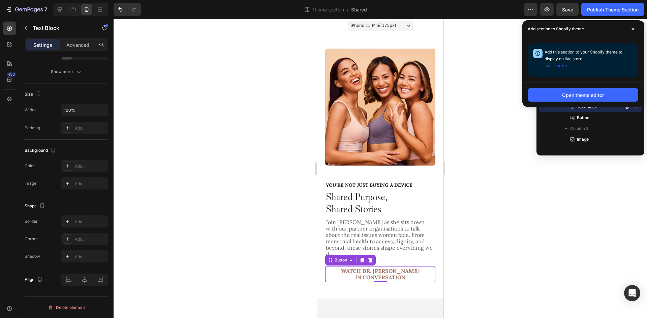
click at [425, 272] on link "Watch DR. [PERSON_NAME] in Conversation" at bounding box center [380, 275] width 110 height 16
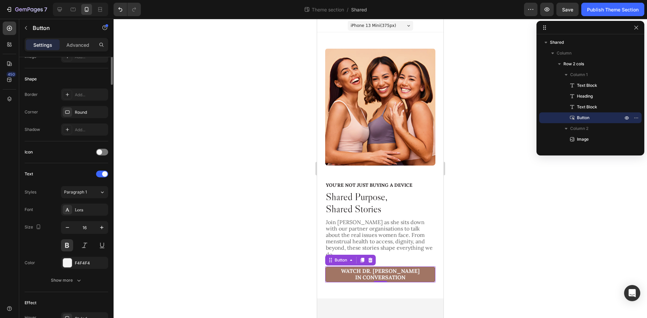
scroll to position [0, 0]
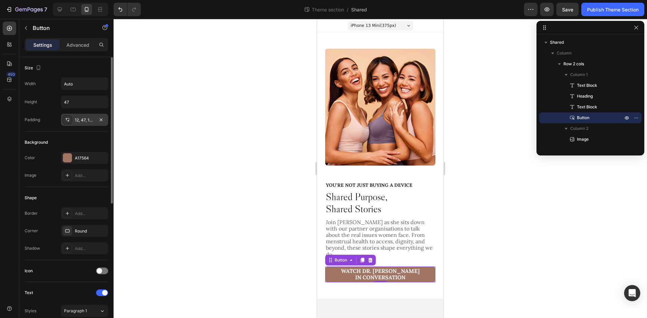
click at [88, 121] on div "12, 47, 12, 47" at bounding box center [85, 120] width 20 height 6
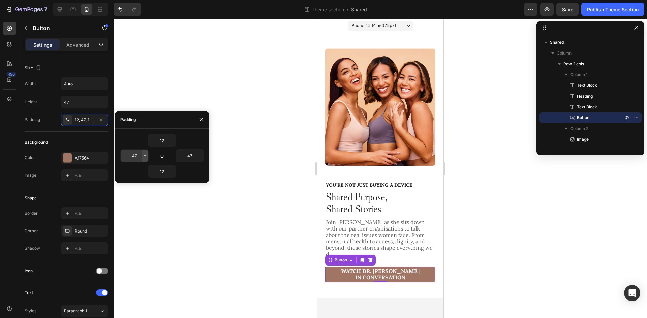
click at [141, 154] on button "button" at bounding box center [144, 156] width 7 height 12
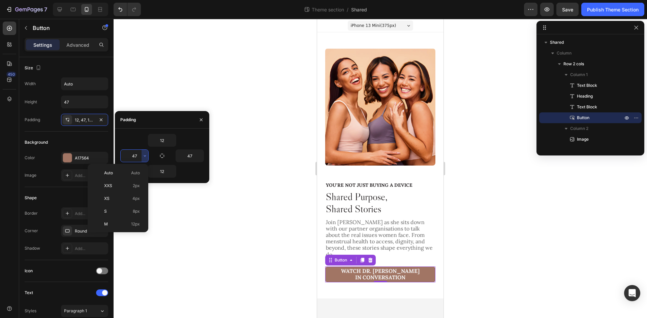
click at [138, 156] on input "47" at bounding box center [135, 156] width 28 height 12
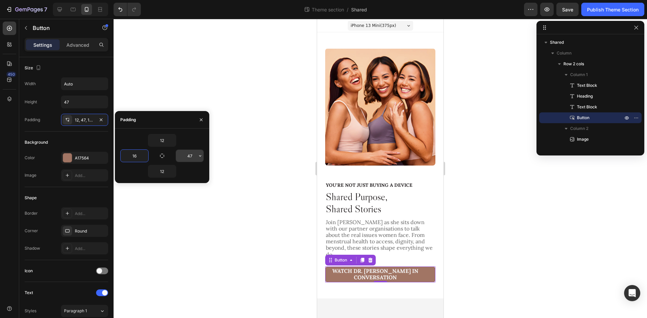
type input "16"
click at [191, 156] on input "47" at bounding box center [190, 156] width 28 height 12
type input "16"
click at [99, 84] on icon "button" at bounding box center [101, 83] width 7 height 7
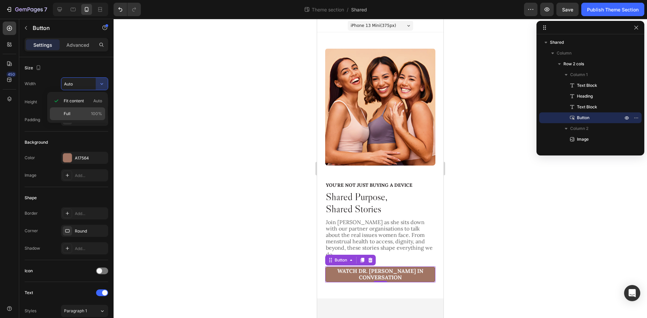
click at [73, 117] on p "Full 100%" at bounding box center [83, 114] width 38 height 6
type input "100%"
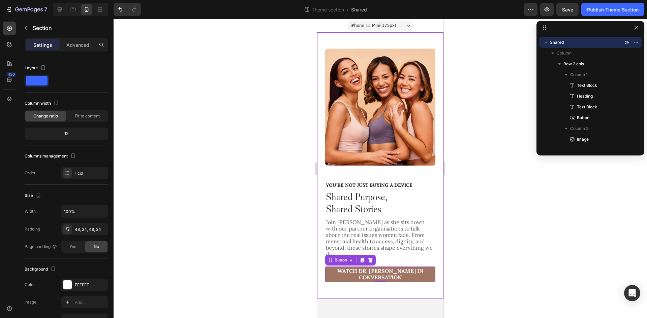
click at [436, 250] on div "You're Not Just Buying a Device Text Block Shared Purpose, Shared Stories Headi…" at bounding box center [380, 165] width 126 height 266
click at [598, 6] on div "Publish Theme Section" at bounding box center [613, 9] width 52 height 7
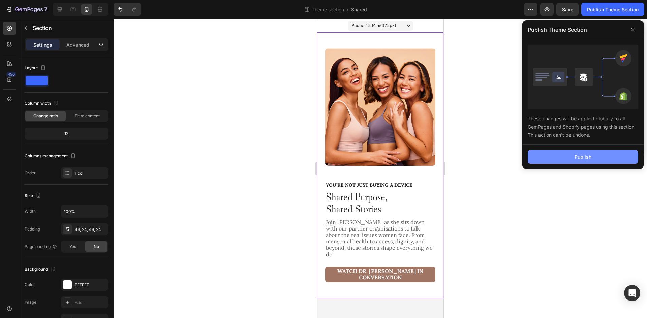
click at [581, 153] on button "Publish" at bounding box center [582, 156] width 110 height 13
